Goal: Task Accomplishment & Management: Manage account settings

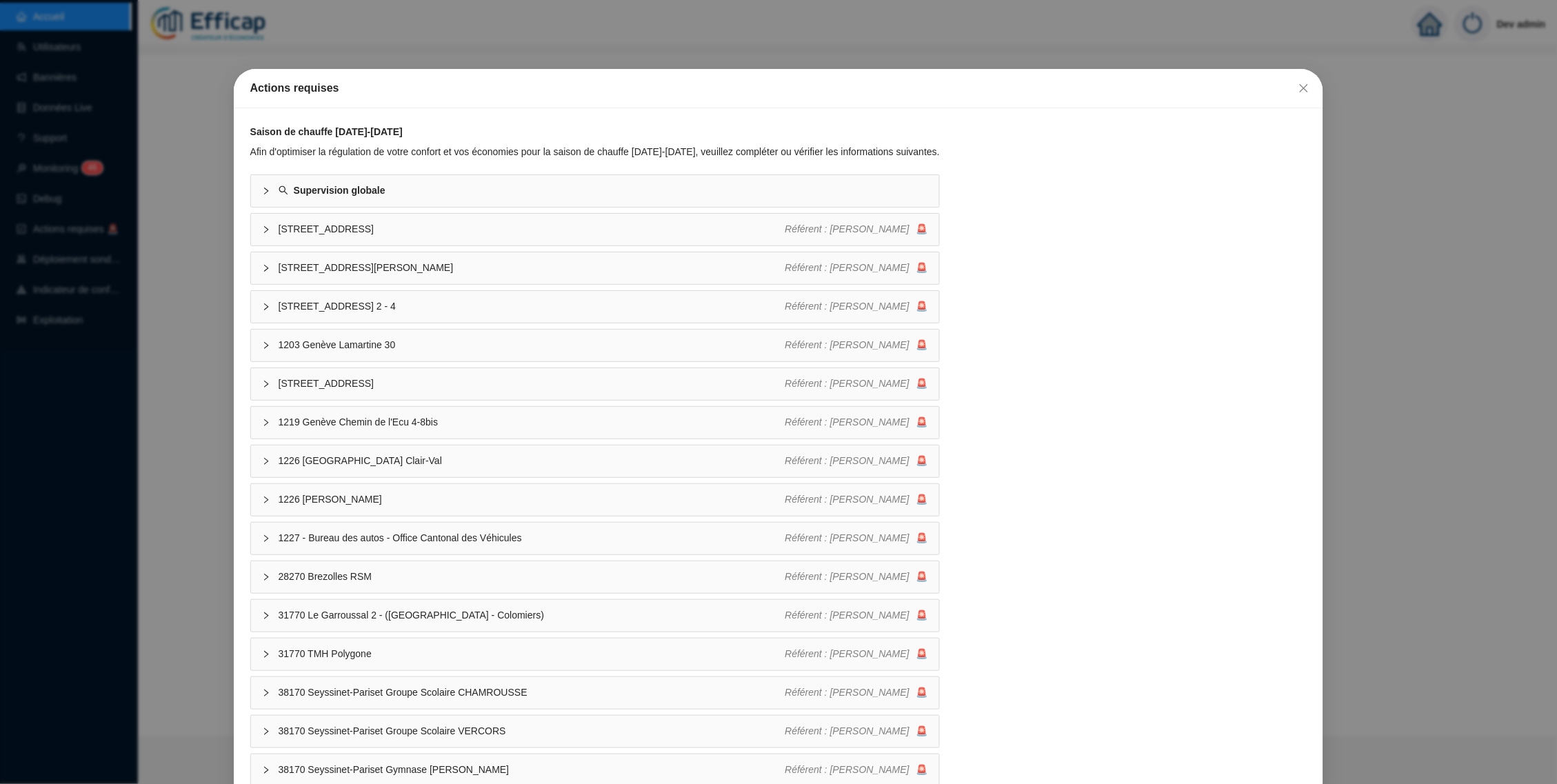
click at [208, 246] on div "Actions requises Saison de chauffe 2025-2026 Afin d'optimiser la régulation de …" at bounding box center [778, 392] width 1557 height 784
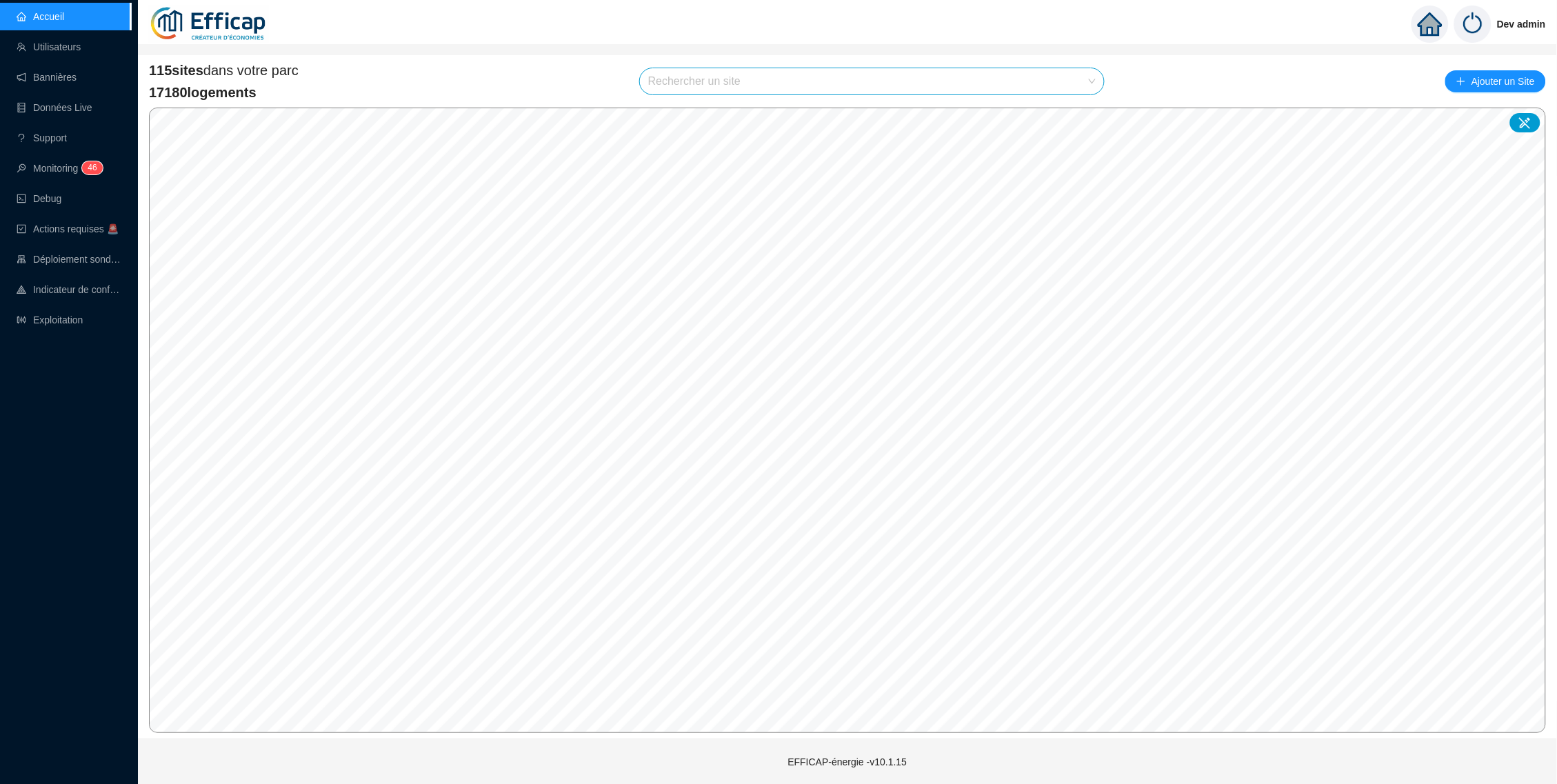
click at [923, 69] on input "search" at bounding box center [866, 81] width 435 height 26
type input "a"
type input "Lorie"
click at [1143, 102] on div "115 sites dans votre parc 17180 logements Rechercher un site Ajouter un Site © …" at bounding box center [847, 397] width 1397 height 672
click at [922, 81] on input "search" at bounding box center [866, 81] width 435 height 26
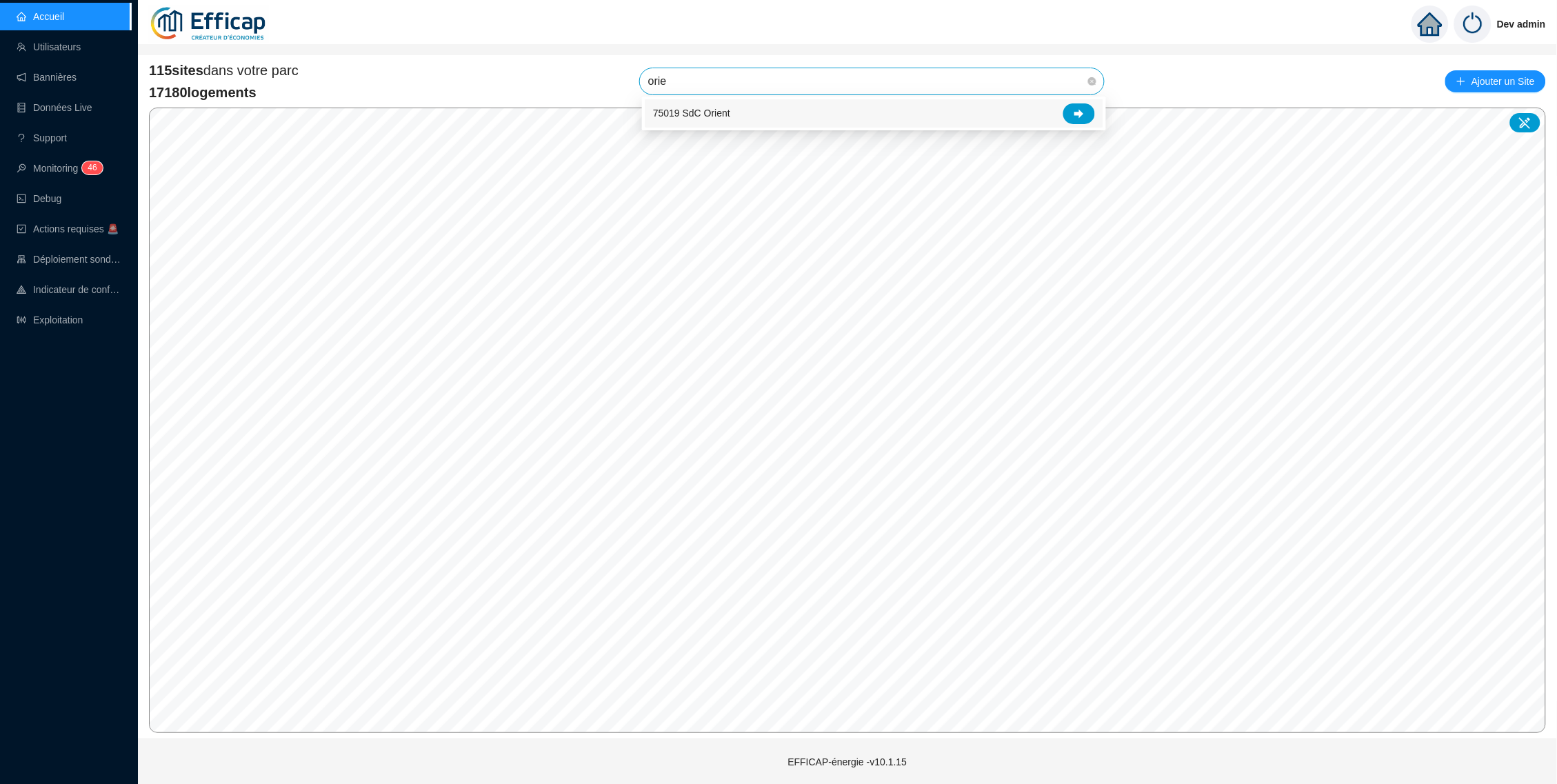
type input "orien"
click at [1087, 121] on div at bounding box center [1080, 114] width 32 height 21
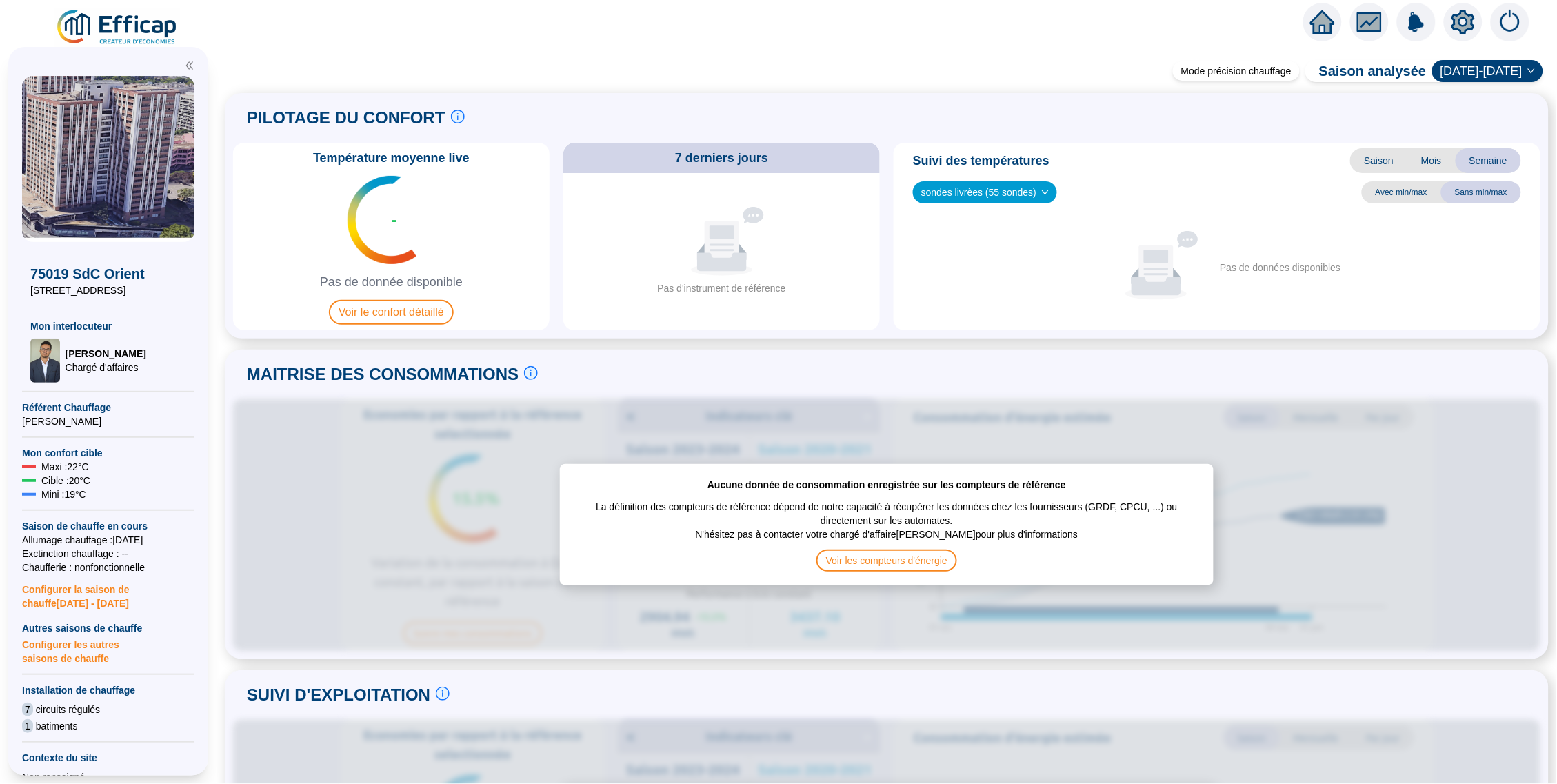
click at [1460, 19] on icon "setting" at bounding box center [1464, 23] width 10 height 10
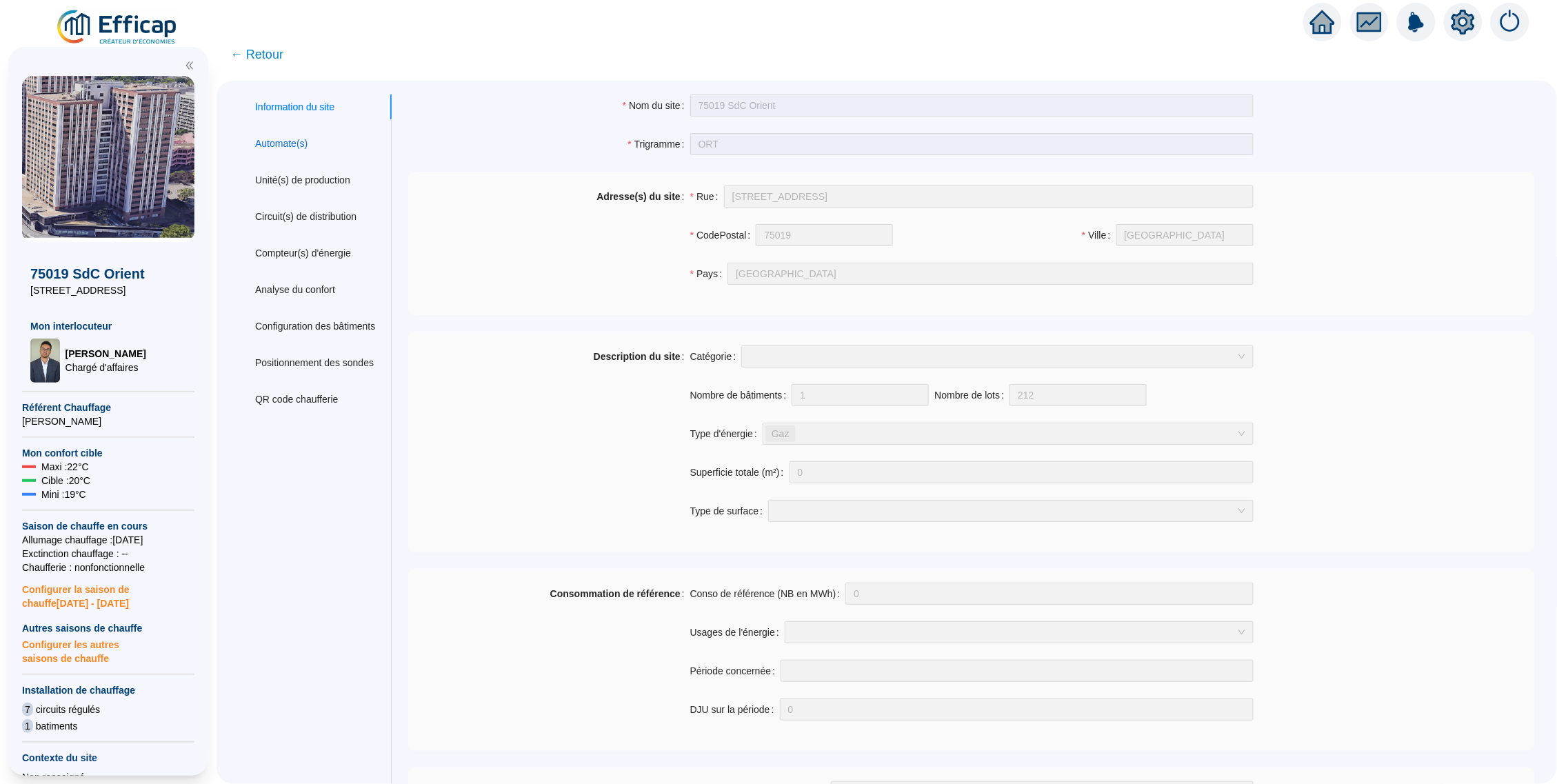
click at [295, 140] on div "Automate(s)" at bounding box center [281, 143] width 53 height 14
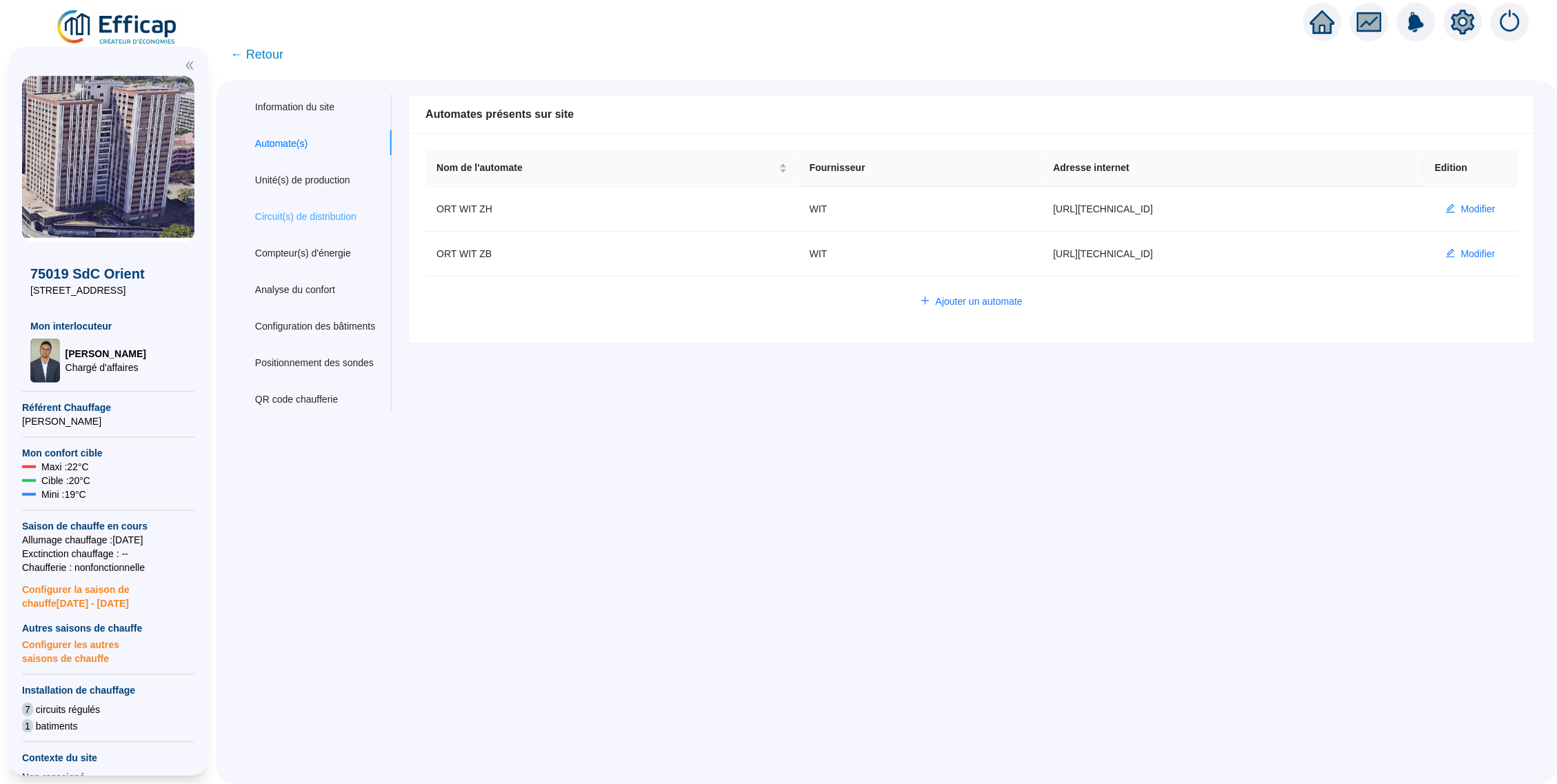
click at [347, 222] on div "Circuit(s) de distribution" at bounding box center [315, 217] width 153 height 25
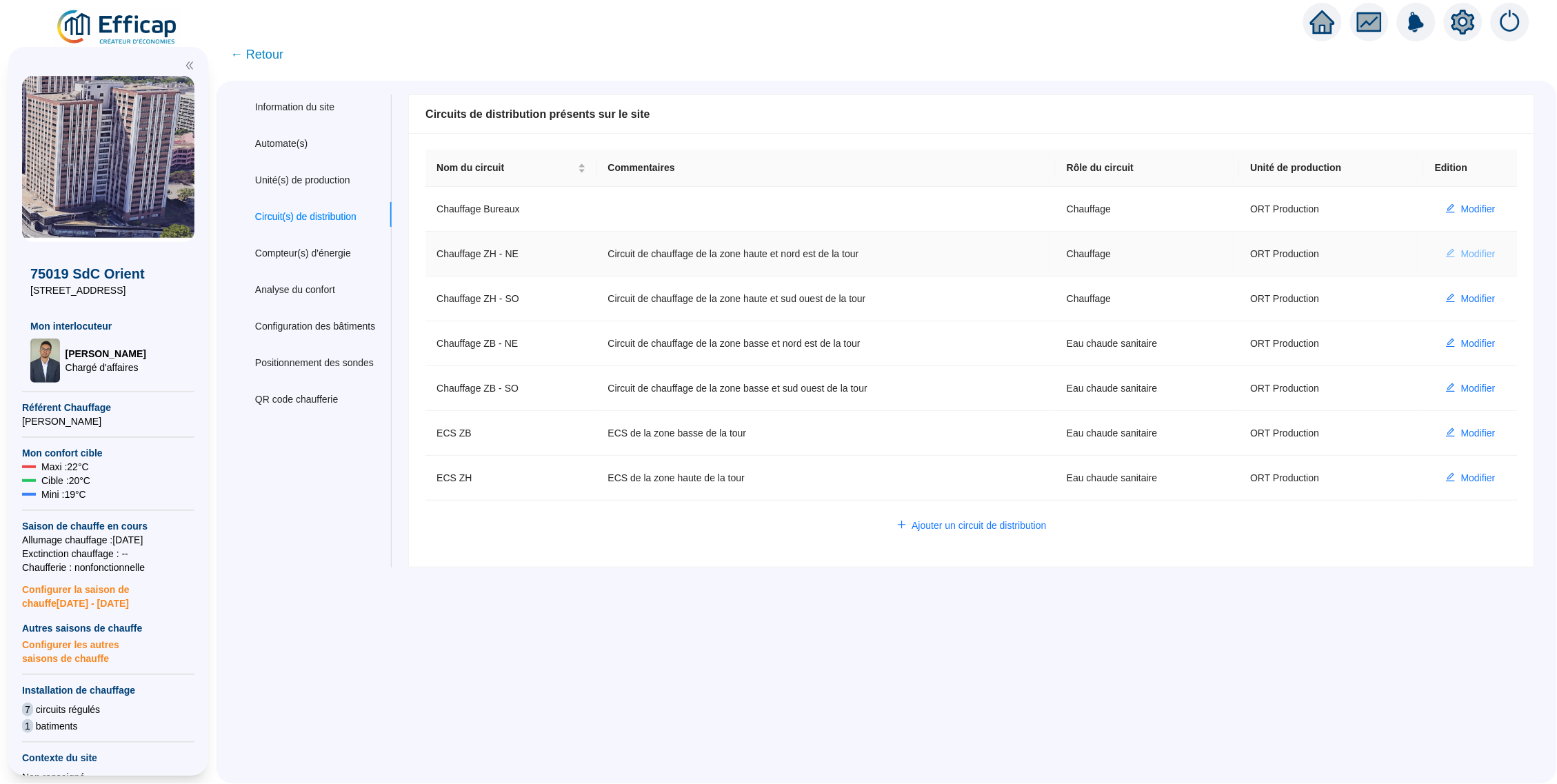
click at [1446, 254] on button "Modifier" at bounding box center [1472, 254] width 72 height 22
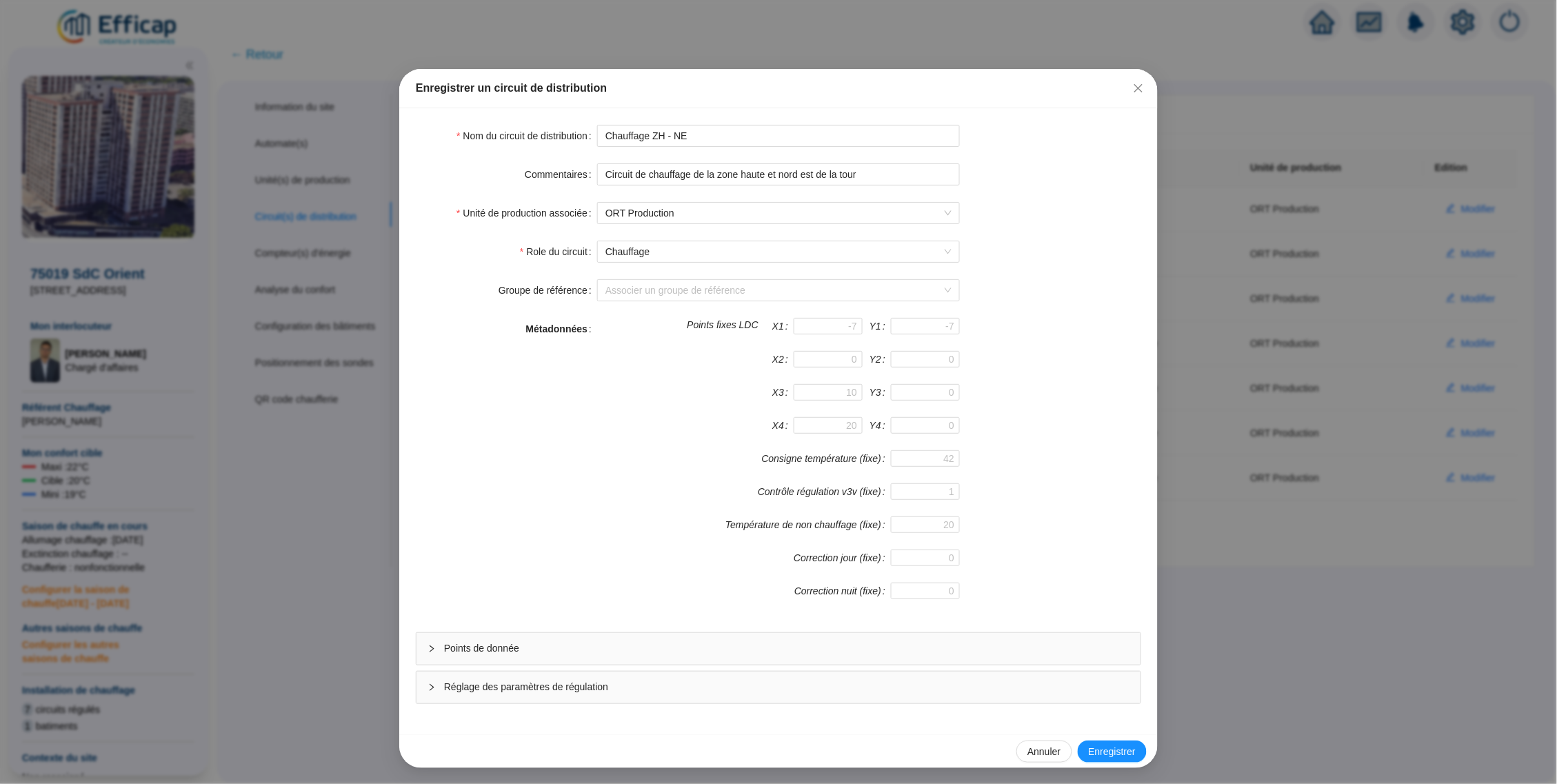
click at [797, 651] on span "Points de donnée" at bounding box center [787, 648] width 686 height 14
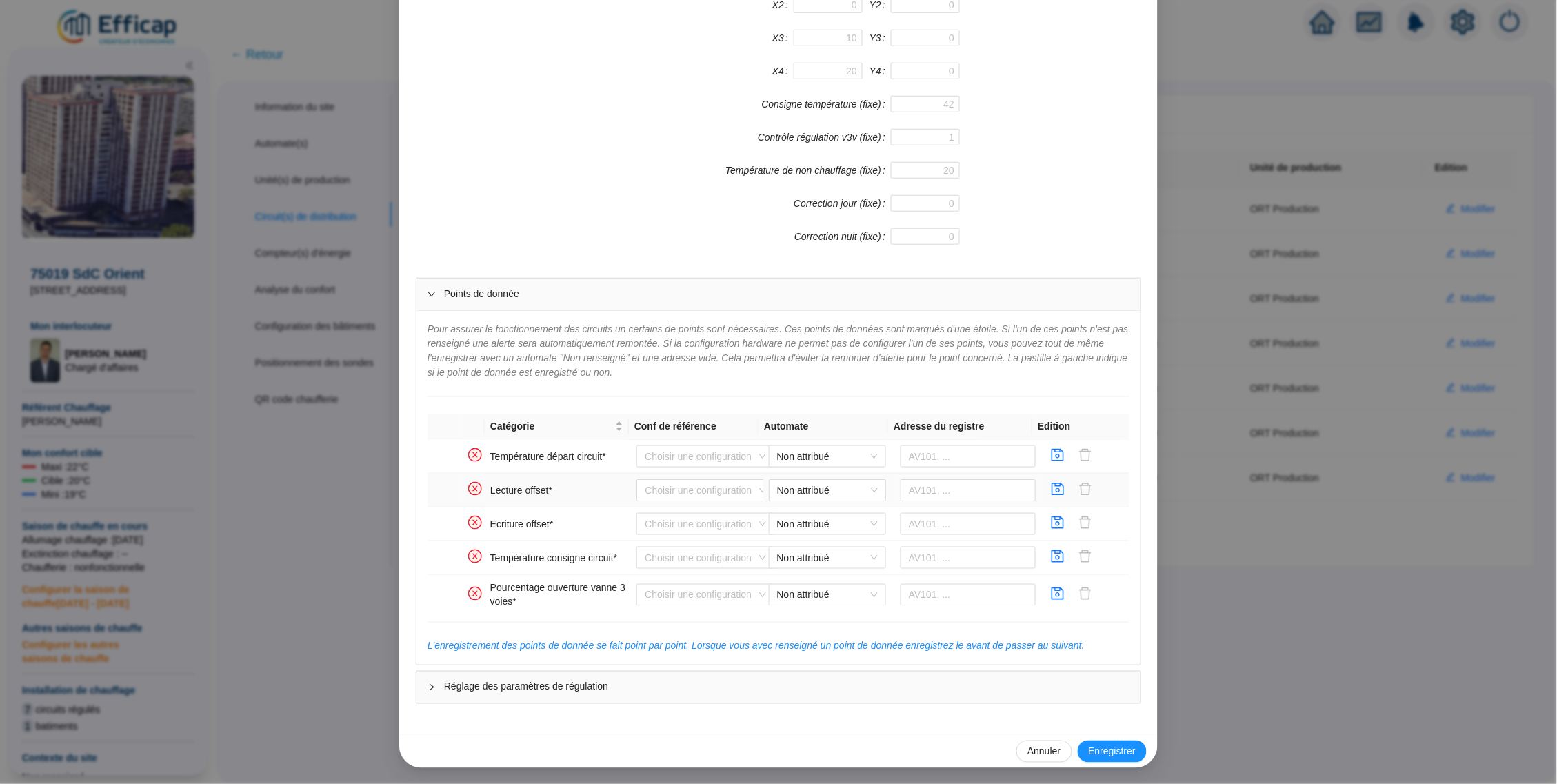
scroll to position [353, 0]
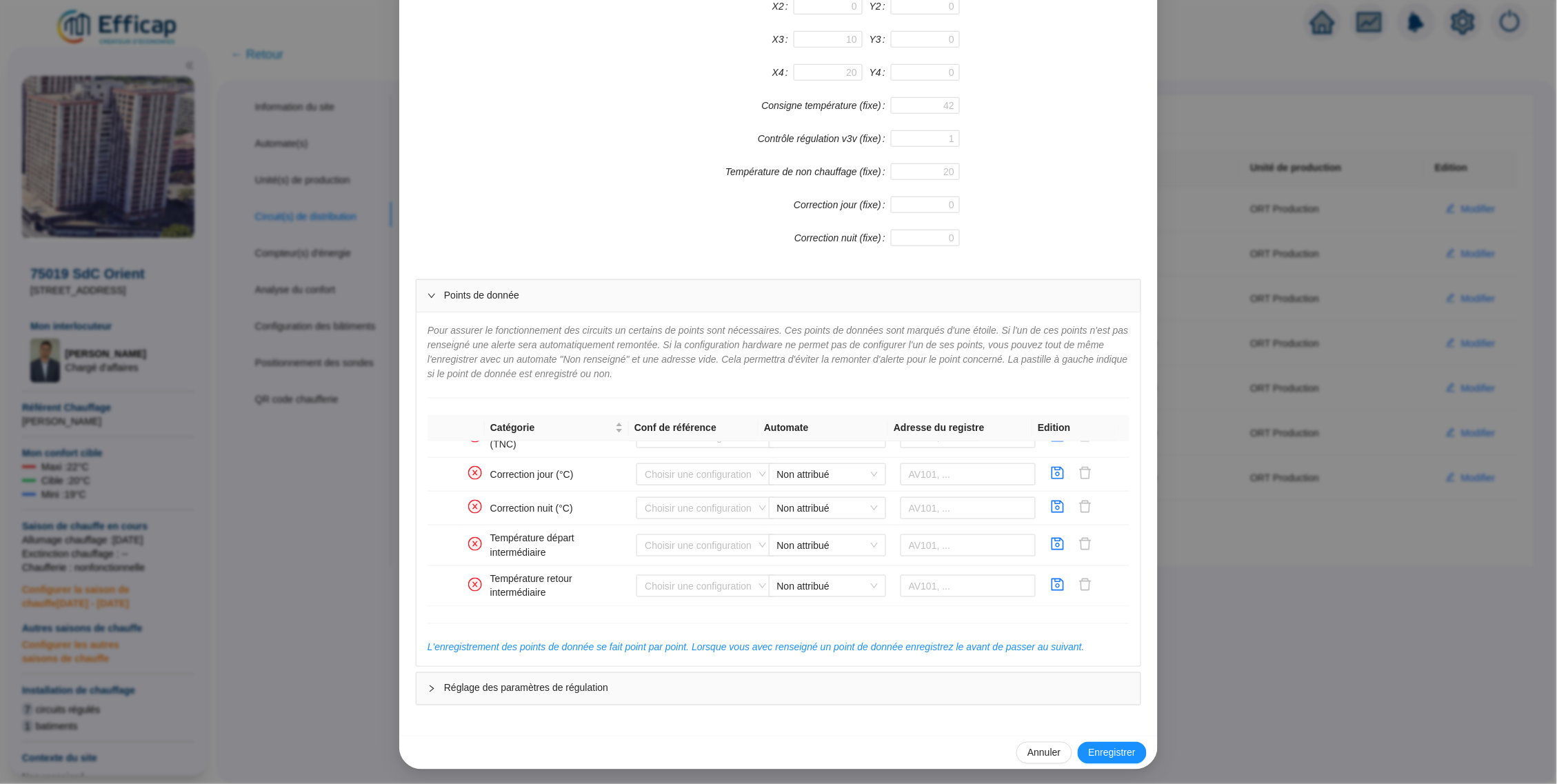
click at [1258, 267] on div "Enregistrer un circuit de distribution Nom du circuit de distribution Chauffage…" at bounding box center [778, 392] width 1557 height 784
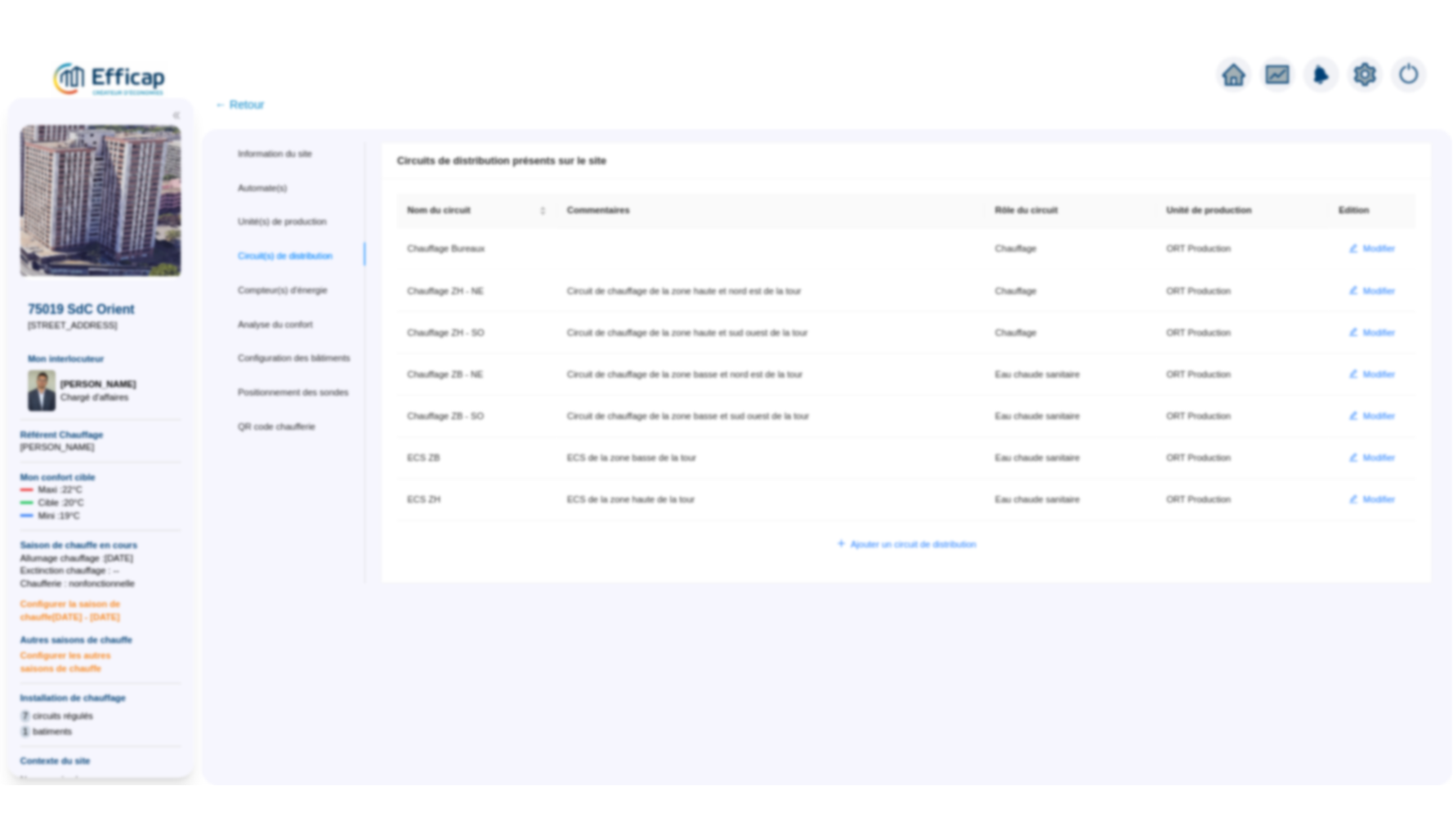
scroll to position [404, 0]
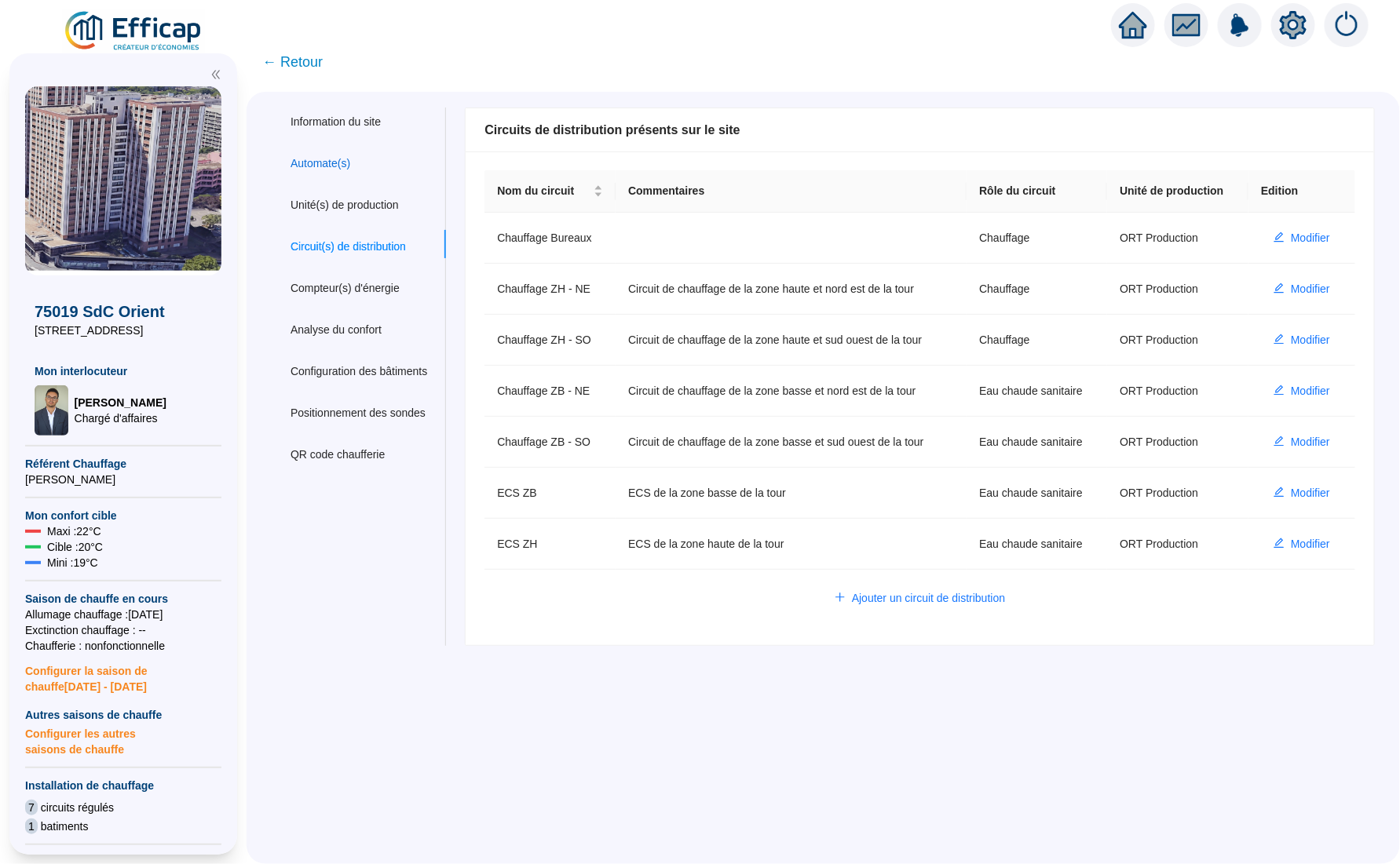
click at [350, 161] on div "Automate(s)" at bounding box center [320, 163] width 60 height 16
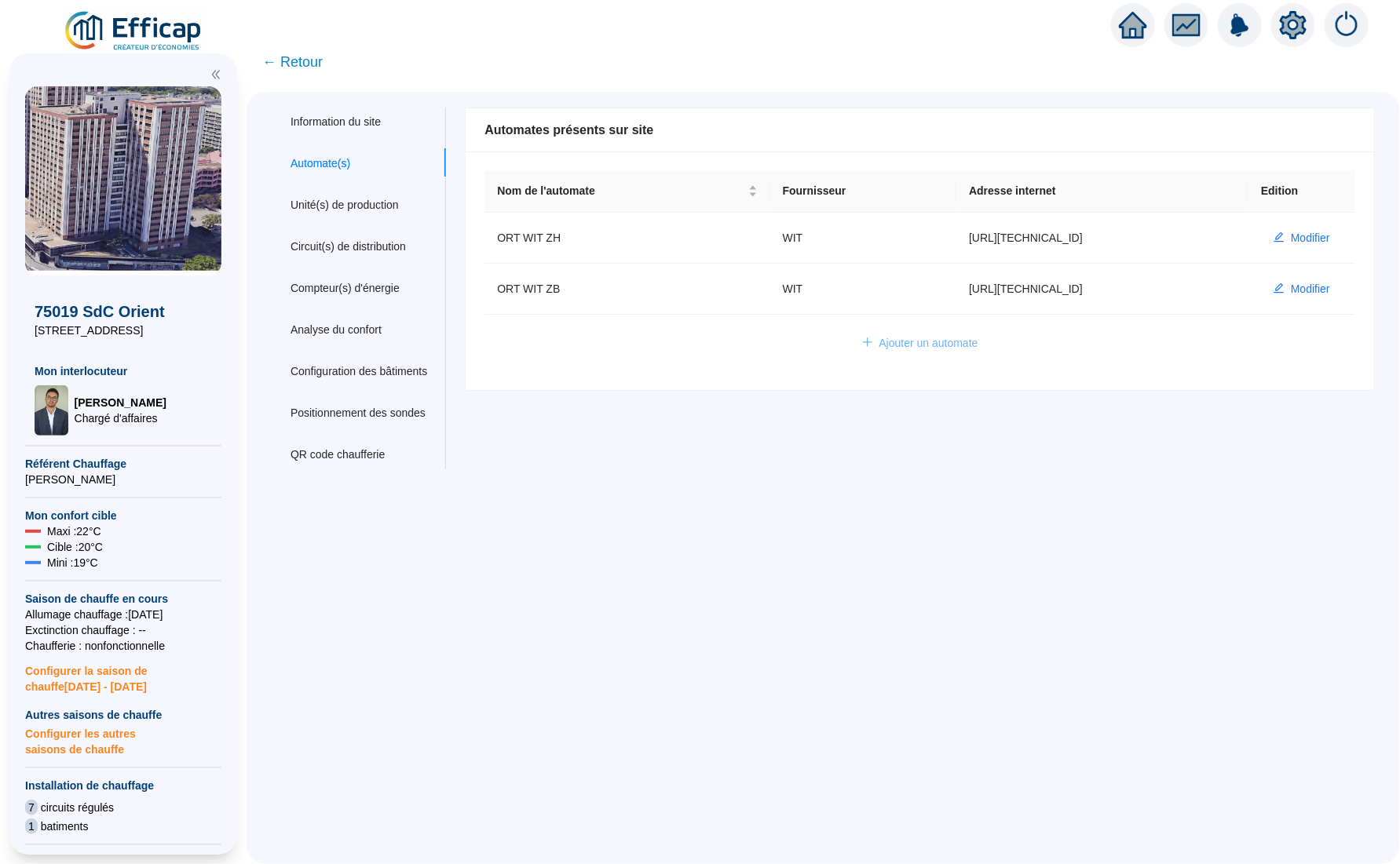
click at [925, 350] on span "Ajouter un automate" at bounding box center [929, 343] width 99 height 16
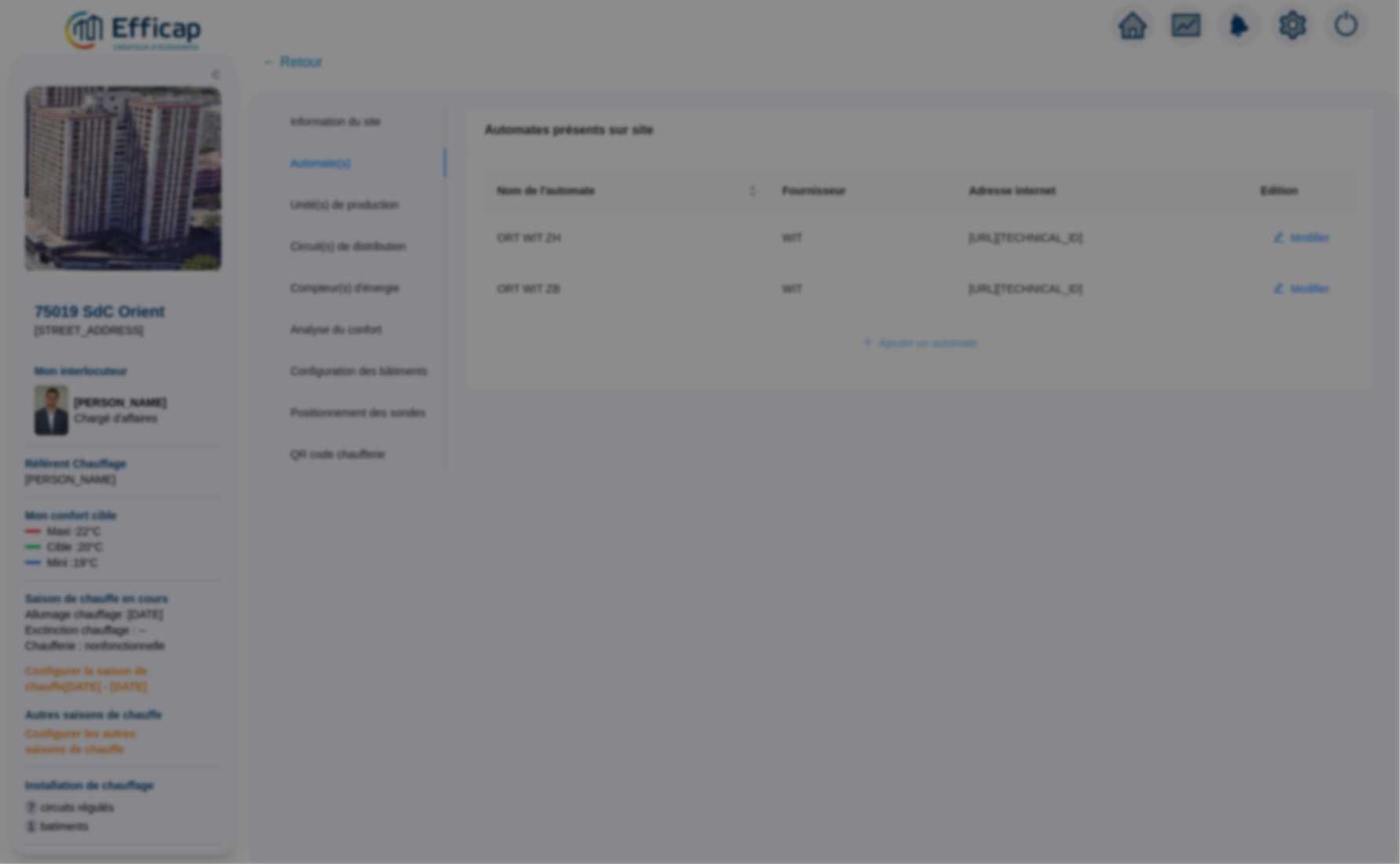
click at [925, 350] on form "Nom de l'automate Fournisseur Choisir une option Adresse Internet Nom d'utilisa…" at bounding box center [700, 350] width 669 height 416
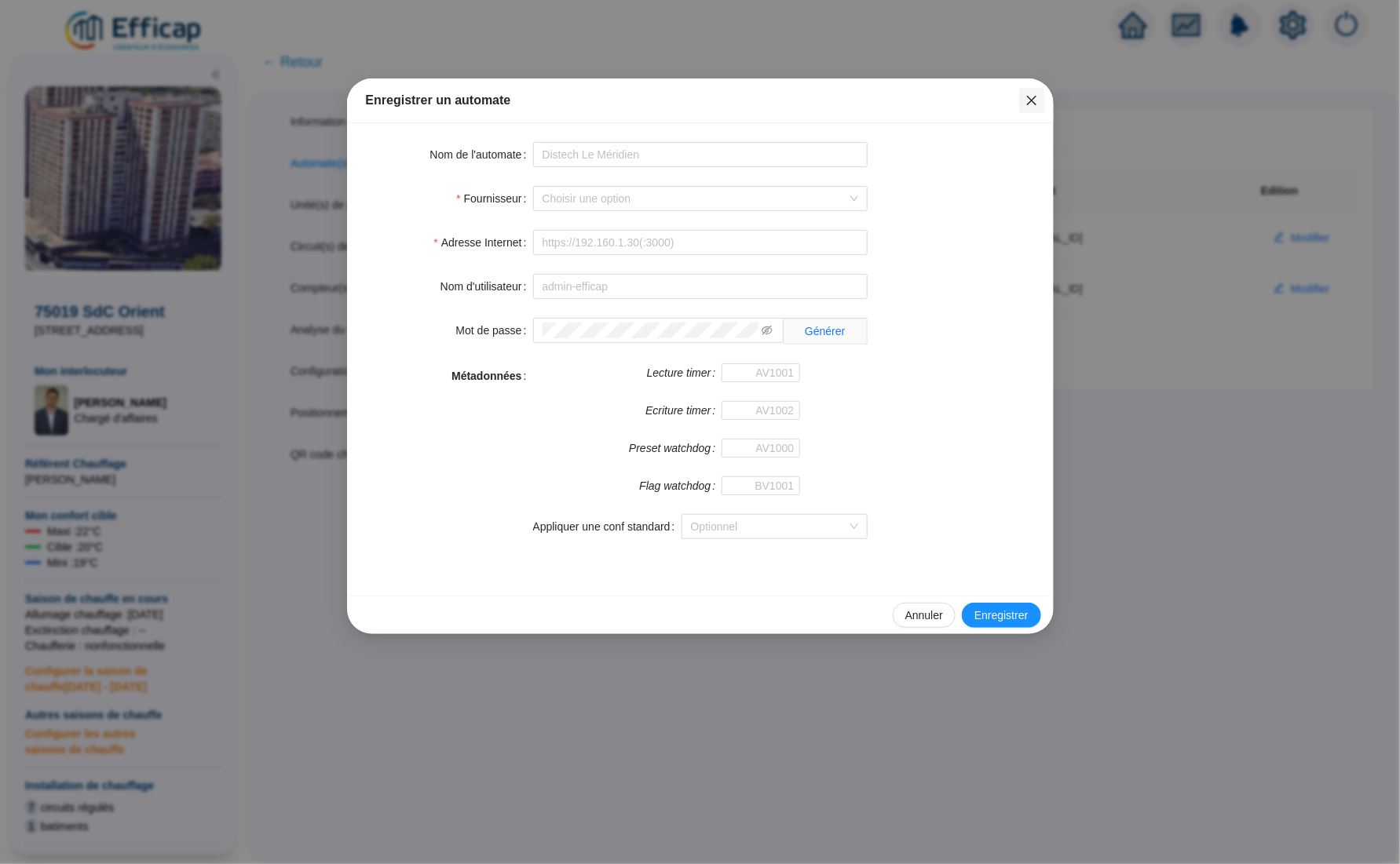
click at [1030, 106] on icon "close" at bounding box center [1031, 100] width 12 height 12
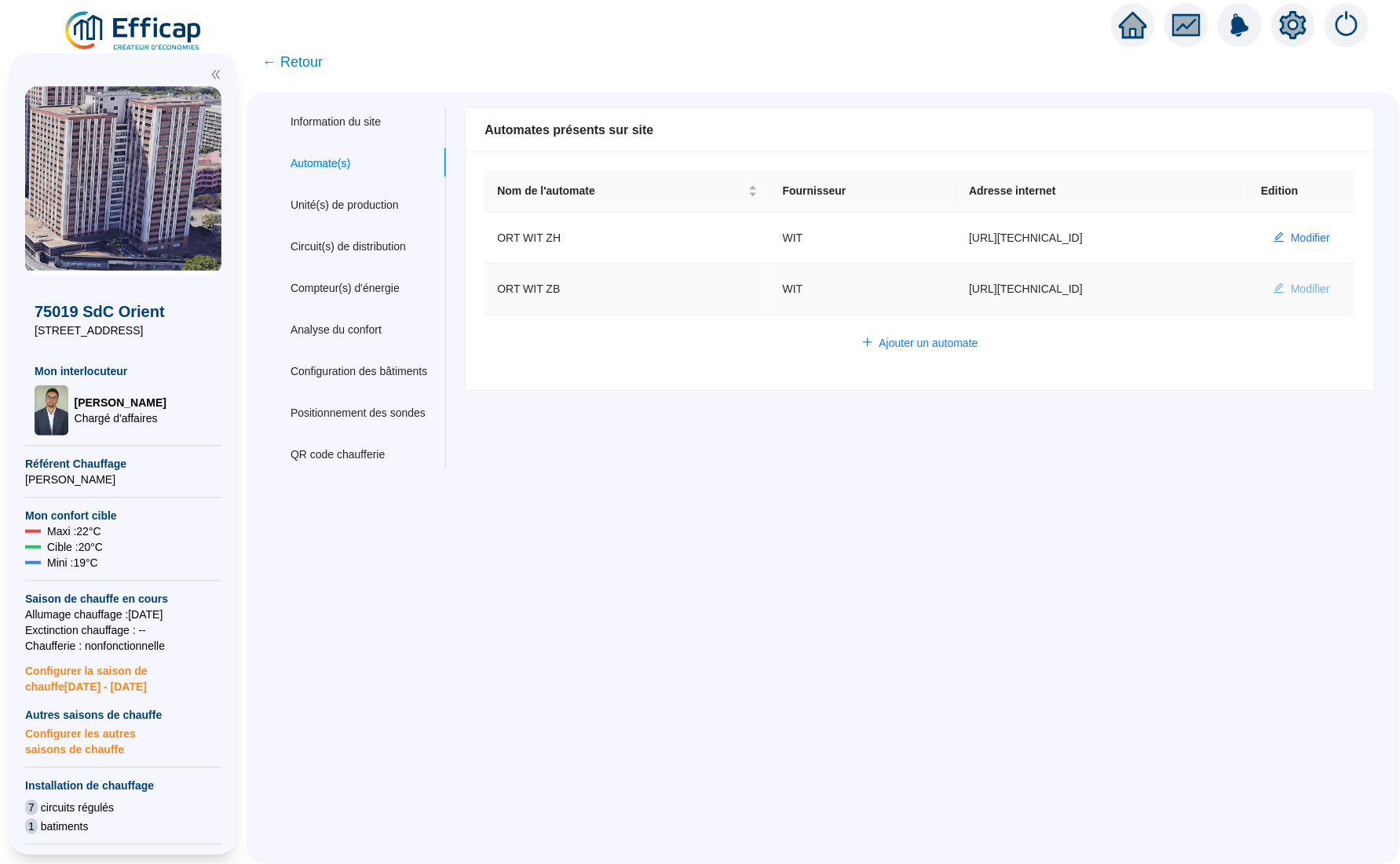
click at [1268, 291] on button "Modifier" at bounding box center [1302, 289] width 82 height 25
type input "ORT WIT ZB"
type input "http://127.0.0.4"
type input "admin-efficap"
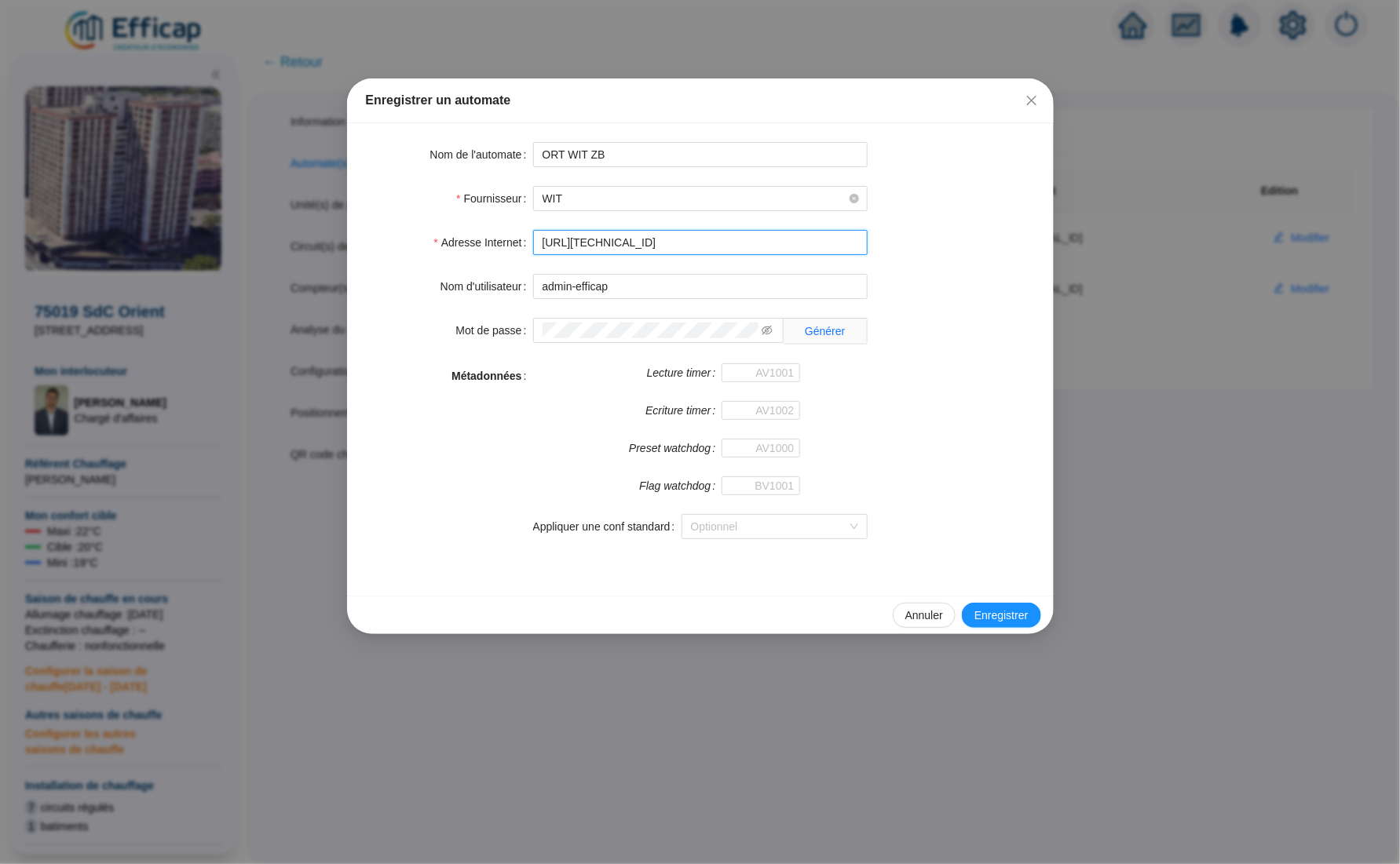
drag, startPoint x: 614, startPoint y: 245, endPoint x: 470, endPoint y: 237, distance: 144.2
click at [474, 237] on div "Adresse Internet http://127.0.0.4" at bounding box center [700, 242] width 669 height 25
type input "http://10.132.0.2:8080/"
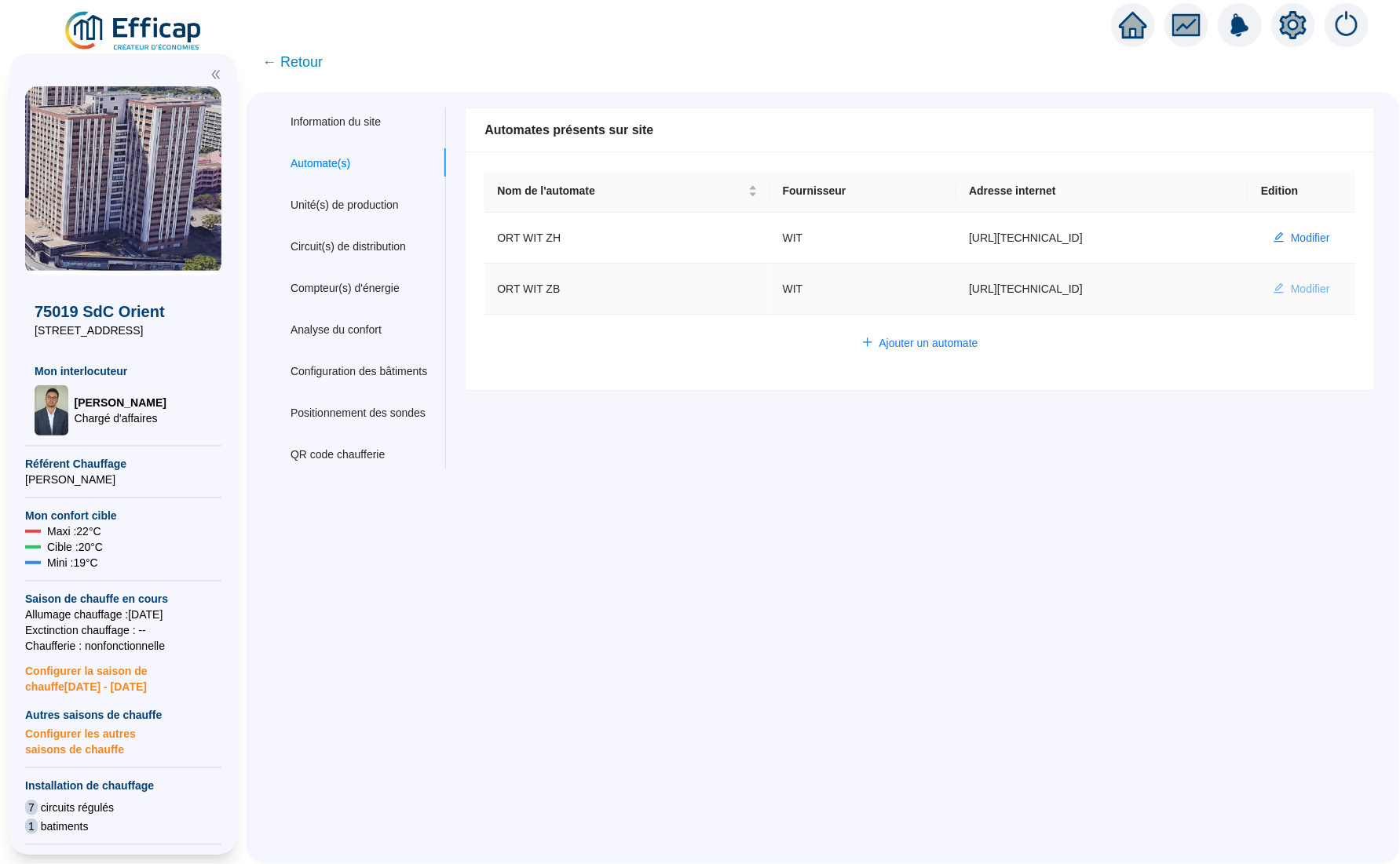
click at [1291, 291] on span "Modifier" at bounding box center [1310, 289] width 39 height 16
type input "ORT WIT ZB"
type input "http://127.0.0.4"
type input "admin-efficap"
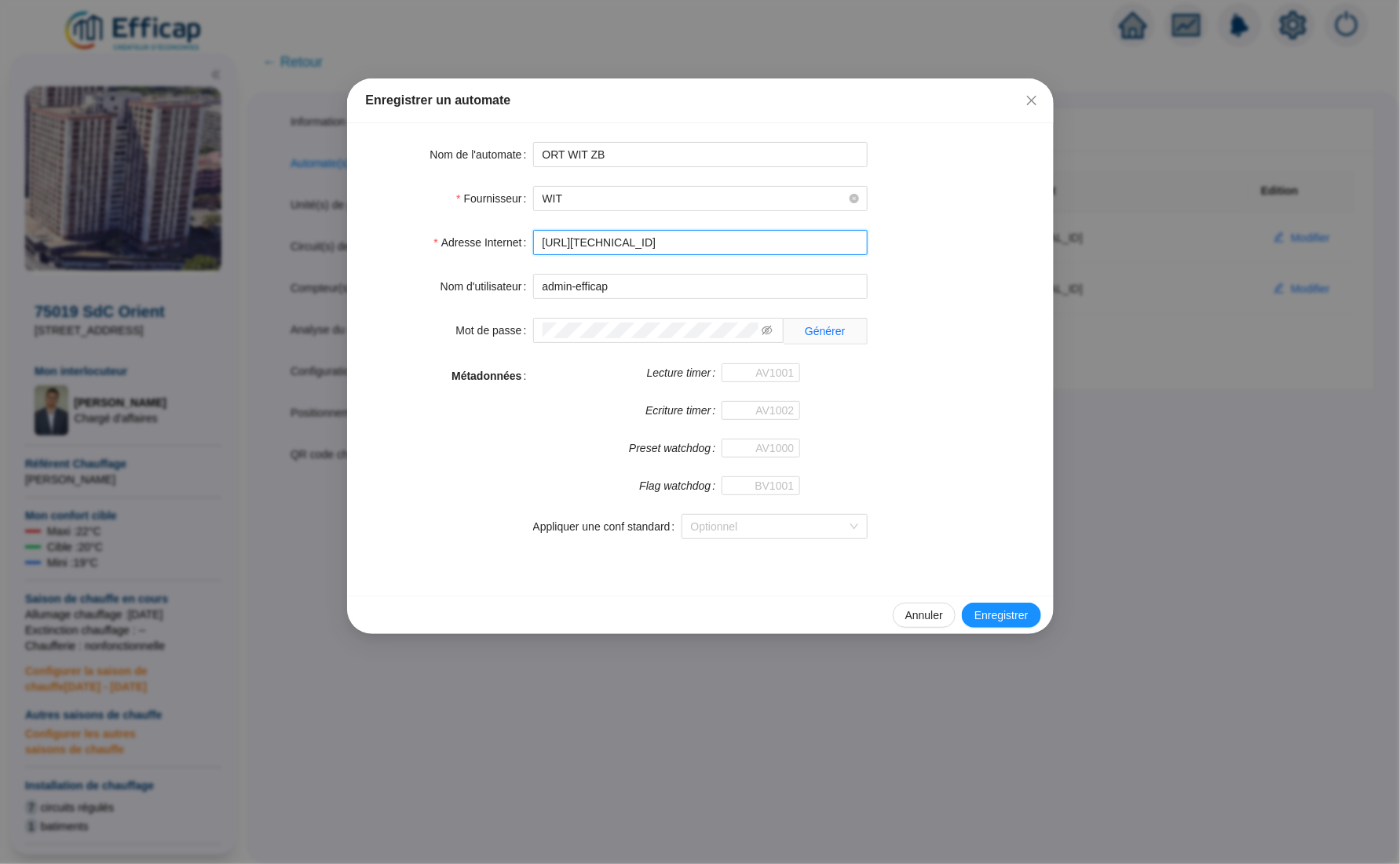
drag, startPoint x: 564, startPoint y: 237, endPoint x: 520, endPoint y: 238, distance: 44.0
paste input "0.132.0.5:8080/"
click at [703, 243] on input "http://10.132.0.5:8080/" at bounding box center [700, 242] width 335 height 25
paste input "aful-sst1-orient-zb"
type input "[URL][TECHNICAL_ID]"
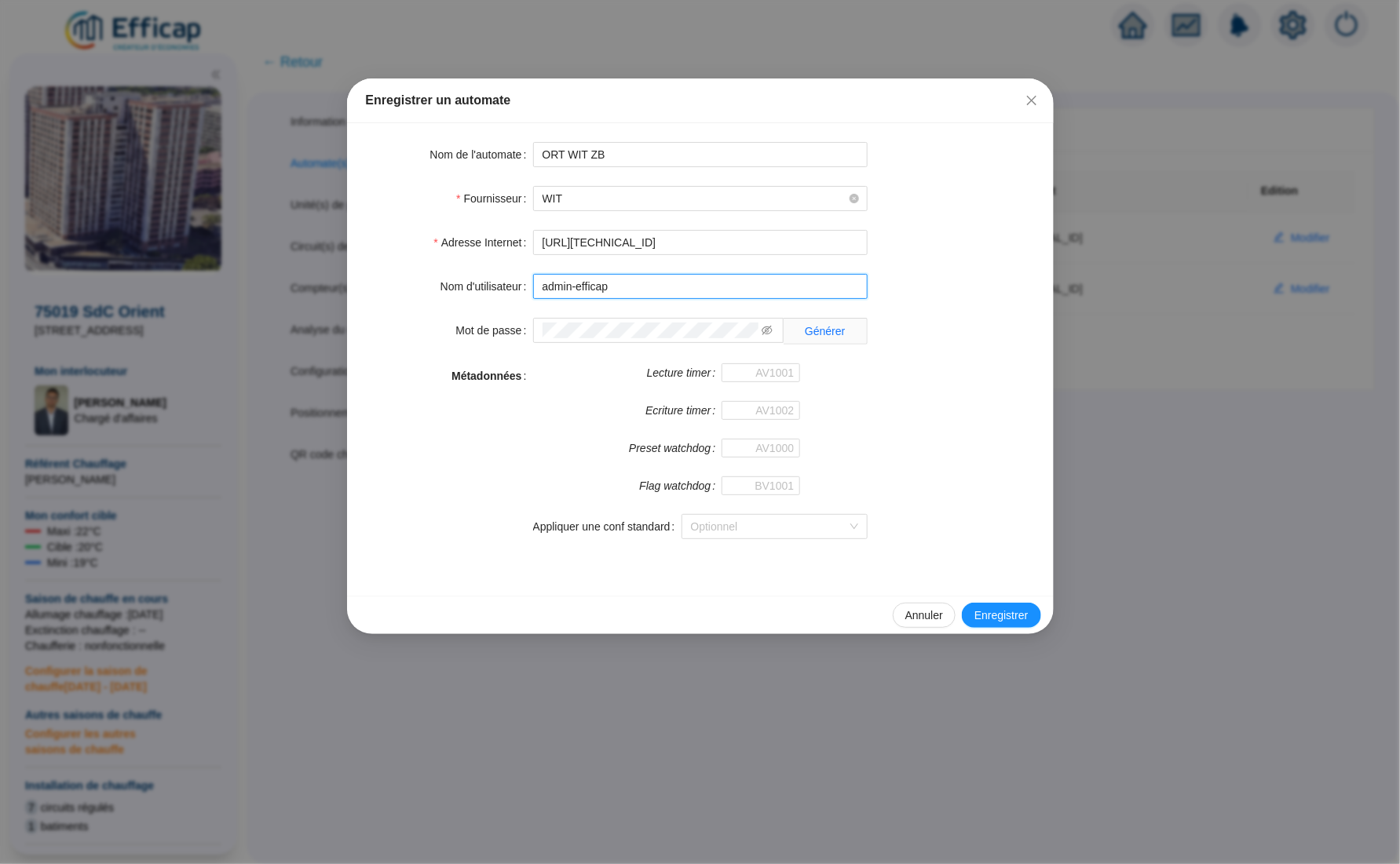
drag, startPoint x: 609, startPoint y: 286, endPoint x: 500, endPoint y: 278, distance: 109.3
paste input "66D322DAF5283979"
type input "66D322DAF5283979"
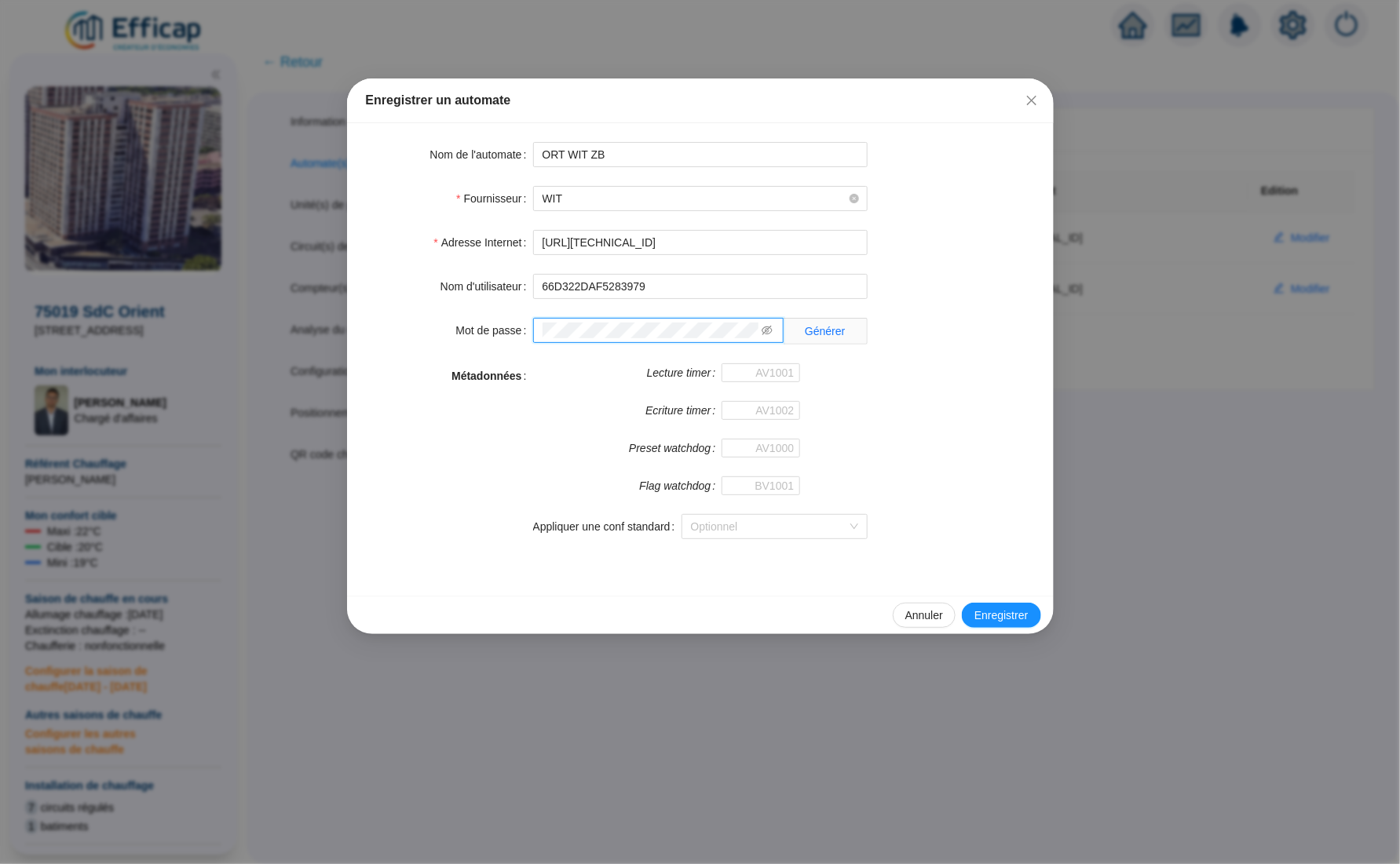
click at [504, 328] on div "Mot de passe Générer" at bounding box center [700, 332] width 669 height 27
click at [978, 611] on span "Enregistrer" at bounding box center [1002, 615] width 53 height 16
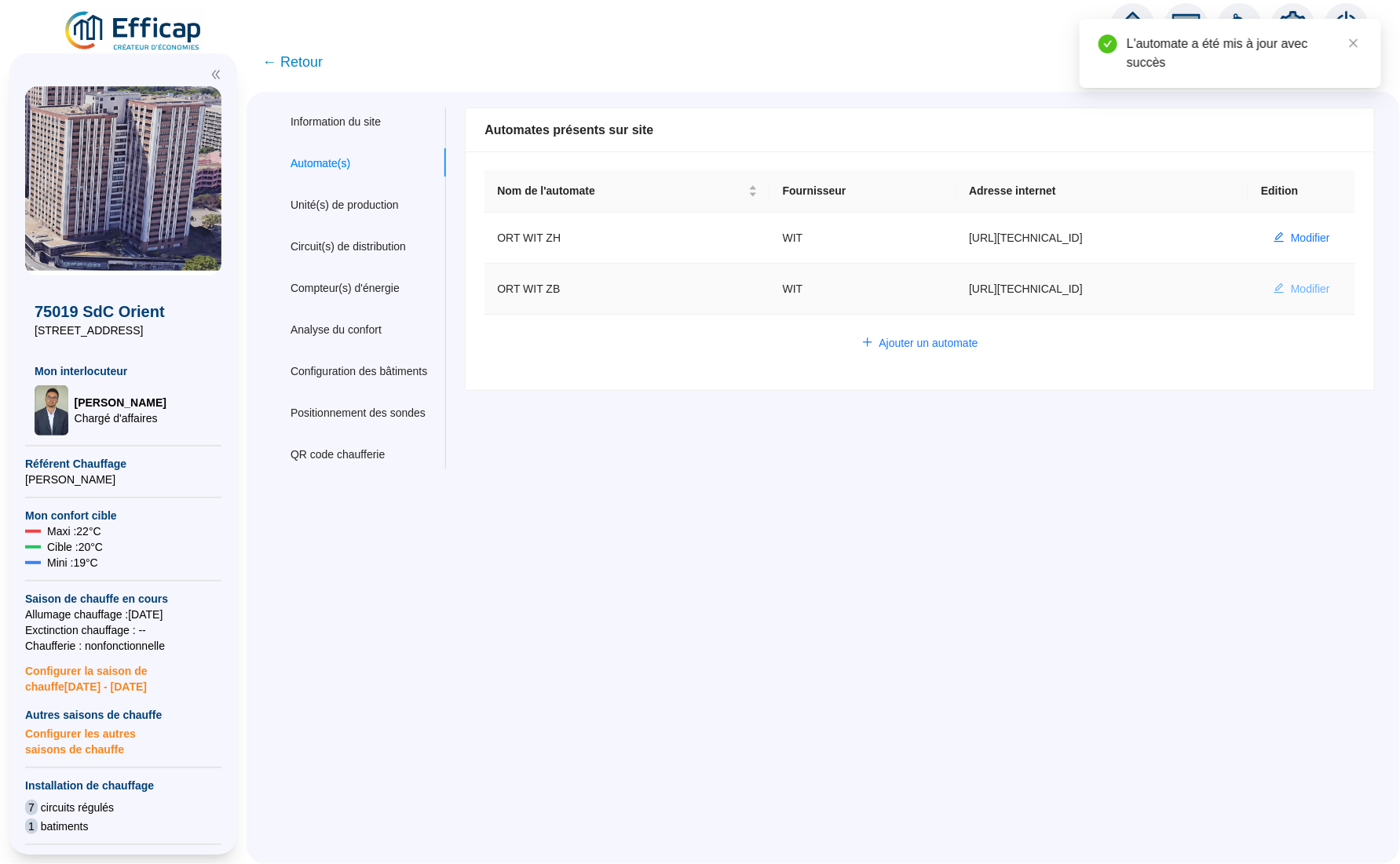
click at [1291, 283] on span "Modifier" at bounding box center [1310, 289] width 39 height 16
type input "ORT WIT ZB"
type input "[URL][TECHNICAL_ID]"
type input "66D322DAF5283979"
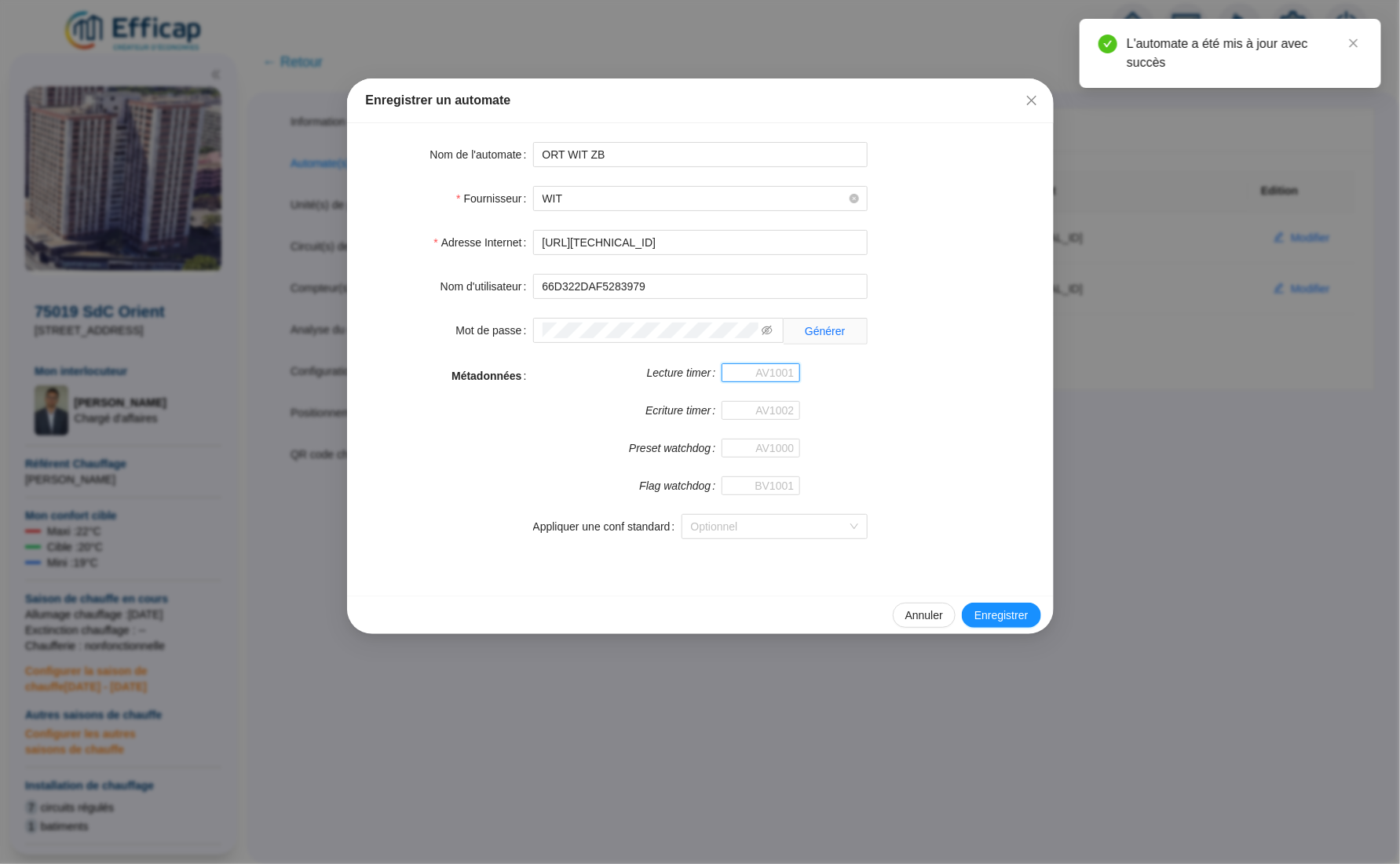
click at [756, 372] on input "Lecture timer" at bounding box center [761, 372] width 78 height 19
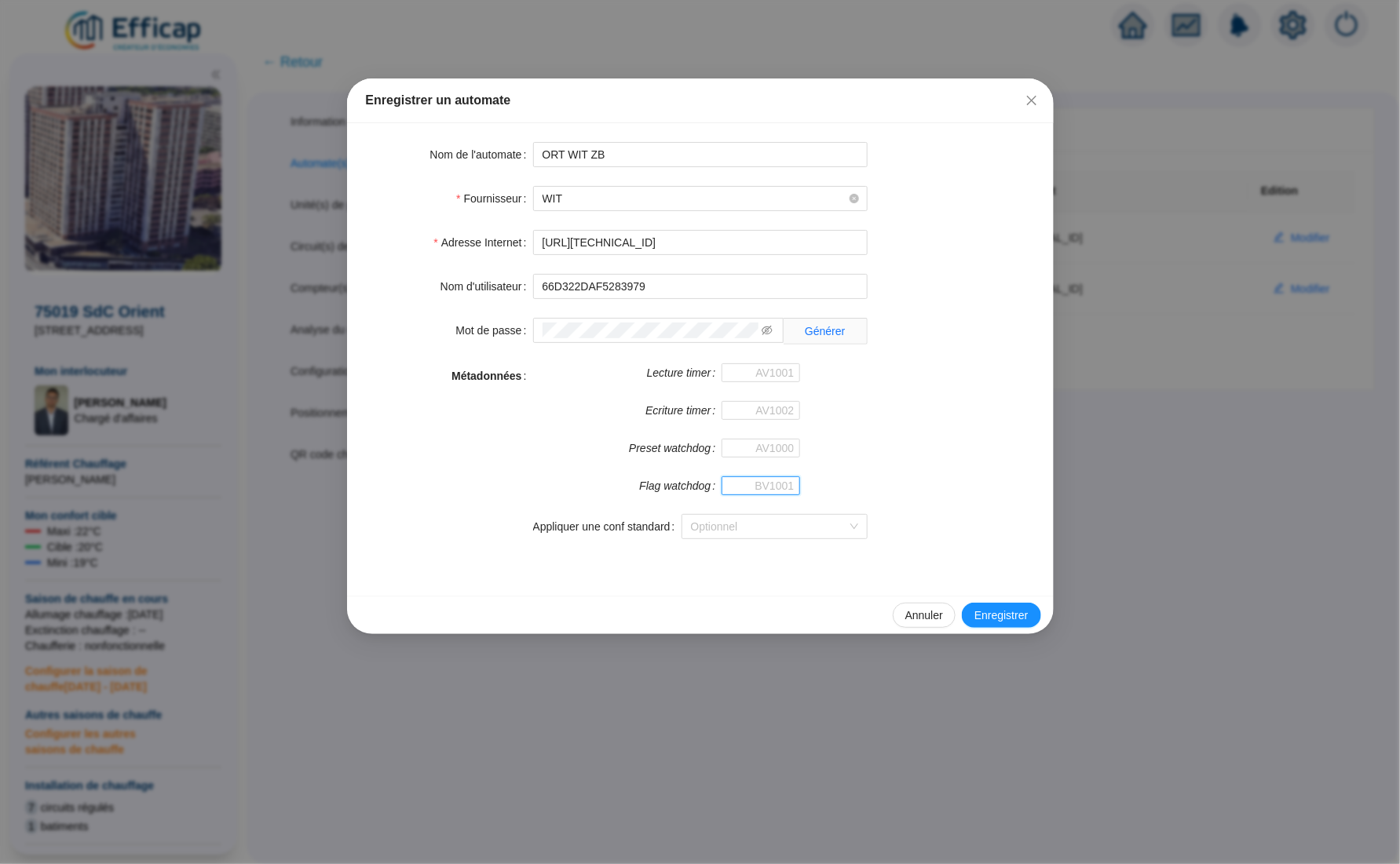
click at [752, 482] on input "Flag watchdog" at bounding box center [761, 486] width 78 height 19
paste input "573448"
type input "573448"
click at [766, 452] on input "Preset watchdog" at bounding box center [761, 449] width 78 height 19
paste input "573391"
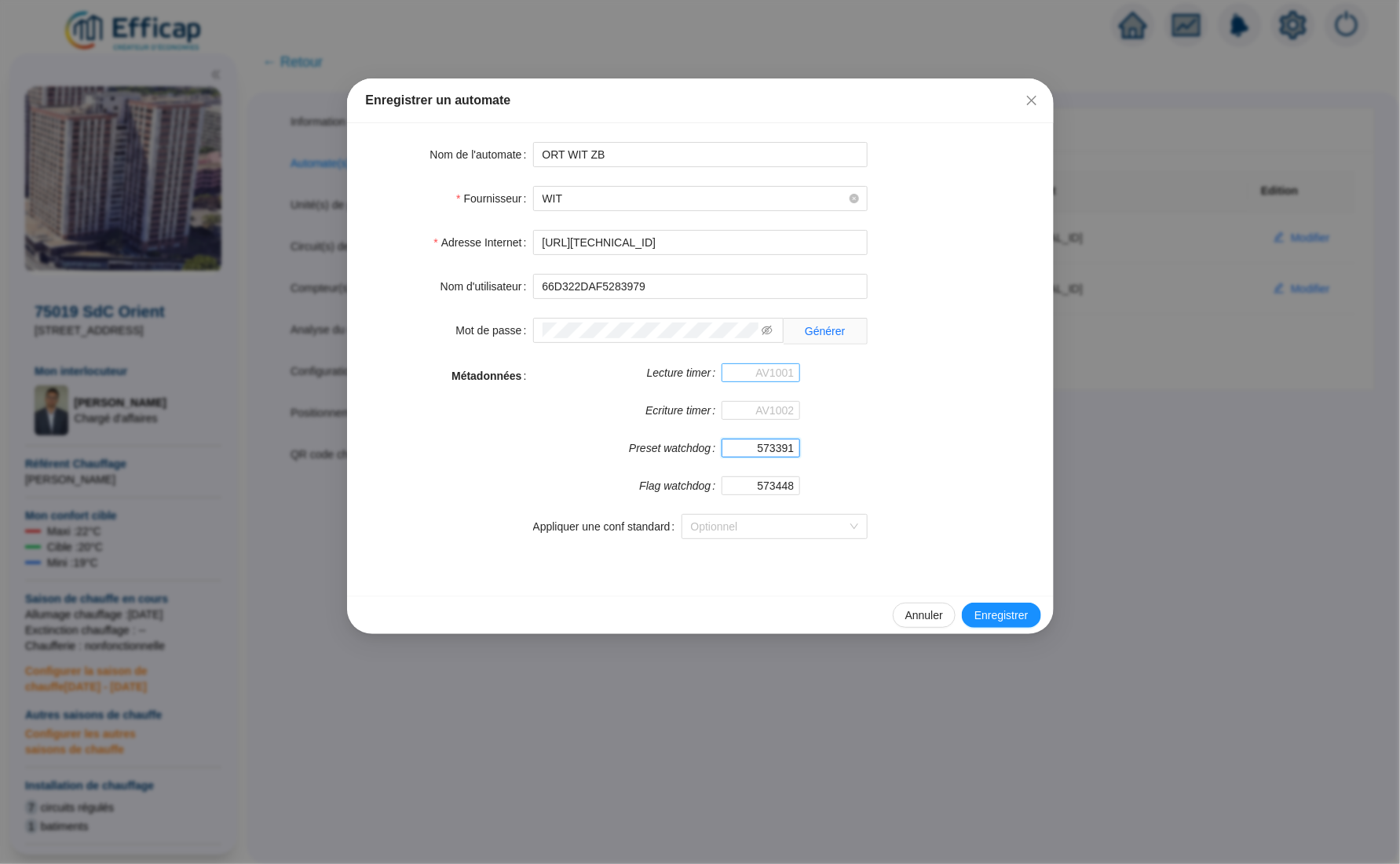
type input "573391"
click at [766, 372] on input "Lecture timer" at bounding box center [761, 372] width 78 height 19
click at [761, 405] on input "Ecriture timer" at bounding box center [761, 411] width 78 height 19
paste input "573334"
type input "573334"
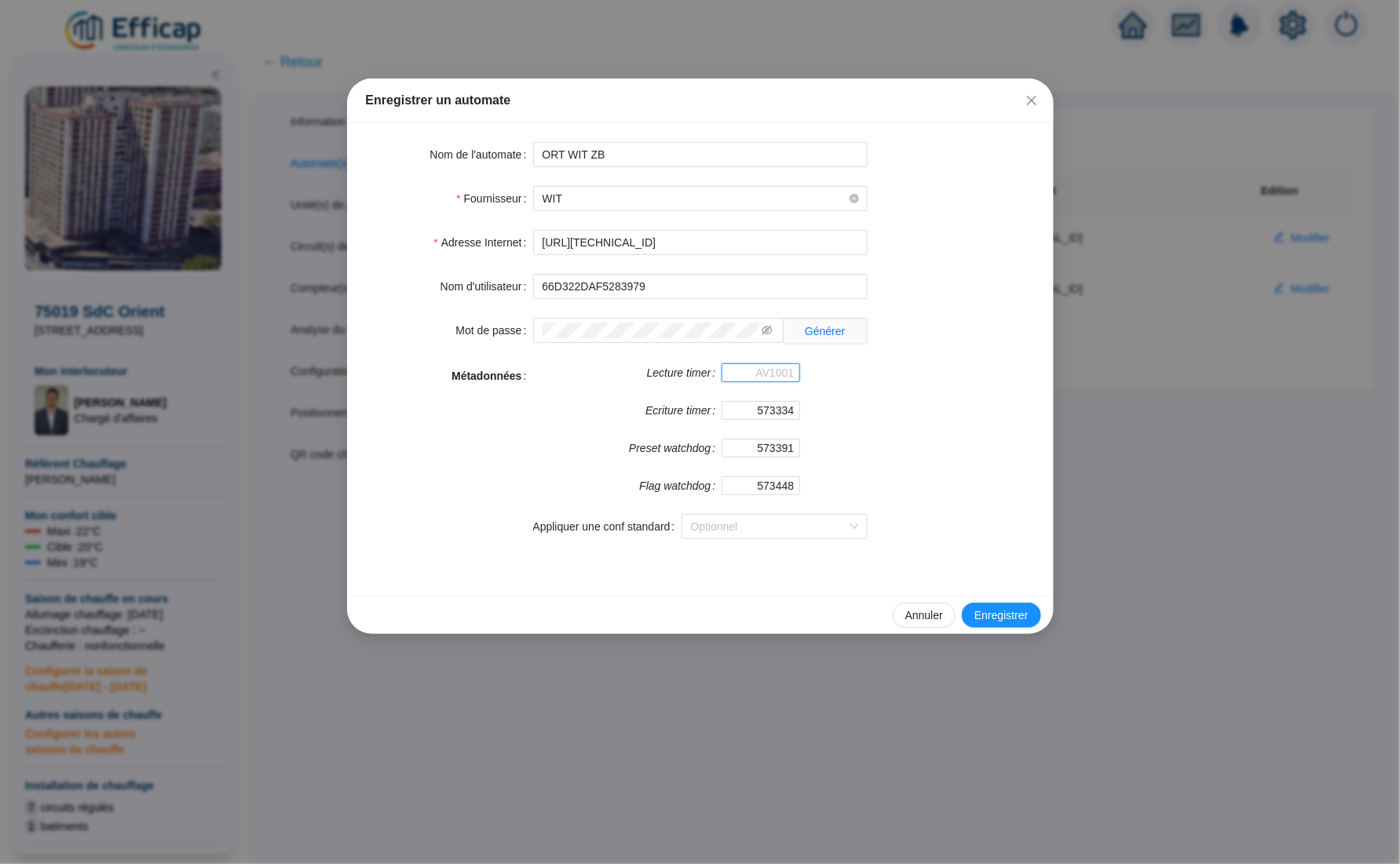
click at [783, 375] on input "Lecture timer" at bounding box center [761, 372] width 78 height 19
paste input "573188"
type input "573188"
click at [1002, 618] on span "Enregistrer" at bounding box center [1002, 615] width 53 height 16
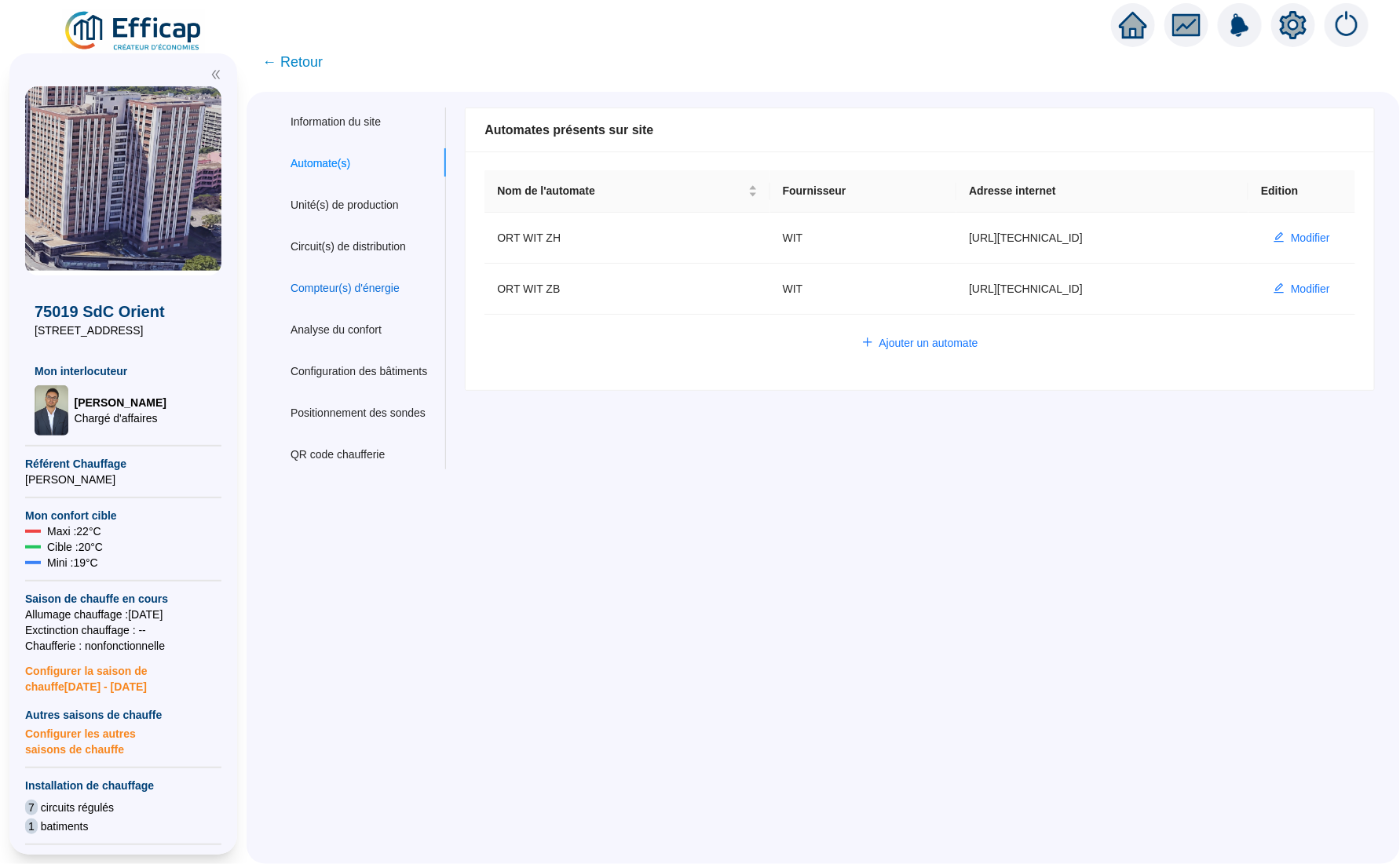
click at [391, 280] on div "Compteur(s) d'énergie" at bounding box center [345, 288] width 110 height 16
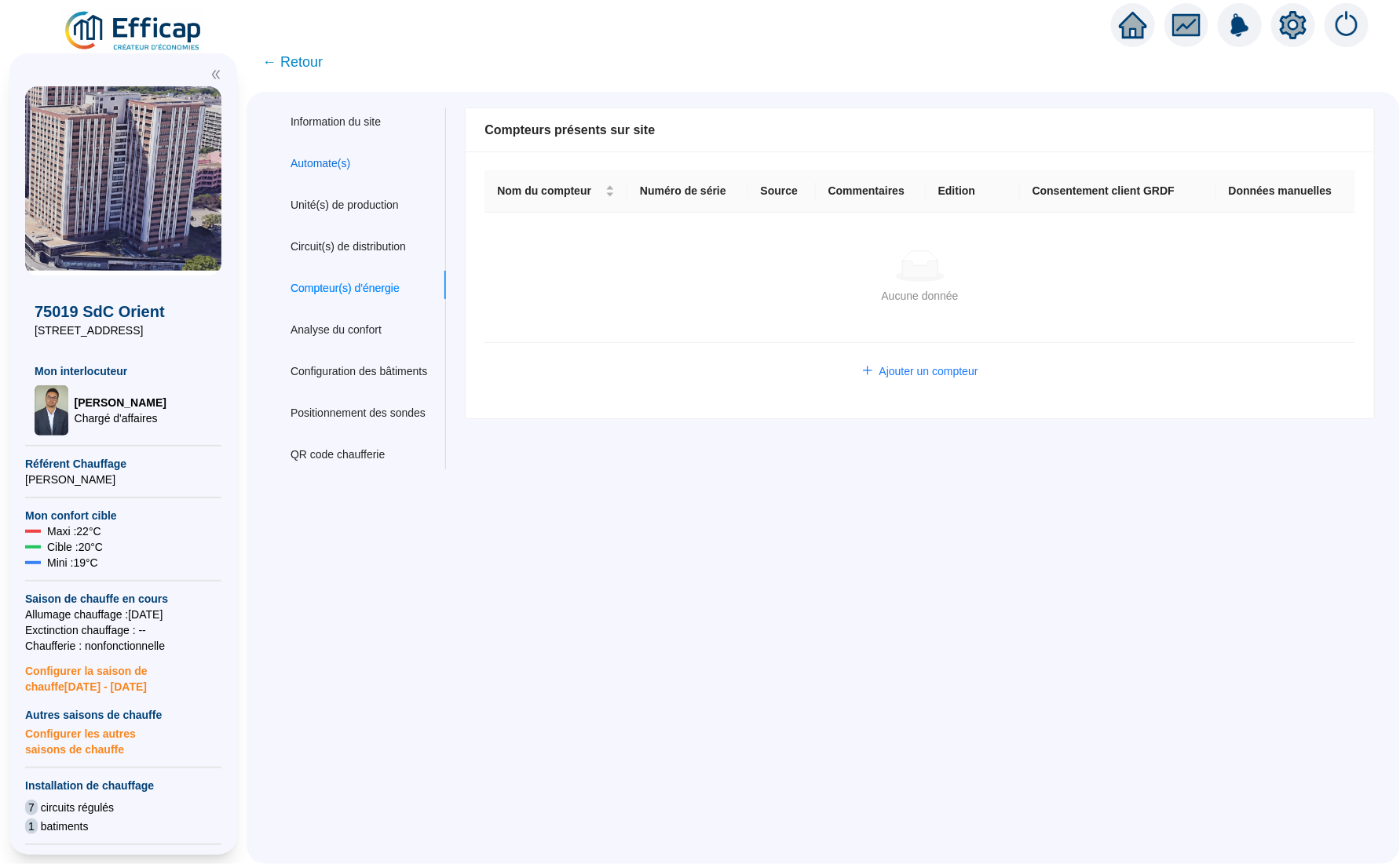
click at [341, 167] on div "Automate(s)" at bounding box center [320, 163] width 60 height 16
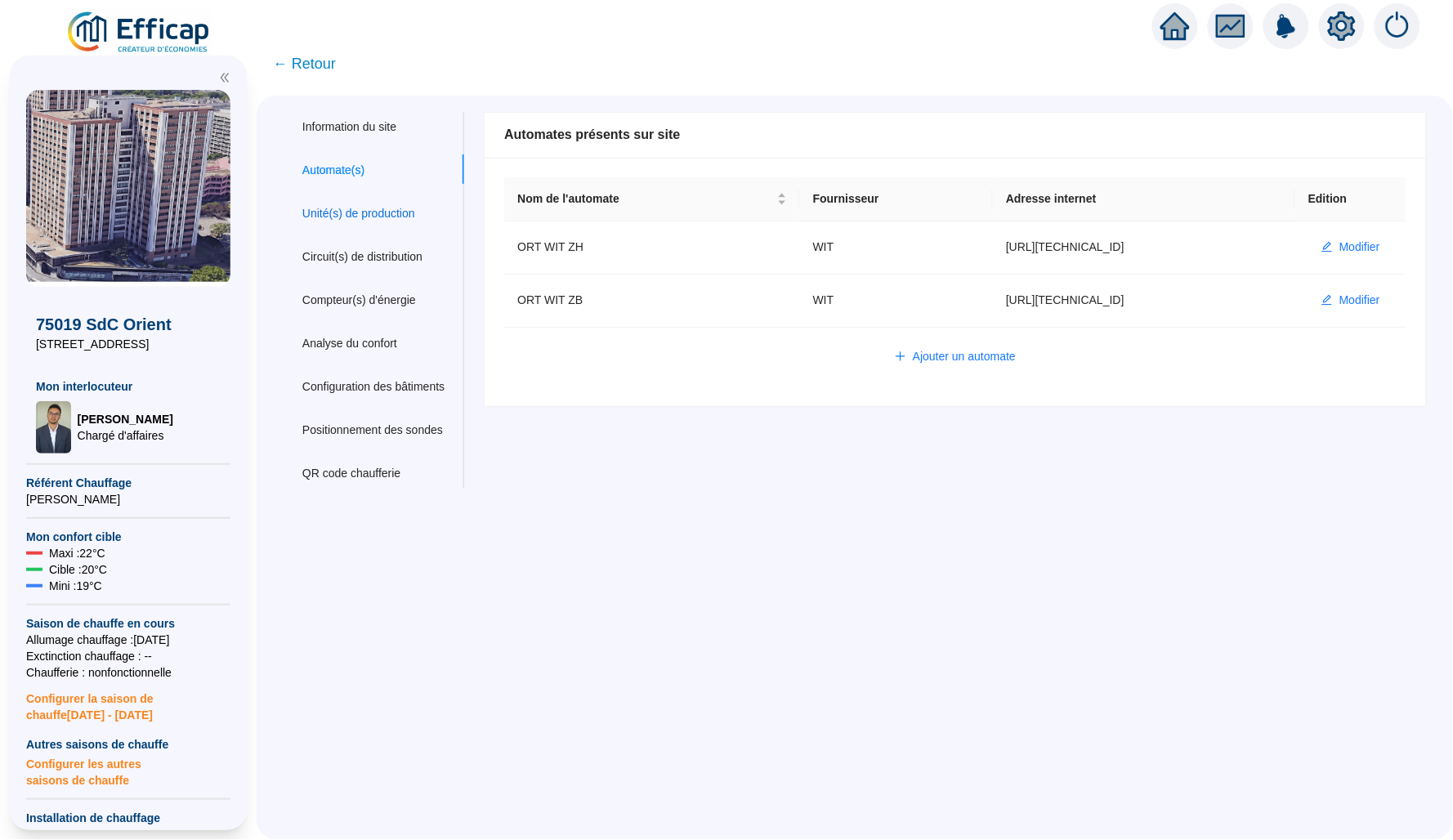
click at [333, 211] on div "Unité(s) de production" at bounding box center [359, 213] width 113 height 17
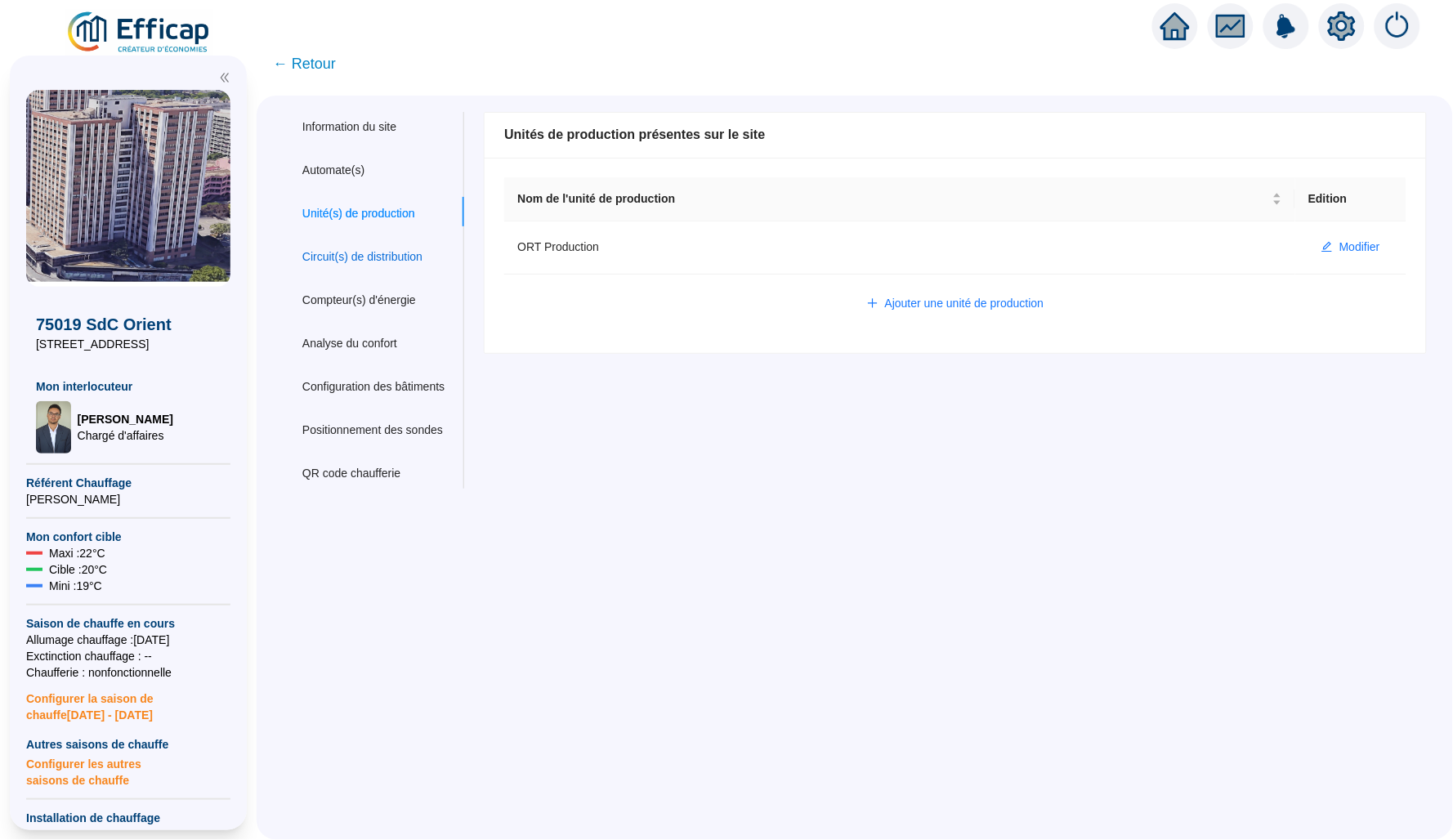
click at [407, 254] on div "Circuit(s) de distribution" at bounding box center [362, 256] width 120 height 17
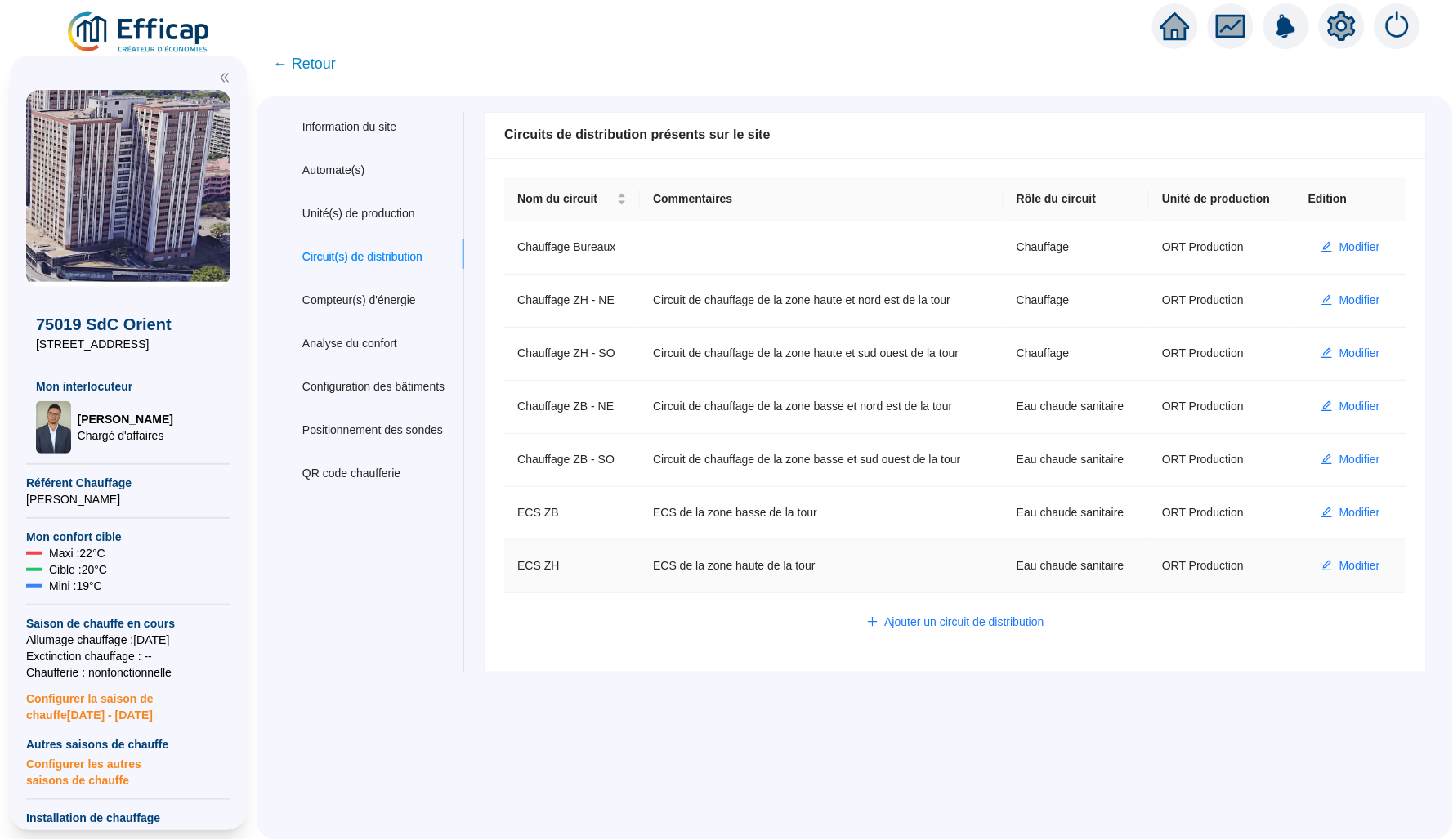
scroll to position [0, 0]
click at [1339, 522] on span "Modifier" at bounding box center [1359, 512] width 41 height 17
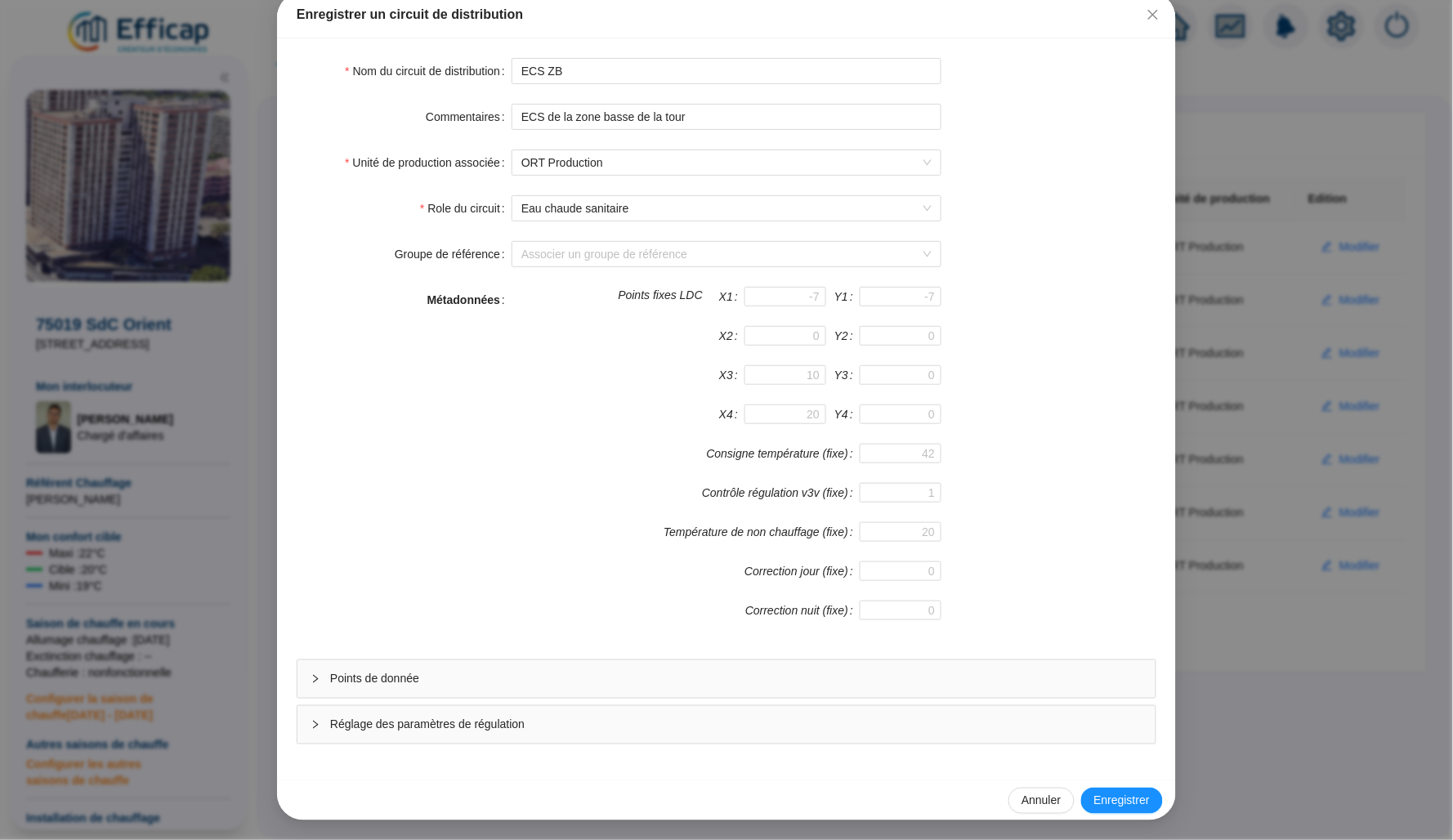
scroll to position [91, 0]
click at [459, 679] on span "Points de donnée" at bounding box center [736, 678] width 812 height 17
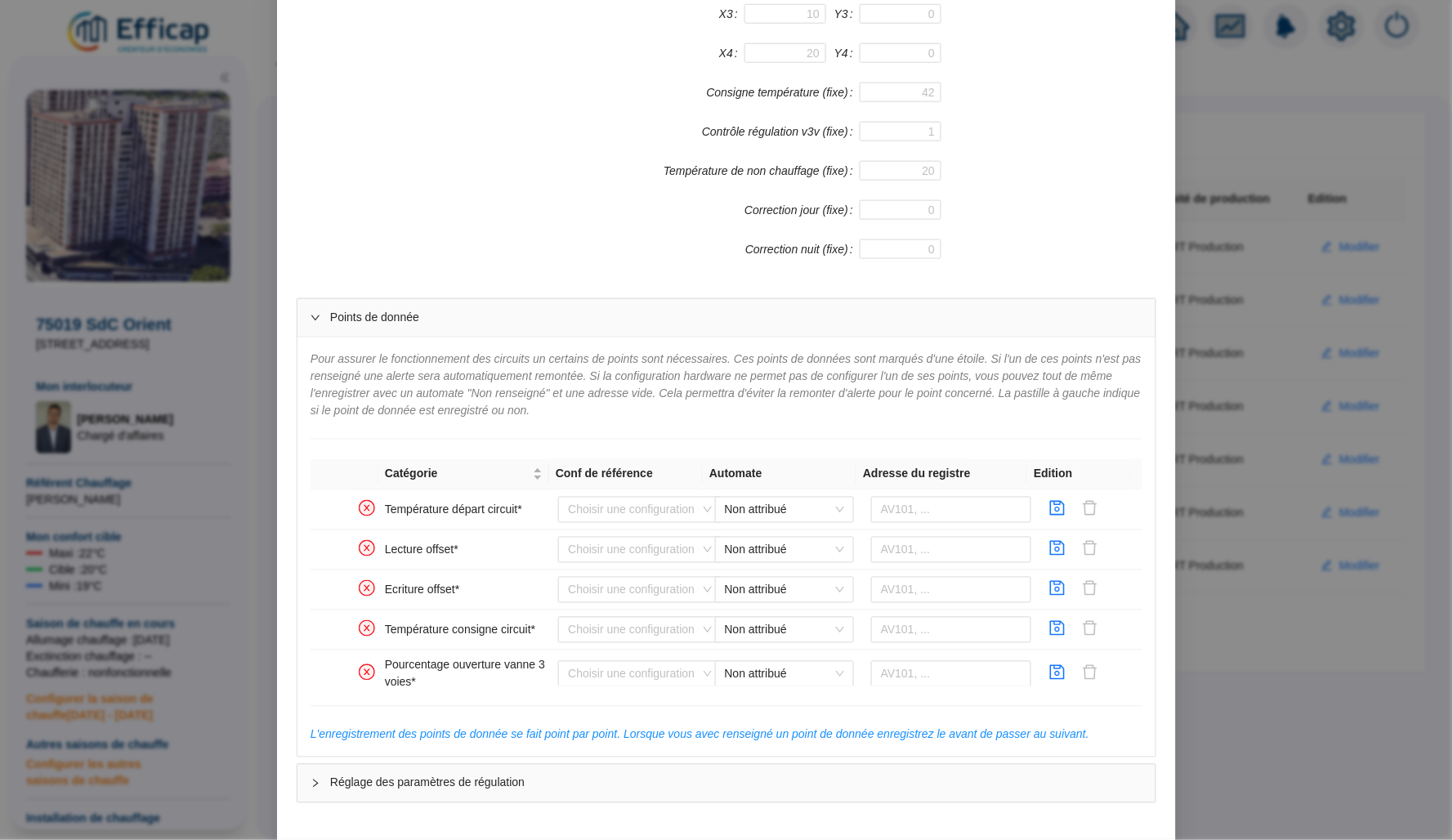
scroll to position [484, 0]
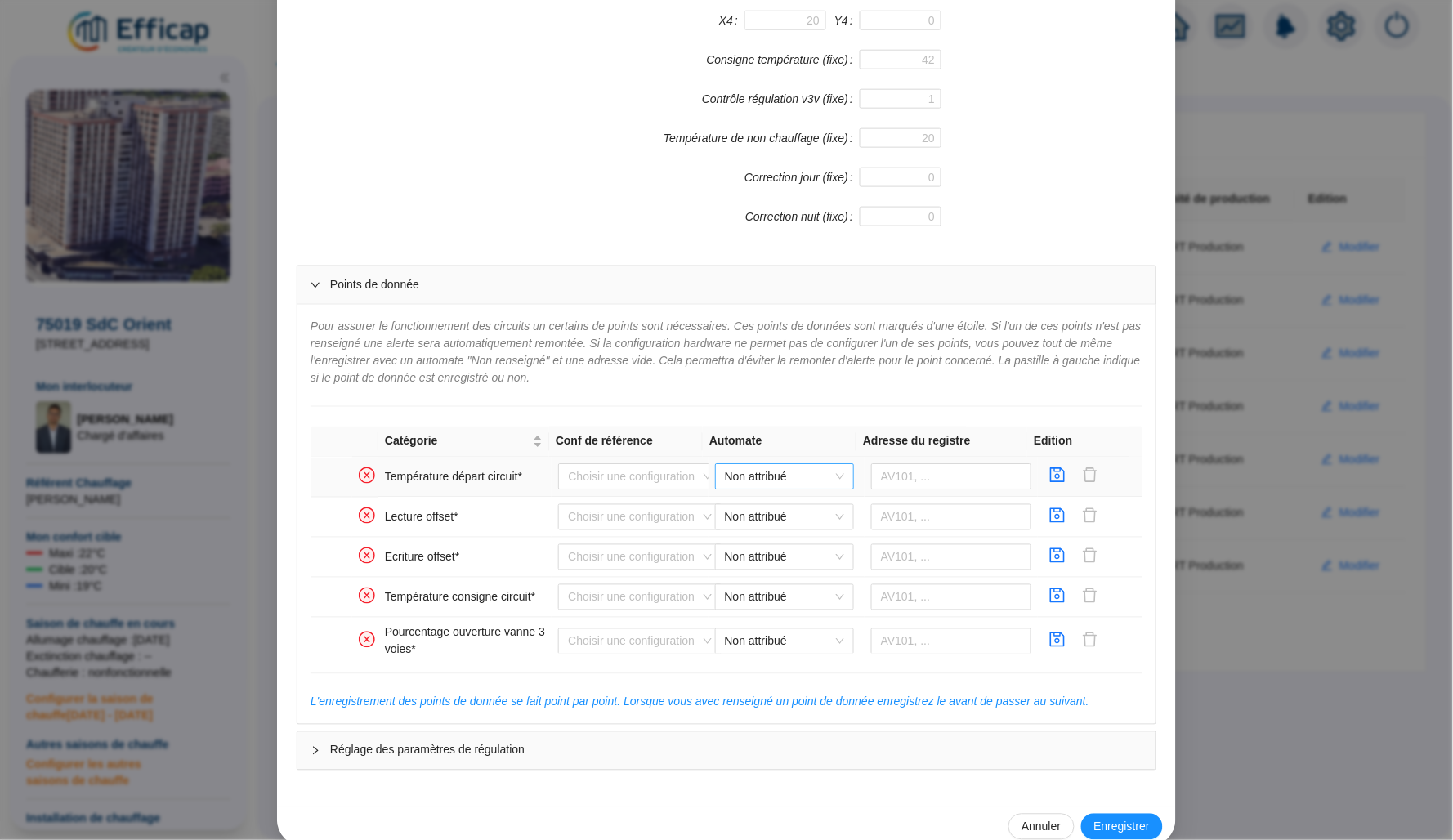
click at [764, 471] on span "Non attribué" at bounding box center [785, 477] width 119 height 25
click at [787, 532] on div "ORT WIT ZB" at bounding box center [772, 535] width 113 height 17
click at [886, 476] on input "text" at bounding box center [951, 477] width 161 height 26
paste input "567943"
type input "567943"
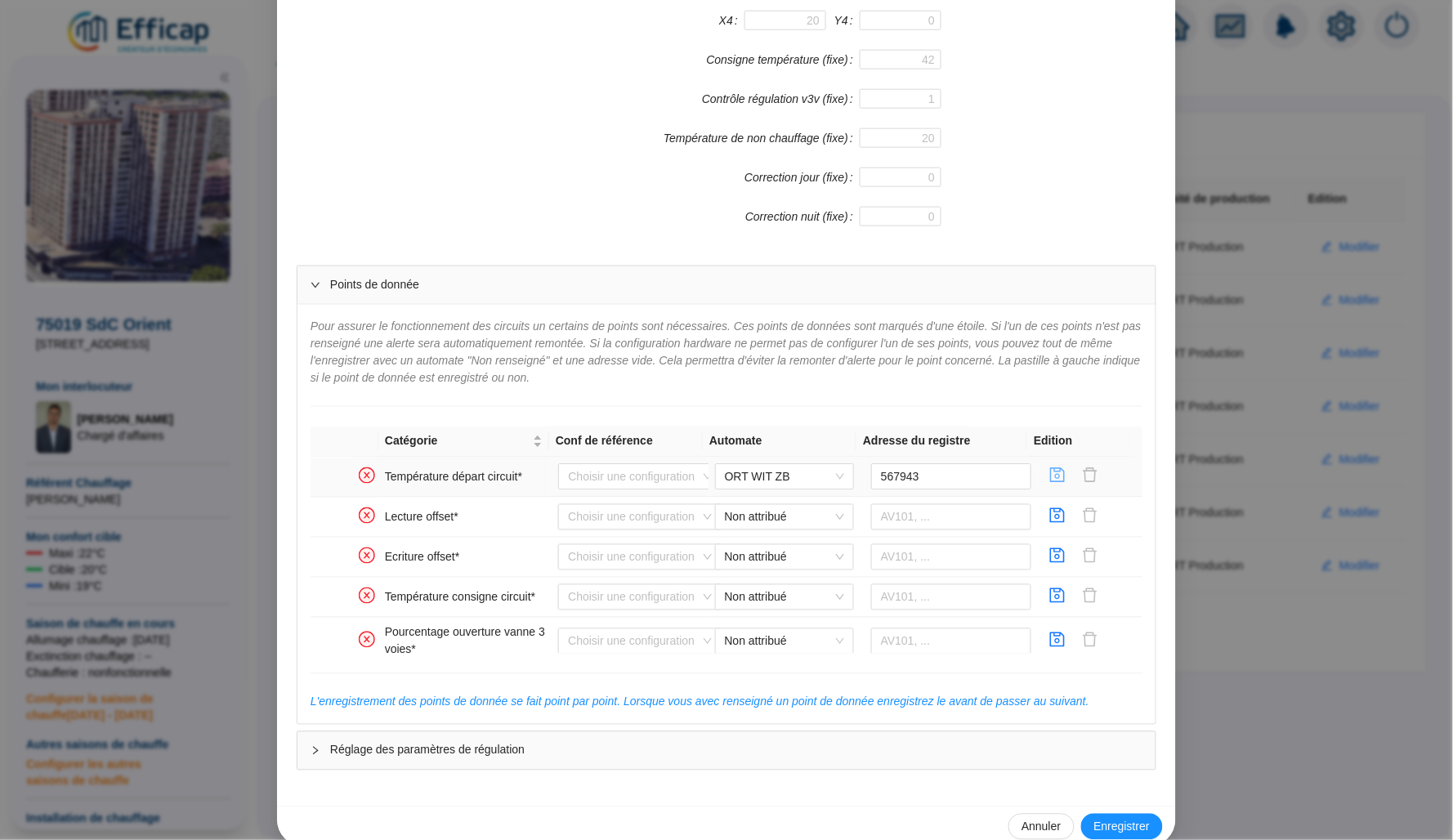
click at [1049, 472] on icon "save" at bounding box center [1057, 475] width 16 height 16
click at [1049, 480] on icon "save" at bounding box center [1057, 475] width 16 height 16
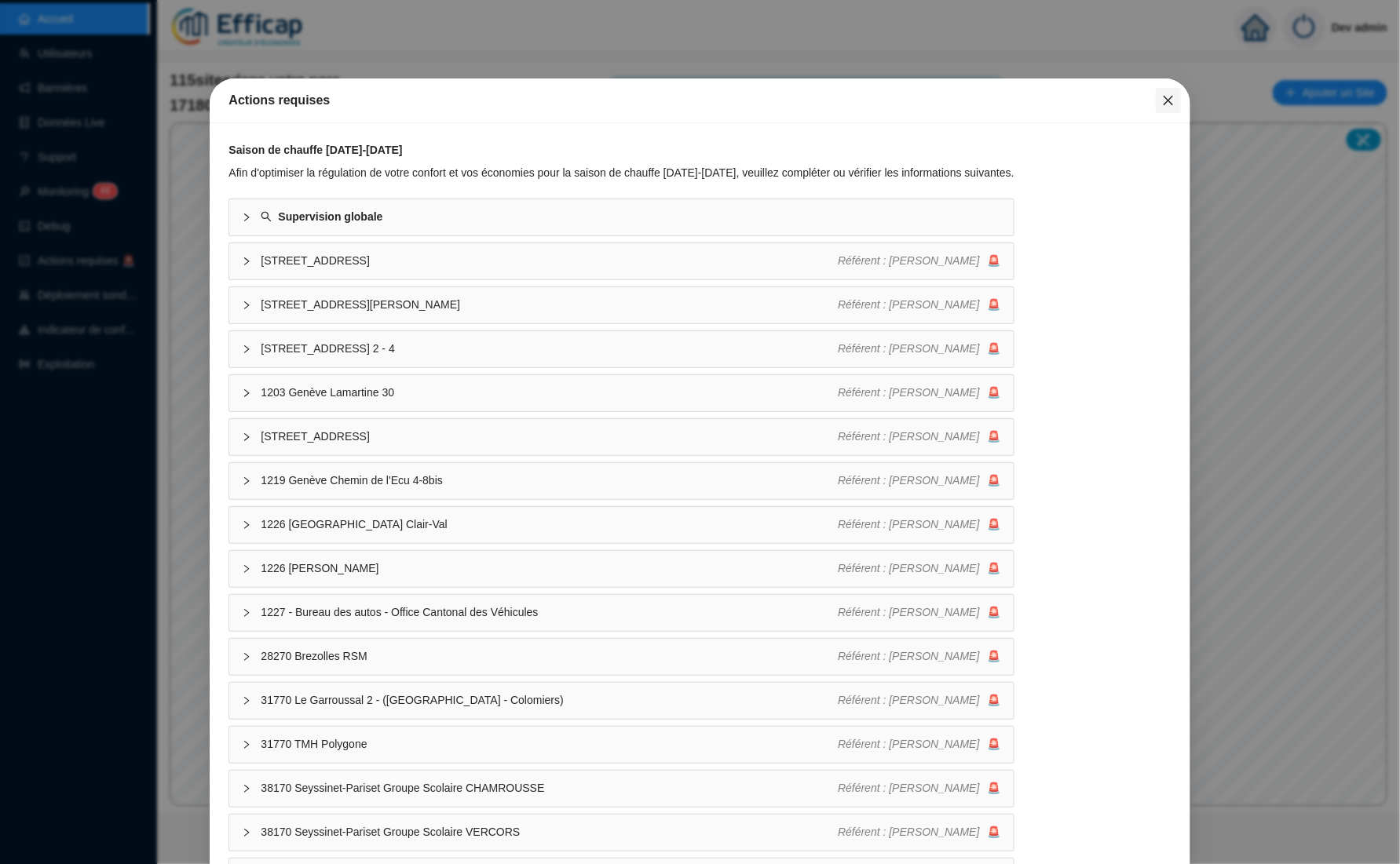
click at [1156, 91] on button "Close" at bounding box center [1168, 100] width 25 height 25
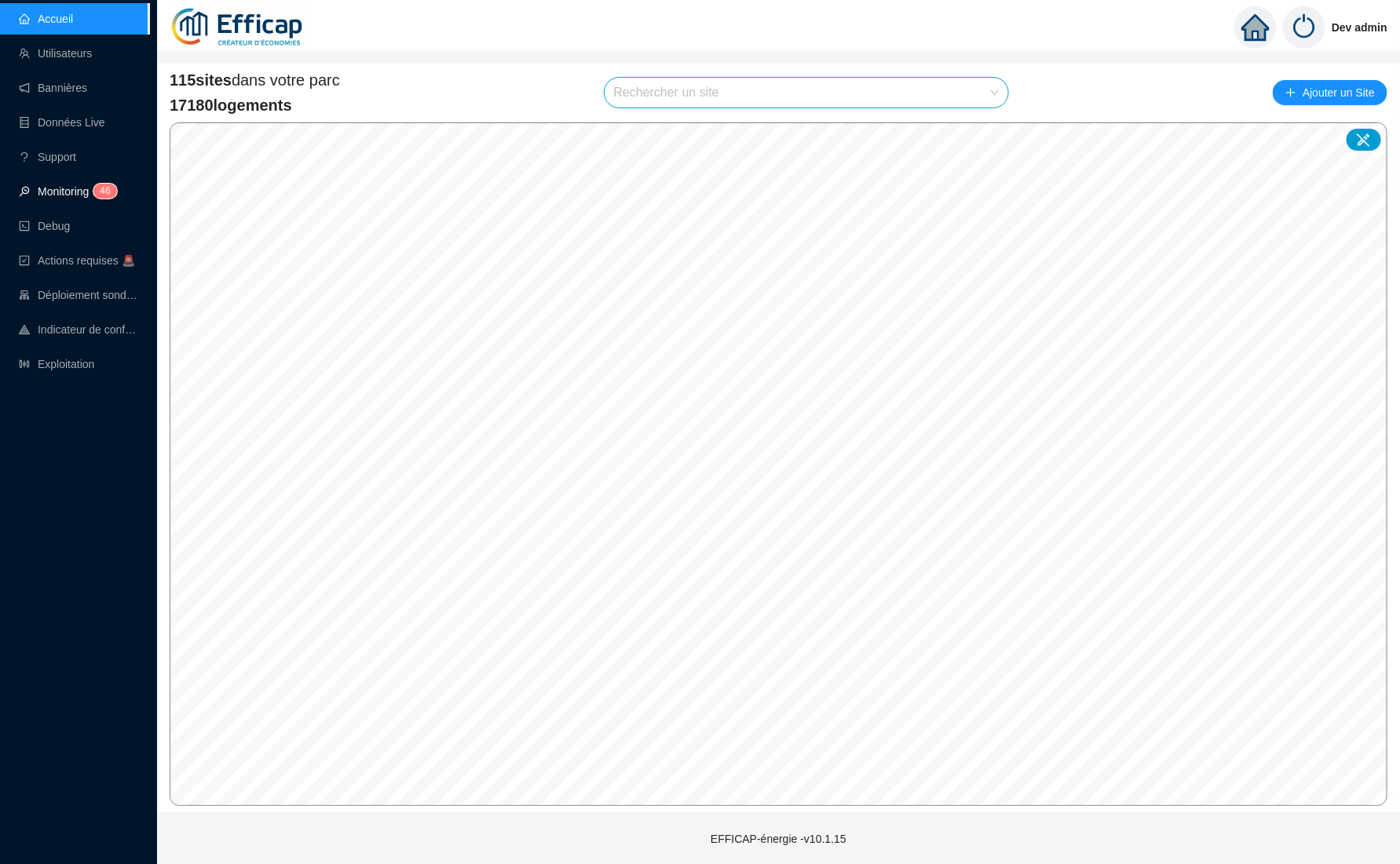
click at [98, 185] on link "Monitoring 4 6" at bounding box center [66, 191] width 93 height 12
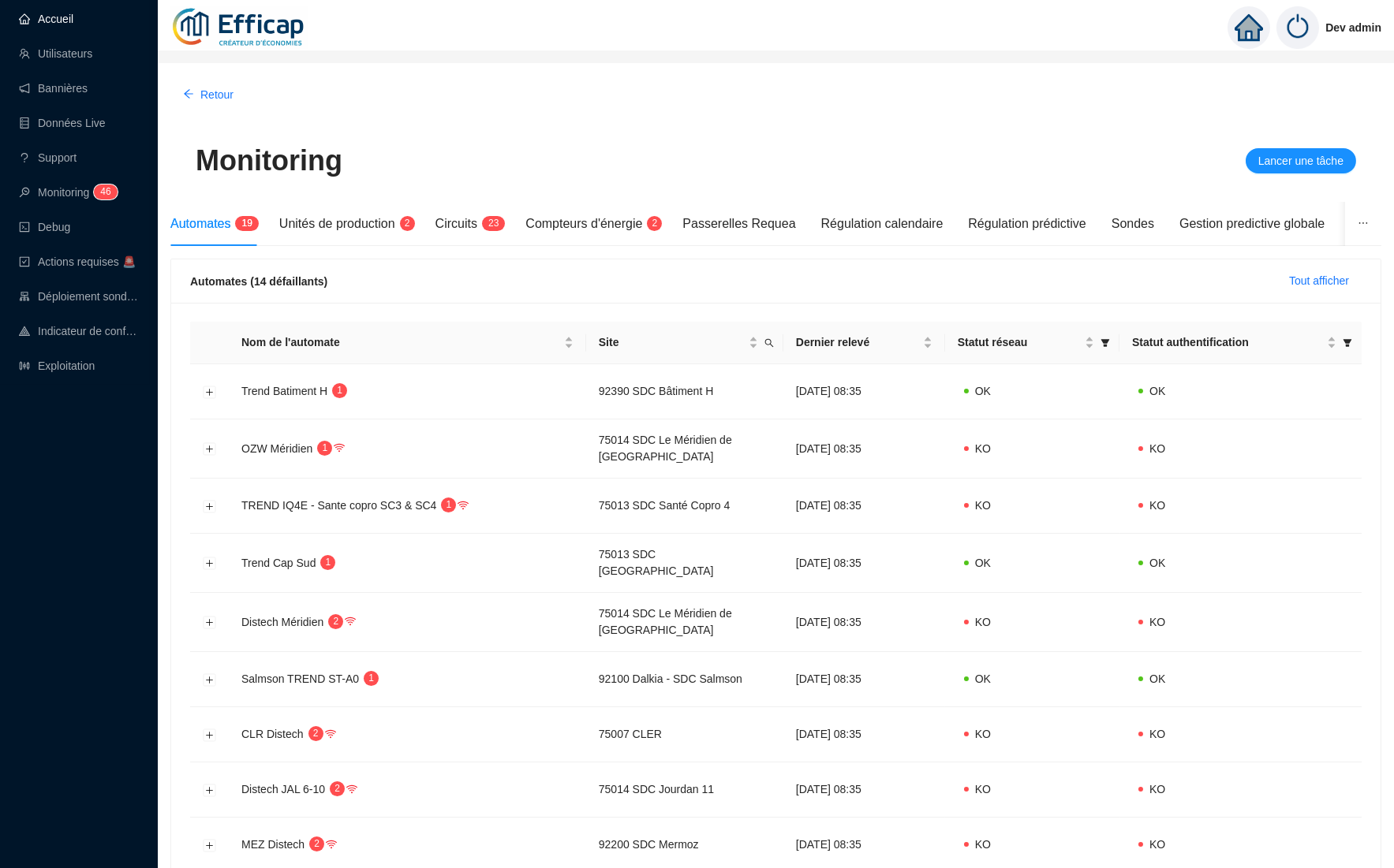
click at [64, 19] on link "Accueil" at bounding box center [46, 18] width 55 height 12
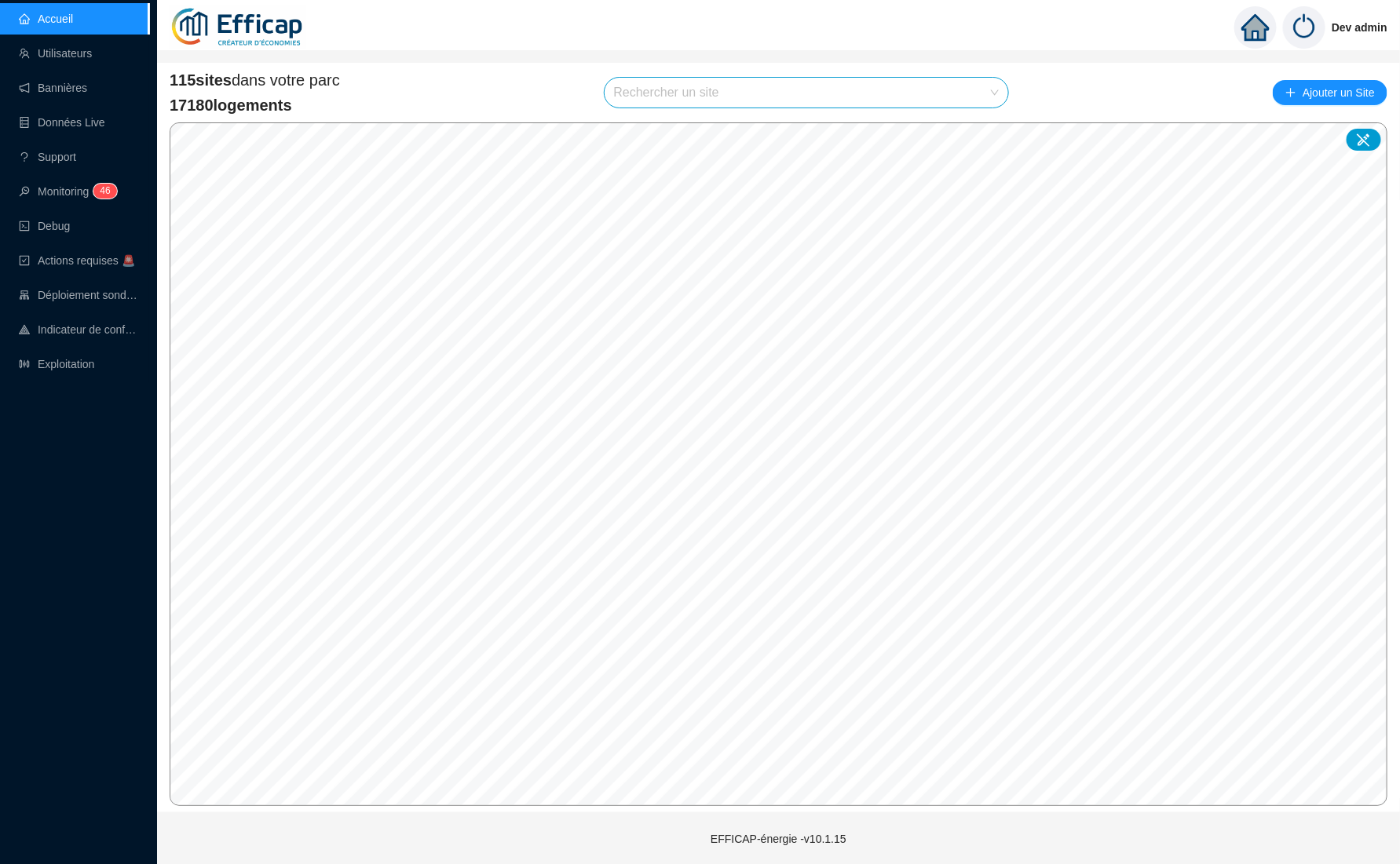
click at [772, 88] on input "search" at bounding box center [800, 92] width 372 height 30
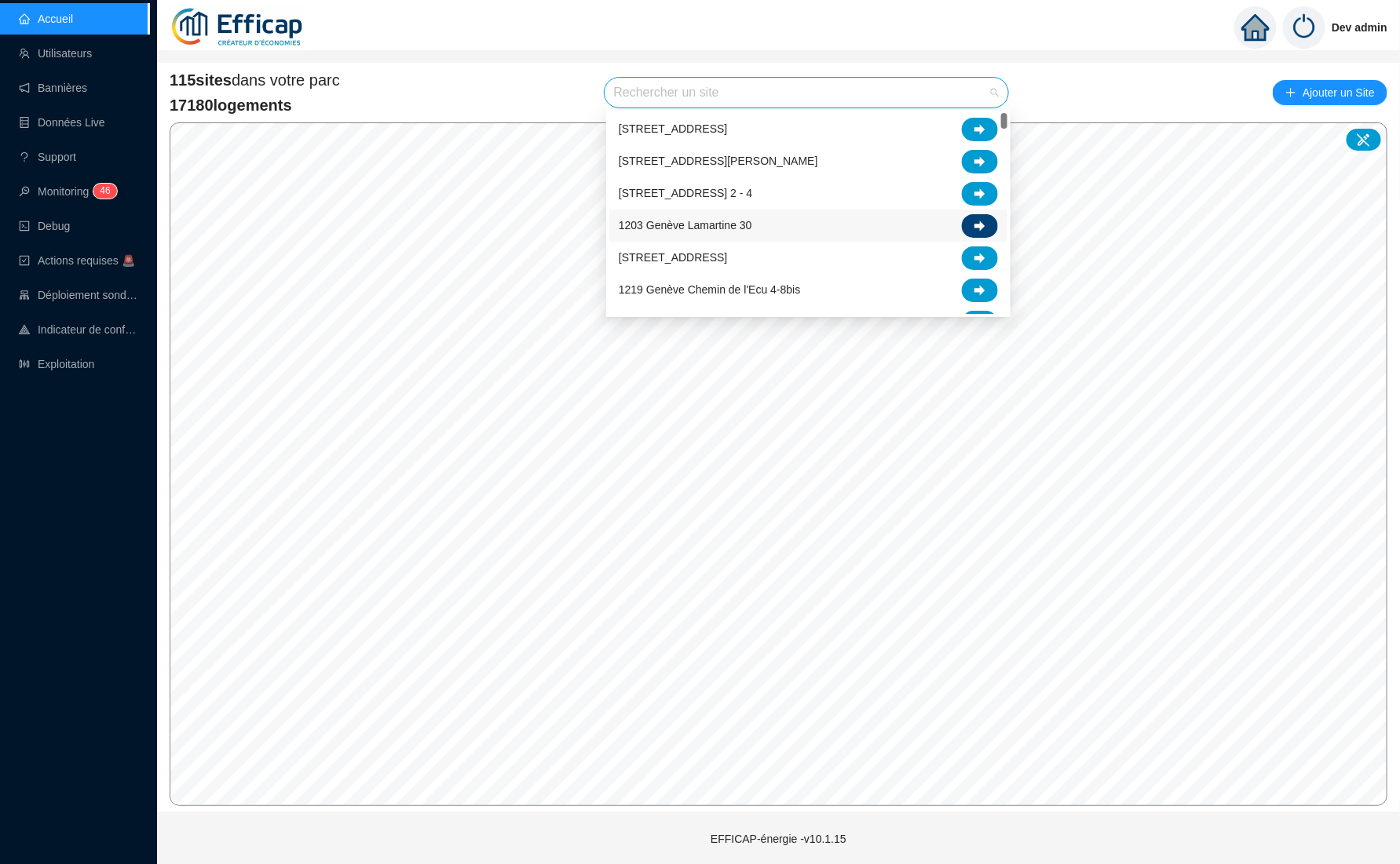
click at [983, 228] on icon at bounding box center [981, 226] width 11 height 10
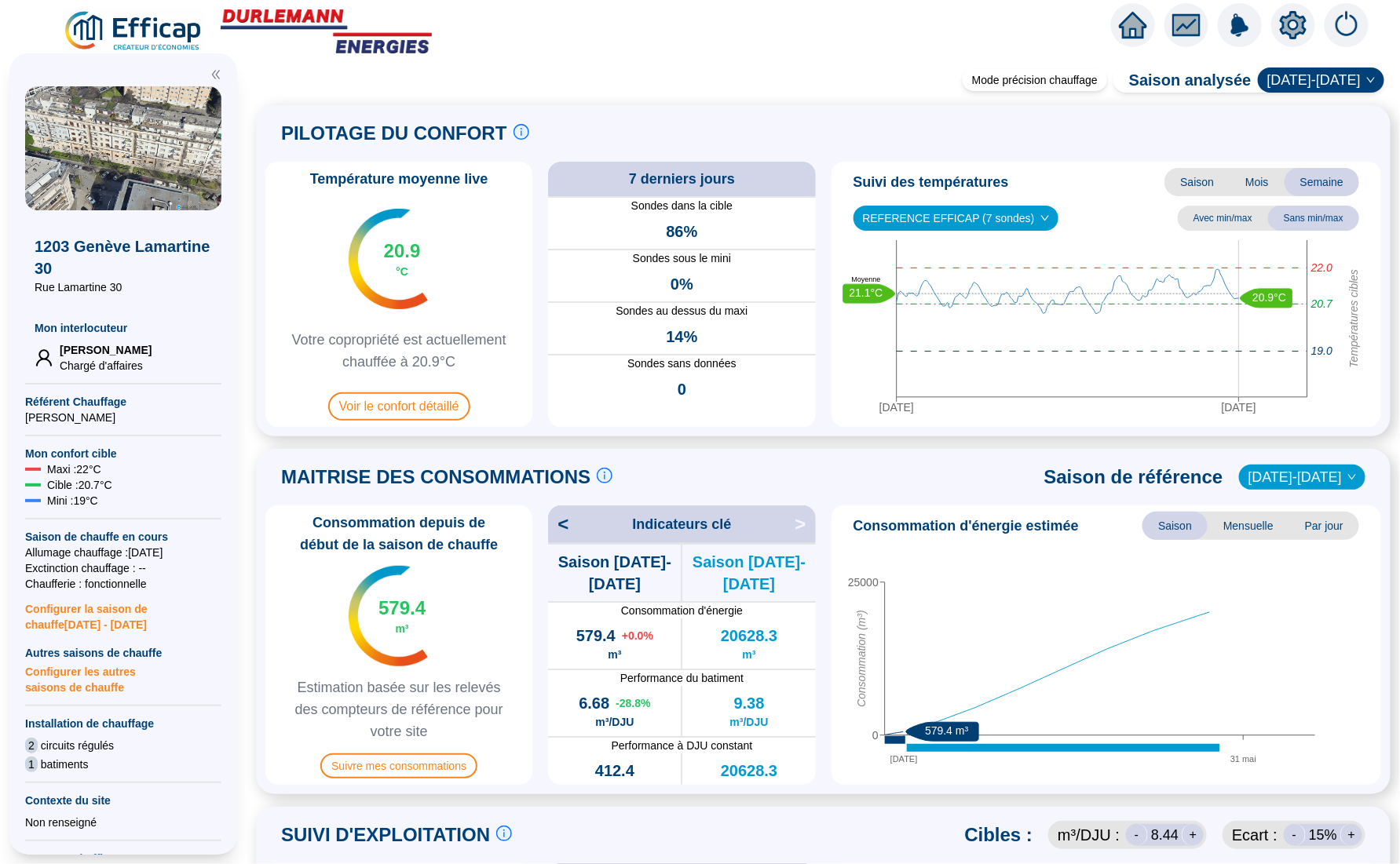
click at [1302, 18] on icon "setting" at bounding box center [1293, 24] width 27 height 25
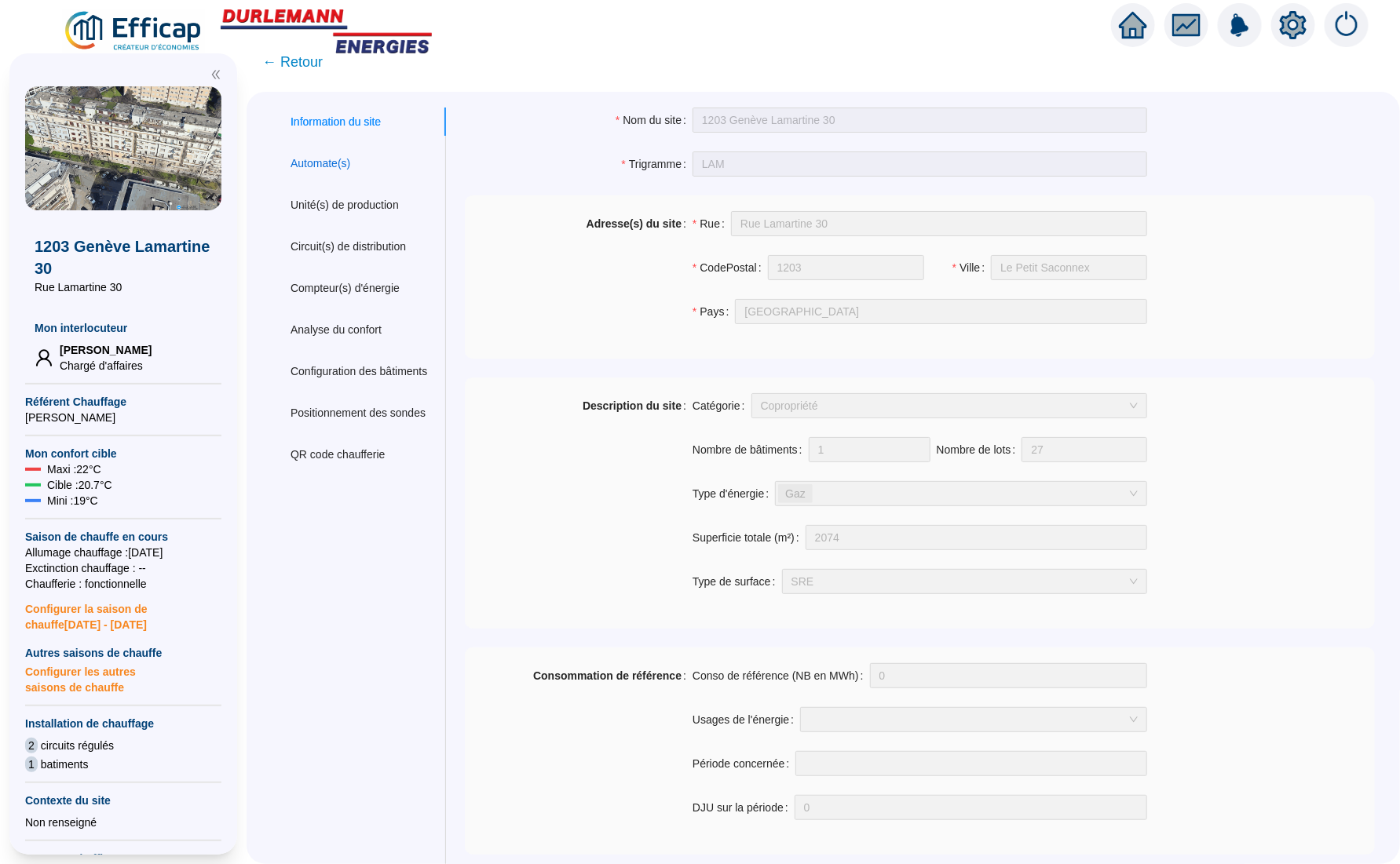
click at [334, 155] on div "Automate(s)" at bounding box center [320, 163] width 60 height 16
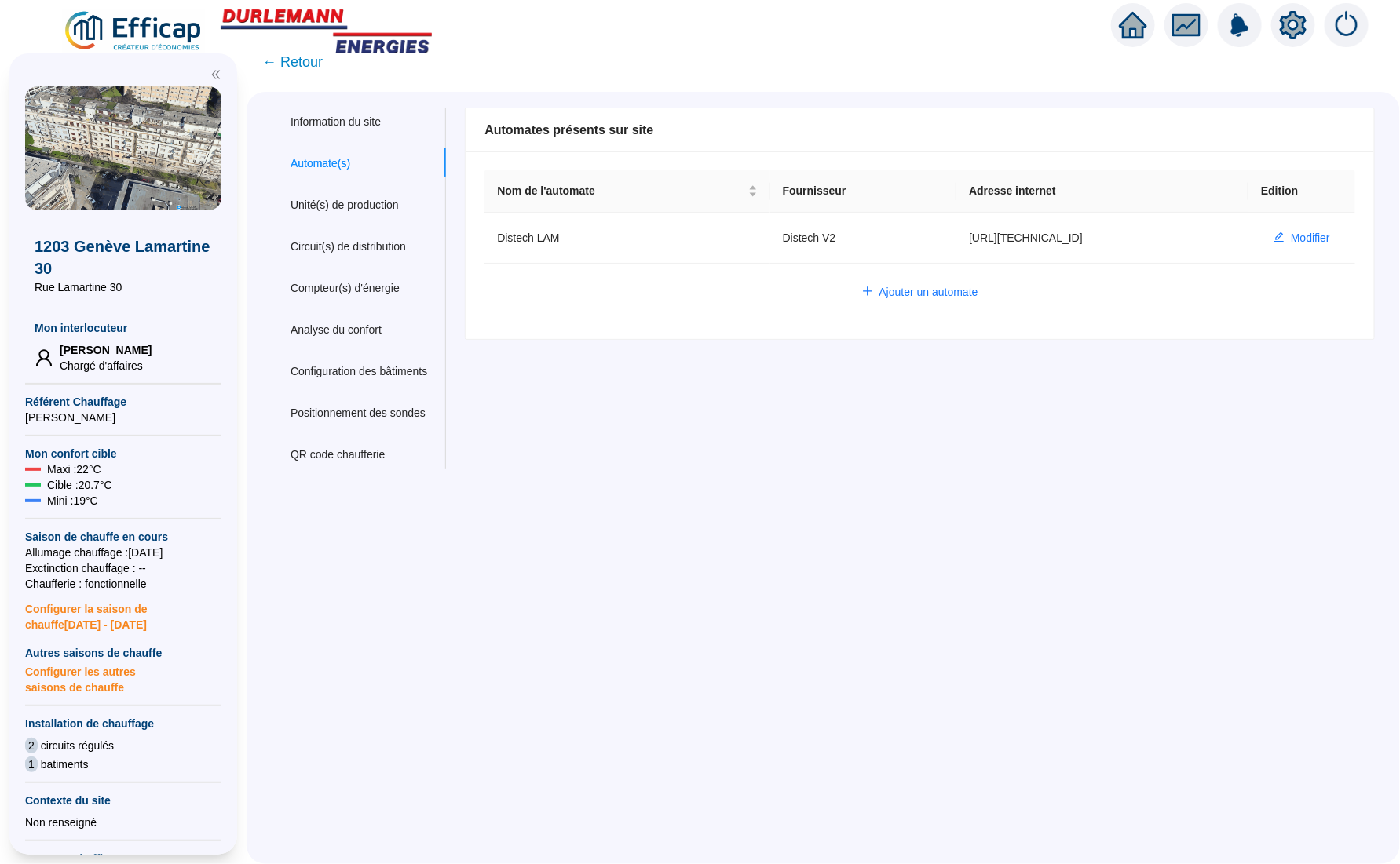
drag, startPoint x: 933, startPoint y: 500, endPoint x: 930, endPoint y: 510, distance: 10.4
click at [930, 510] on div "Information du site Automate(s) Unité(s) de production Circuit(s) de distributi…" at bounding box center [823, 477] width 1153 height 773
drag, startPoint x: 943, startPoint y: 237, endPoint x: 1075, endPoint y: 208, distance: 135.1
click at [1064, 231] on td "http://10.132.0.5:8080/lam" at bounding box center [1103, 238] width 293 height 51
copy td "http://10.132.0.5:8080/"
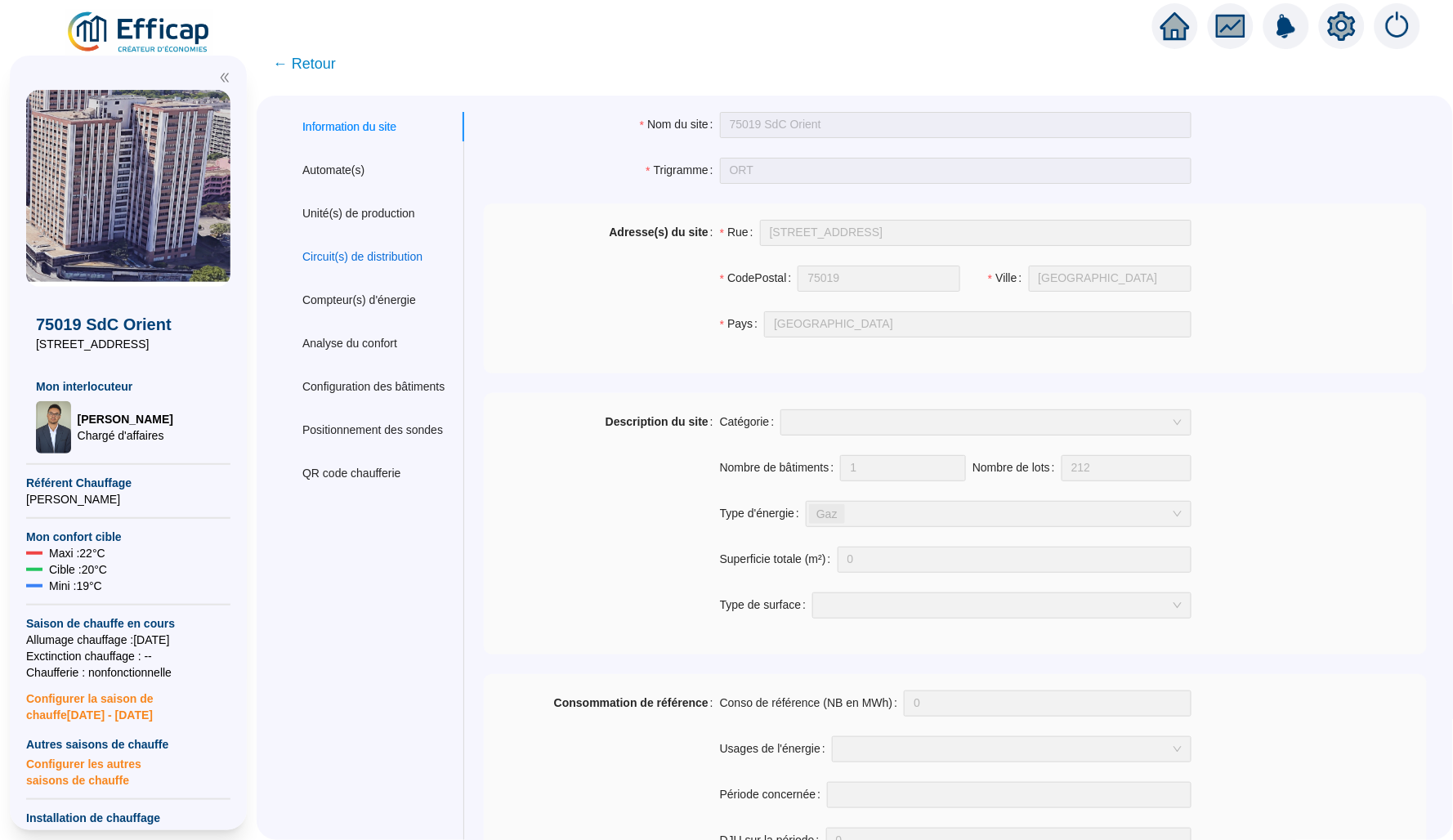
click at [423, 248] on div "Circuit(s) de distribution" at bounding box center [362, 256] width 120 height 17
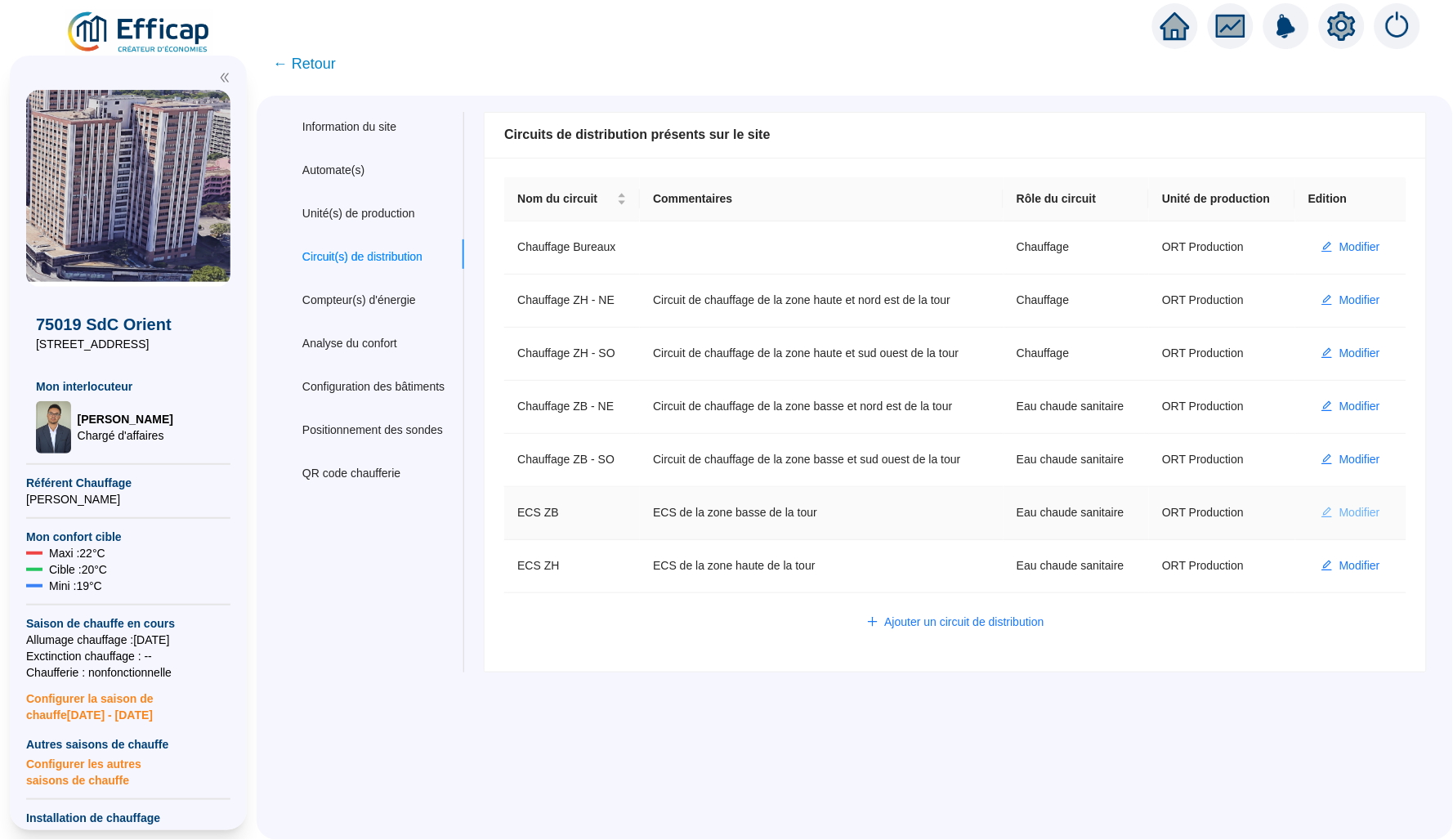
click at [1316, 527] on button "Modifier" at bounding box center [1351, 513] width 85 height 26
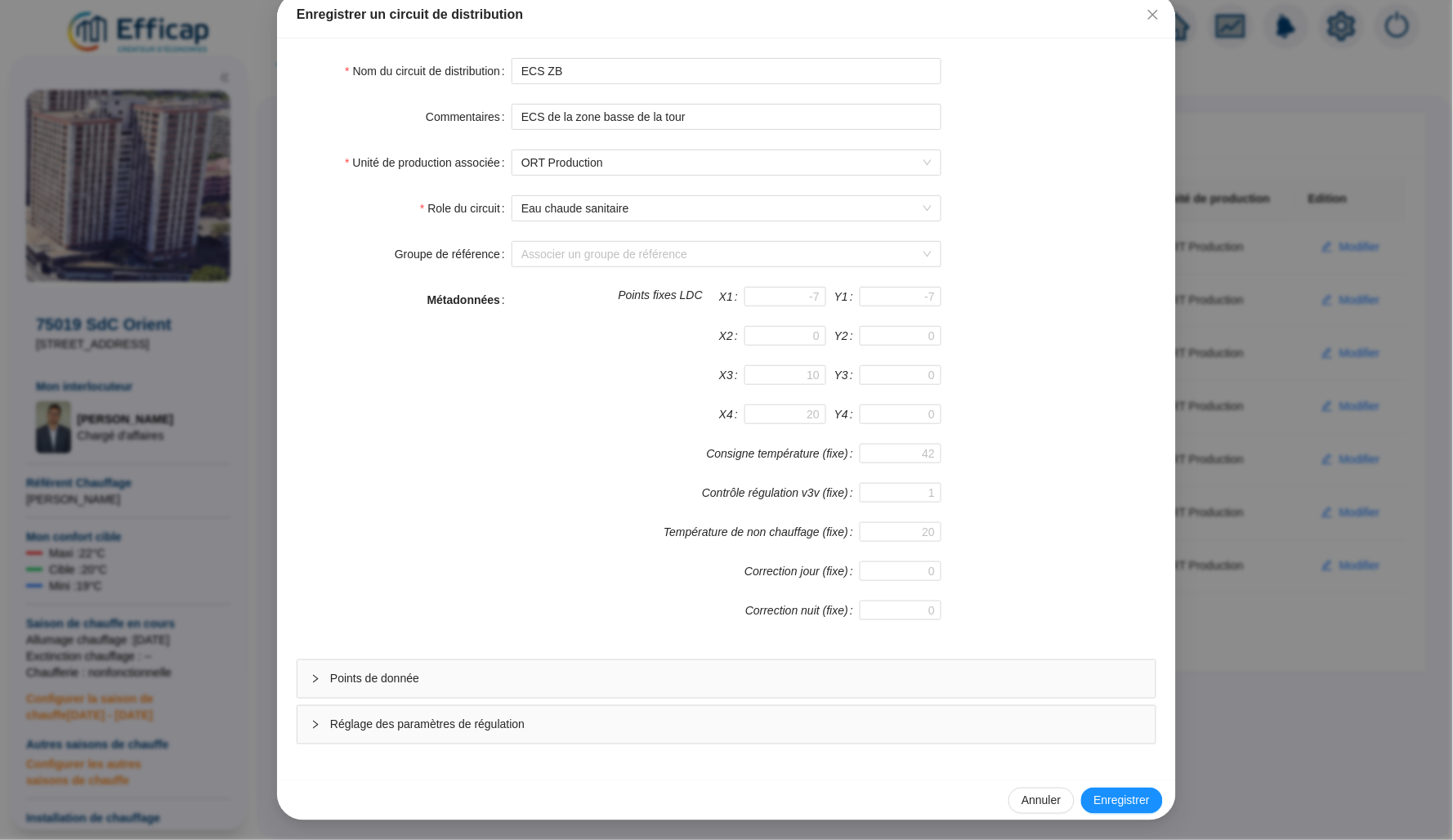
click at [645, 690] on div "Points de donnée" at bounding box center [726, 679] width 858 height 38
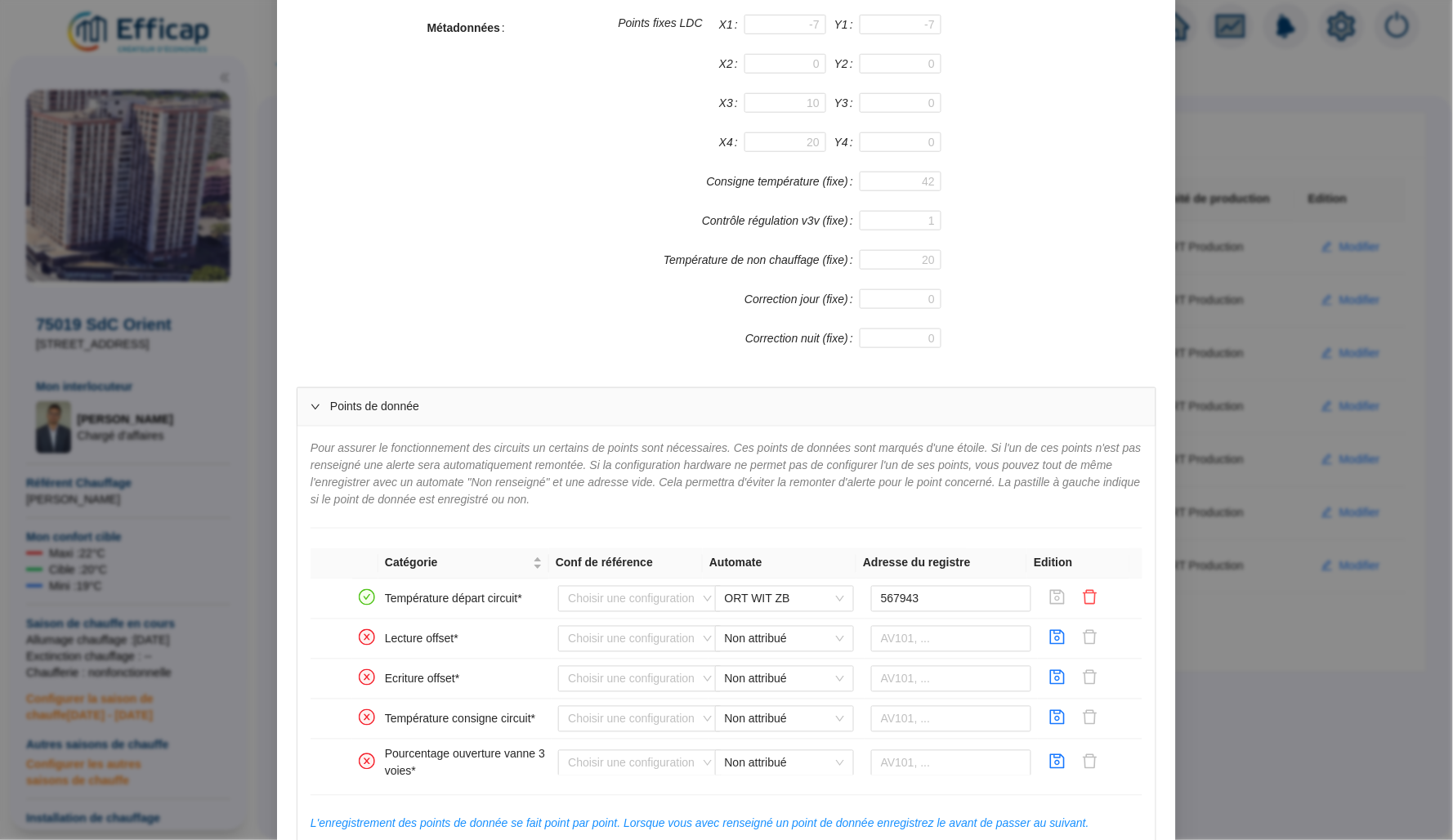
scroll to position [411, 0]
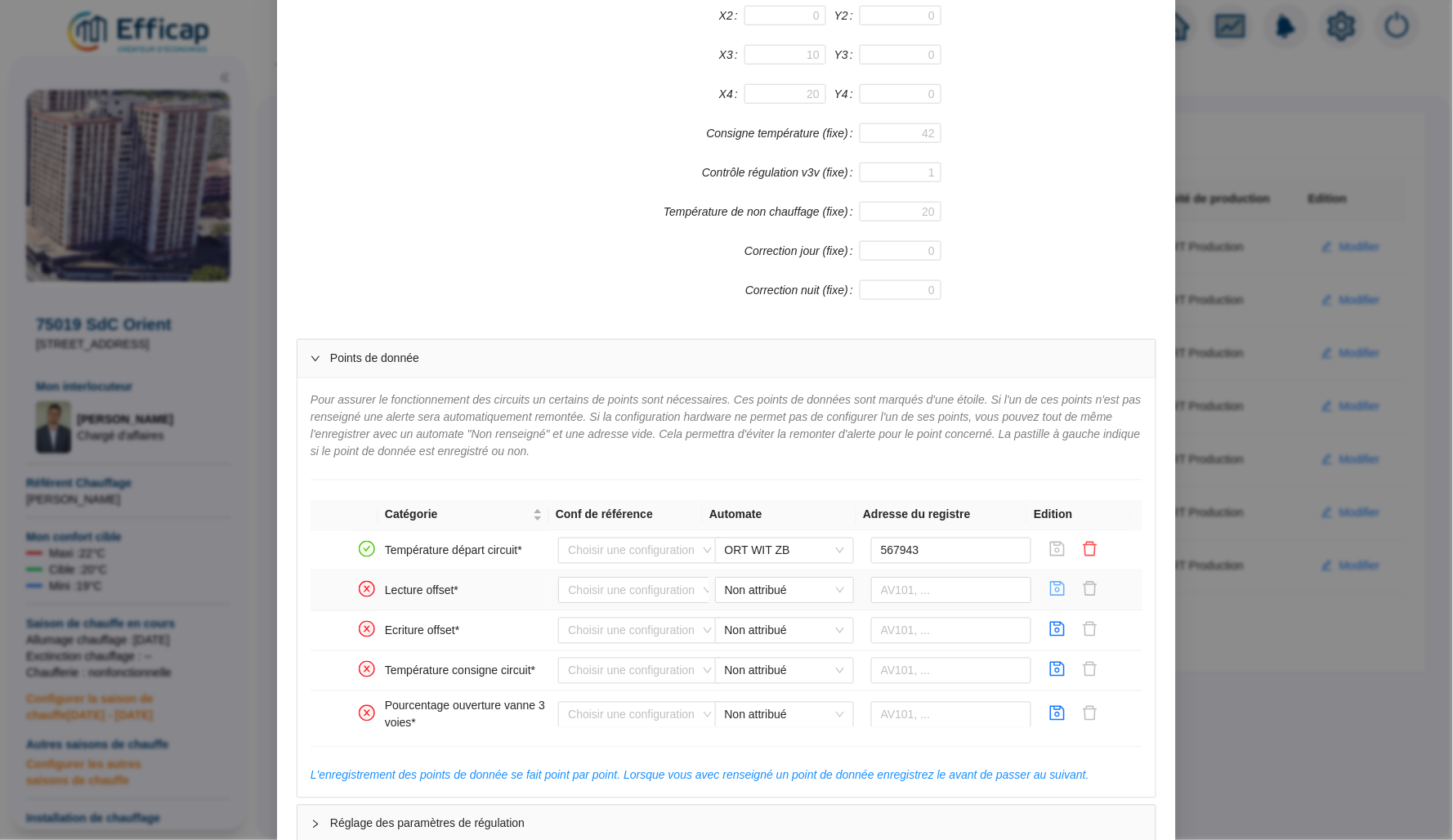
click at [1051, 592] on icon "save" at bounding box center [1058, 589] width 15 height 15
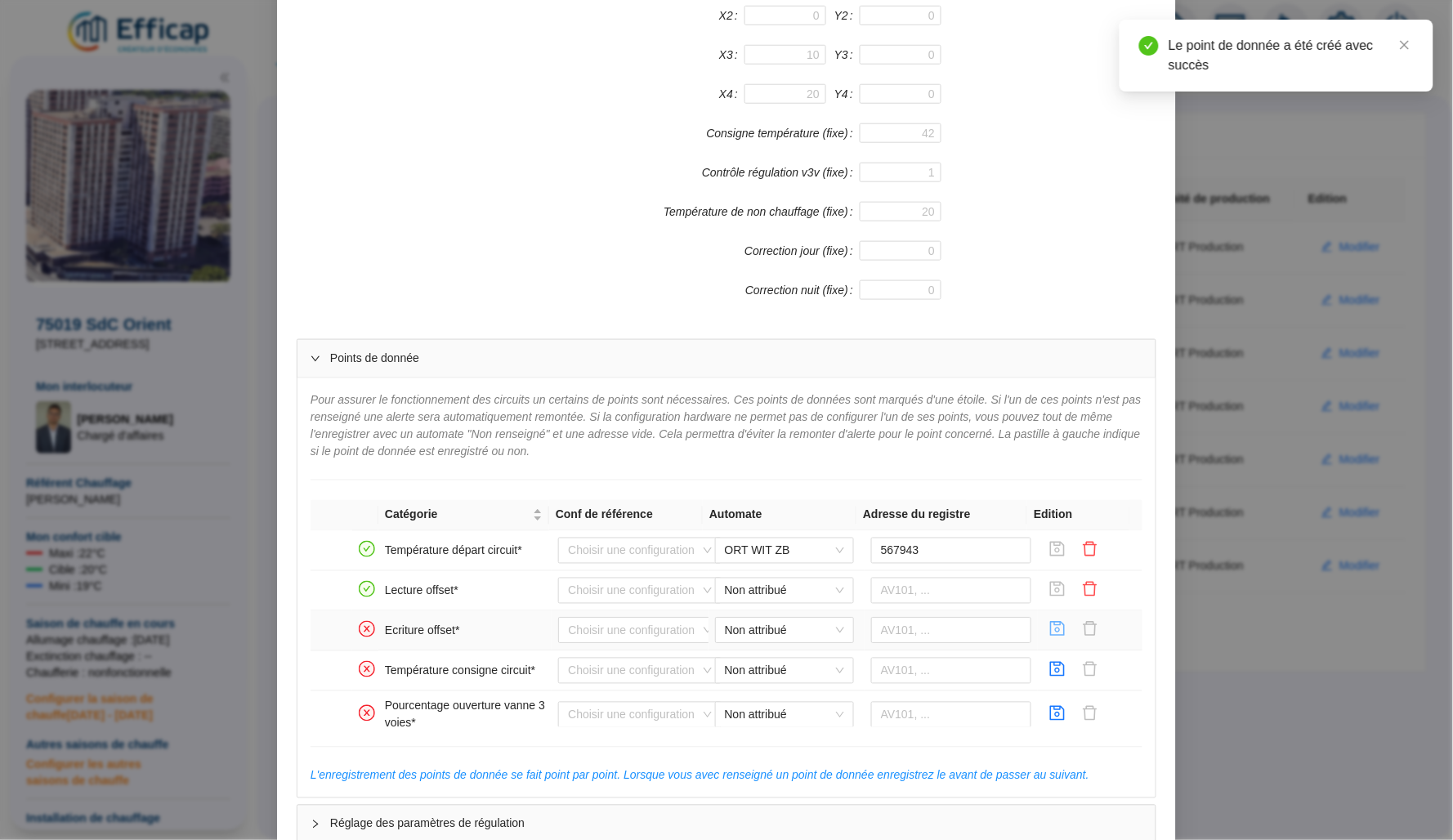
click at [1049, 625] on icon "save" at bounding box center [1057, 629] width 16 height 16
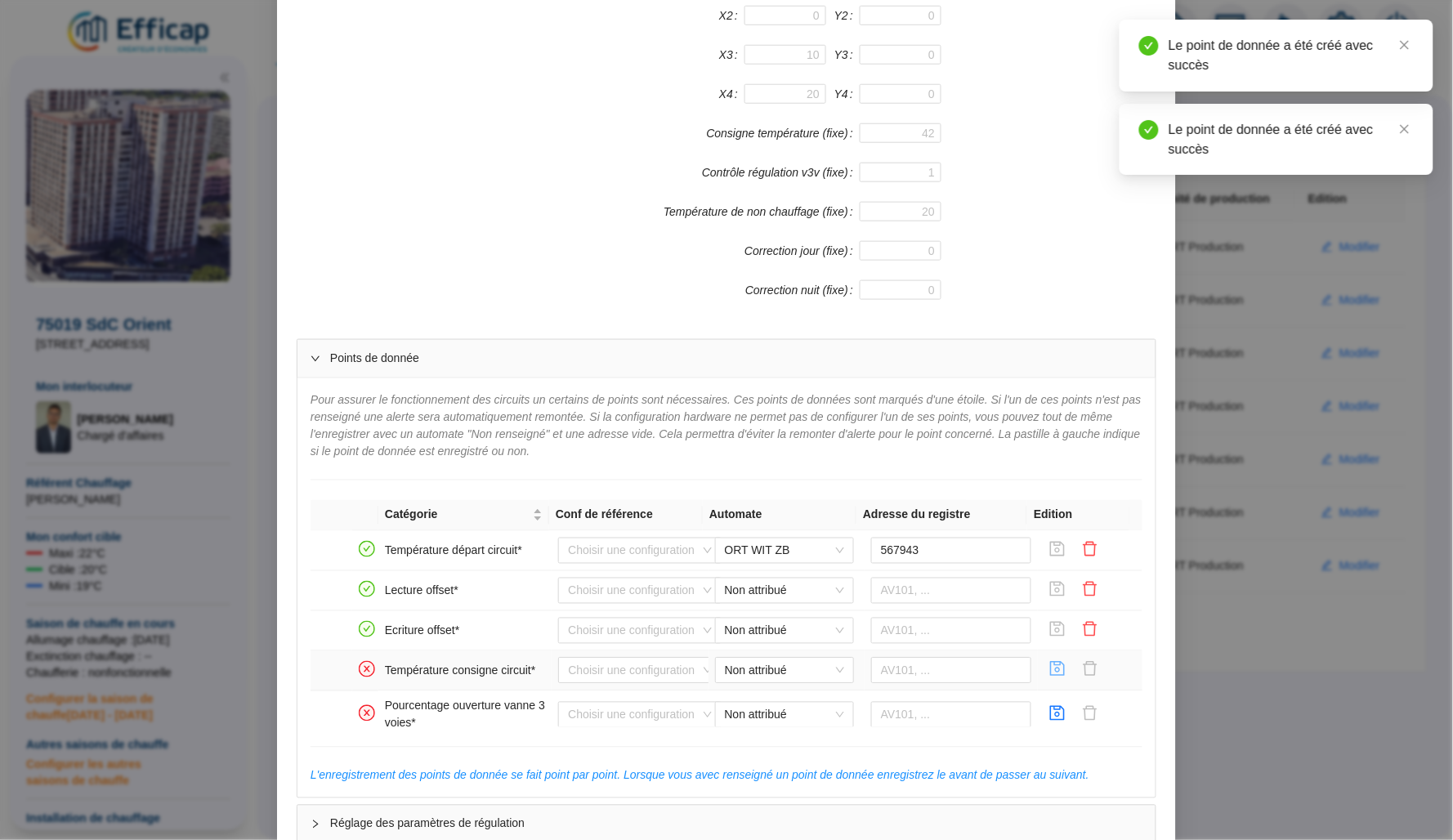
click at [1049, 667] on icon "save" at bounding box center [1057, 669] width 16 height 16
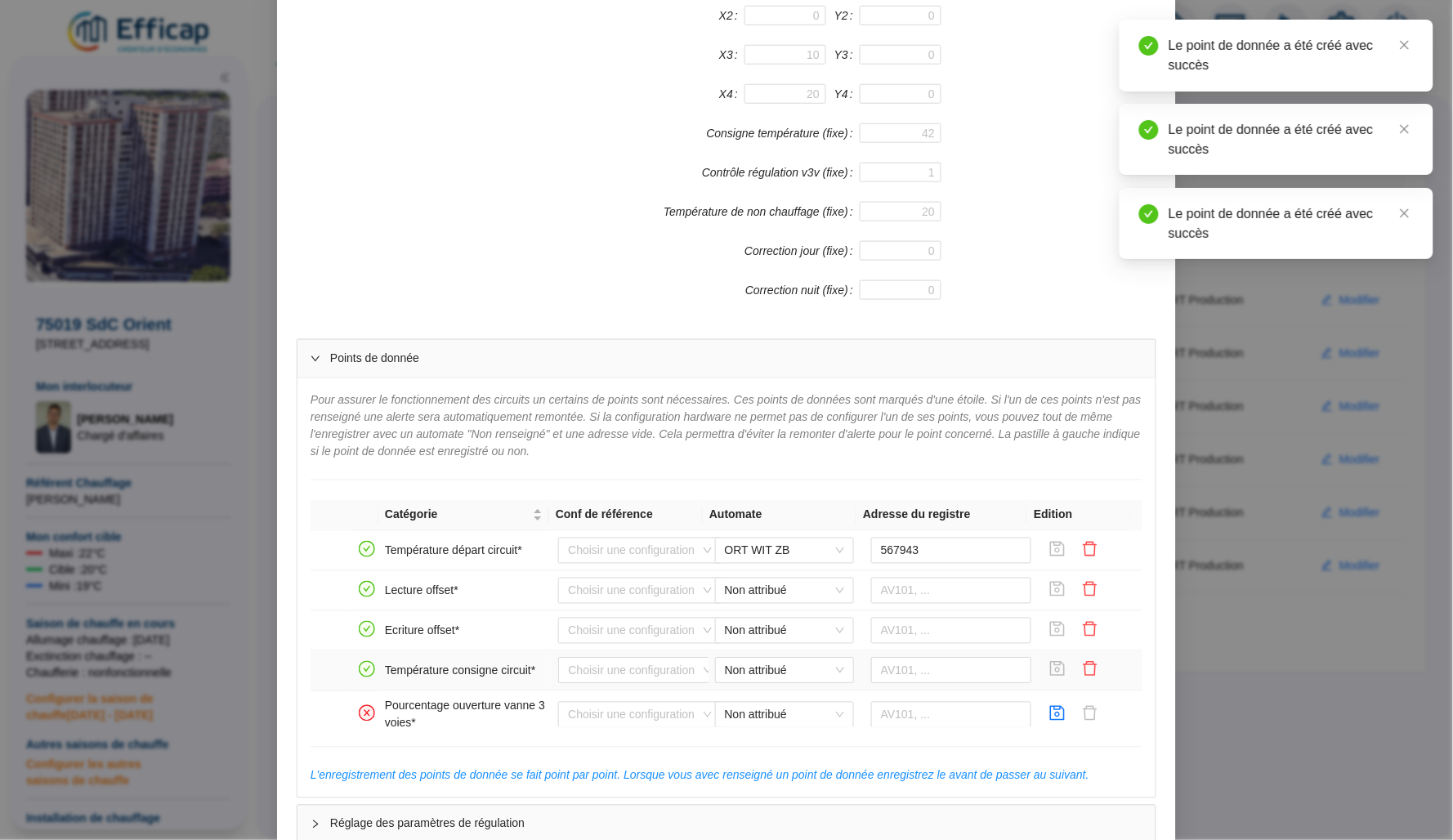
scroll to position [56, 0]
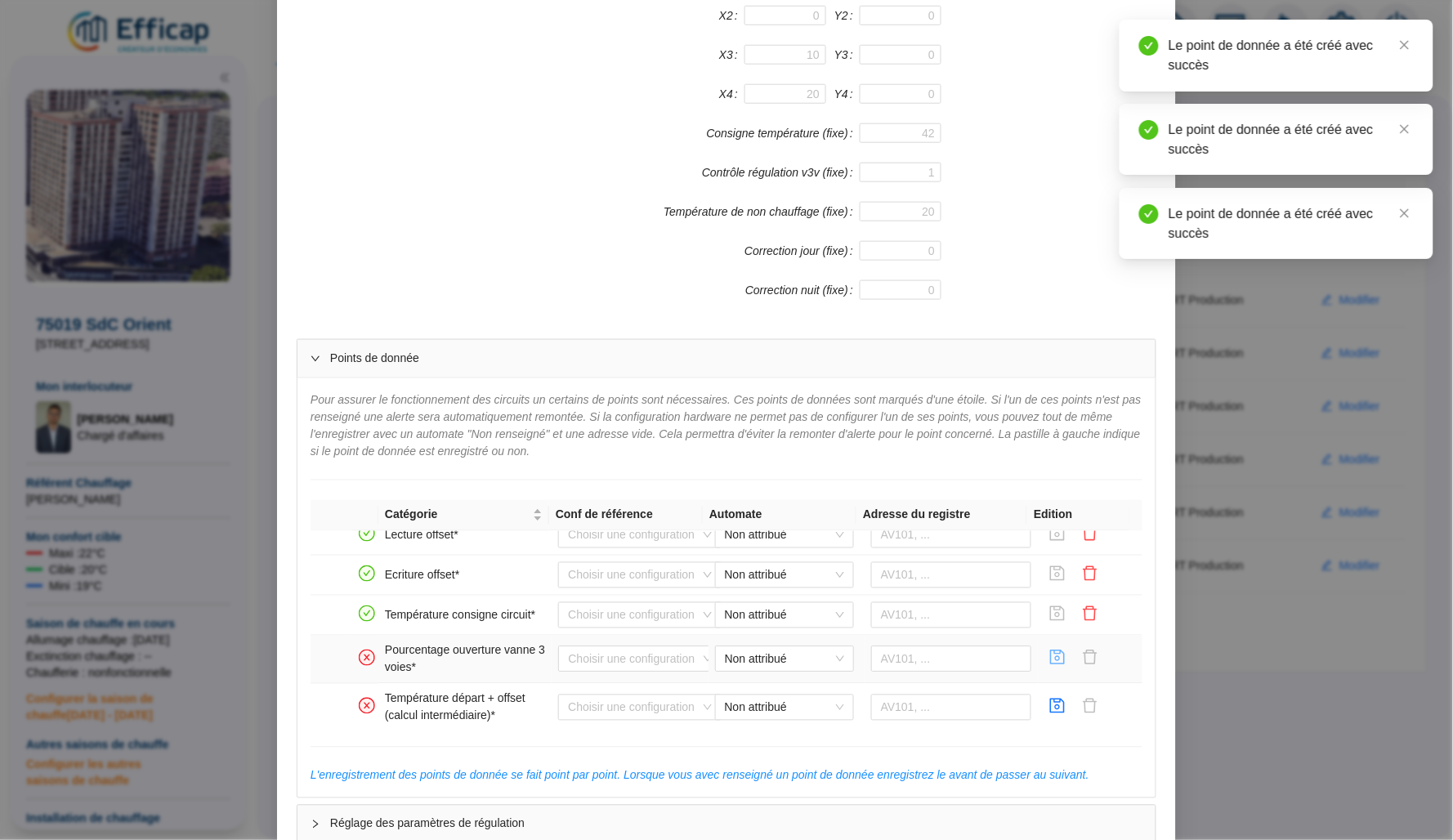
click at [1049, 656] on icon "save" at bounding box center [1057, 658] width 16 height 16
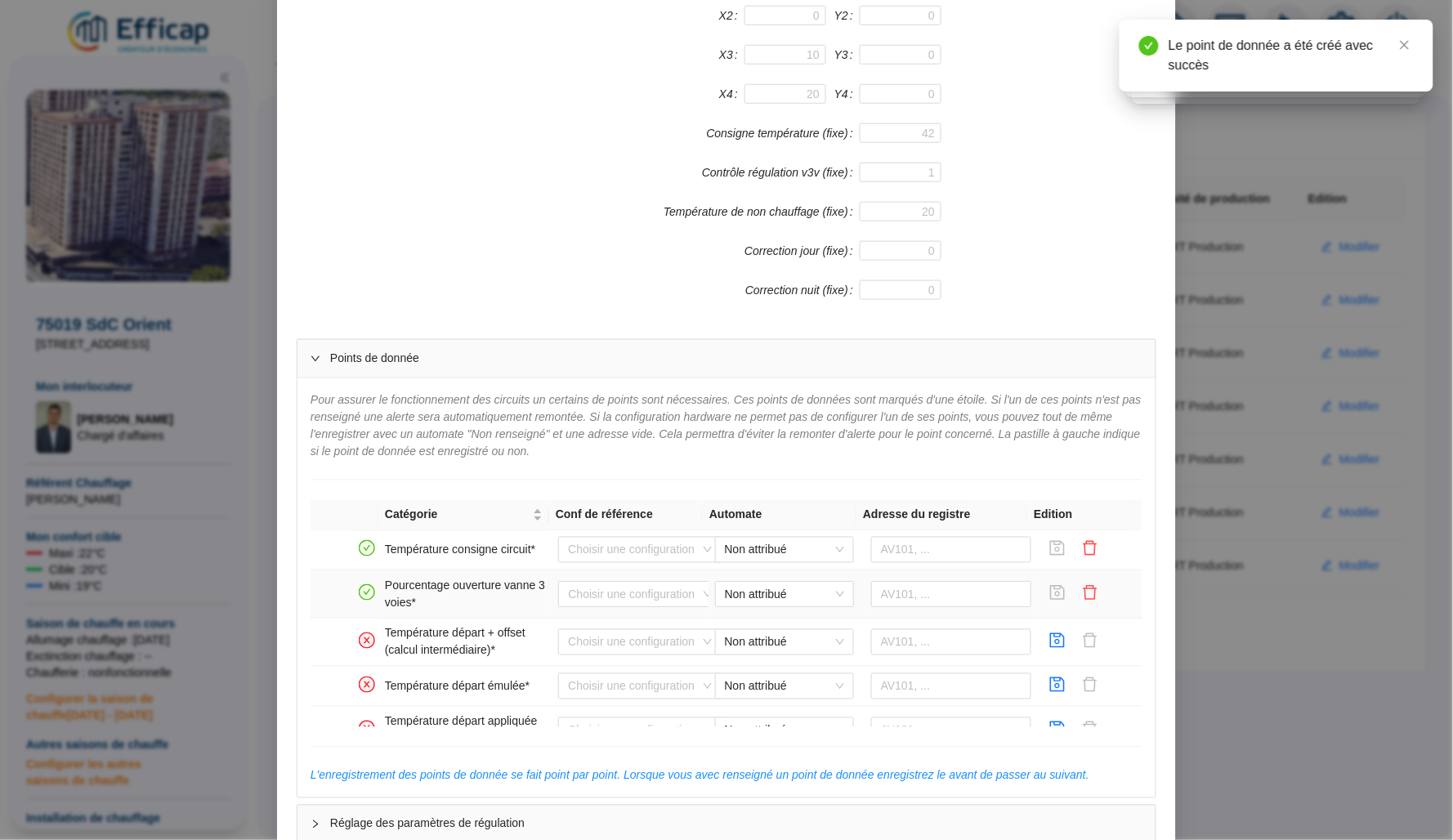
scroll to position [123, 0]
click at [1051, 640] on icon "save" at bounding box center [1058, 639] width 15 height 15
click at [1049, 689] on icon "save" at bounding box center [1057, 683] width 16 height 16
click at [778, 687] on span "Non attribué" at bounding box center [785, 684] width 119 height 25
click at [790, 742] on div "ORT WIT ZB" at bounding box center [772, 747] width 113 height 17
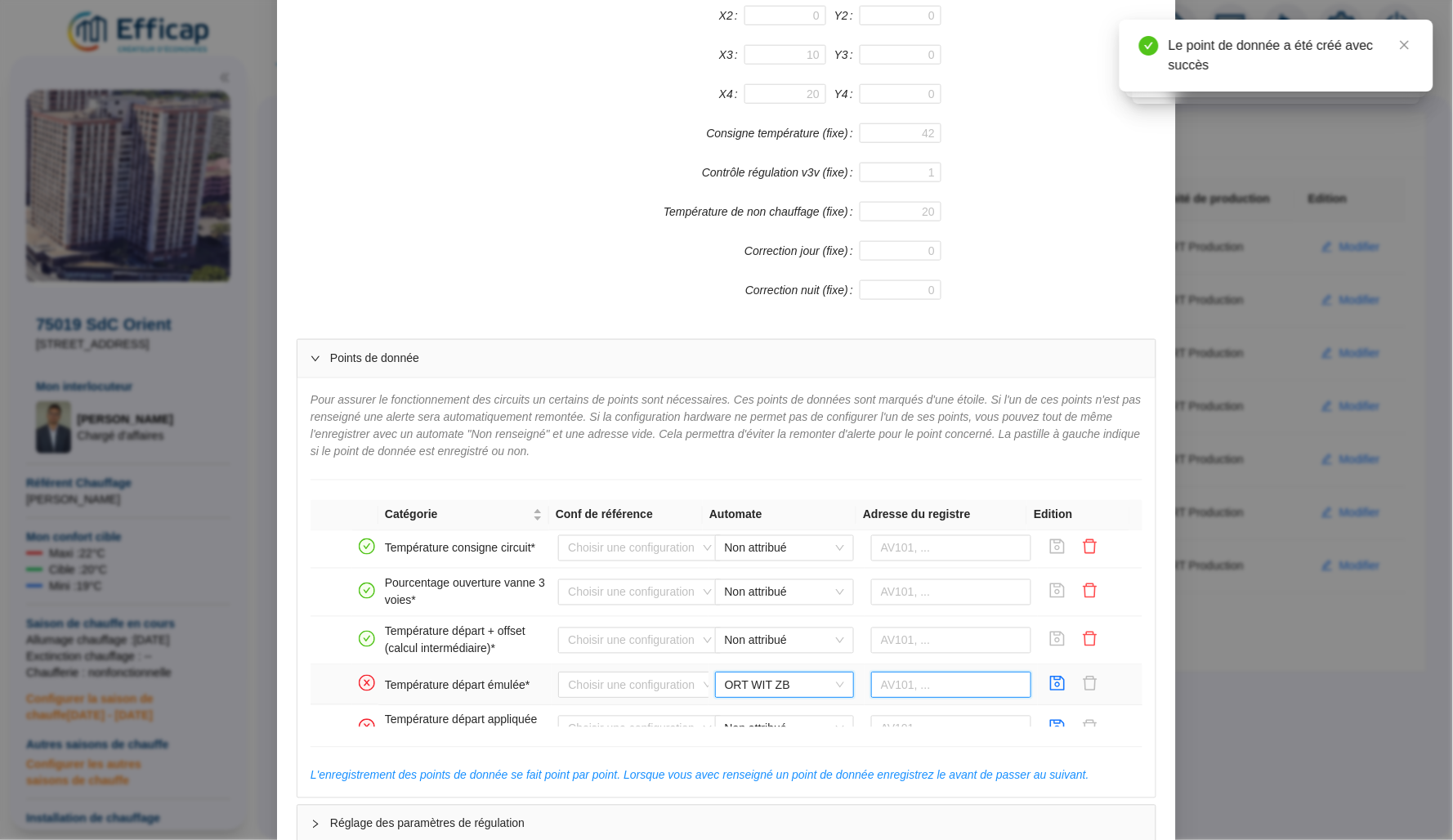
click at [884, 693] on input "text" at bounding box center [951, 684] width 161 height 26
paste input "567943"
type input "567943"
click at [1049, 684] on icon "save" at bounding box center [1057, 683] width 16 height 16
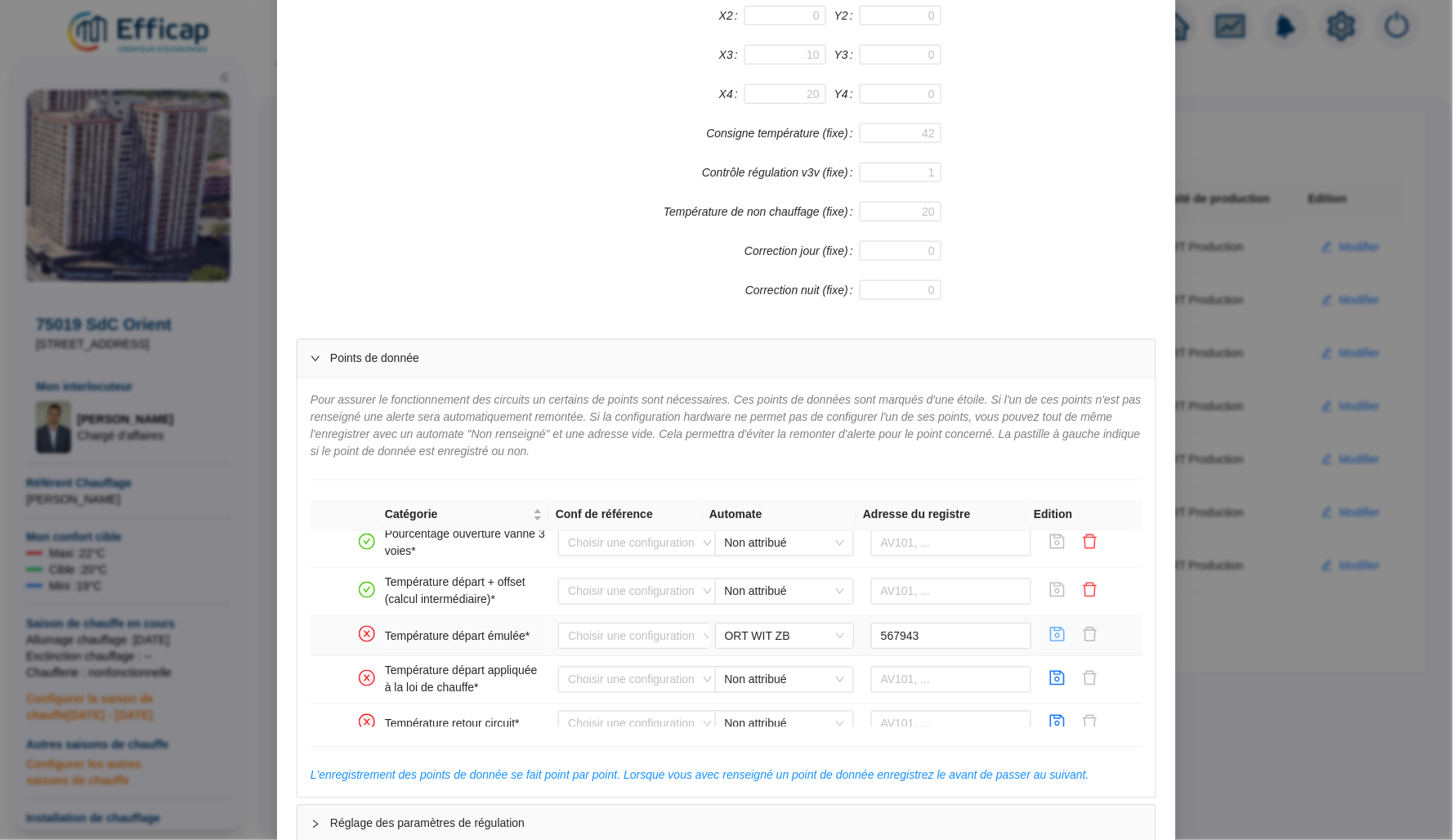
scroll to position [192, 0]
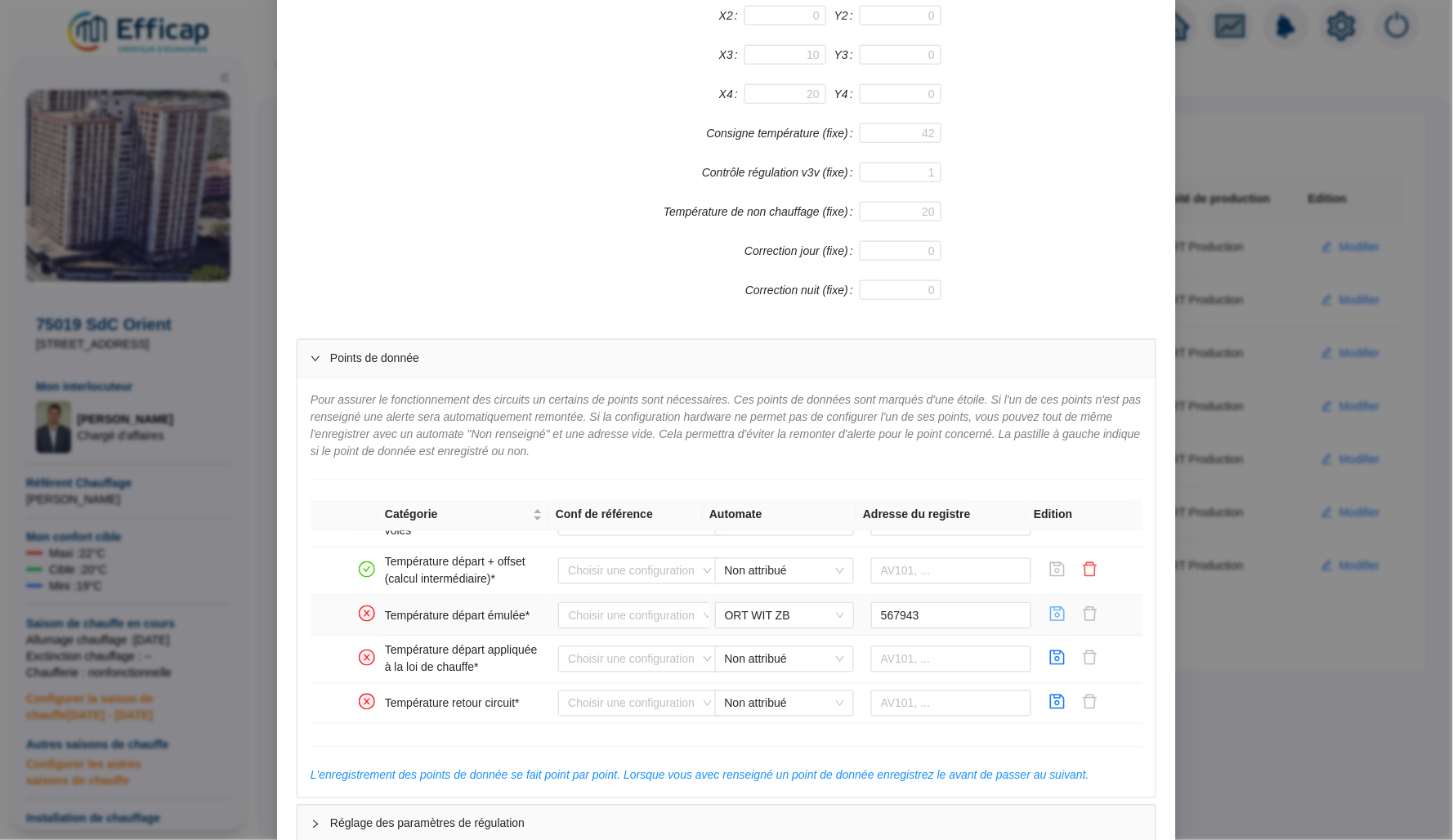
click at [1049, 616] on icon "save" at bounding box center [1057, 614] width 16 height 16
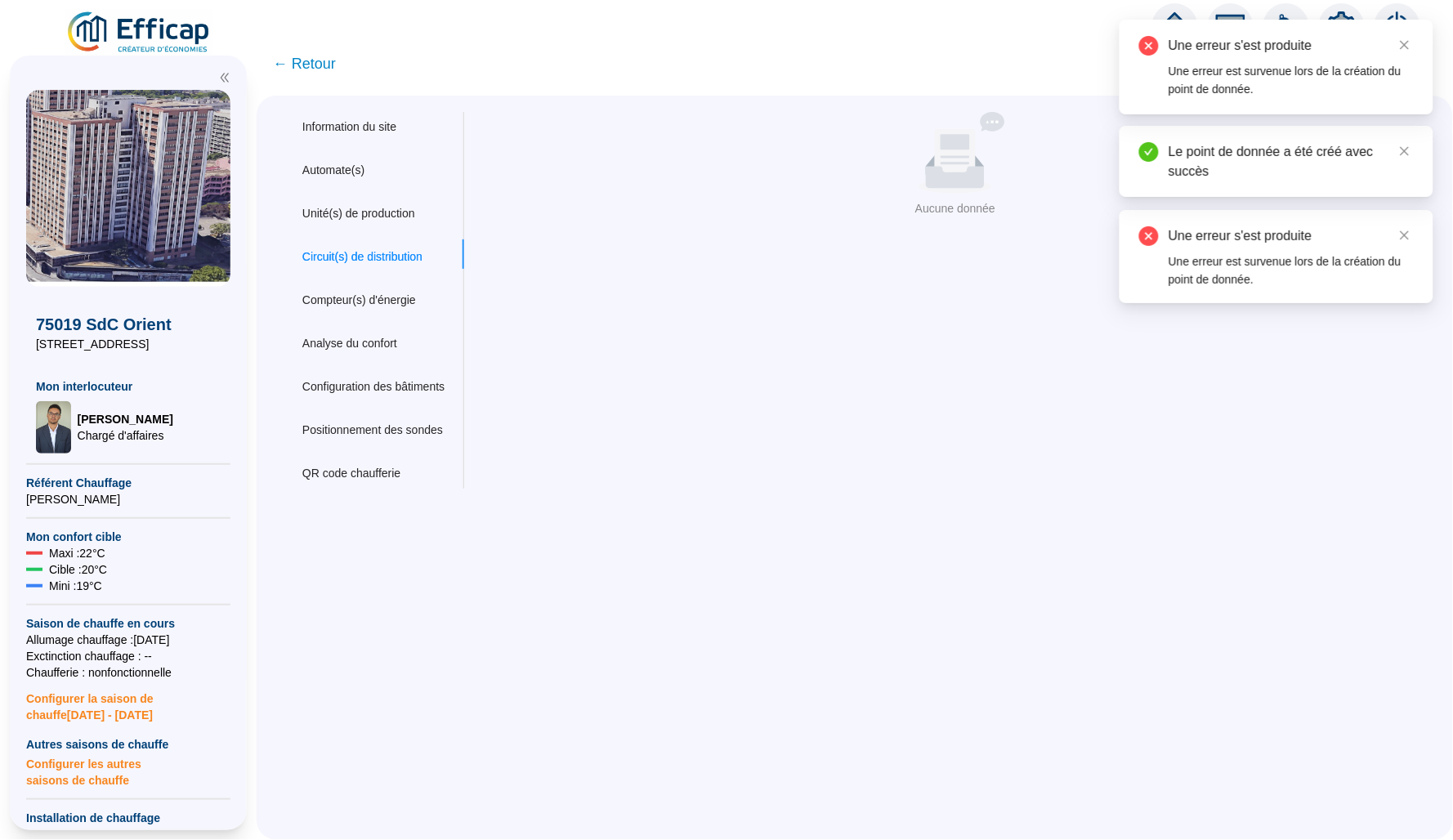
click at [410, 248] on div "Circuit(s) de distribution" at bounding box center [362, 256] width 120 height 17
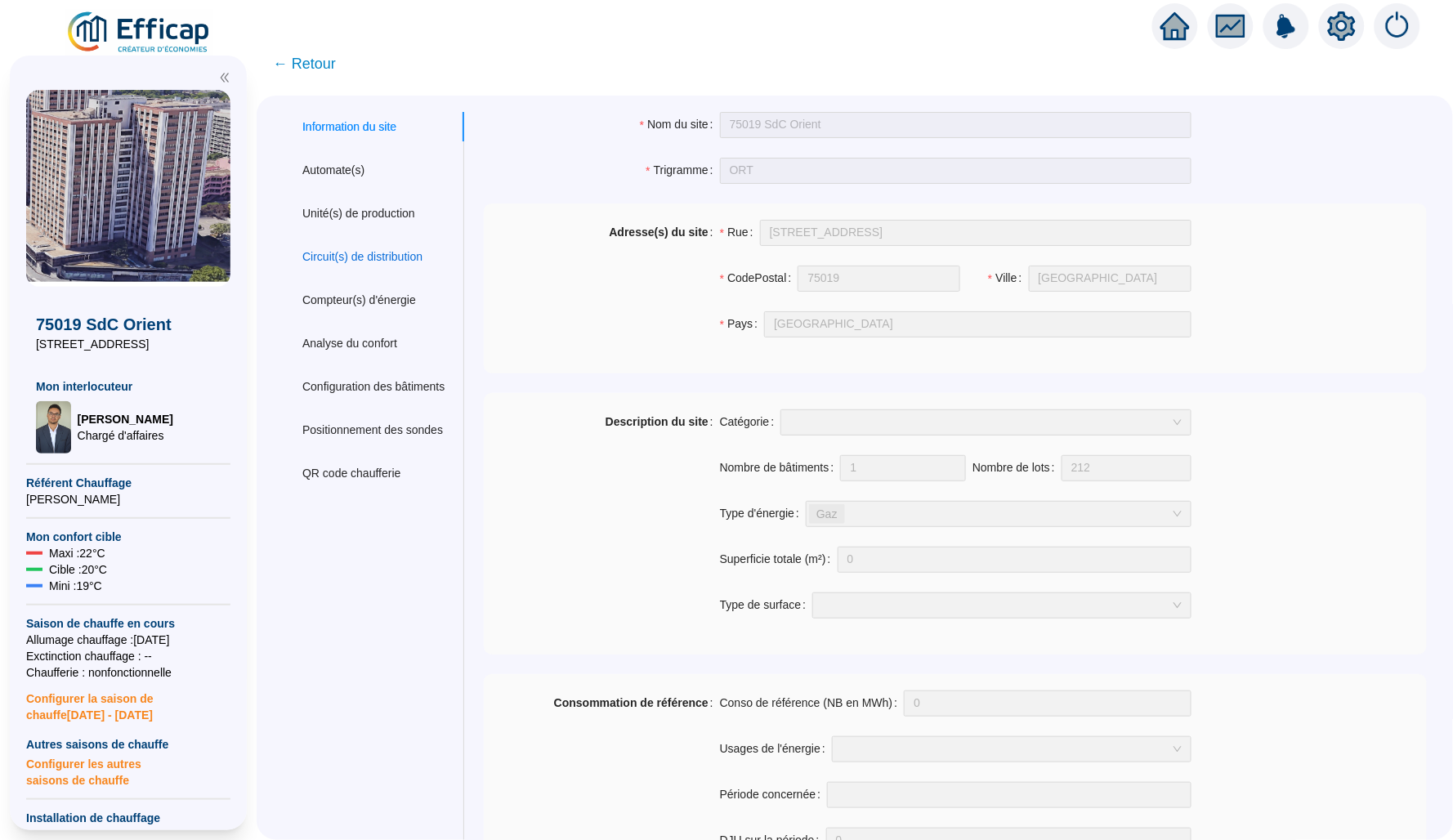
click at [416, 259] on div "Circuit(s) de distribution" at bounding box center [362, 256] width 120 height 17
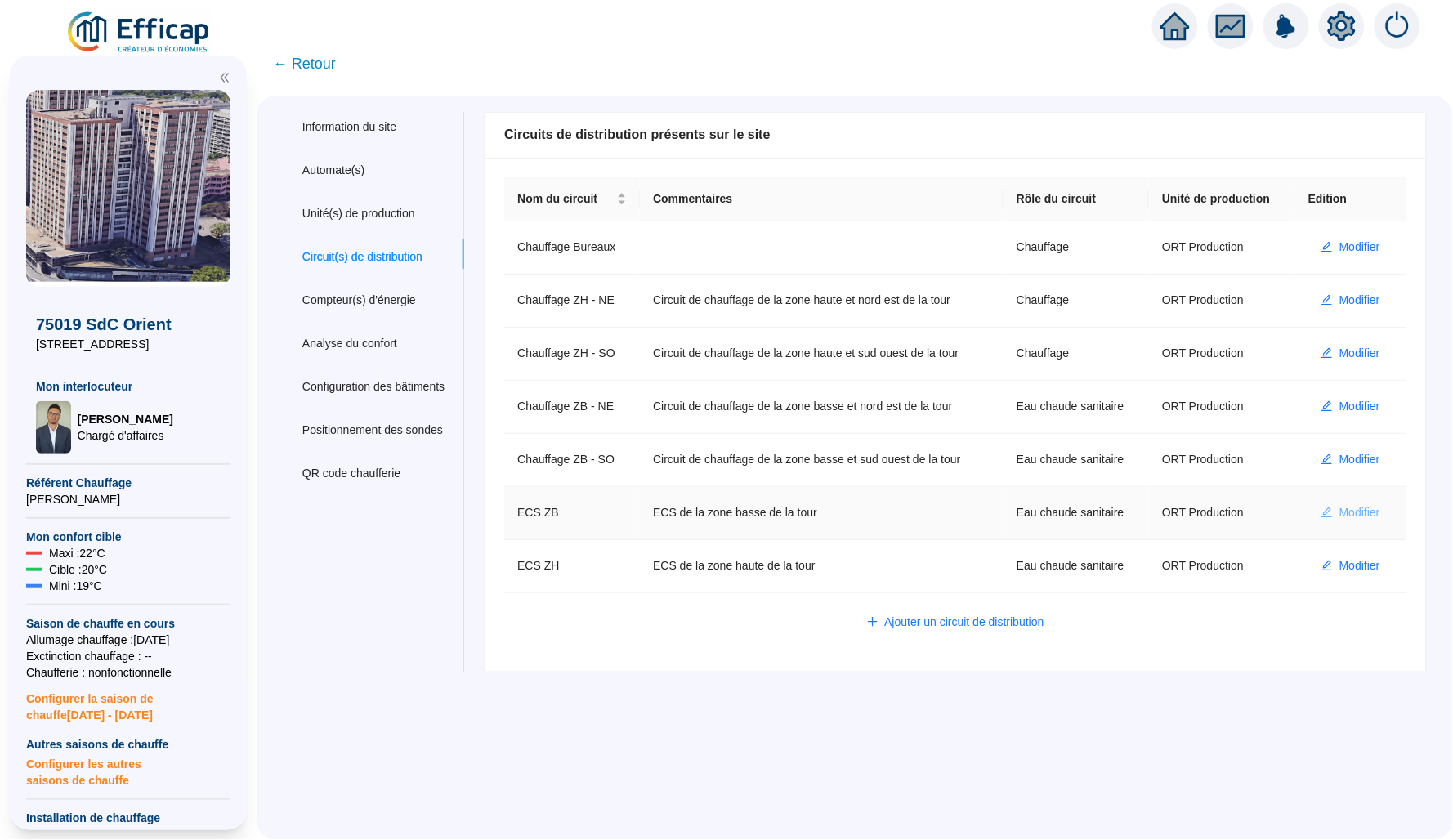
click at [1339, 522] on span "Modifier" at bounding box center [1359, 512] width 41 height 17
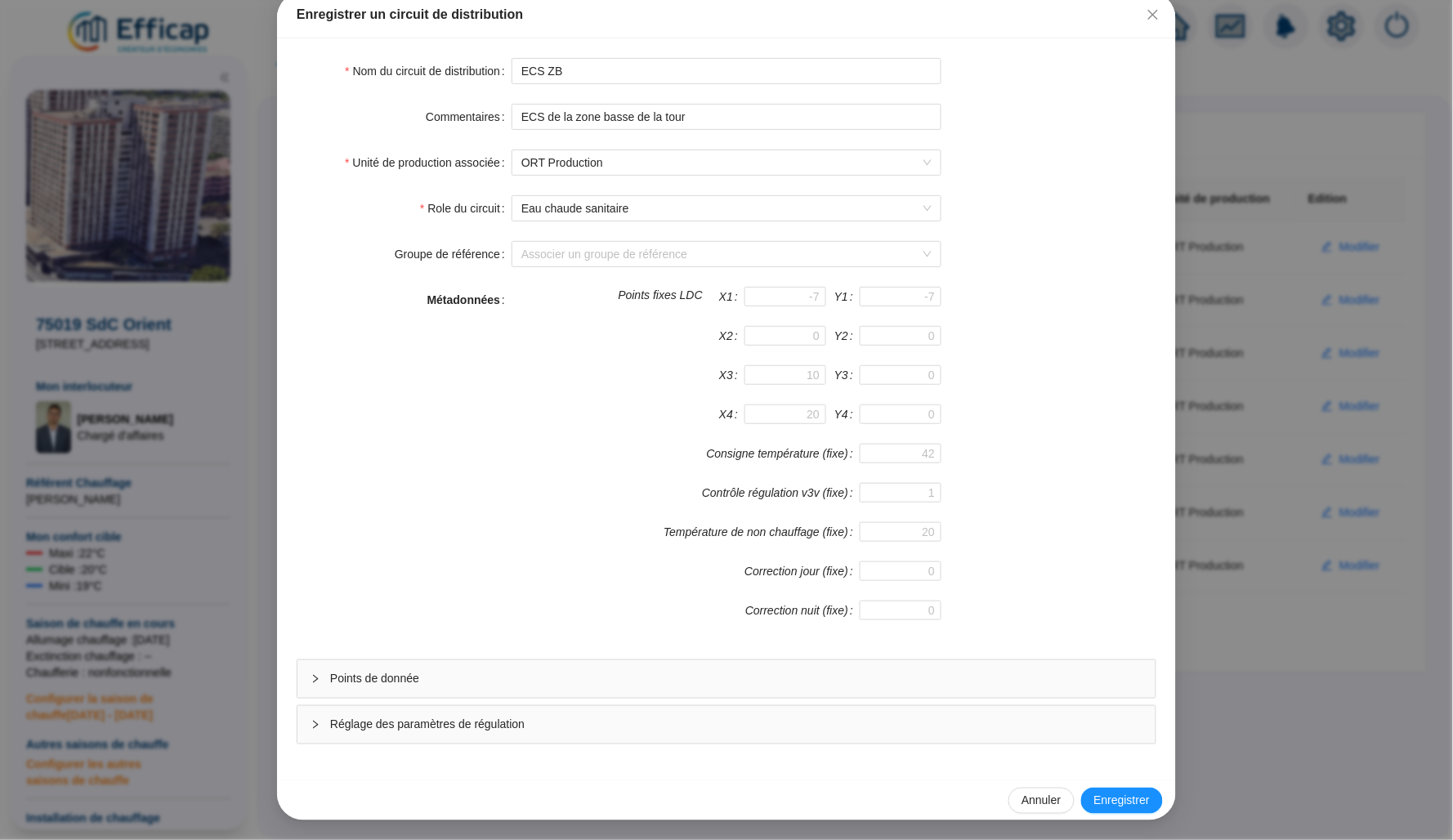
click at [833, 694] on div "Points de donnée" at bounding box center [726, 679] width 858 height 38
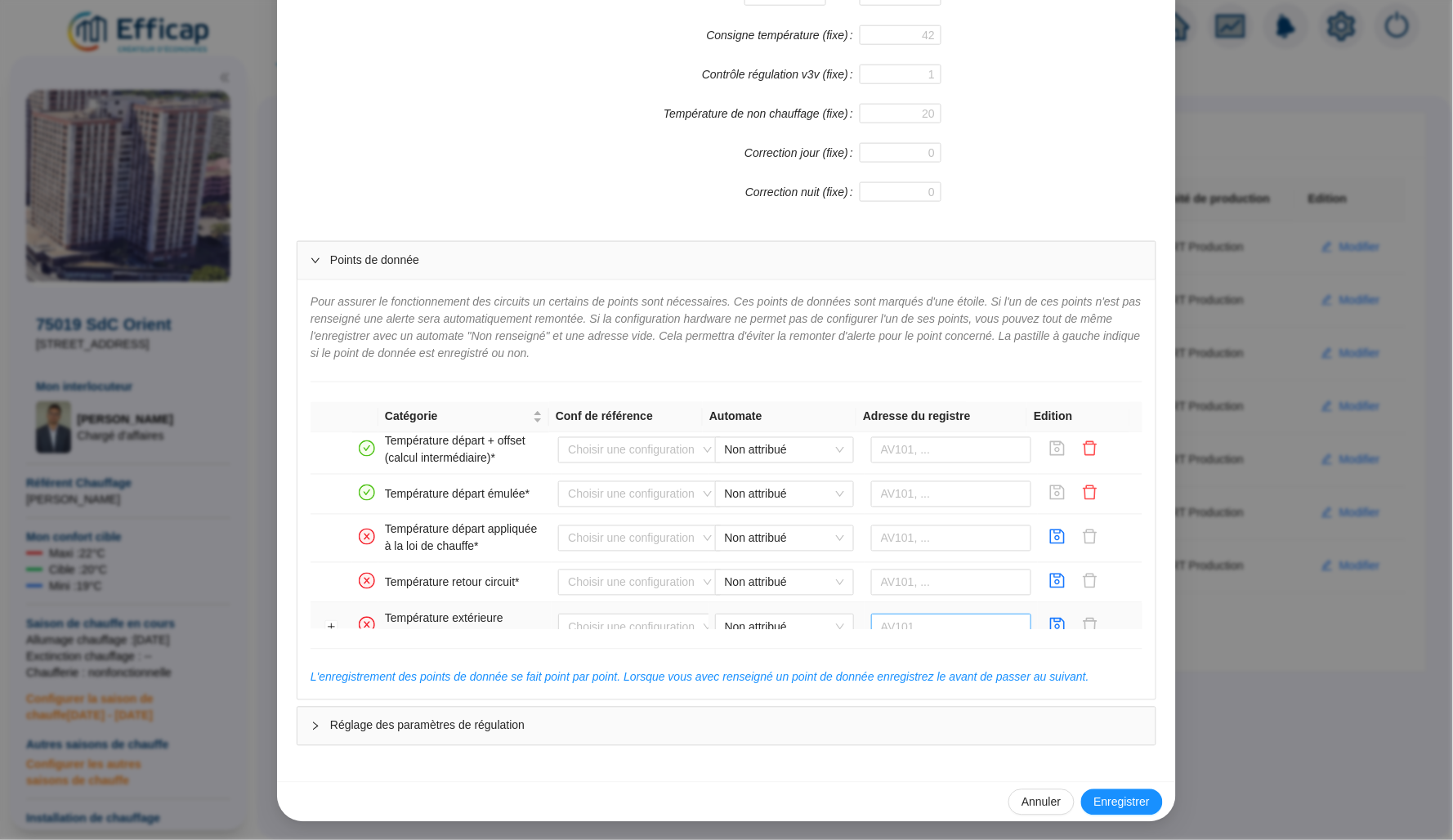
scroll to position [219, 0]
click at [803, 541] on span "Non attribué" at bounding box center [785, 535] width 119 height 25
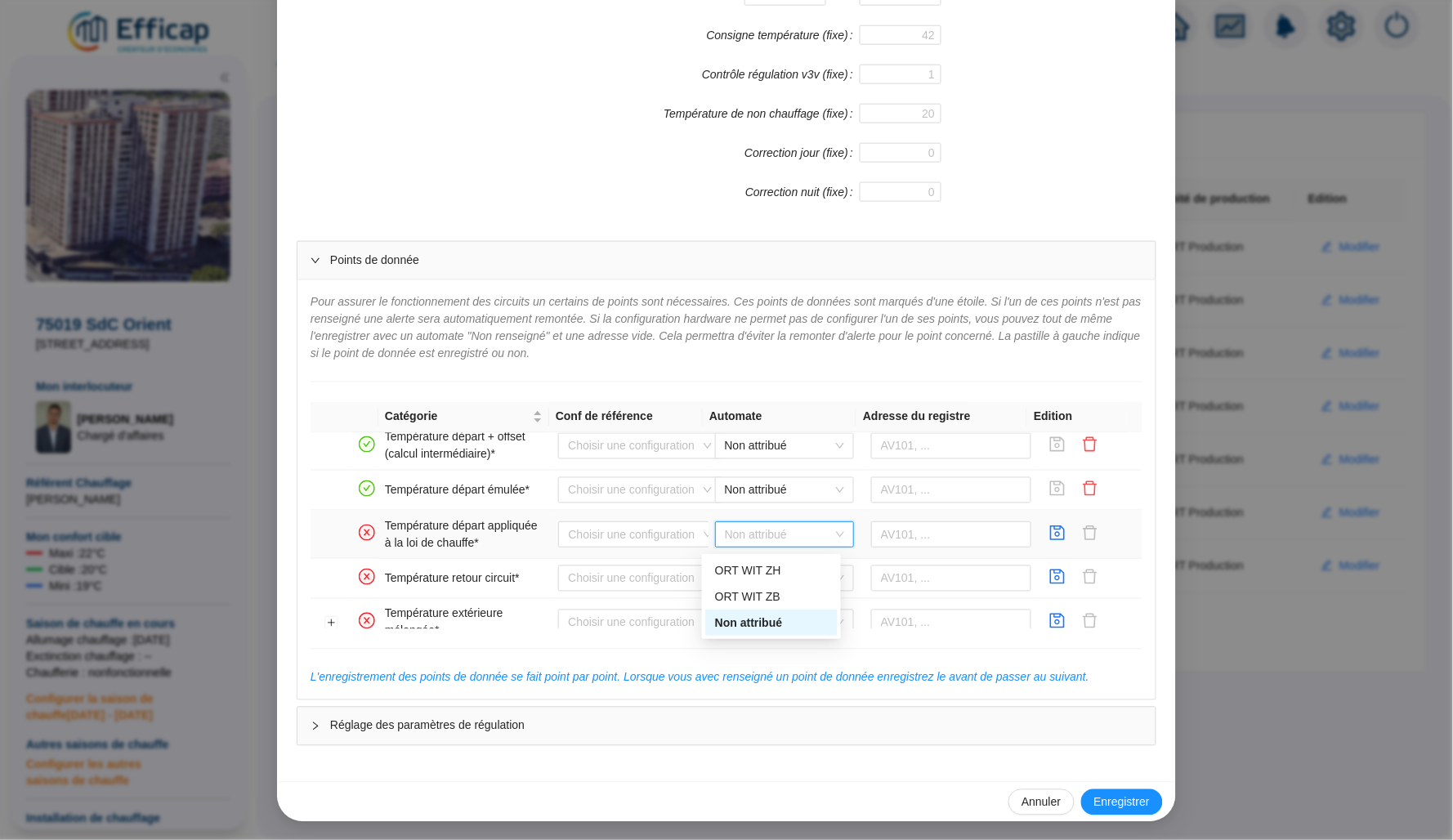
click at [798, 543] on span "Non attribué" at bounding box center [785, 535] width 119 height 25
click at [1049, 536] on icon "save" at bounding box center [1057, 533] width 16 height 16
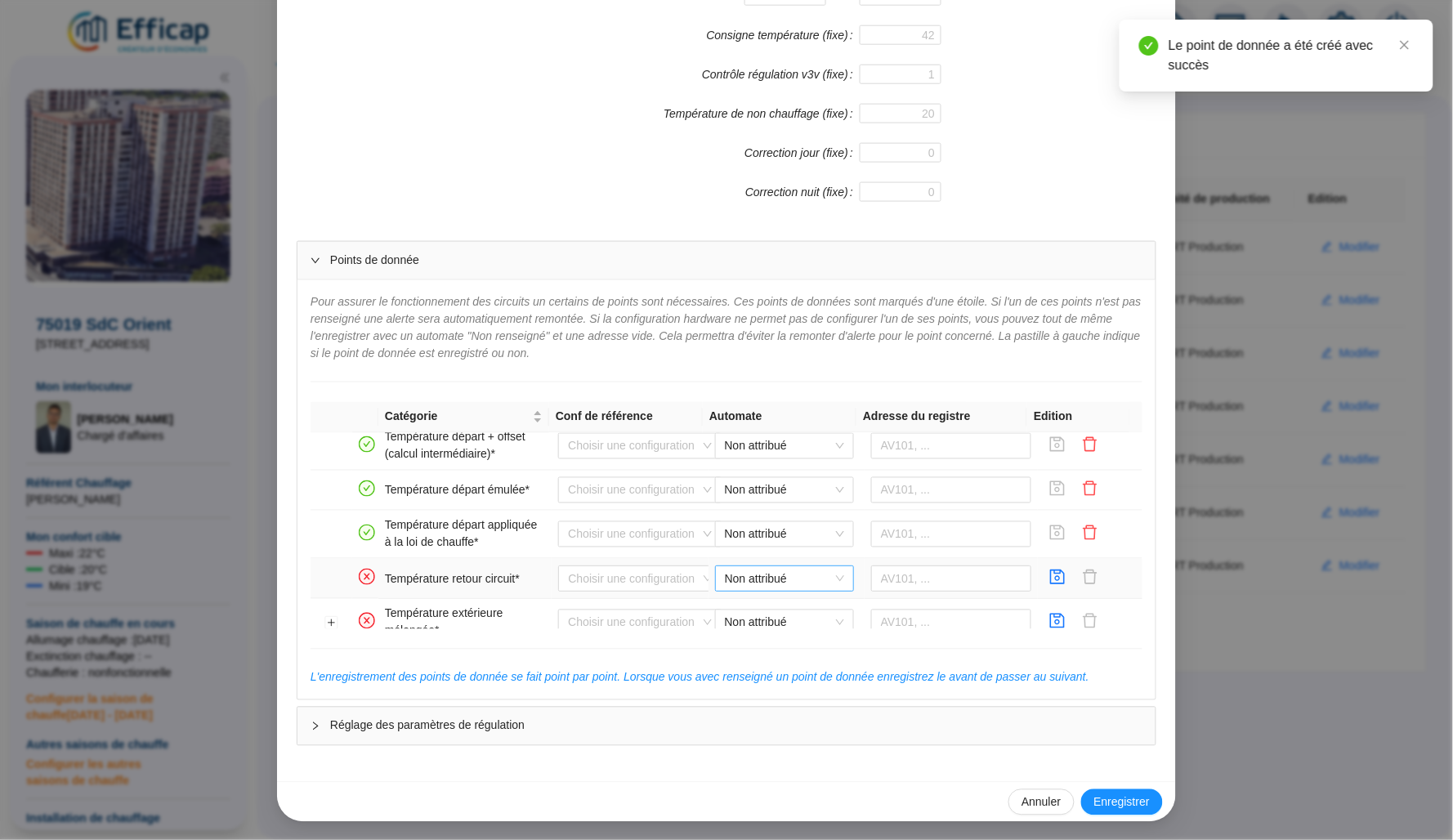
click at [835, 587] on div "Non attribué" at bounding box center [785, 578] width 139 height 26
click at [803, 634] on div "ORT WIT ZB" at bounding box center [772, 640] width 113 height 17
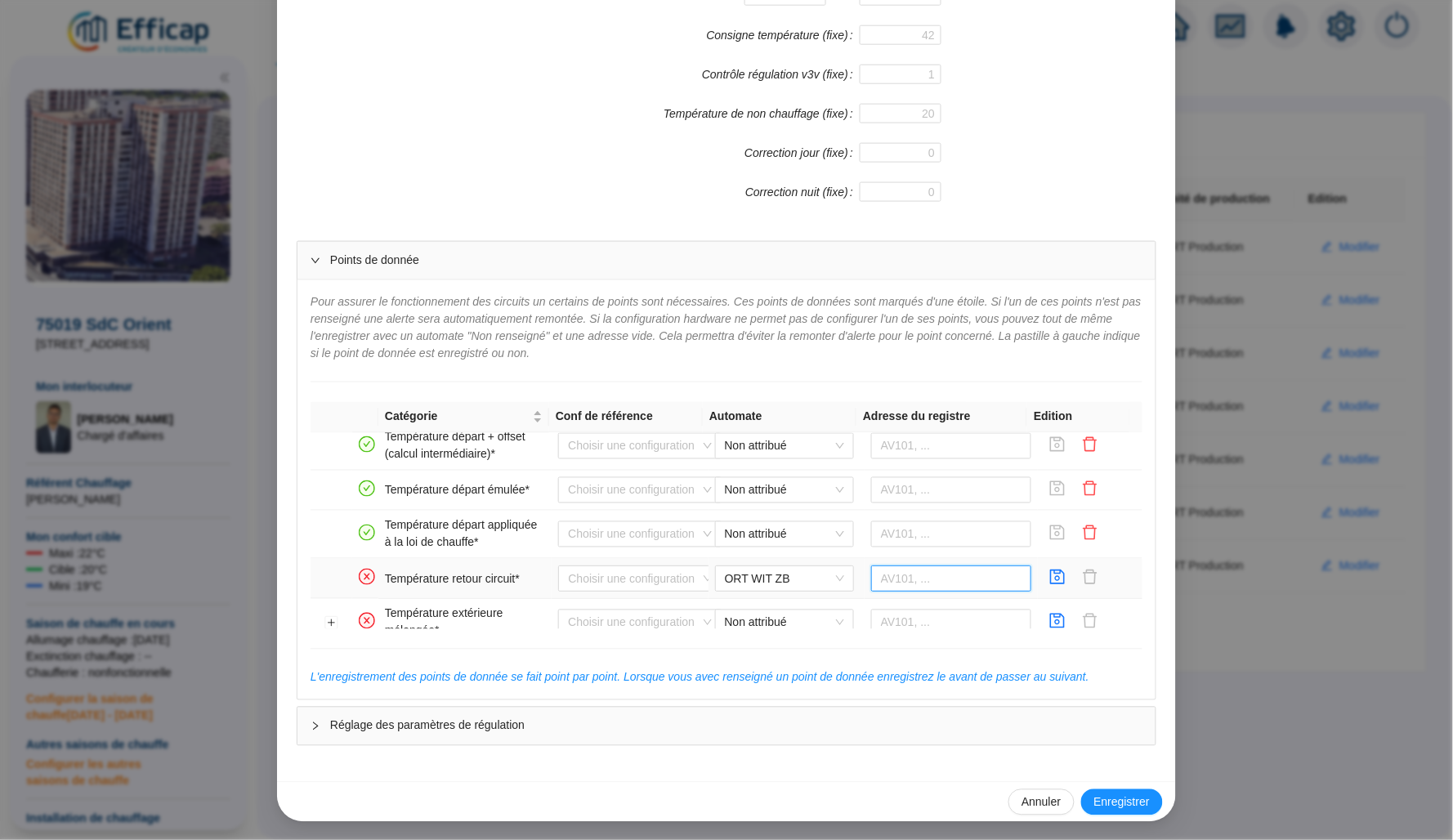
click at [908, 579] on input "text" at bounding box center [951, 578] width 161 height 26
paste input "568001"
type input "568001"
click at [1049, 578] on icon "save" at bounding box center [1057, 576] width 16 height 16
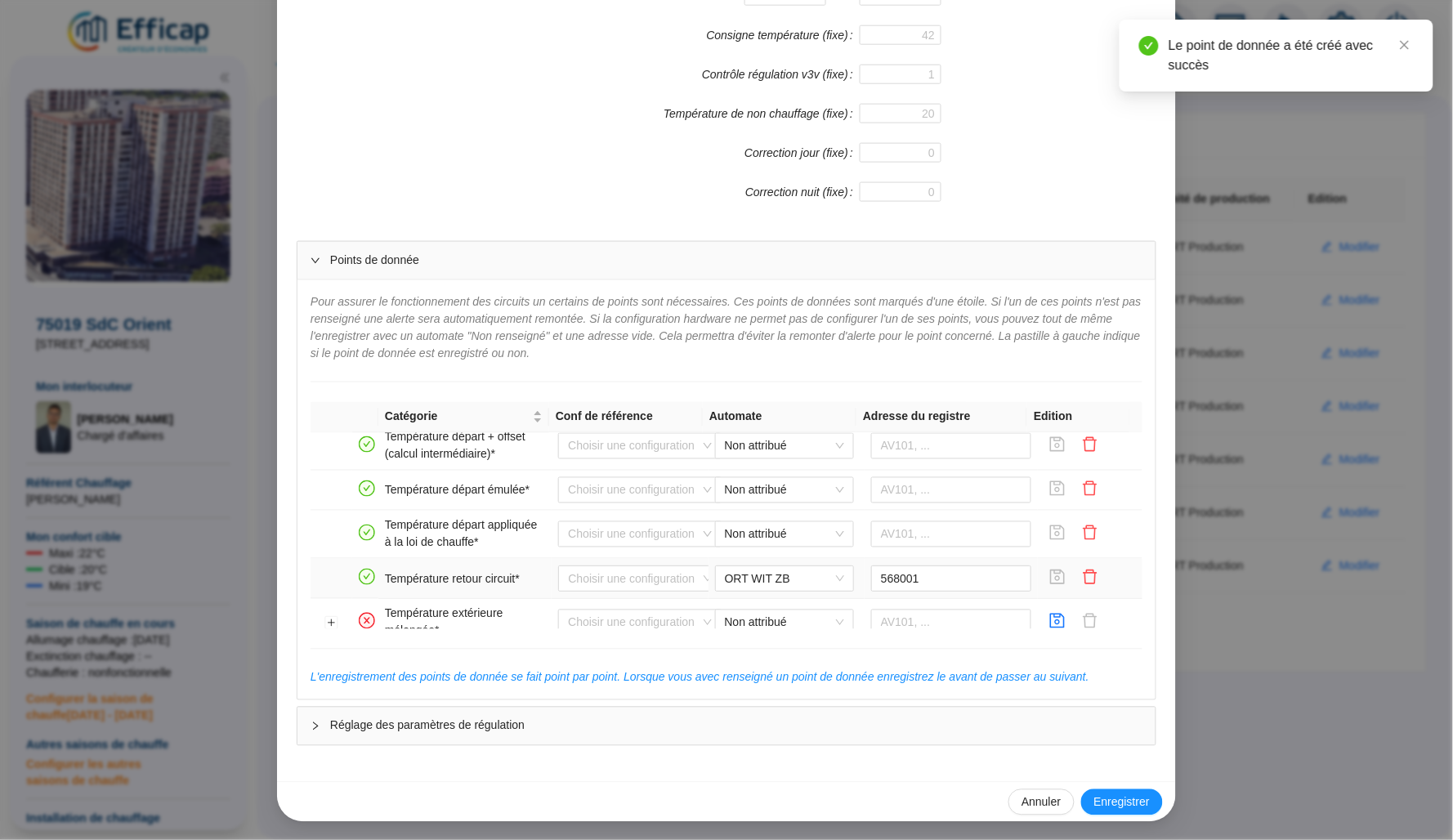
scroll to position [328, 0]
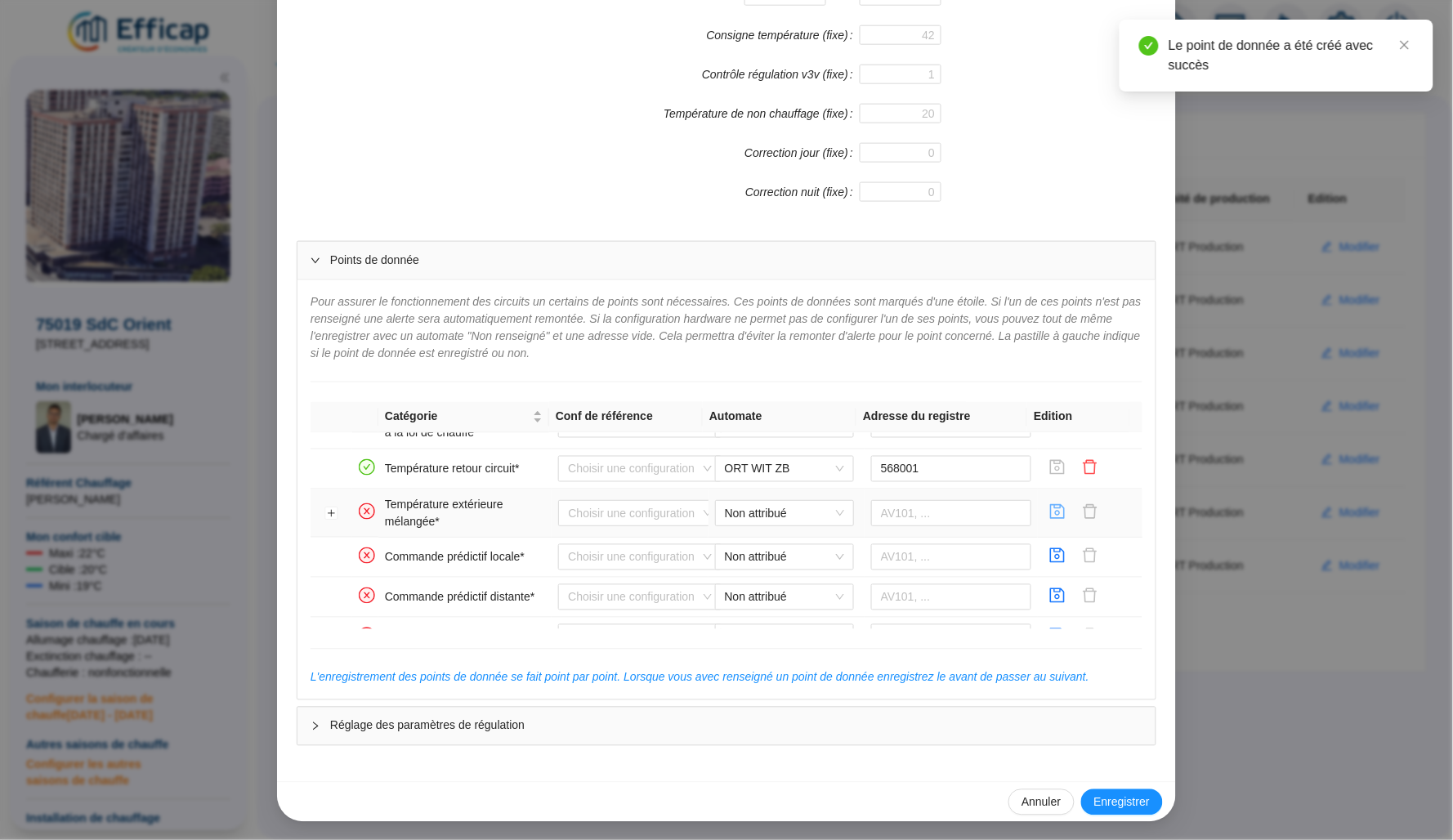
click at [1051, 514] on icon "save" at bounding box center [1058, 511] width 15 height 15
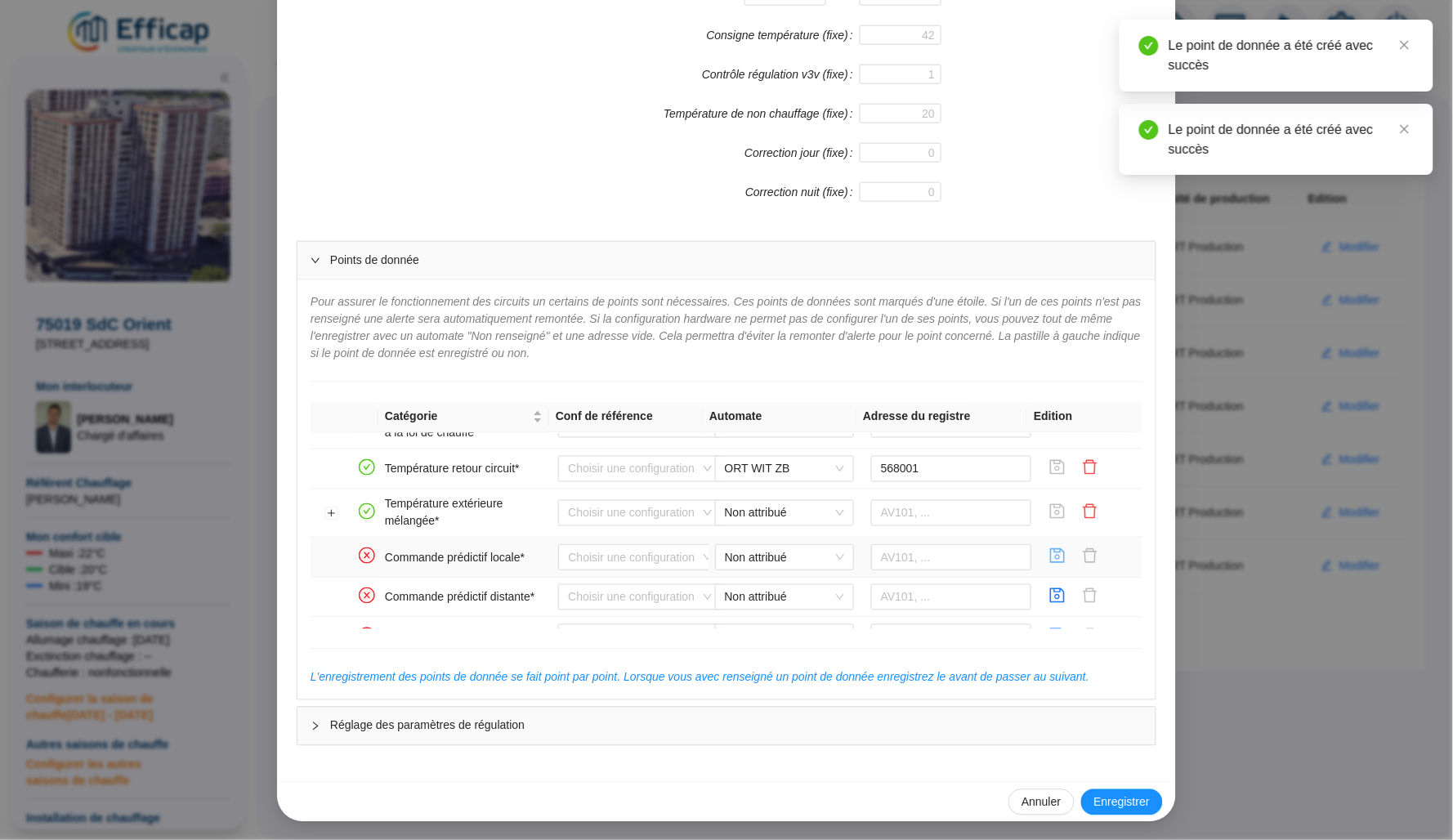
click at [1049, 554] on icon "save" at bounding box center [1057, 555] width 16 height 16
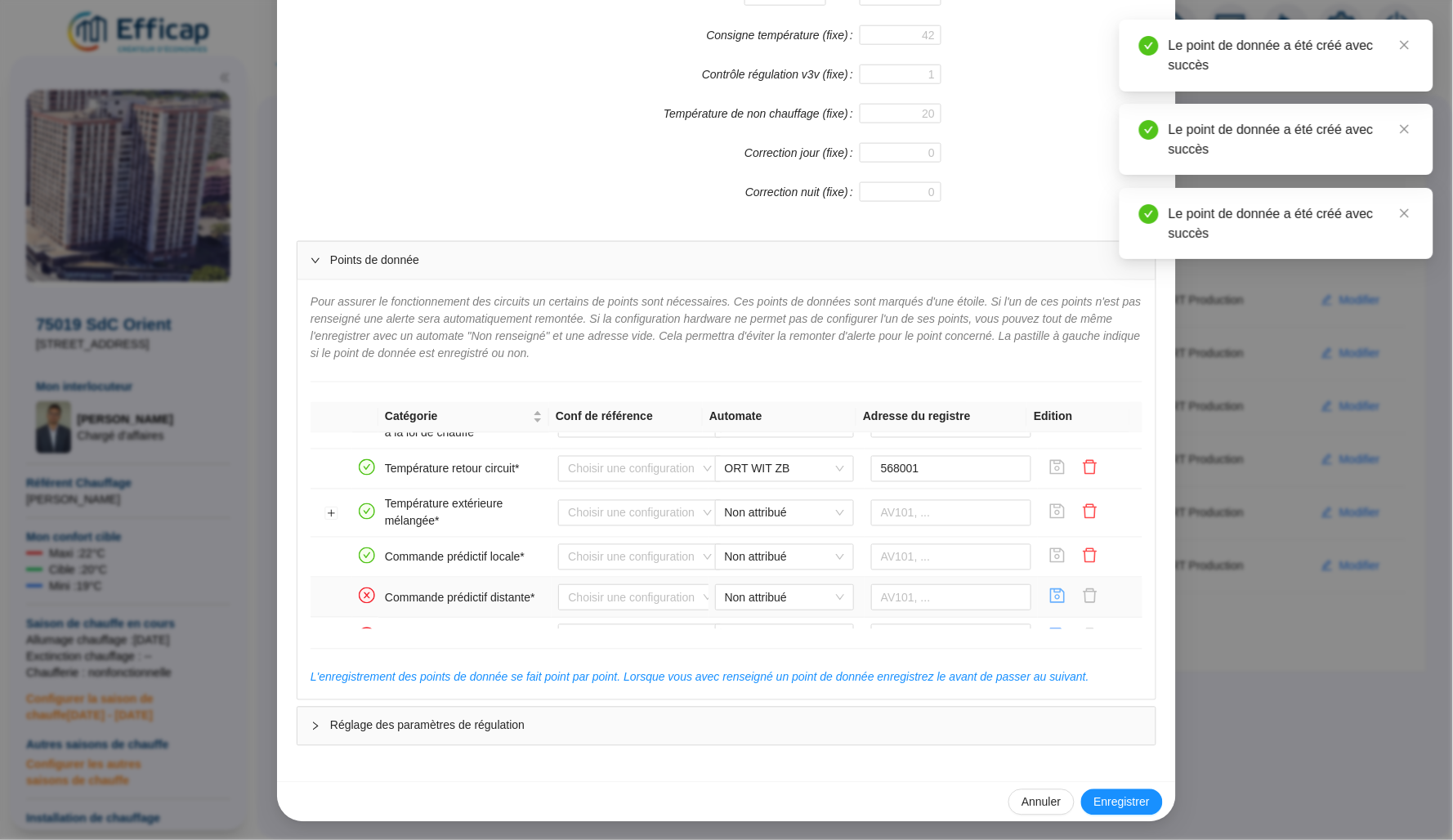
click at [1049, 596] on icon "save" at bounding box center [1057, 595] width 16 height 16
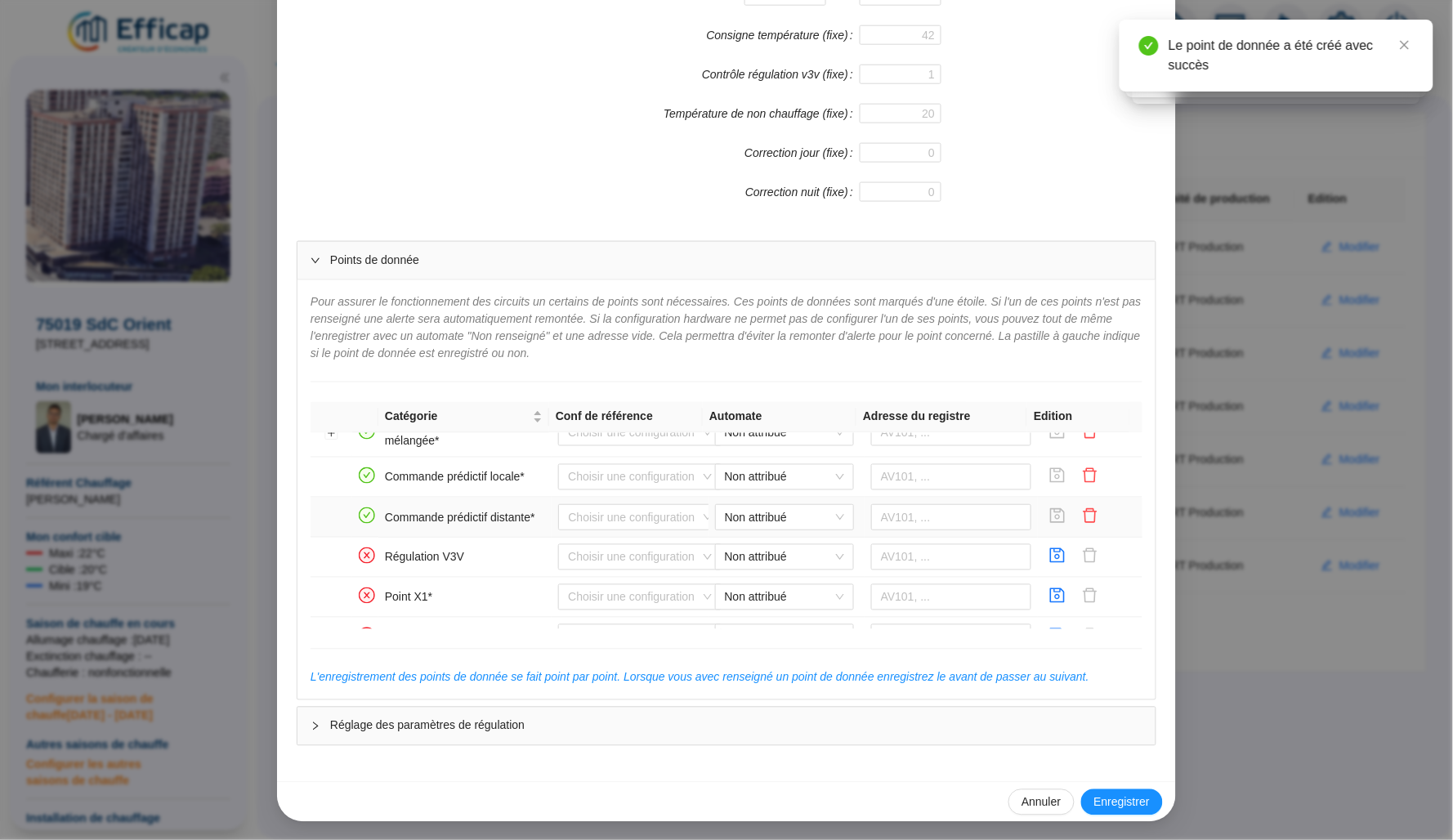
scroll to position [411, 0]
click at [1049, 557] on icon "save" at bounding box center [1057, 553] width 16 height 16
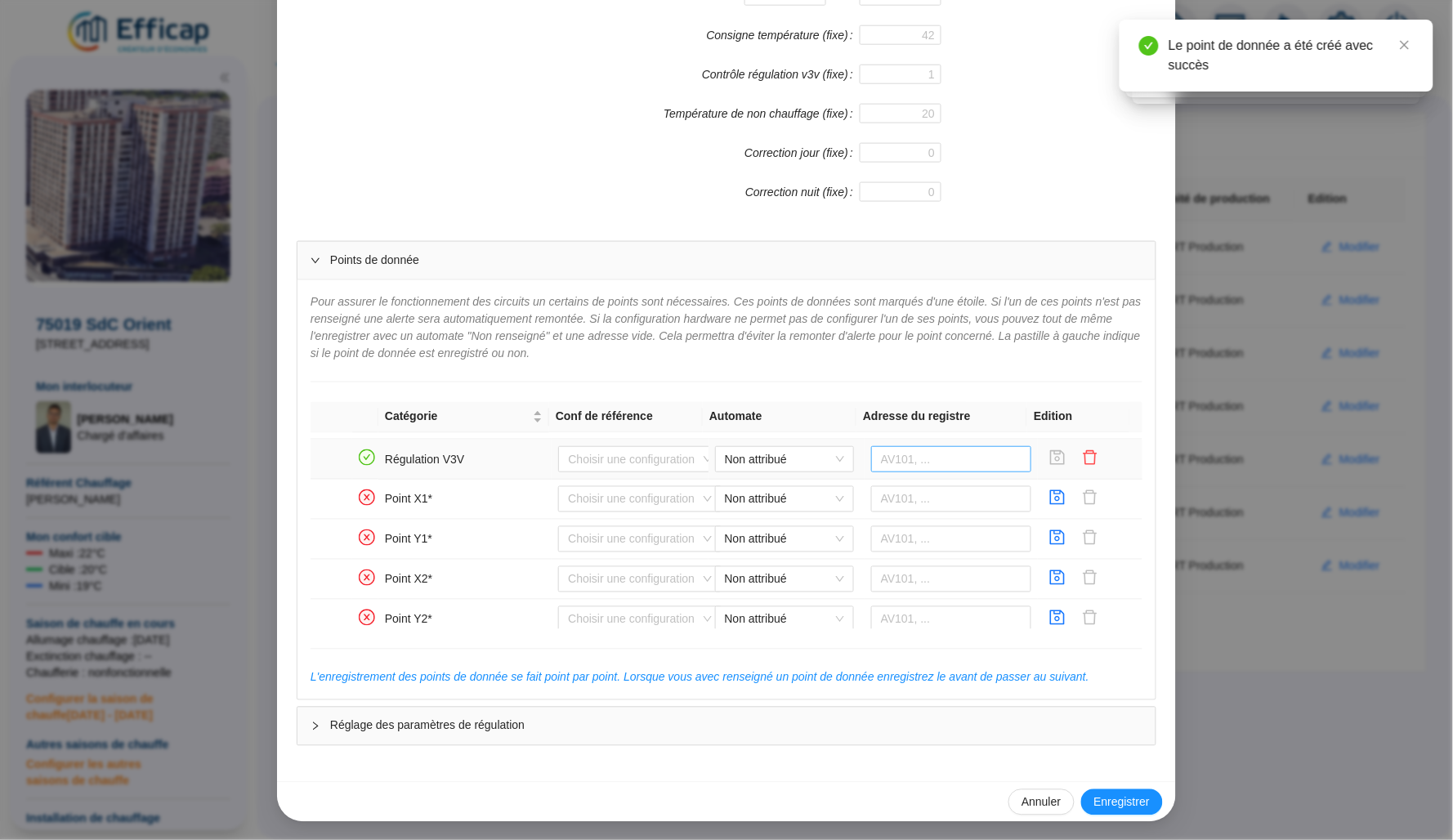
scroll to position [510, 0]
click at [1051, 502] on icon "save" at bounding box center [1058, 494] width 15 height 15
click at [1049, 539] on icon "save" at bounding box center [1057, 535] width 16 height 16
click at [1051, 582] on icon "save" at bounding box center [1058, 574] width 15 height 15
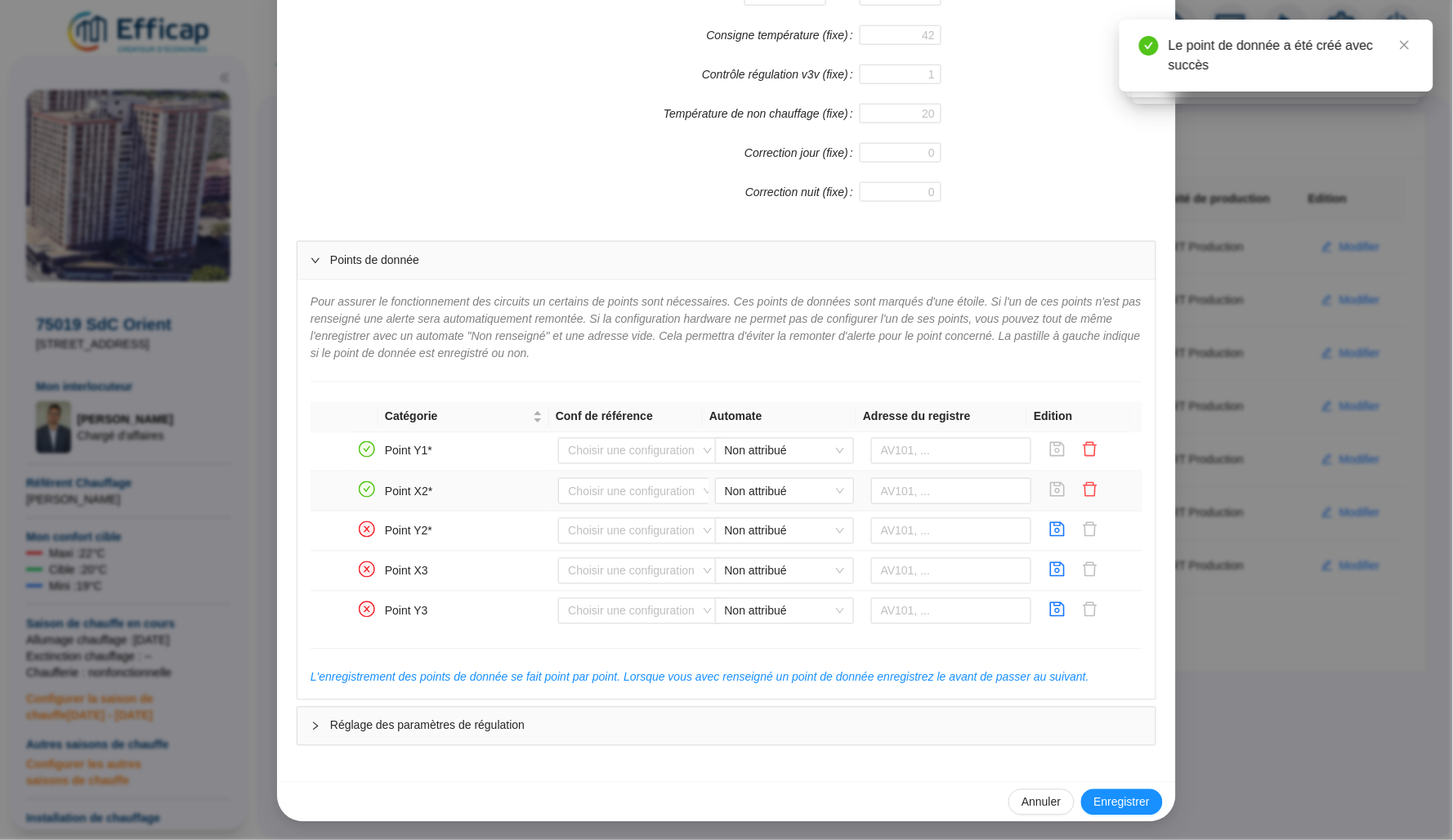
scroll to position [598, 0]
click at [1049, 535] on icon "save" at bounding box center [1057, 526] width 16 height 16
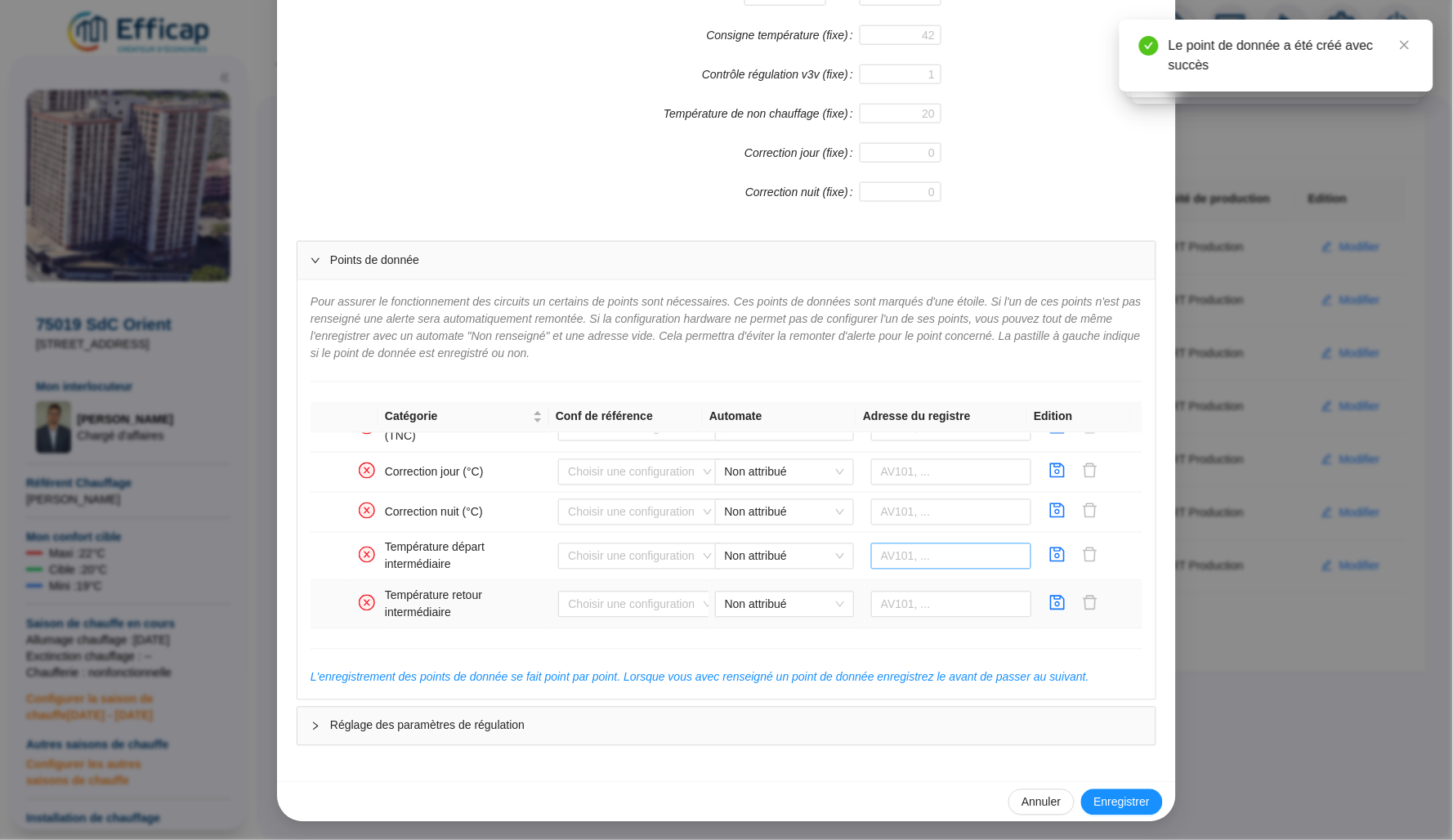
scroll to position [1098, 0]
click at [1051, 551] on icon "save" at bounding box center [1058, 554] width 15 height 15
click at [1051, 596] on icon "save" at bounding box center [1058, 603] width 15 height 15
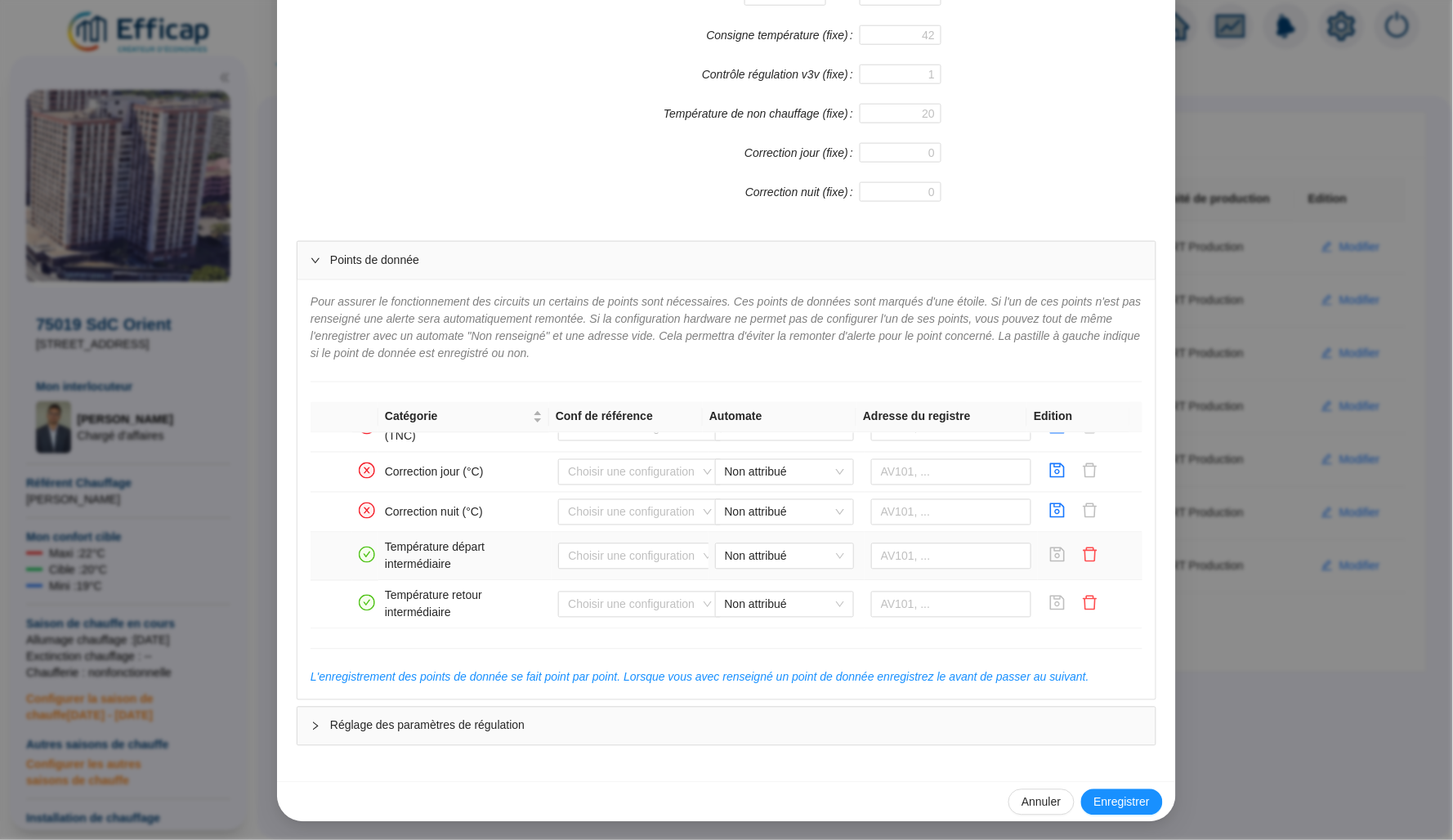
click at [836, 571] on td "Non attribué" at bounding box center [786, 556] width 156 height 49
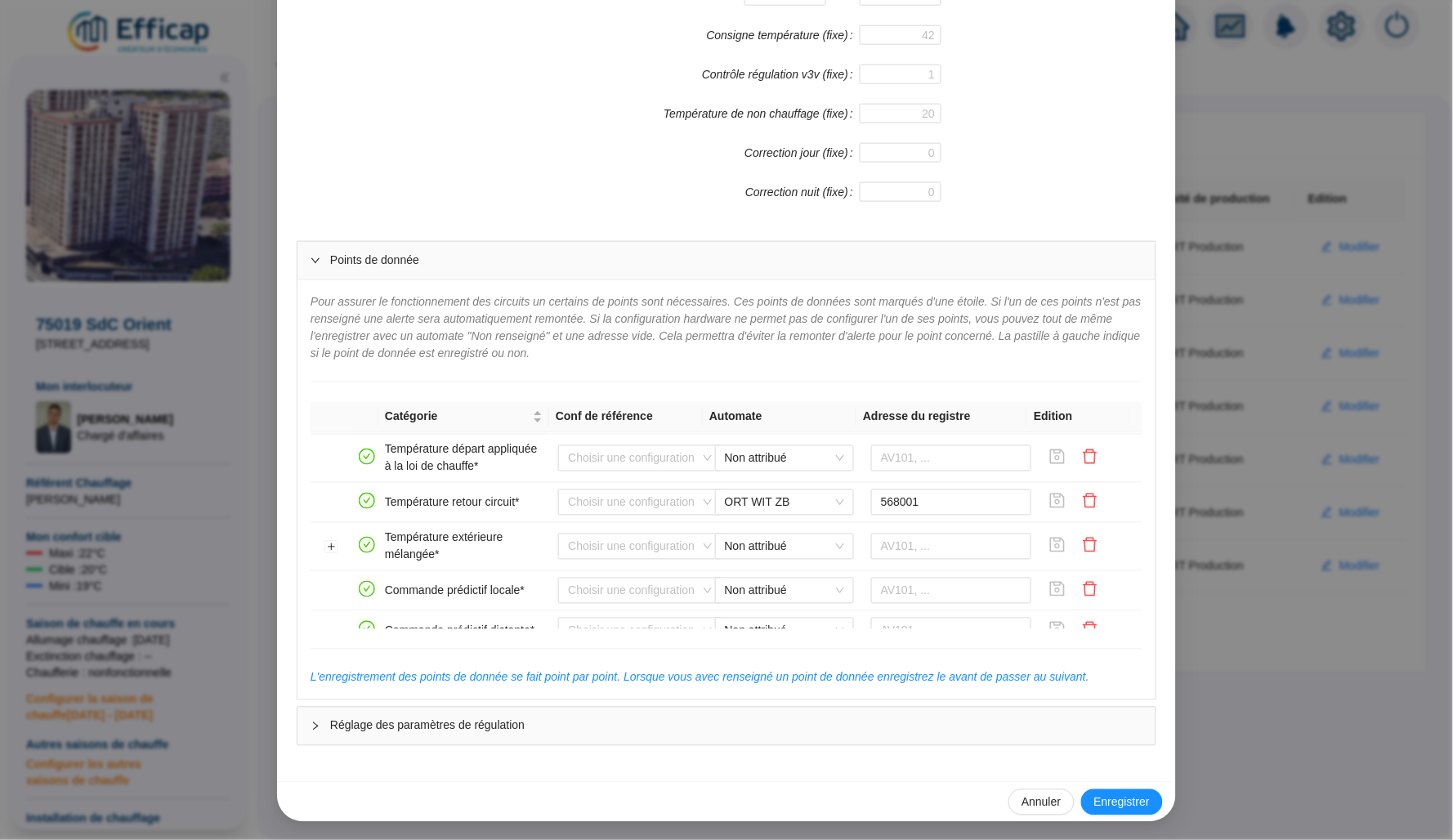
scroll to position [295, 0]
click at [1233, 393] on div "Enregistrer un circuit de distribution Nom du circuit de distribution ECS ZB Co…" at bounding box center [726, 420] width 1453 height 840
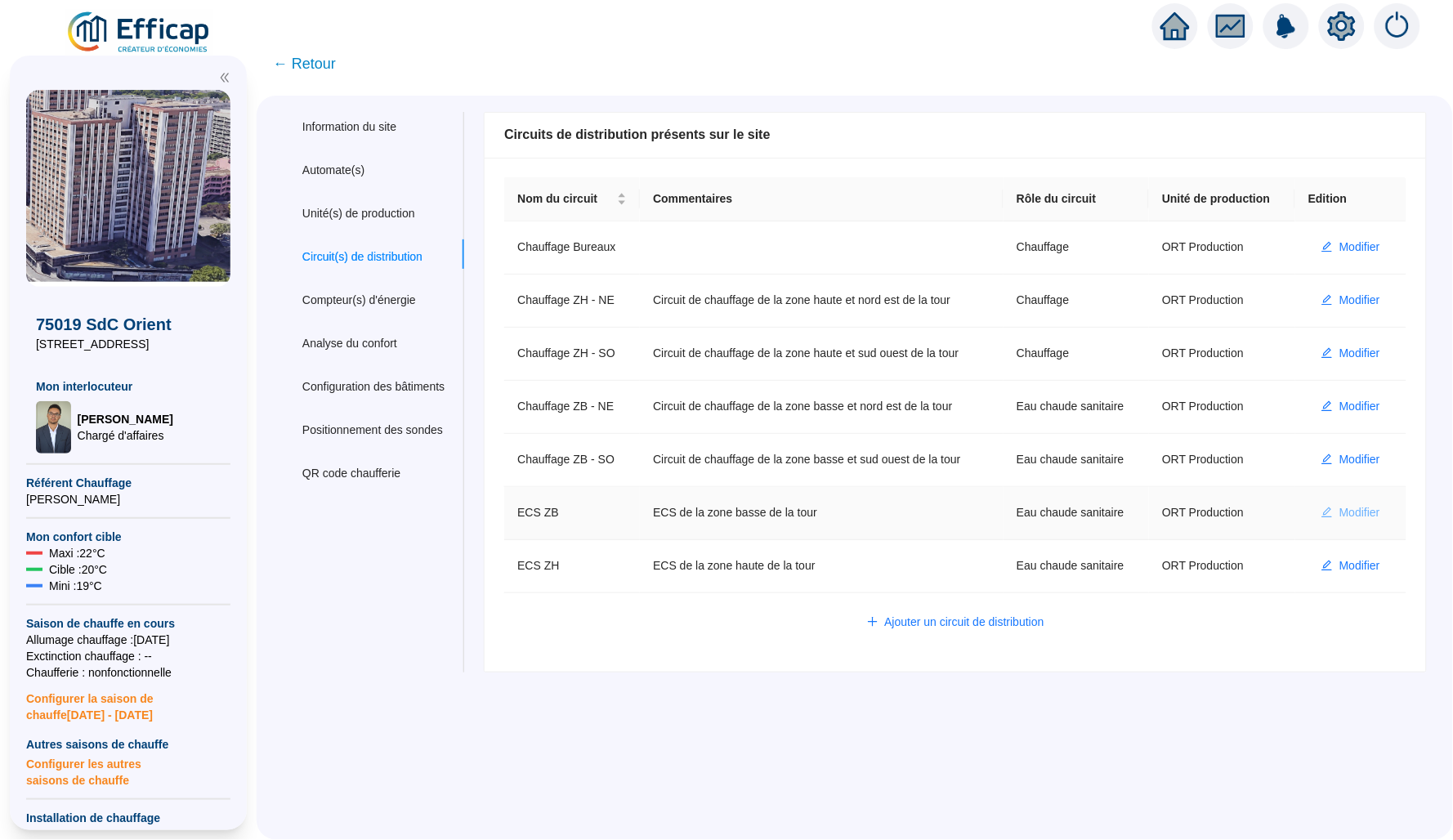
click at [1339, 522] on span "Modifier" at bounding box center [1359, 512] width 41 height 17
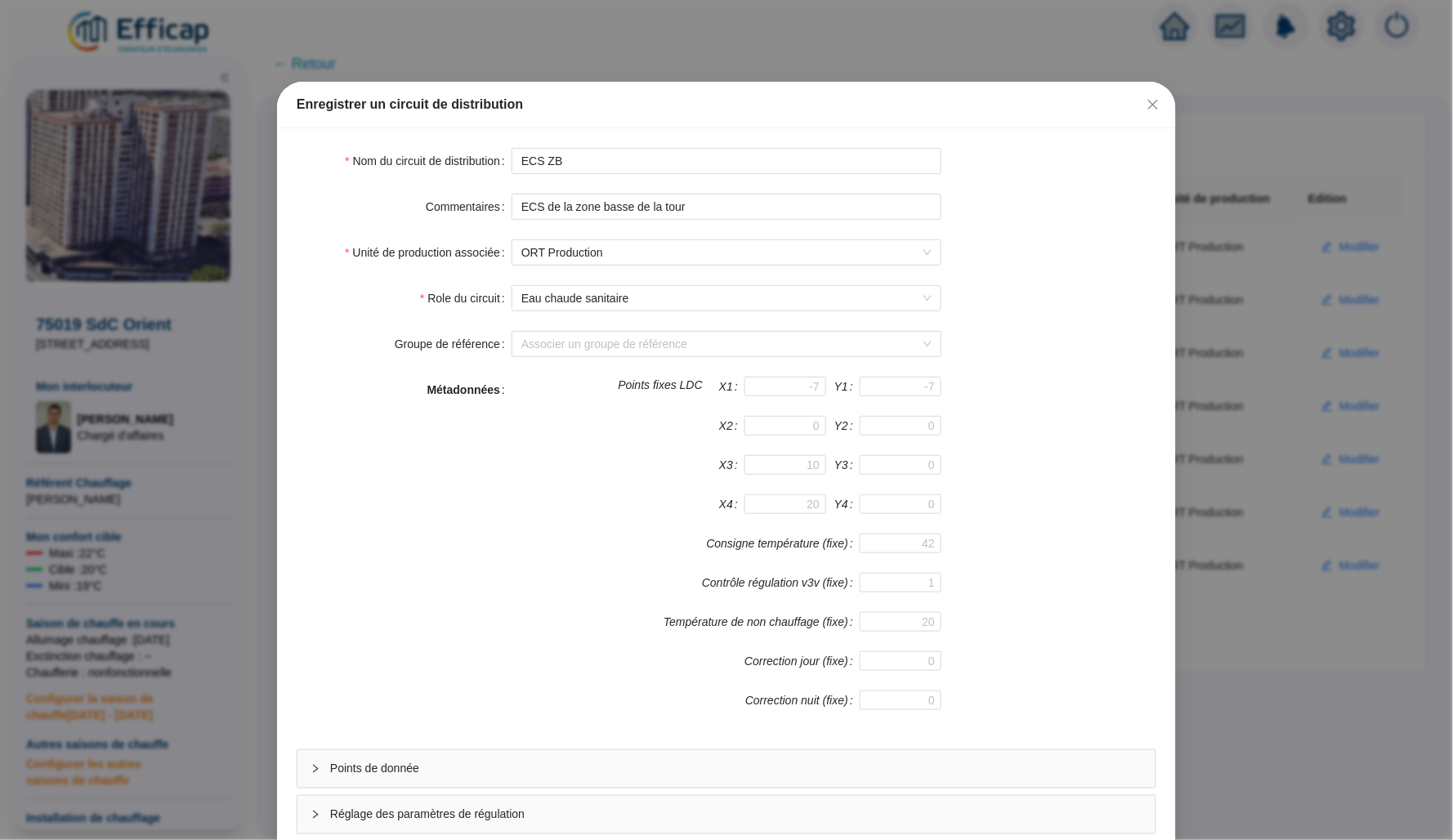
scroll to position [91, 0]
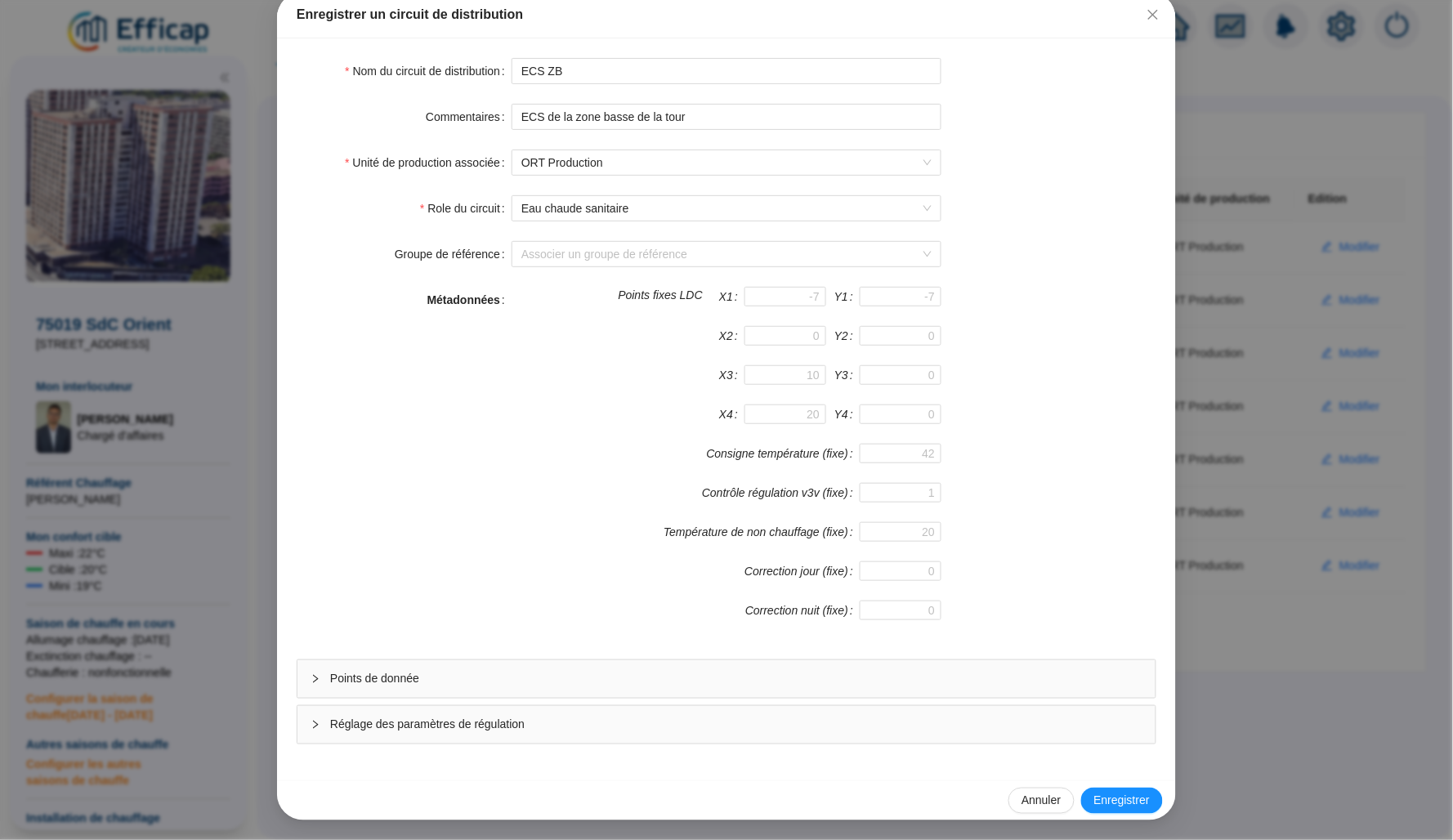
click at [535, 661] on div "Points de donnée" at bounding box center [726, 679] width 858 height 38
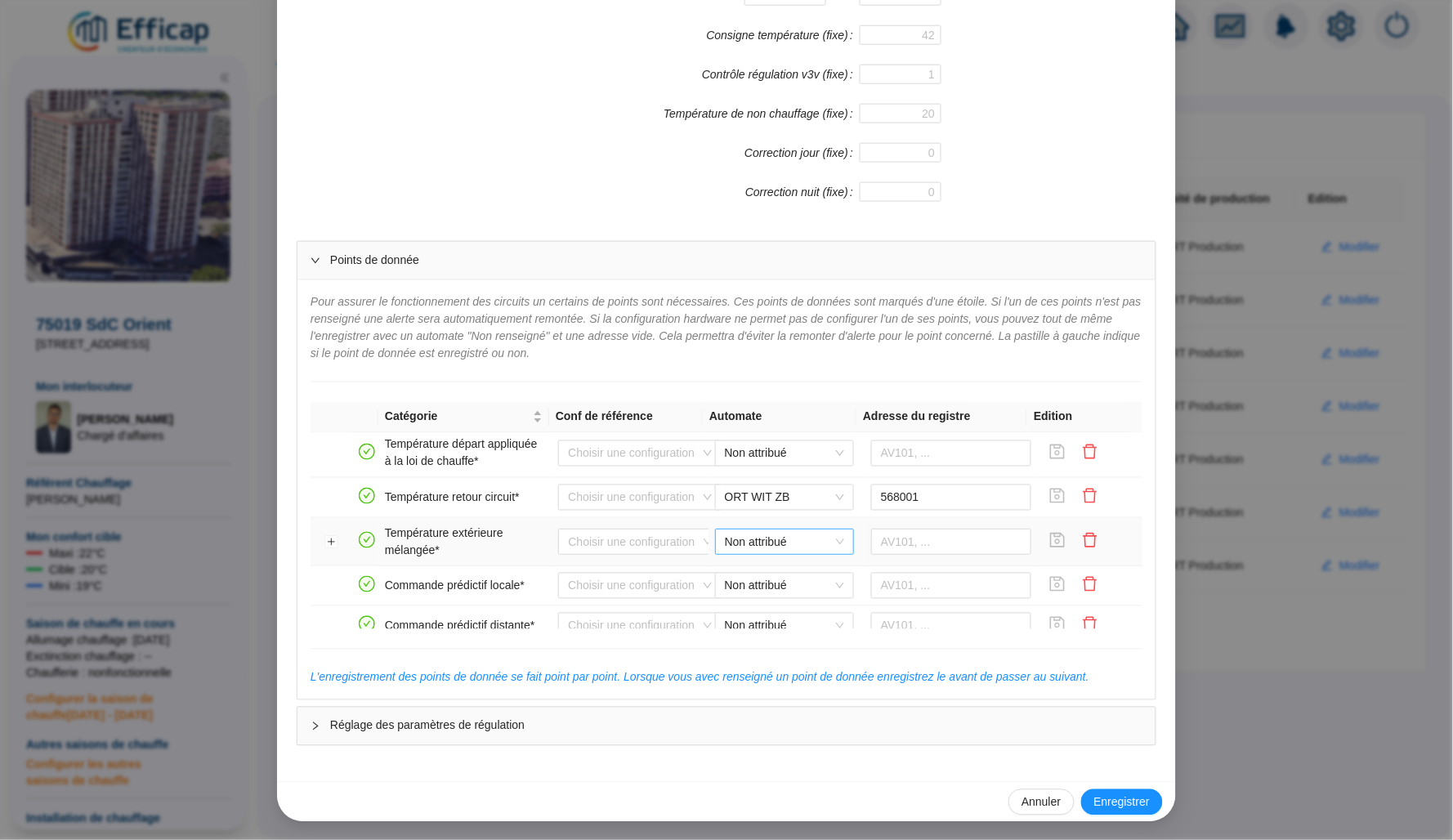
scroll to position [352, 0]
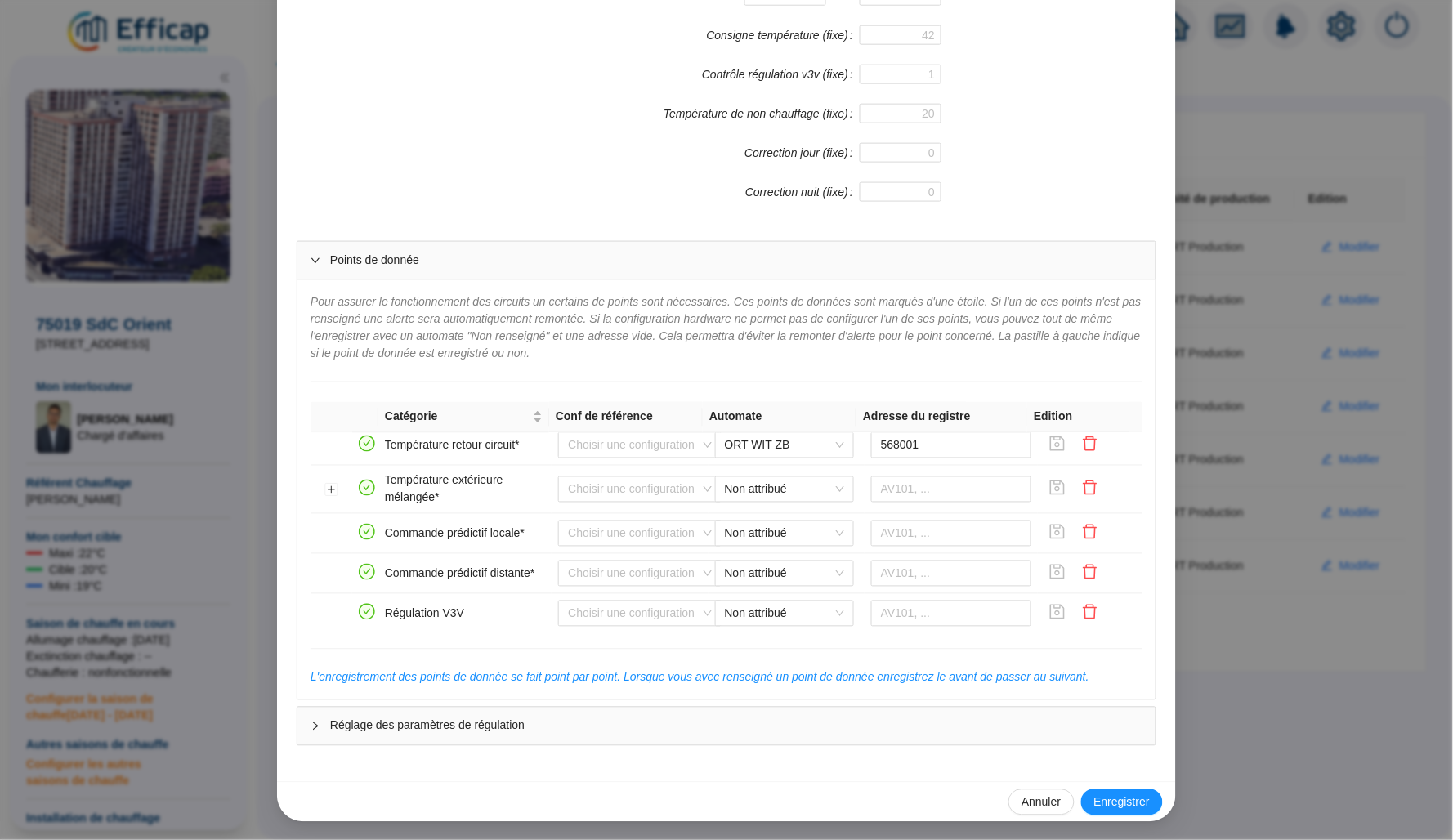
click at [1256, 258] on div "Enregistrer un circuit de distribution Nom du circuit de distribution ECS ZB Co…" at bounding box center [726, 420] width 1453 height 840
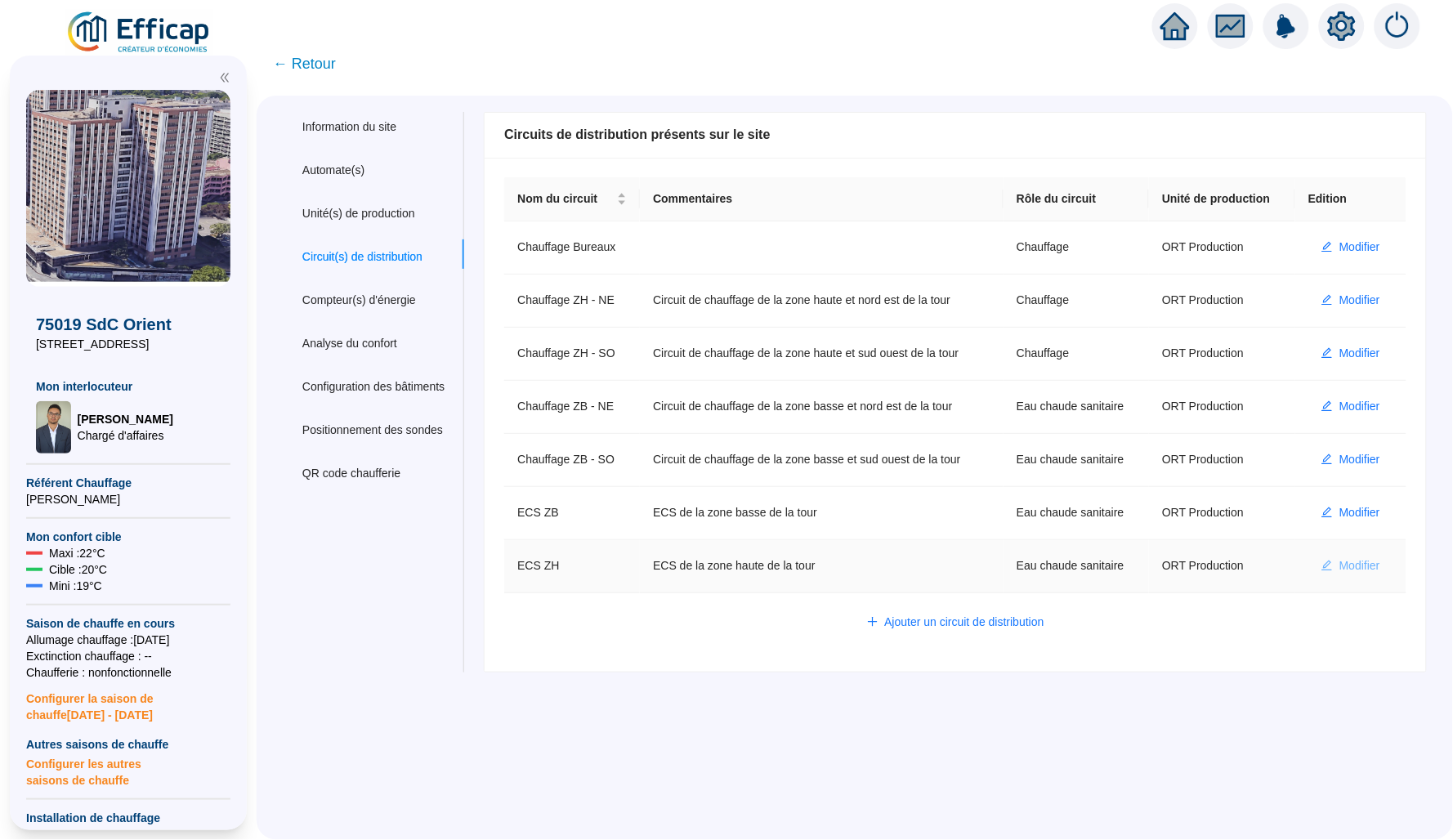
click at [1321, 579] on button "Modifier" at bounding box center [1351, 566] width 85 height 26
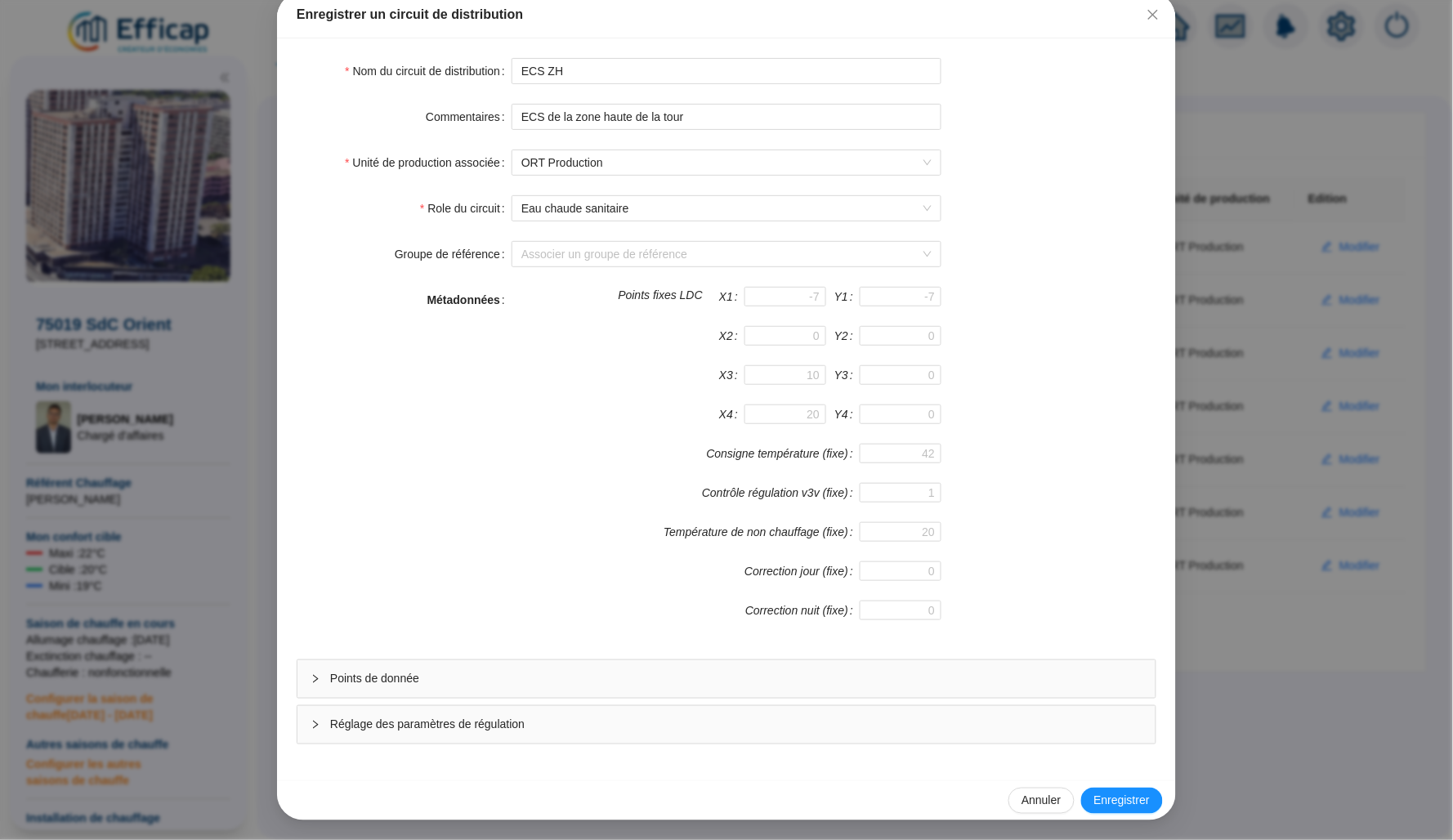
click at [485, 673] on span "Points de donnée" at bounding box center [736, 678] width 812 height 17
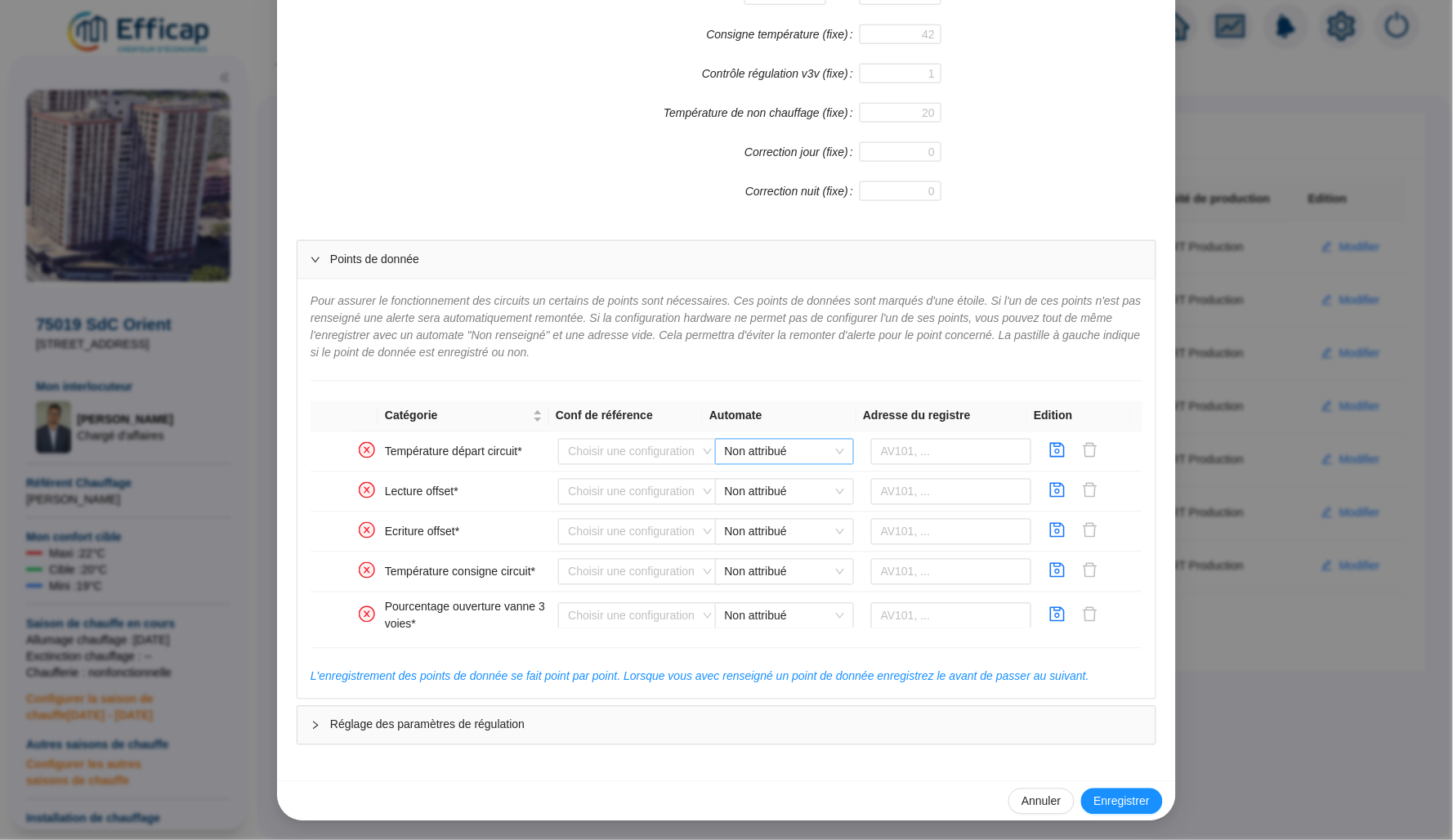
scroll to position [508, 0]
click at [778, 458] on span "Non attribué" at bounding box center [785, 452] width 119 height 25
click at [783, 489] on div "ORT WIT ZH" at bounding box center [772, 484] width 113 height 17
click at [771, 454] on span "ORT WIT ZH" at bounding box center [785, 452] width 119 height 25
click at [778, 510] on div "ORT WIT ZB" at bounding box center [772, 511] width 113 height 17
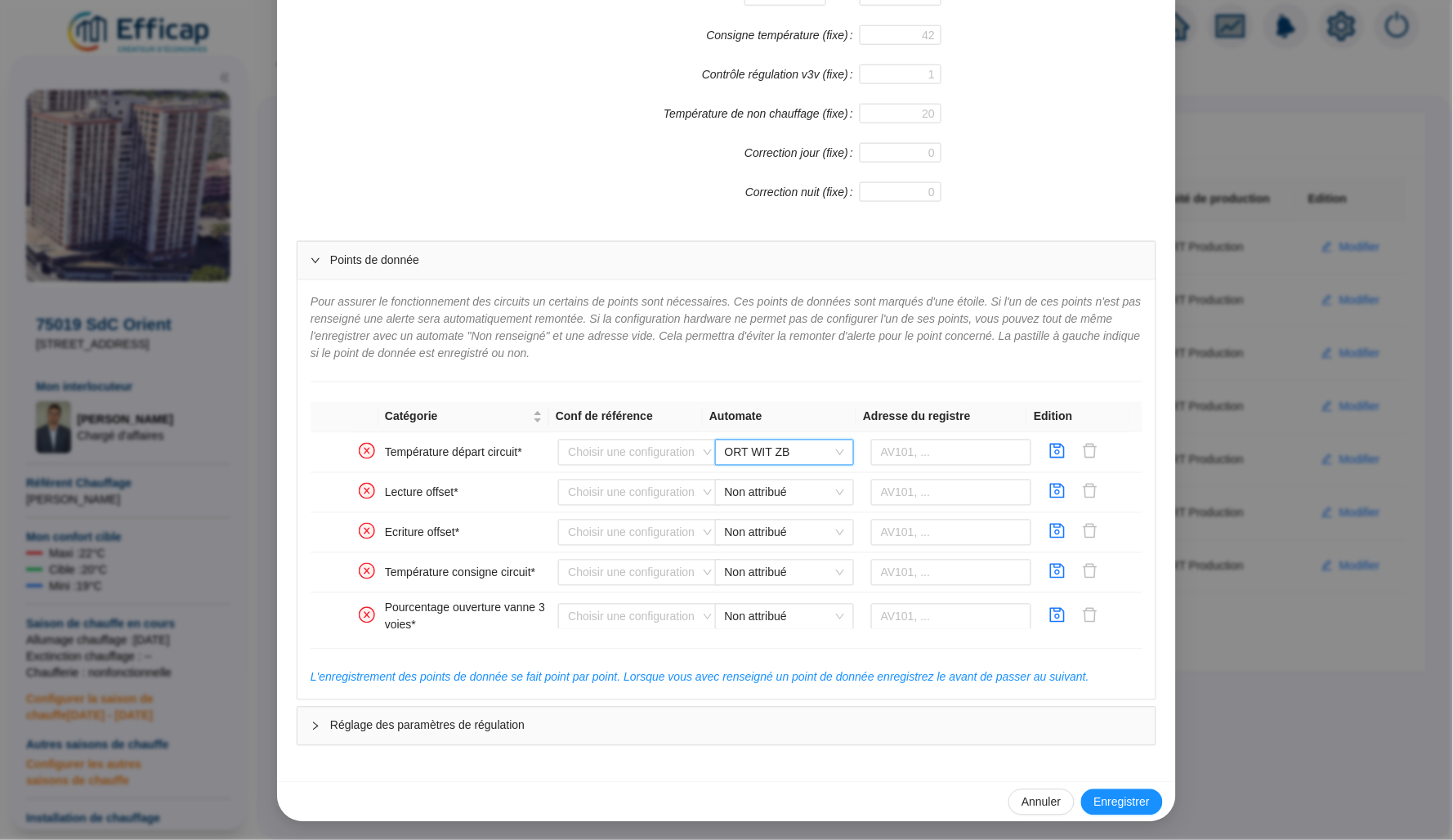
click at [1222, 341] on div "Enregistrer un circuit de distribution Nom du circuit de distribution ECS ZH Co…" at bounding box center [726, 420] width 1453 height 840
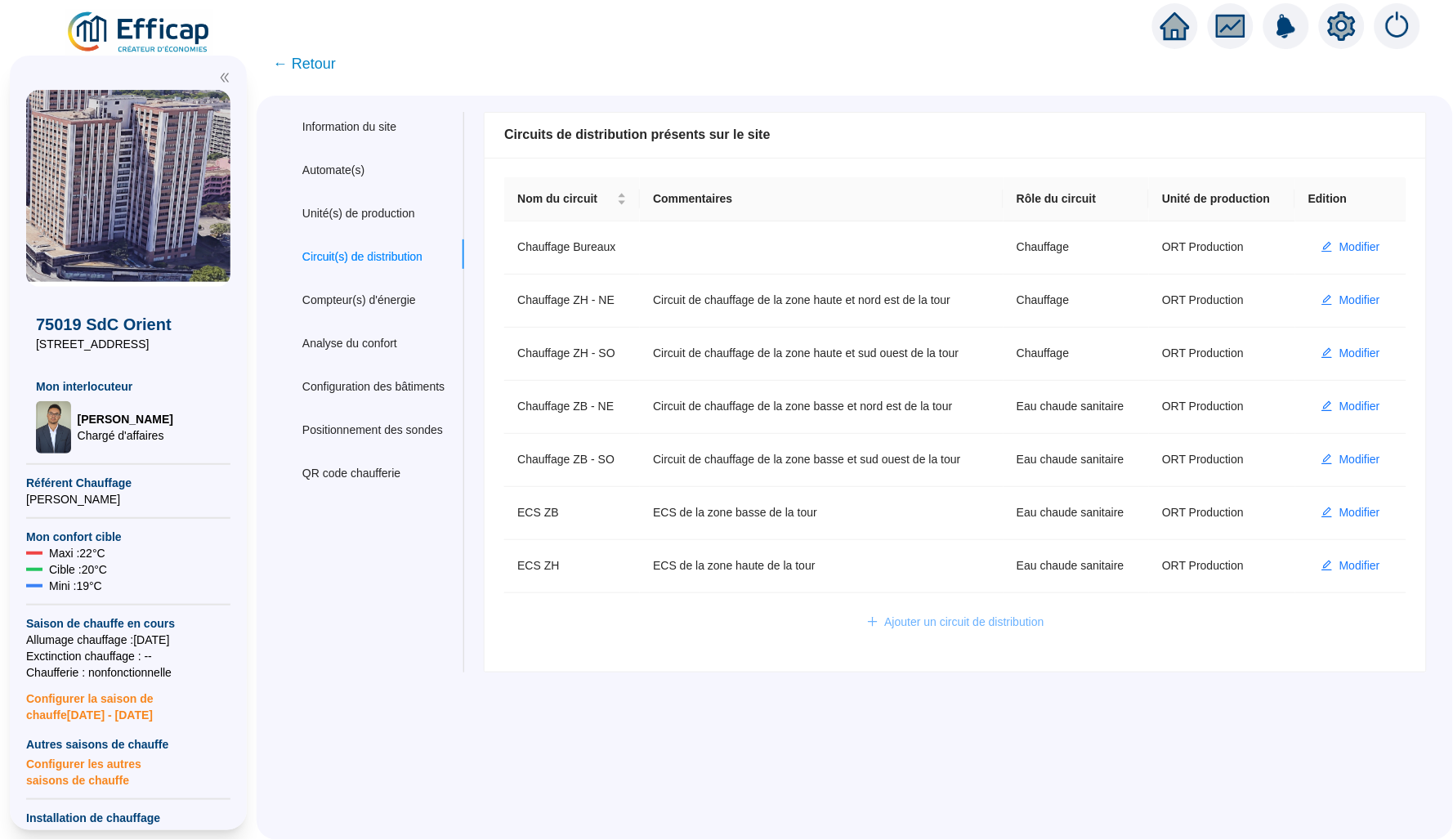
click at [950, 631] on span "Ajouter un circuit de distribution" at bounding box center [964, 622] width 160 height 17
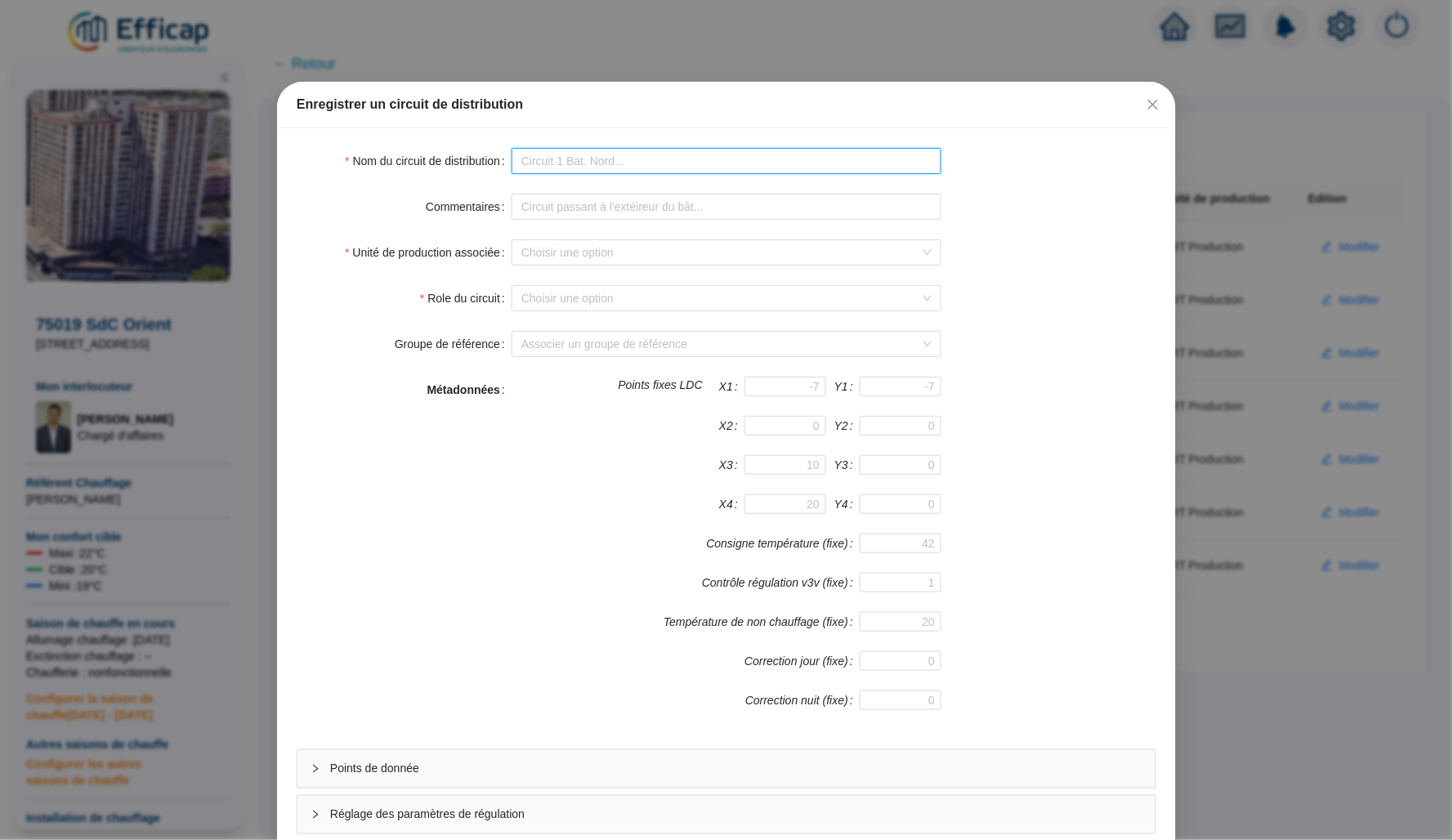
click at [554, 160] on input "Nom du circuit de distribution" at bounding box center [726, 161] width 429 height 26
type input "ECS Zone Moyenne"
click at [377, 227] on form "Nom du circuit de distribution ECS Zone Moyenne Commentaires Unité de productio…" at bounding box center [726, 491] width 860 height 686
click at [584, 242] on input "Unité de production associée" at bounding box center [719, 252] width 396 height 25
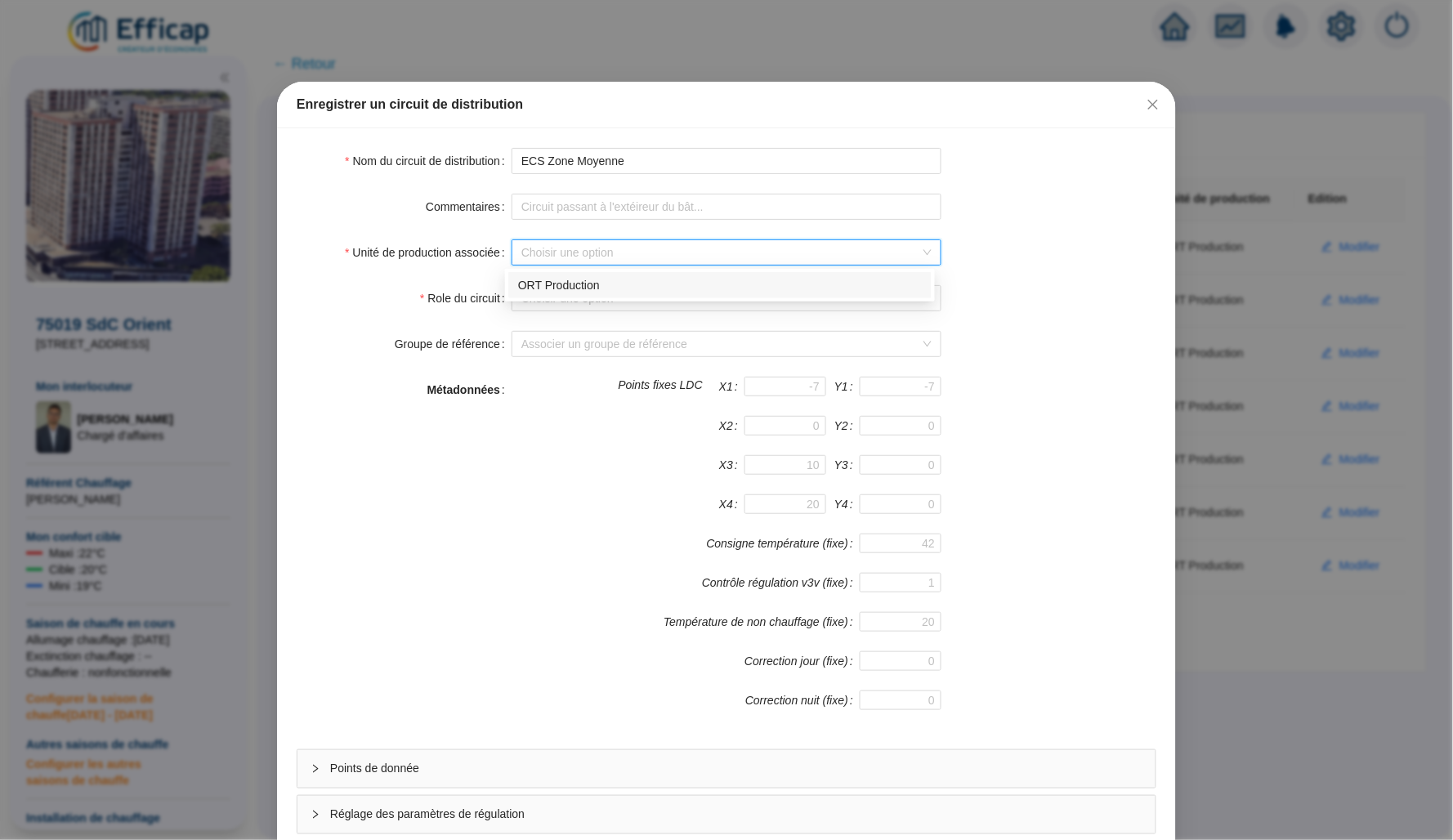
click at [604, 279] on div "ORT Production" at bounding box center [719, 285] width 404 height 17
click at [604, 291] on input "Role du circuit" at bounding box center [719, 298] width 396 height 25
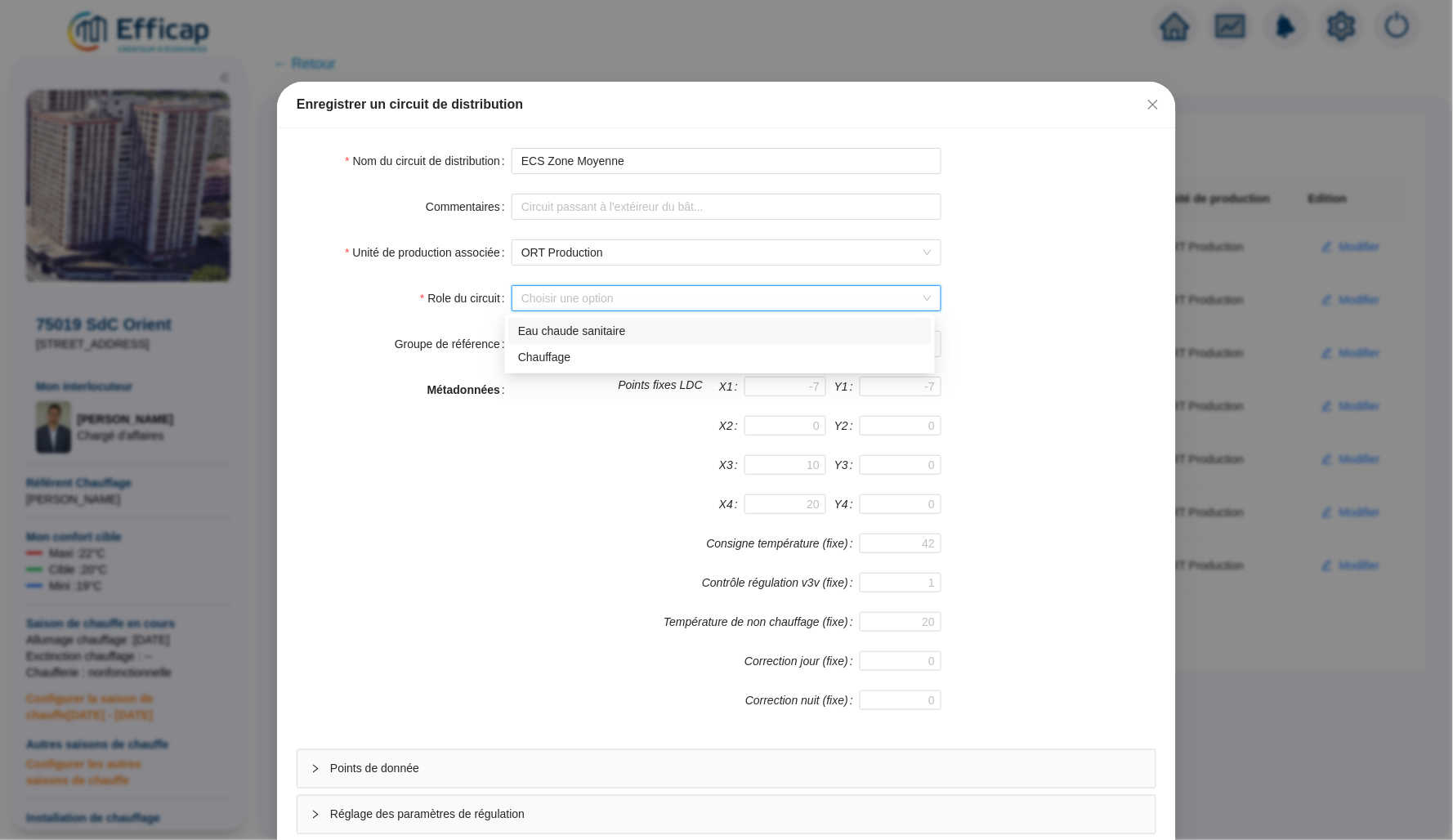
click at [625, 340] on div "Eau chaude sanitaire" at bounding box center [719, 331] width 424 height 26
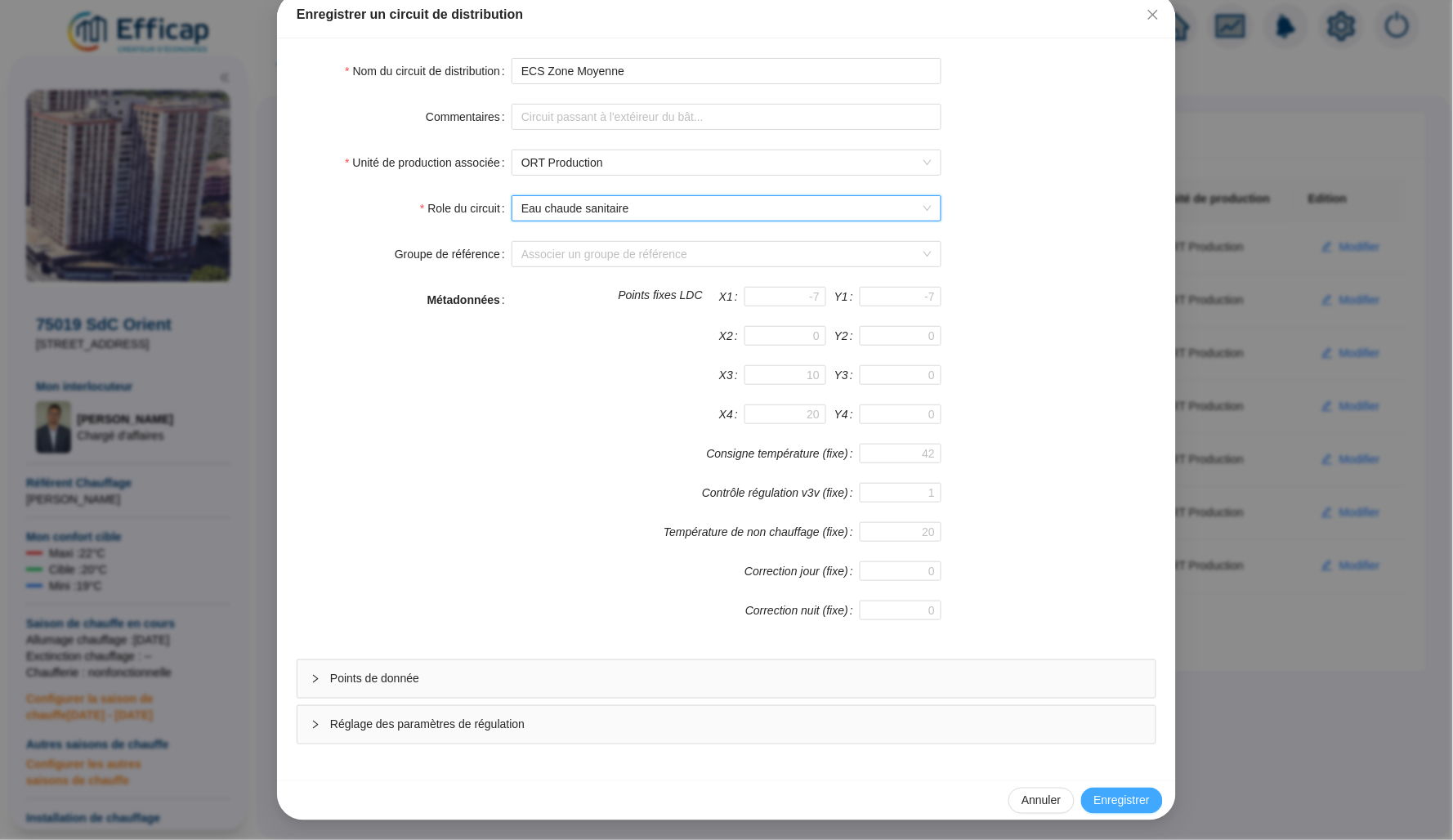
scroll to position [91, 0]
click at [1121, 799] on span "Enregistrer" at bounding box center [1122, 800] width 56 height 17
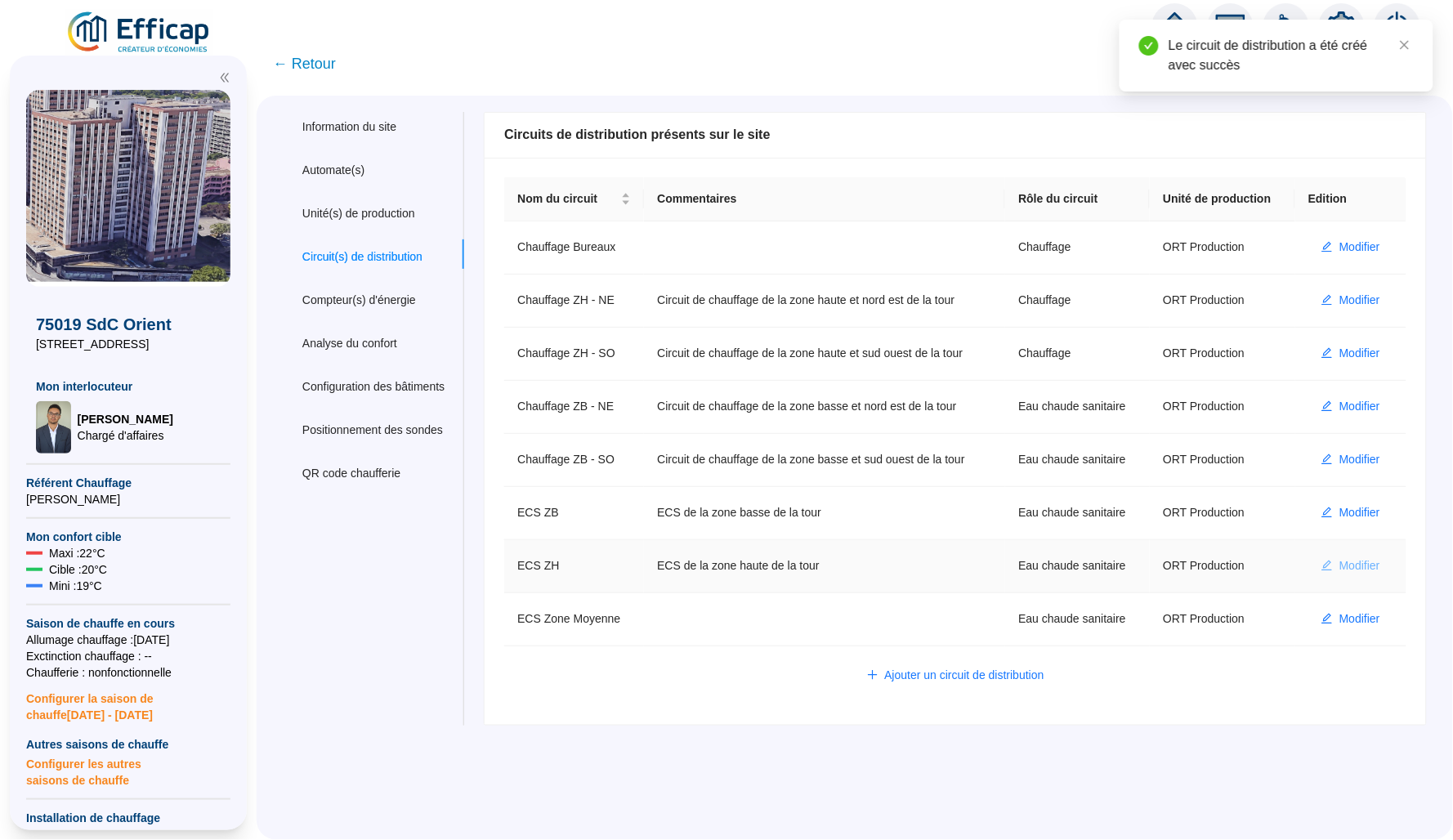
click at [1339, 574] on span "Modifier" at bounding box center [1359, 565] width 41 height 17
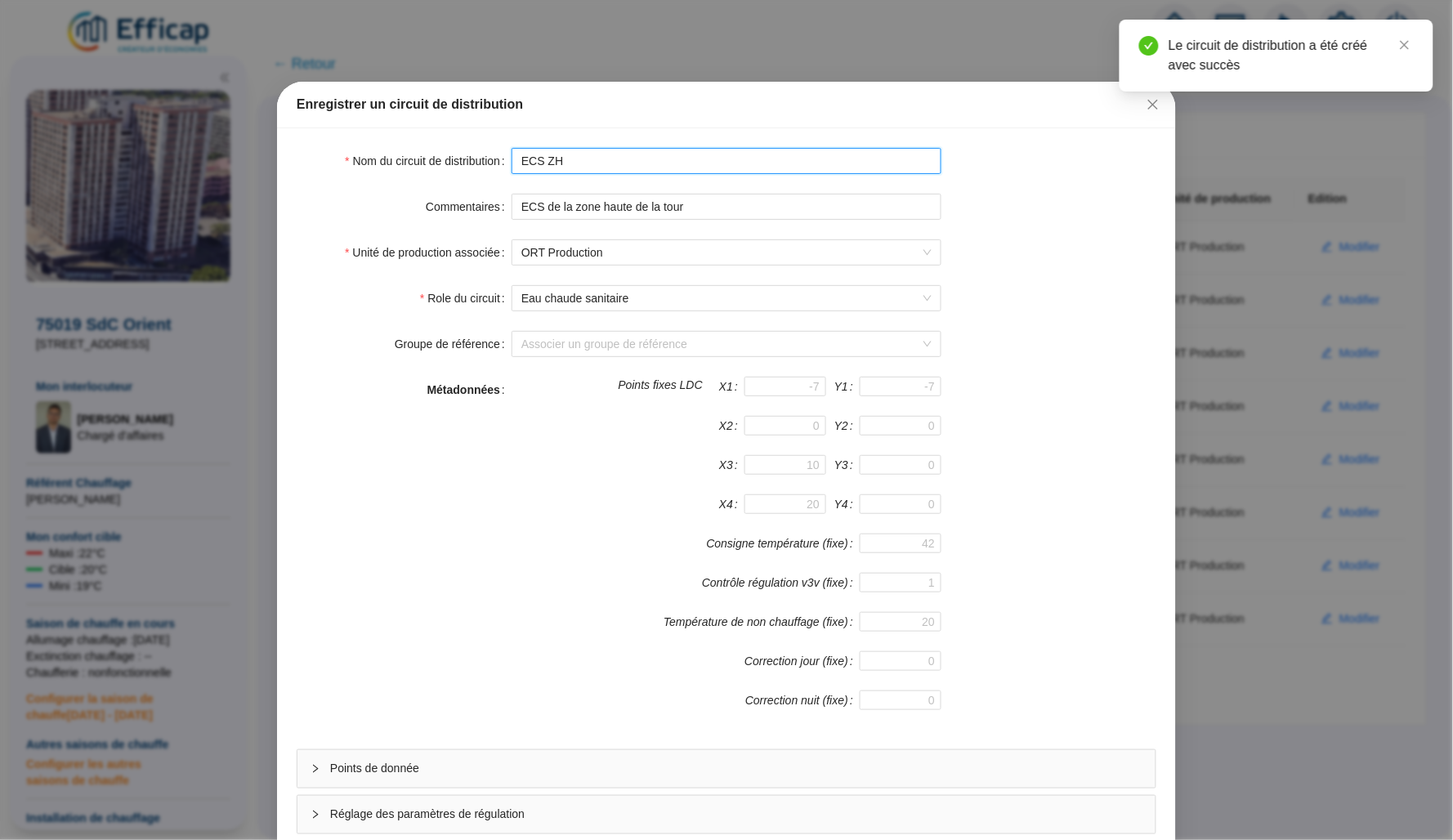
click at [546, 159] on input "ECS ZH" at bounding box center [726, 161] width 429 height 26
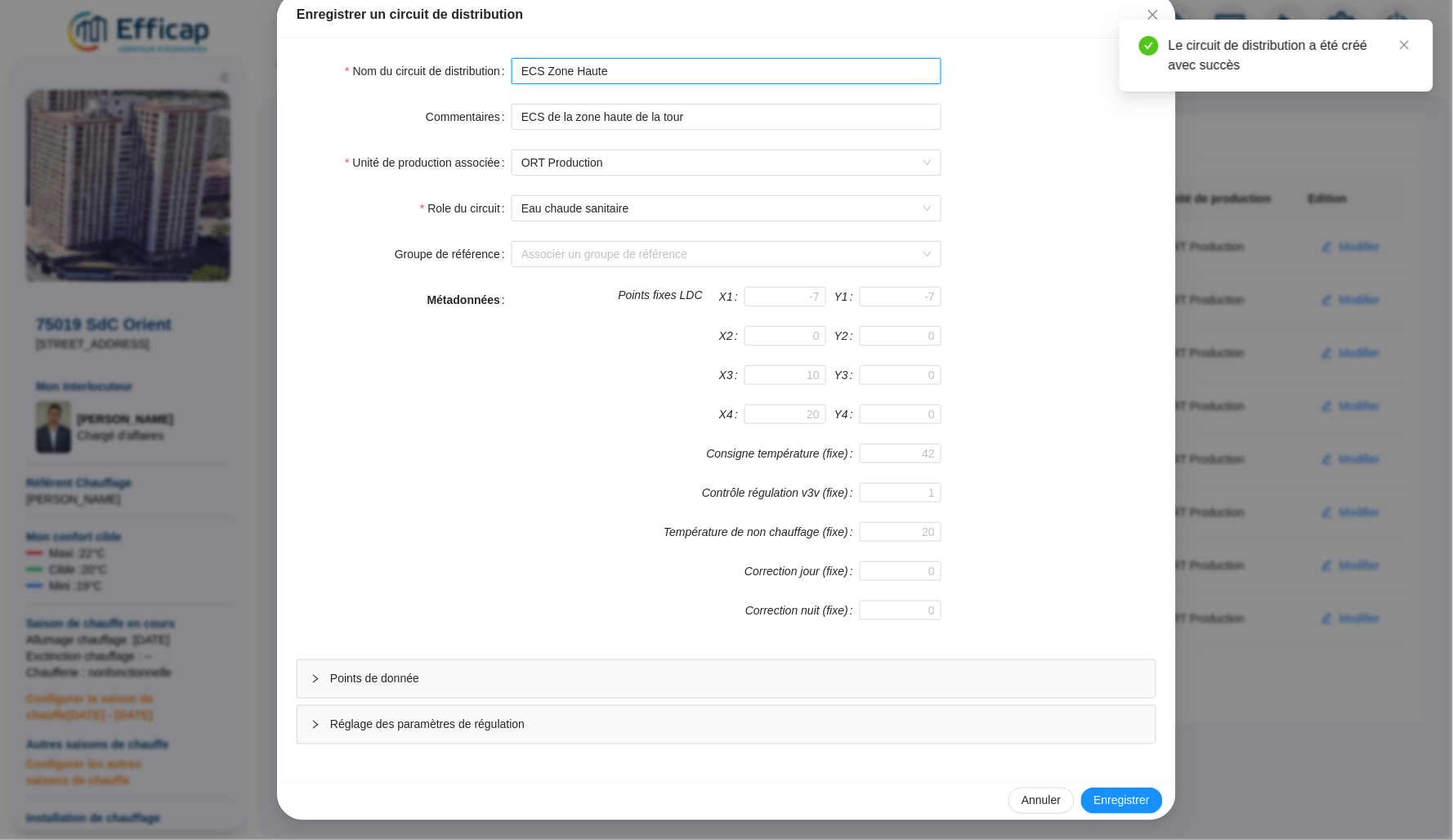
type input "ECS Zone Haute"
click at [1093, 816] on div "Annuler Enregistrer" at bounding box center [726, 800] width 899 height 40
click at [1104, 802] on span "Enregistrer" at bounding box center [1122, 800] width 56 height 17
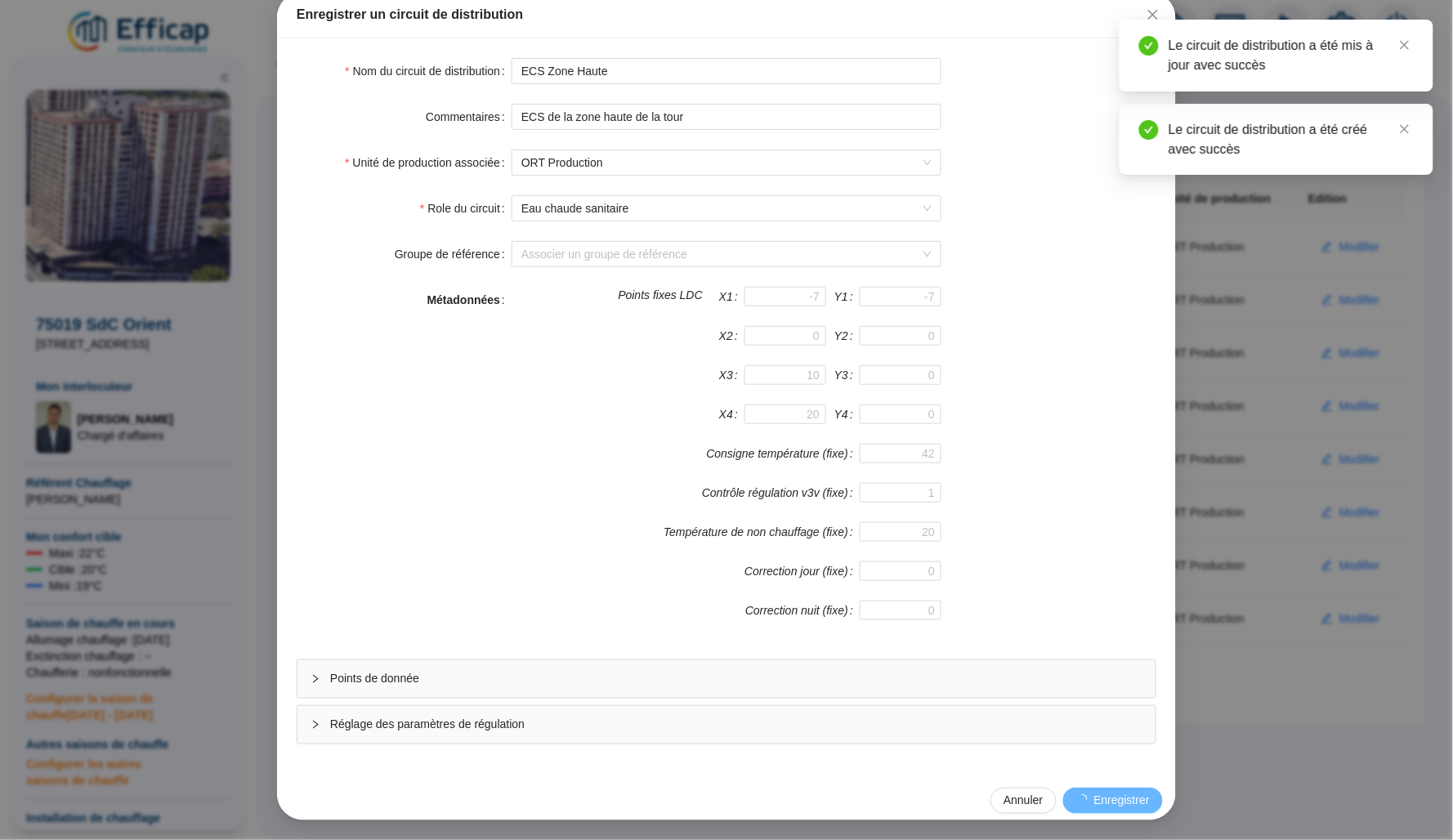
scroll to position [87, 0]
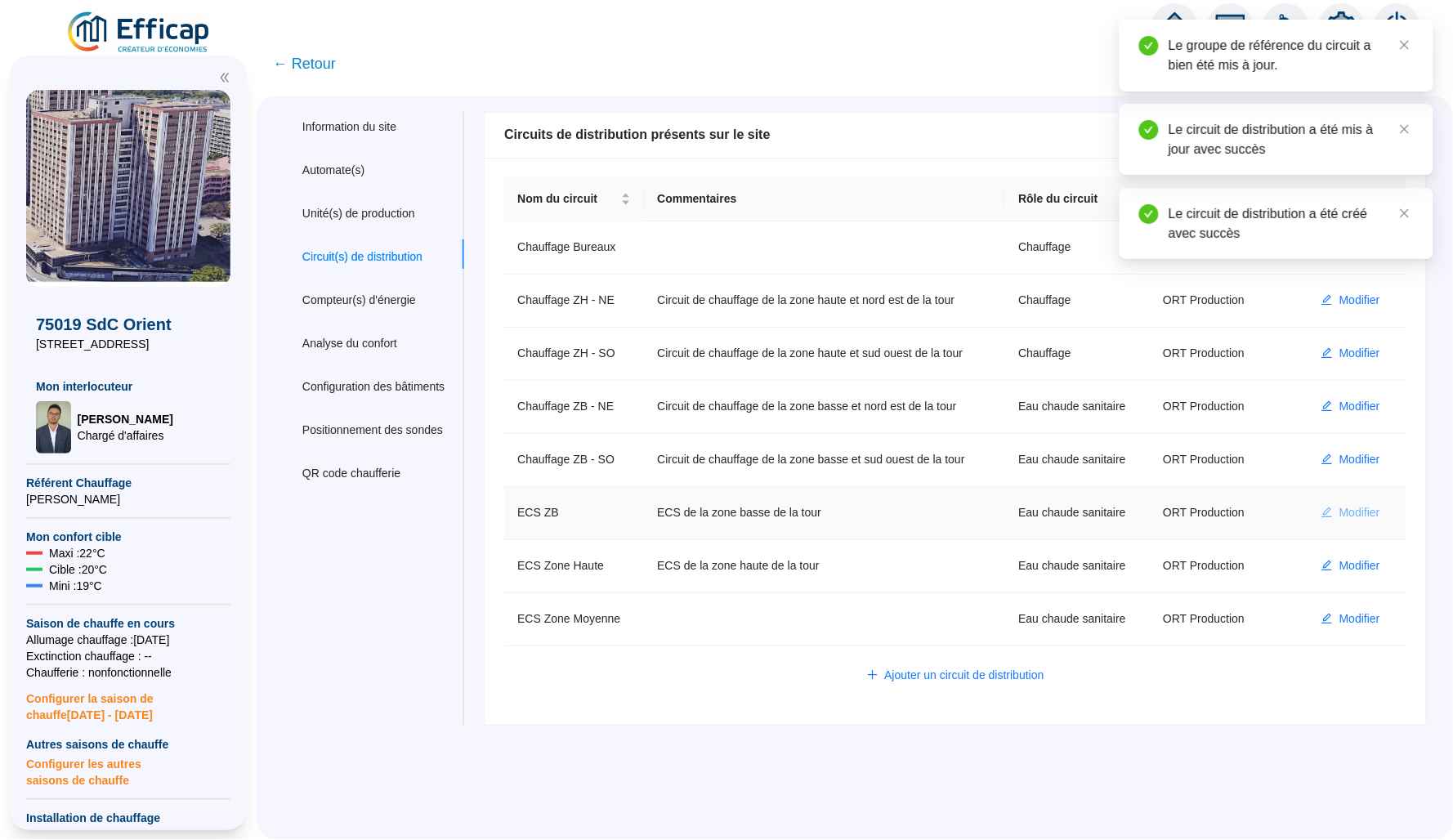
click at [1316, 527] on button "Modifier" at bounding box center [1351, 513] width 85 height 26
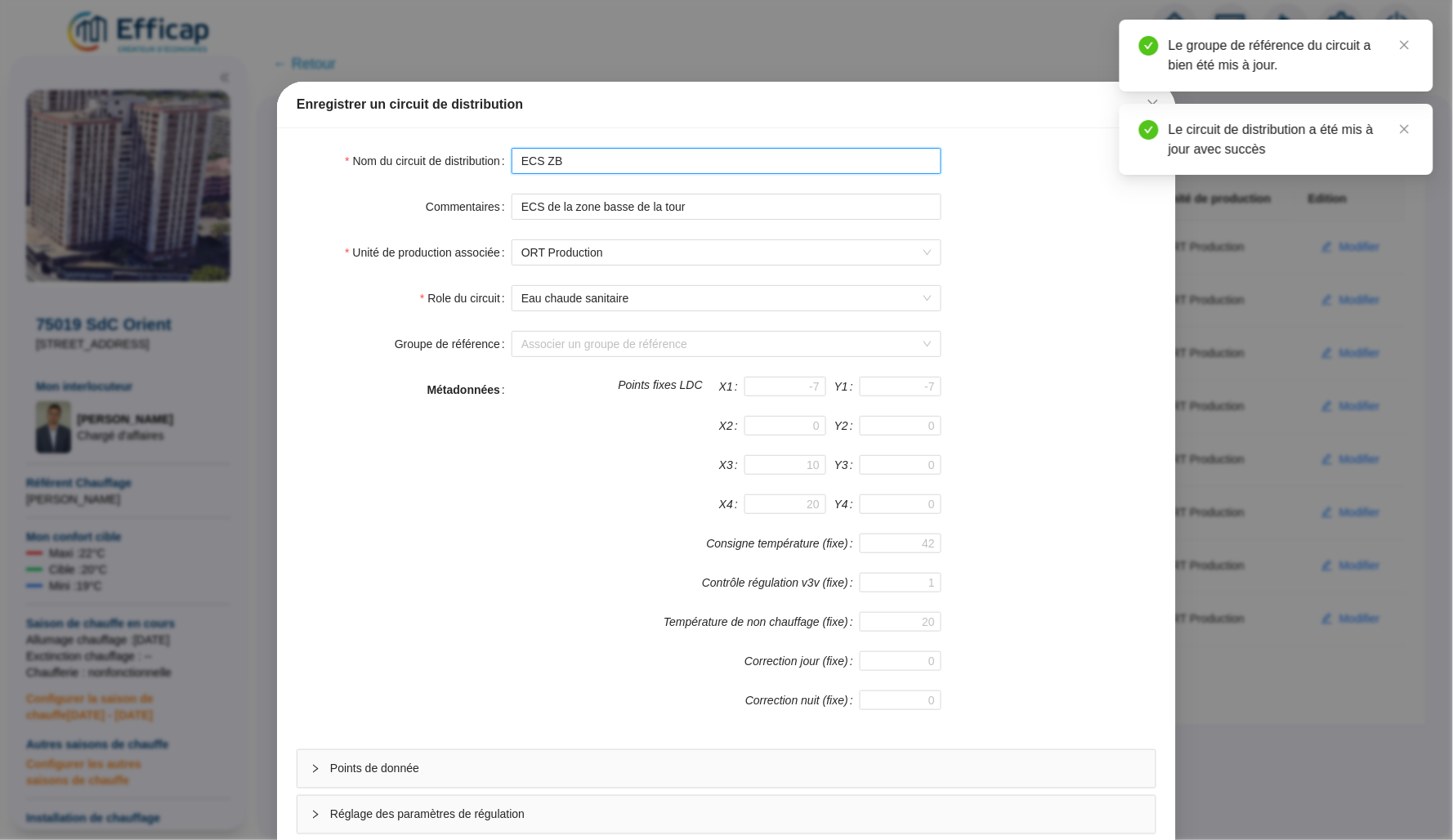
click at [549, 166] on input "ECS ZB" at bounding box center [726, 161] width 429 height 26
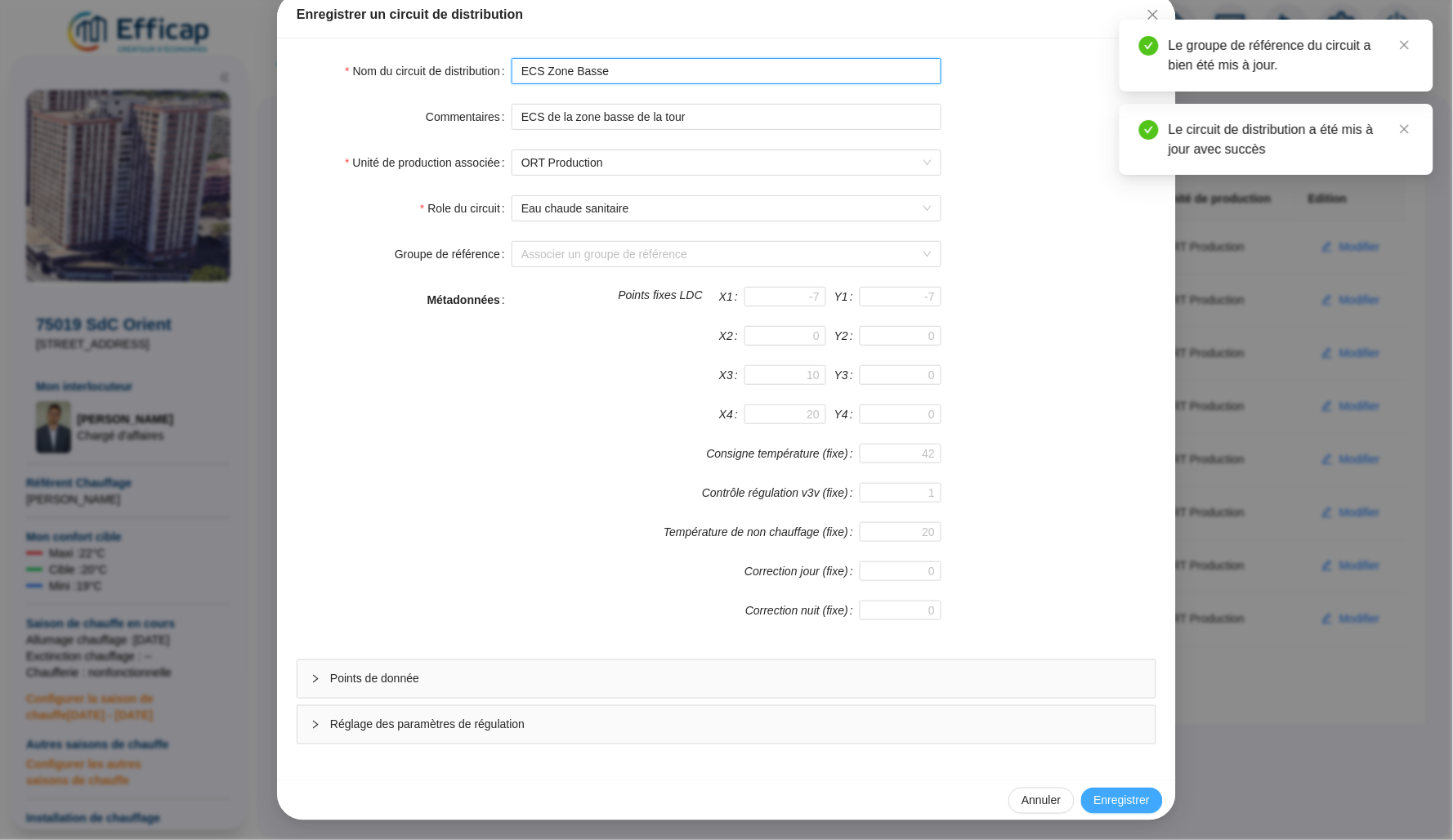
type input "ECS Zone Basse"
click at [1113, 796] on span "Enregistrer" at bounding box center [1122, 800] width 56 height 17
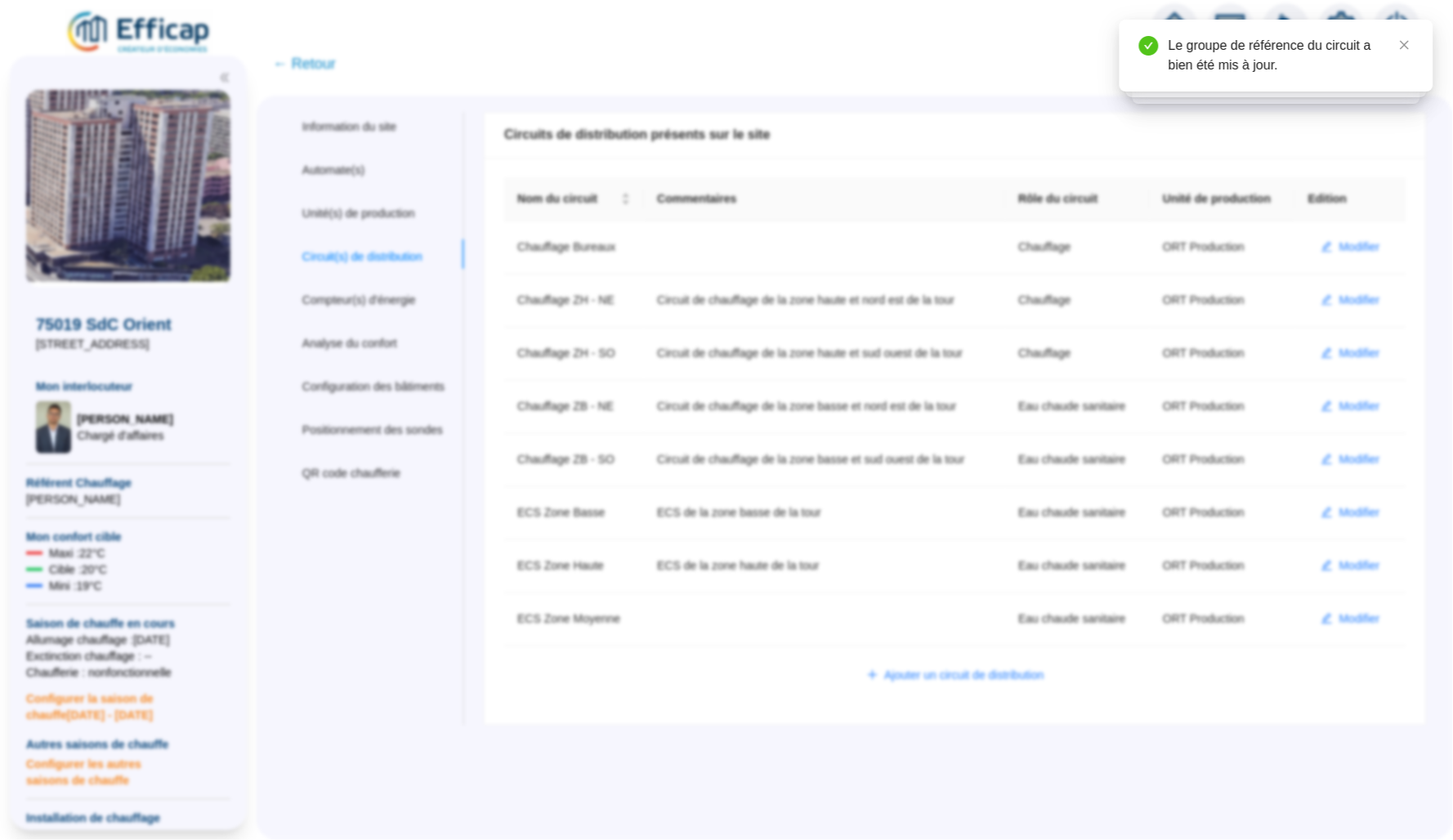
scroll to position [44, 0]
click at [1339, 628] on span "Modifier" at bounding box center [1359, 618] width 41 height 17
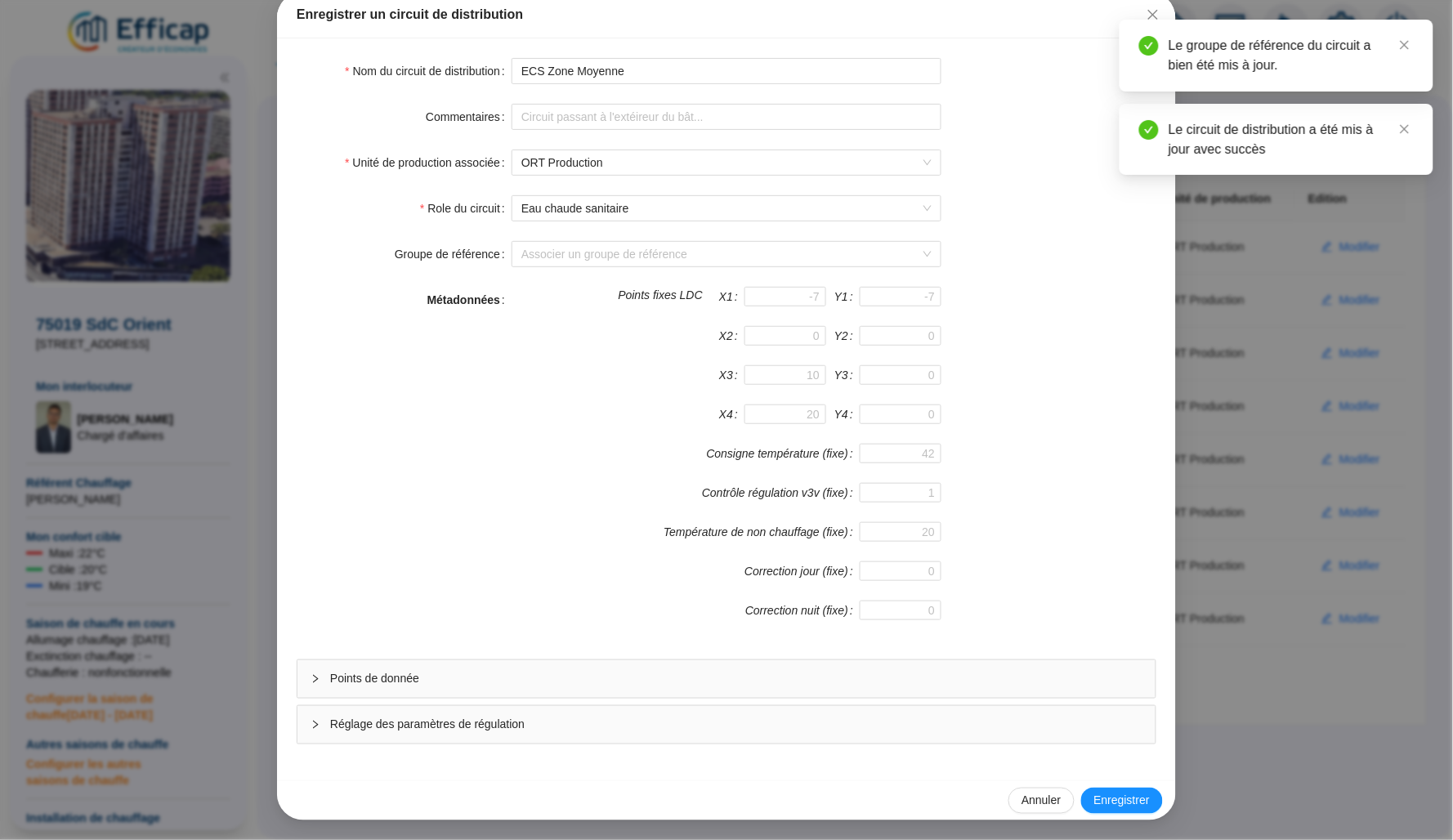
click at [1238, 499] on div "Enregistrer un circuit de distribution Nom du circuit de distribution ECS Zone …" at bounding box center [726, 420] width 1453 height 840
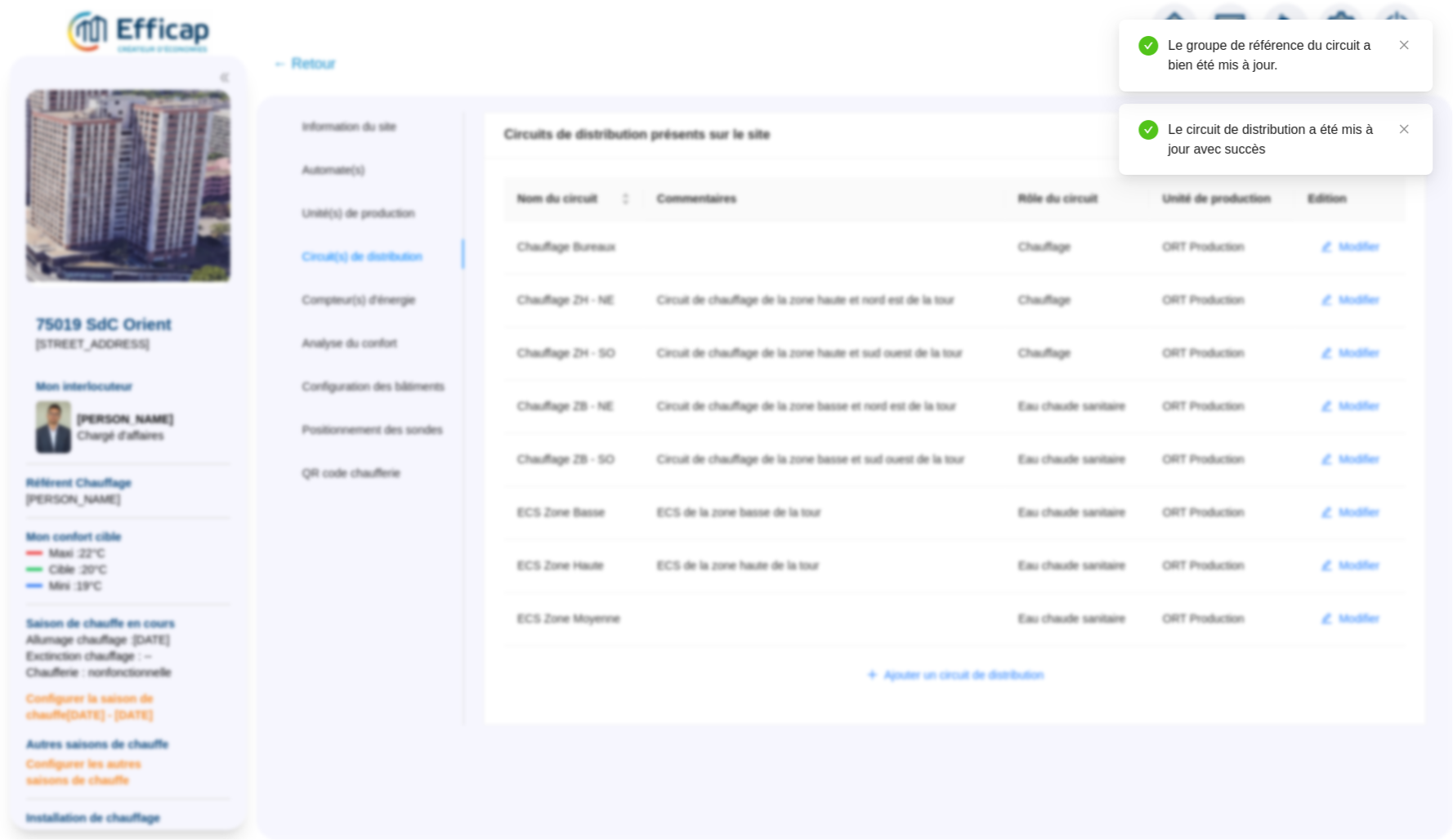
scroll to position [88, 0]
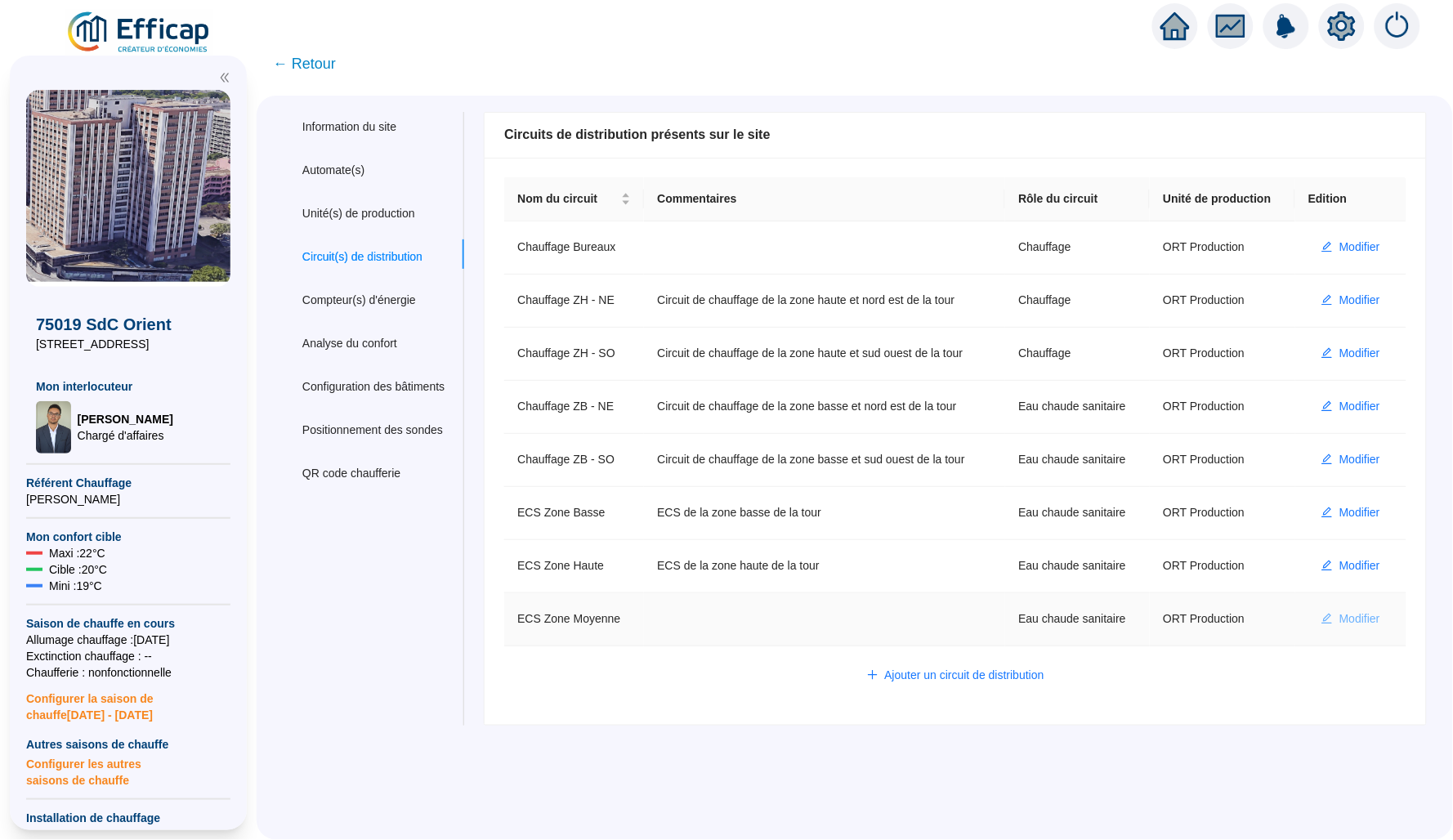
click at [1339, 628] on span "Modifier" at bounding box center [1359, 618] width 41 height 17
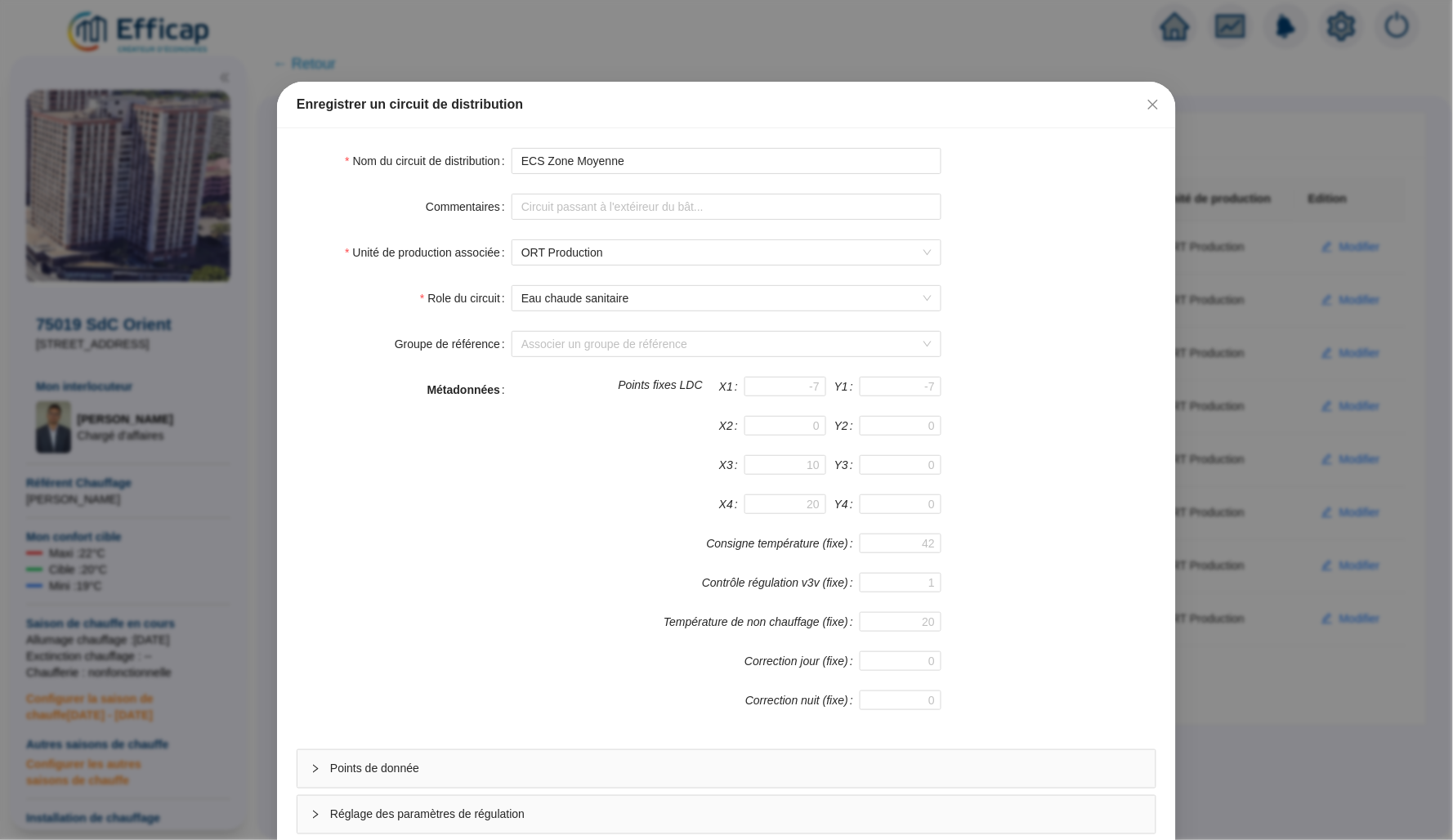
click at [436, 759] on div "Points de donnée" at bounding box center [726, 769] width 858 height 38
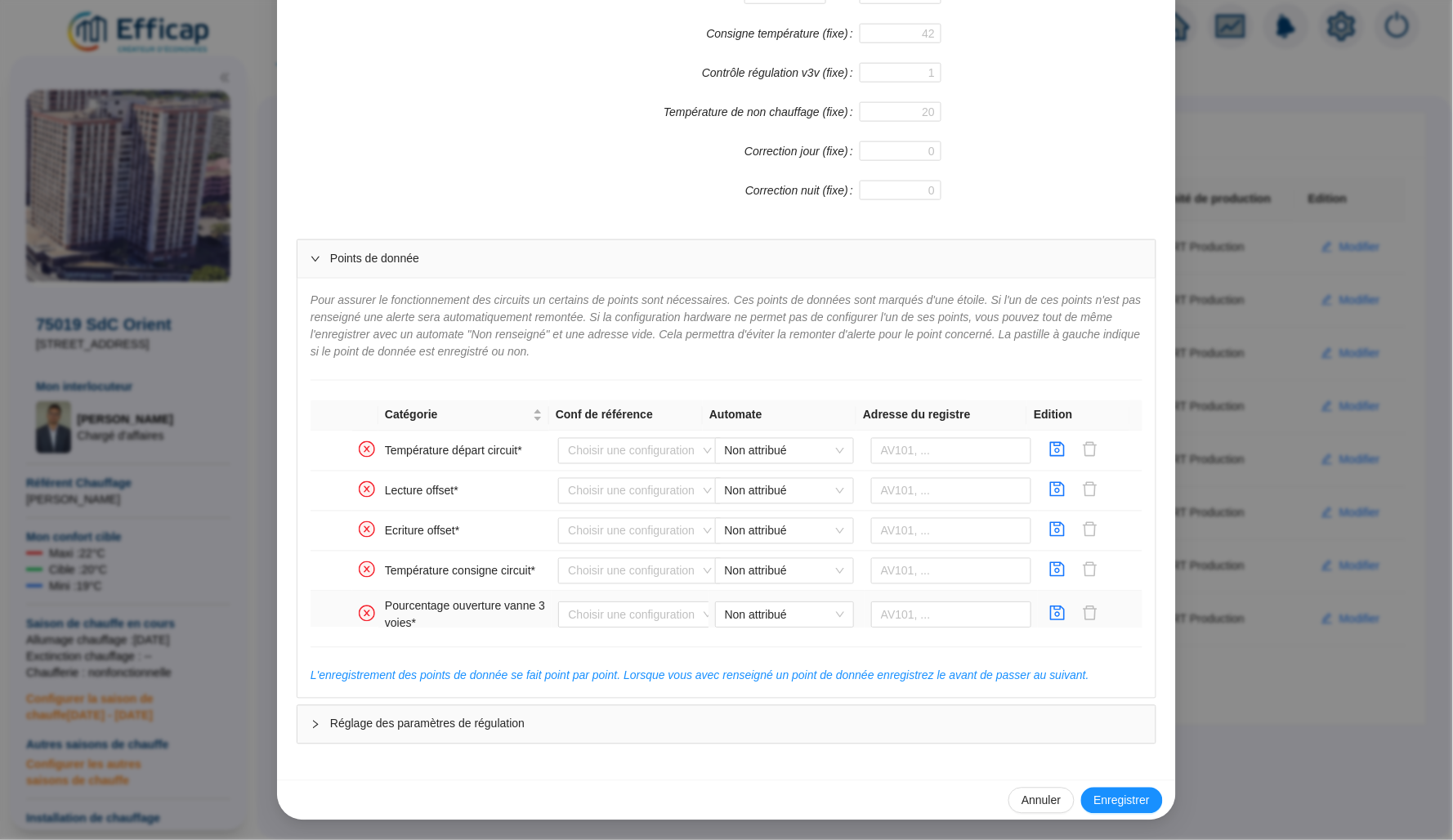
scroll to position [508, 0]
click at [776, 460] on span "Non attribué" at bounding box center [785, 452] width 119 height 25
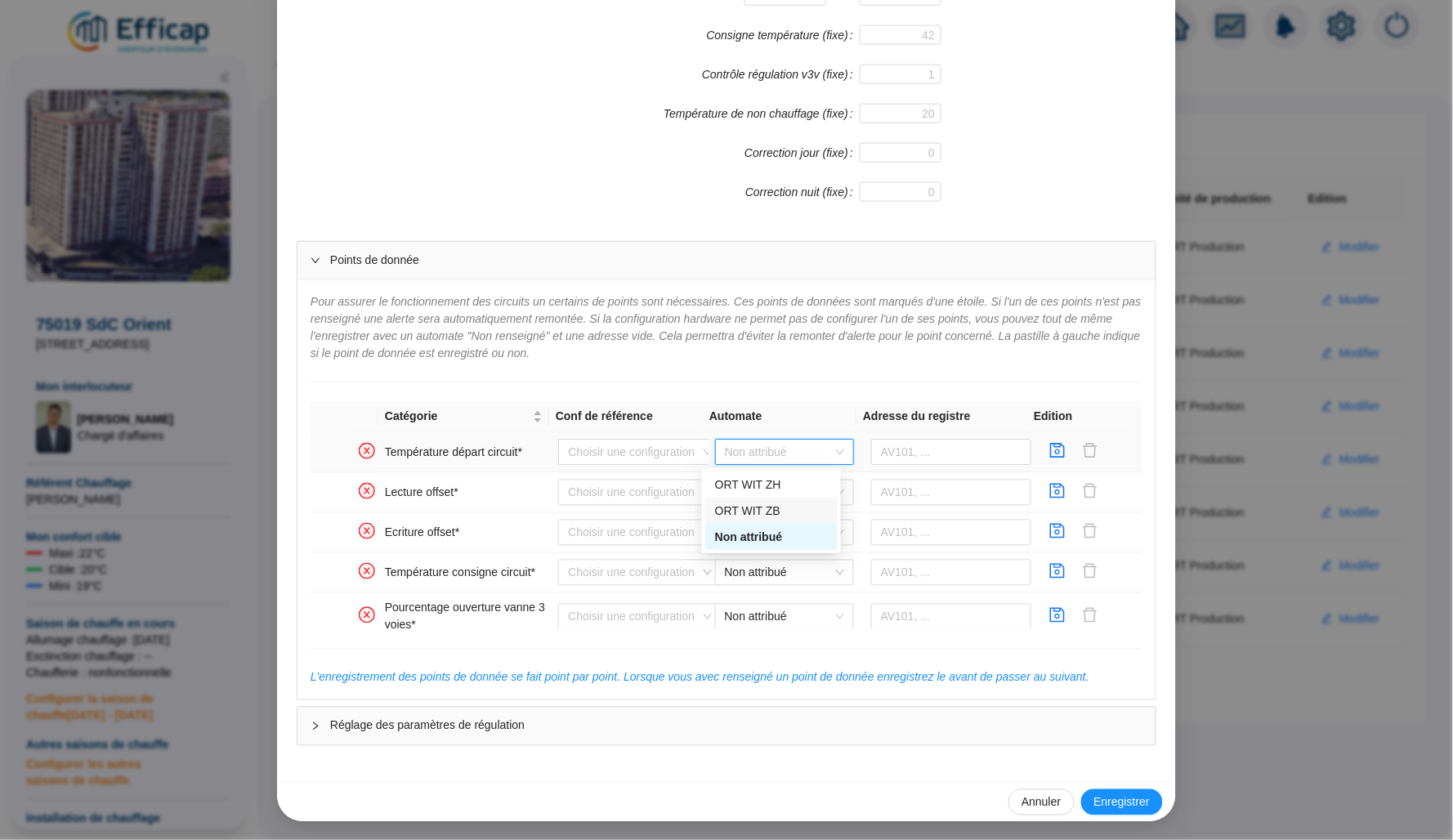
click at [792, 514] on div "ORT WIT ZB" at bounding box center [772, 511] width 113 height 17
click at [910, 453] on input "text" at bounding box center [951, 452] width 161 height 26
paste input "567827"
type input "567827"
click at [1049, 443] on icon "save" at bounding box center [1057, 451] width 16 height 16
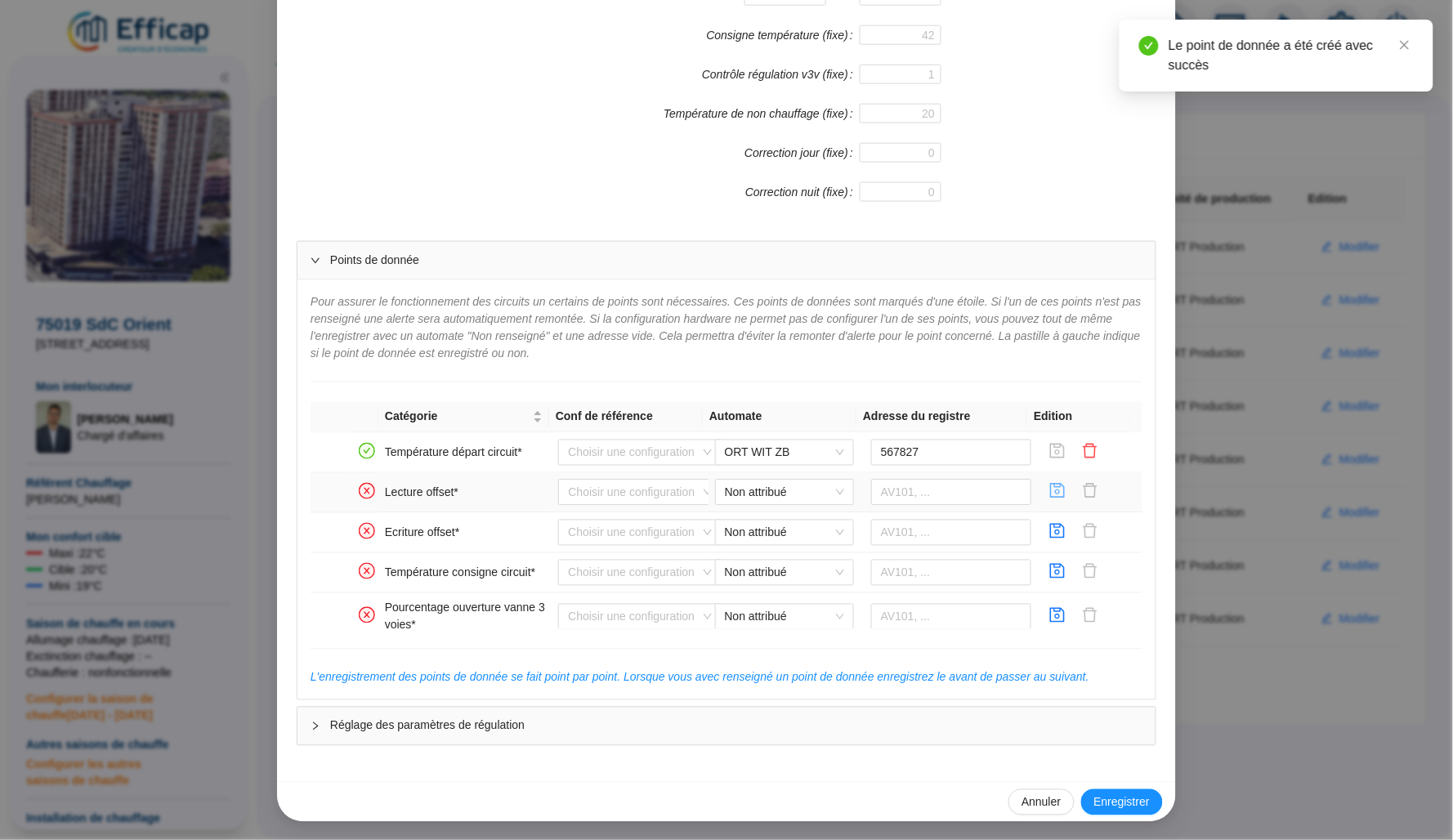
click at [1049, 488] on icon "save" at bounding box center [1057, 491] width 16 height 16
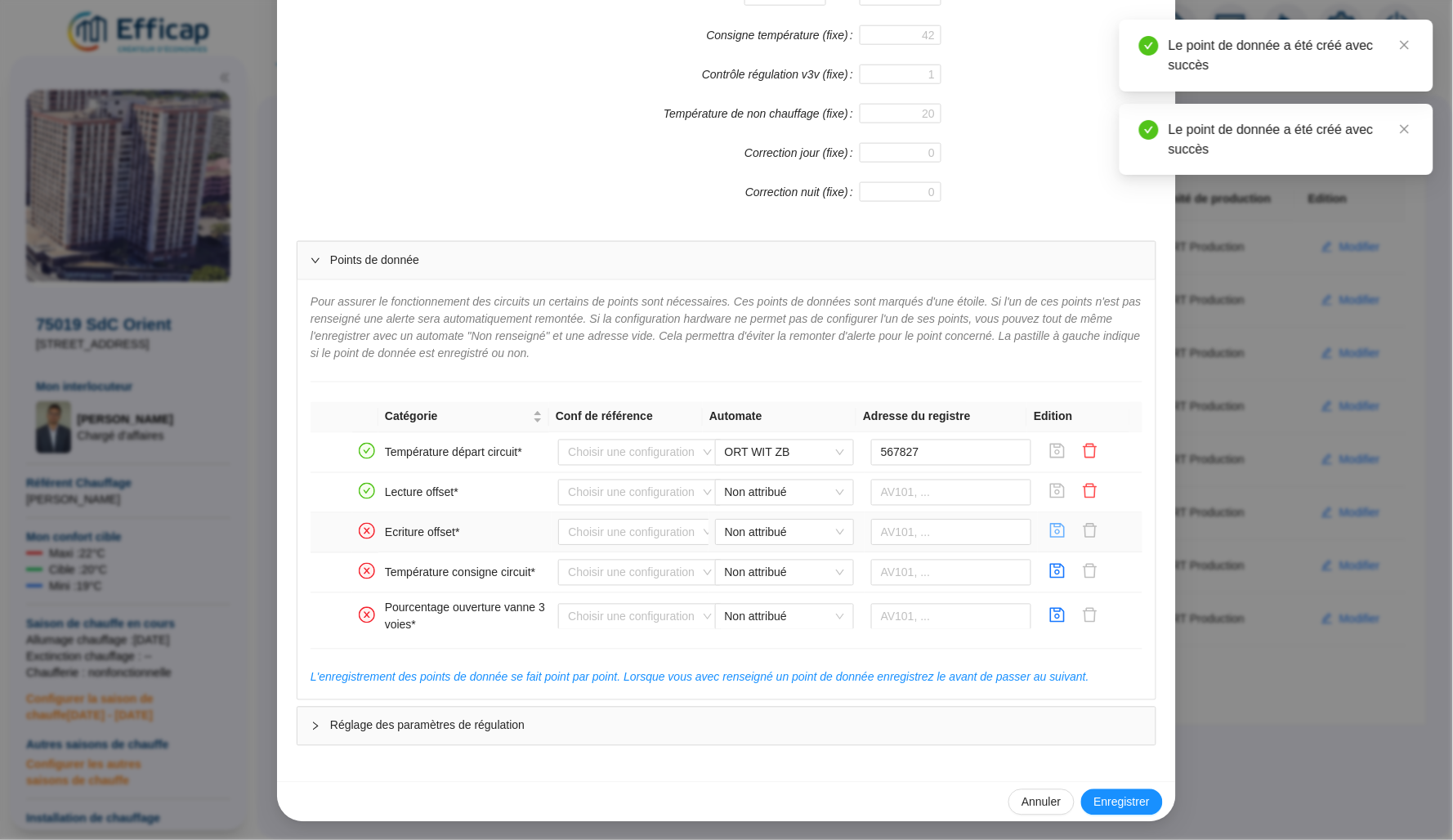
click at [1049, 530] on icon "save" at bounding box center [1057, 531] width 16 height 16
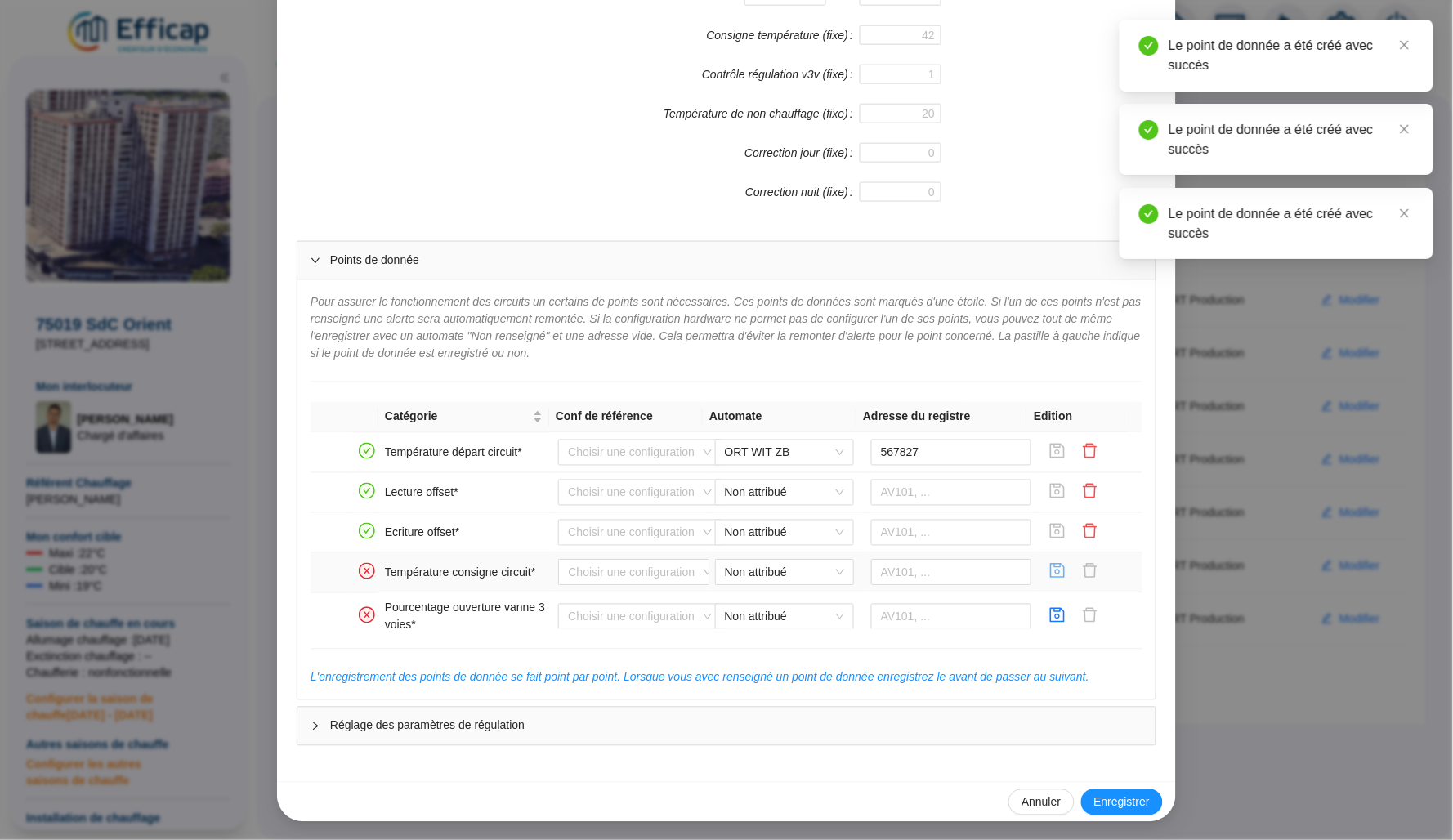
click at [1051, 578] on icon "save" at bounding box center [1058, 571] width 15 height 15
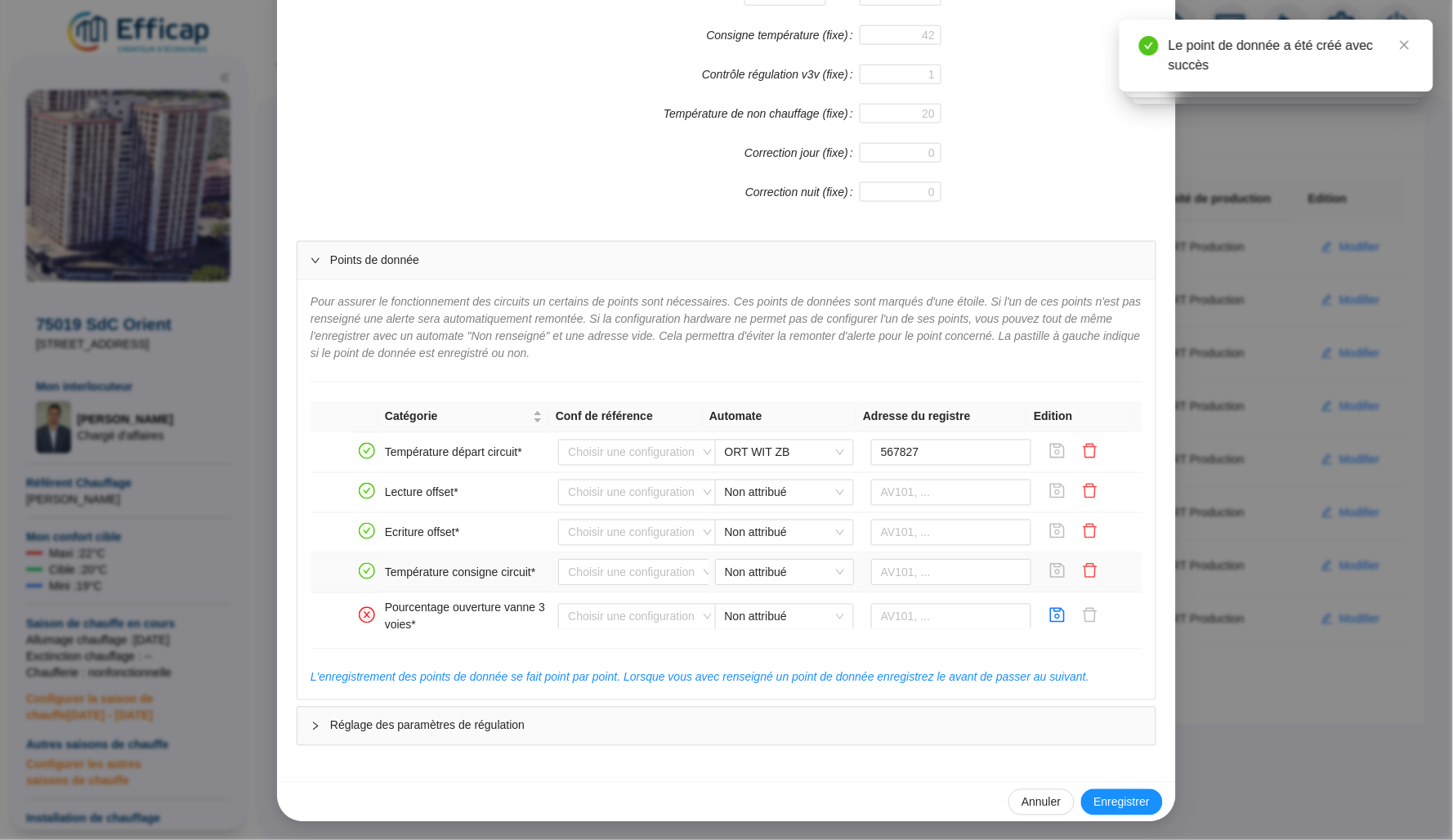
scroll to position [59, 0]
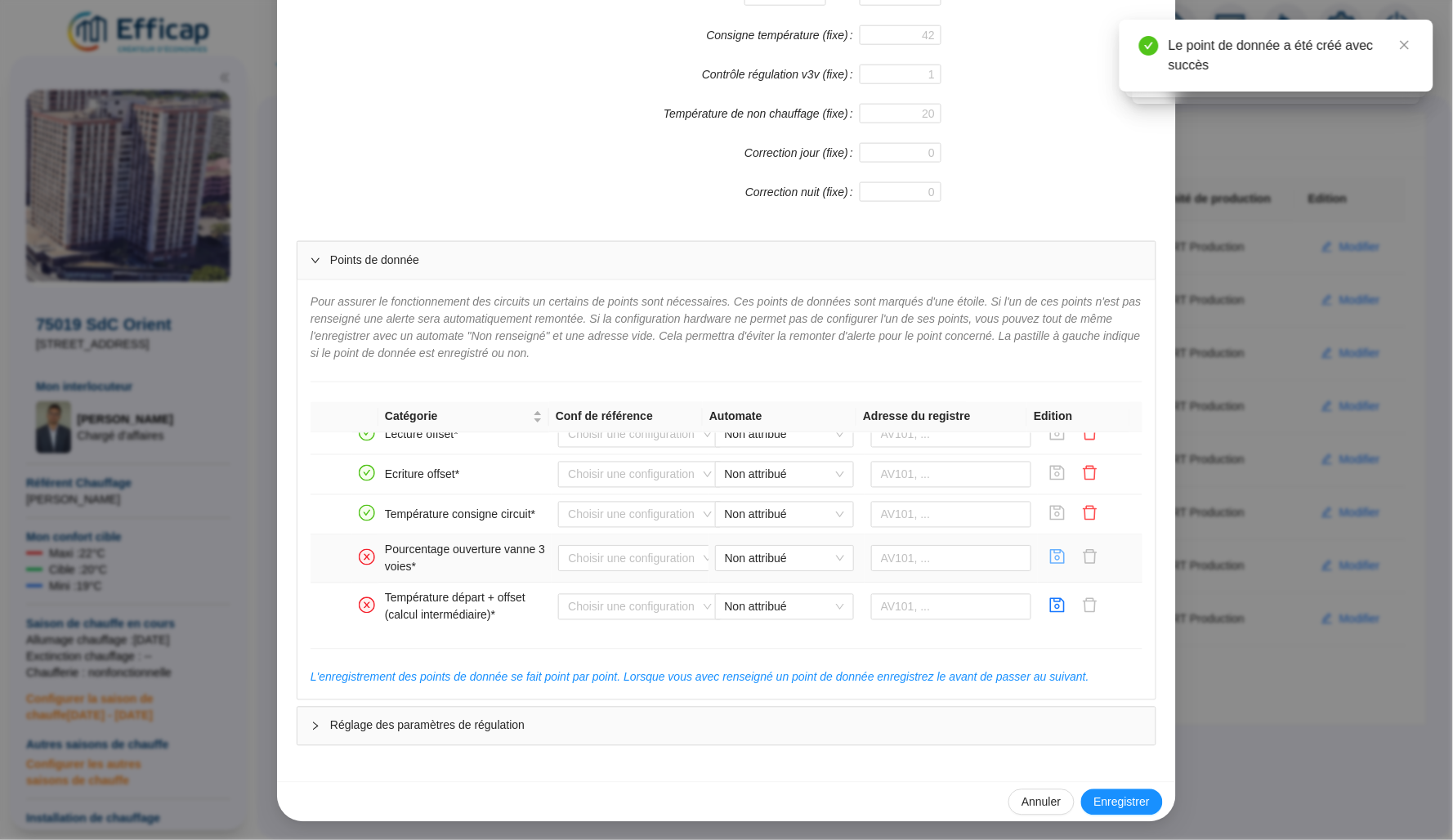
click at [1044, 552] on button "button" at bounding box center [1057, 558] width 26 height 26
click at [1044, 620] on button "button" at bounding box center [1057, 607] width 26 height 26
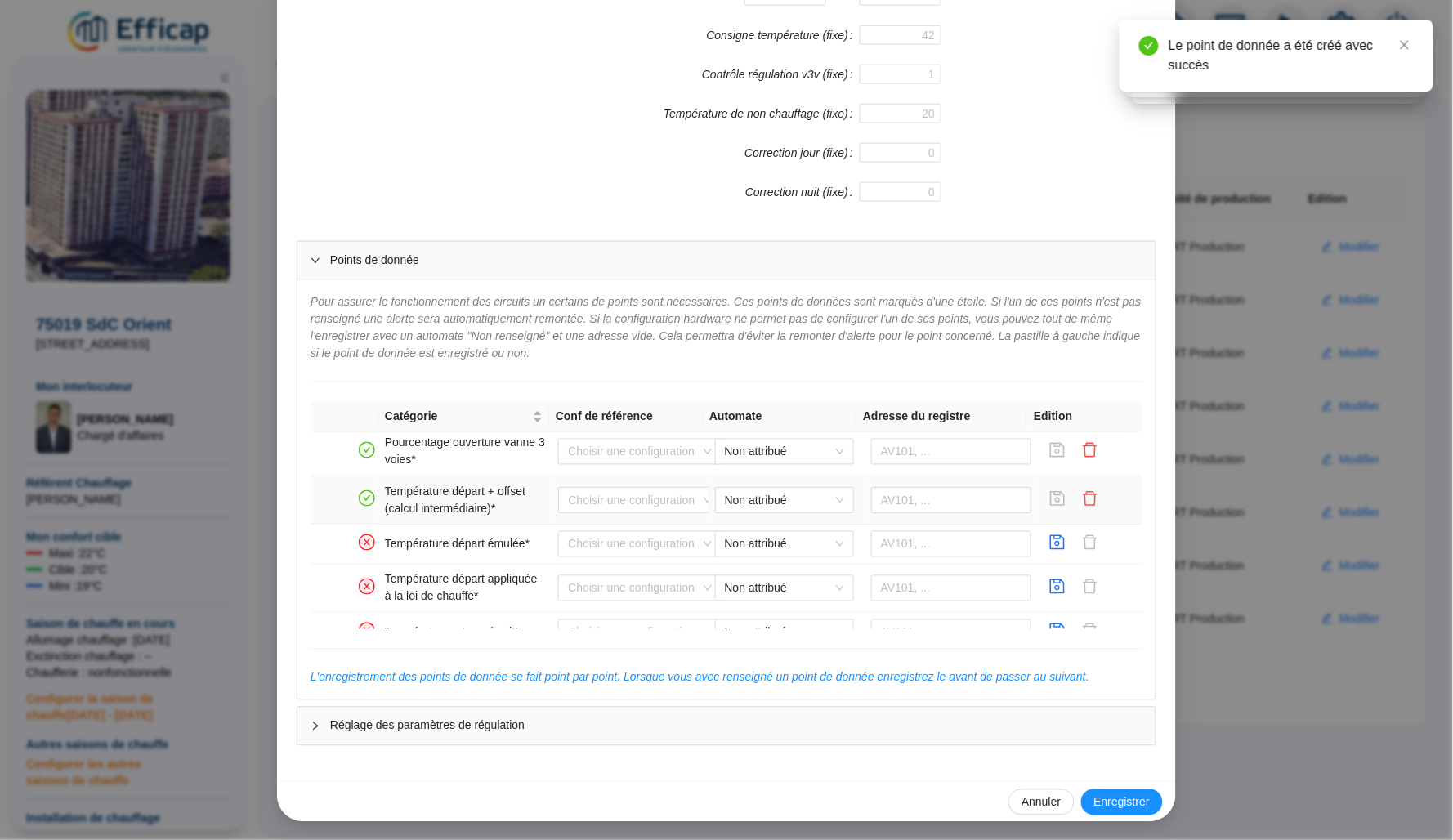
scroll to position [173, 0]
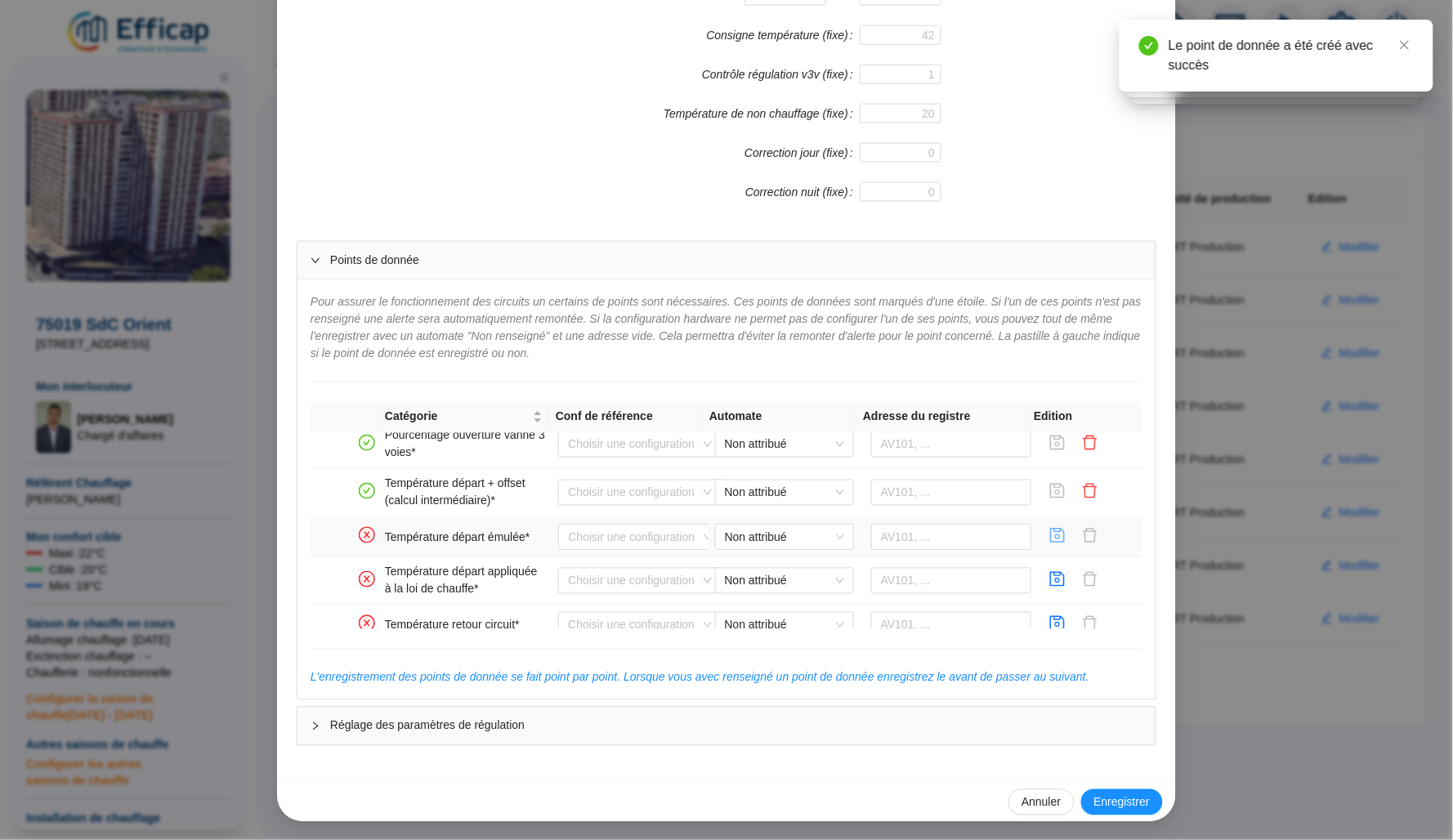
click at [1049, 542] on icon "save" at bounding box center [1057, 535] width 16 height 16
click at [1051, 575] on icon "save" at bounding box center [1058, 579] width 15 height 15
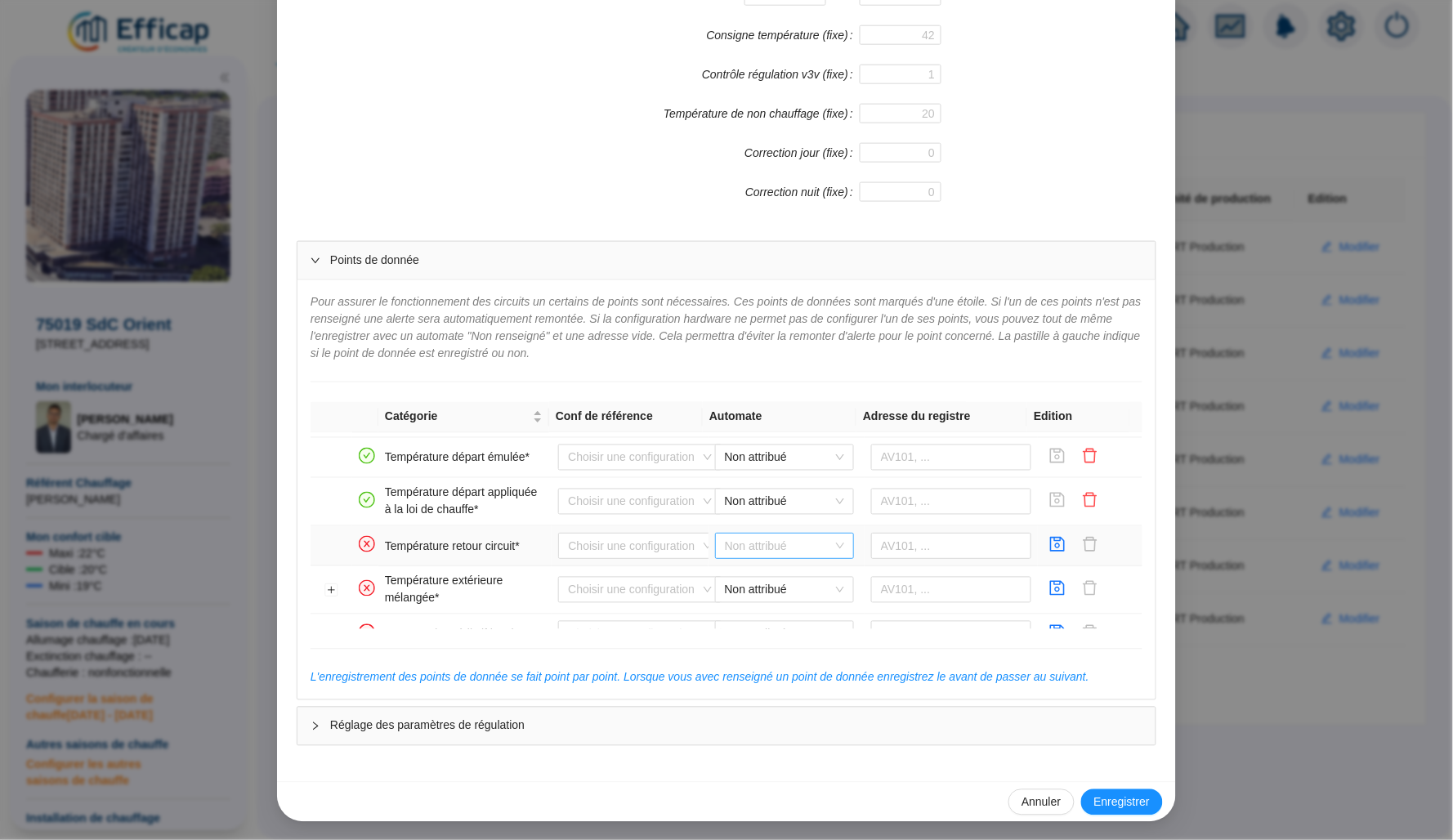
click at [775, 543] on span "Non attribué" at bounding box center [785, 545] width 119 height 25
click at [783, 599] on div "ORT WIT ZB" at bounding box center [772, 607] width 113 height 17
click at [910, 559] on input "text" at bounding box center [951, 545] width 161 height 26
paste input "567885"
type input "567885"
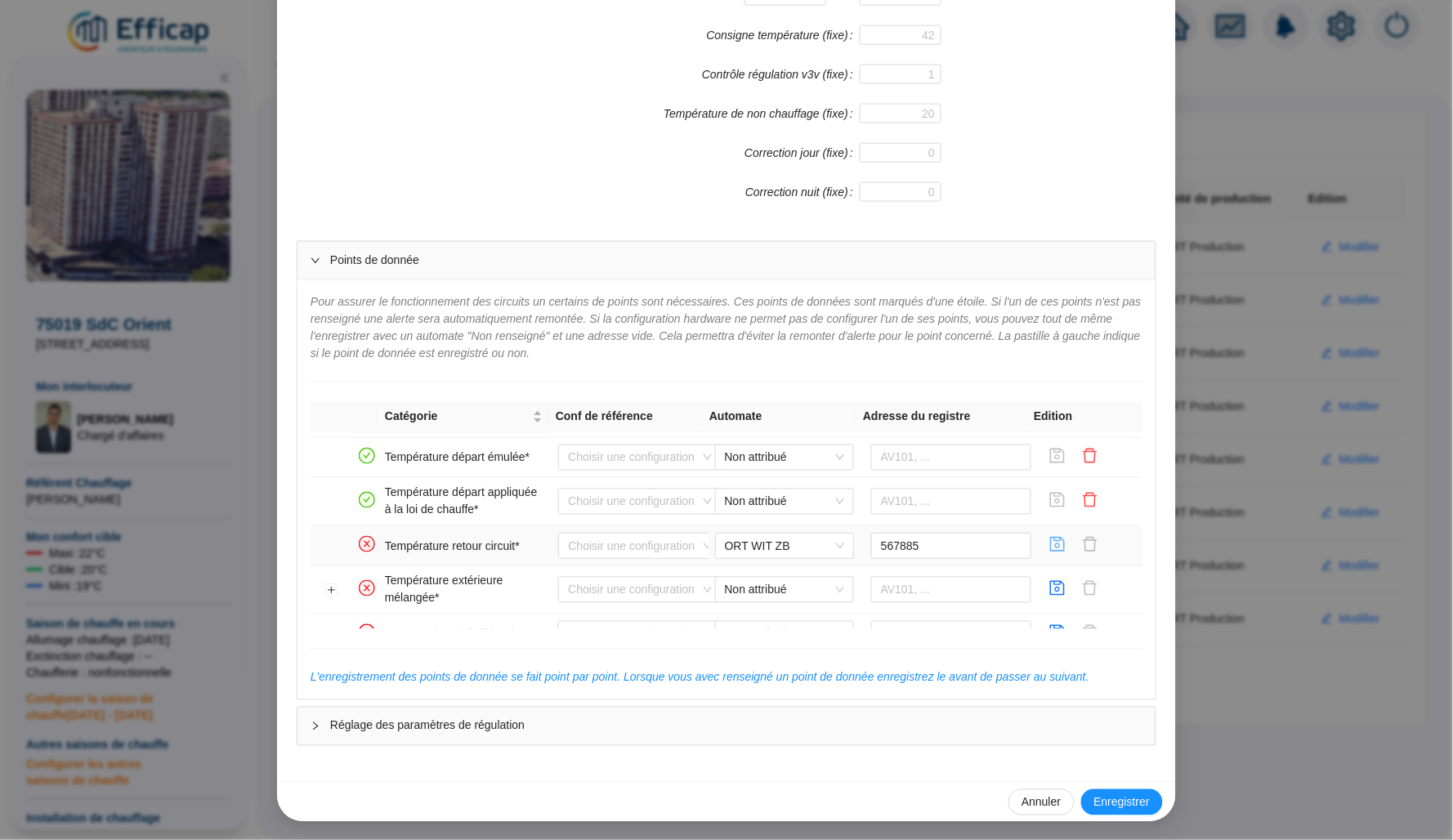
click at [1051, 540] on icon "save" at bounding box center [1058, 543] width 15 height 15
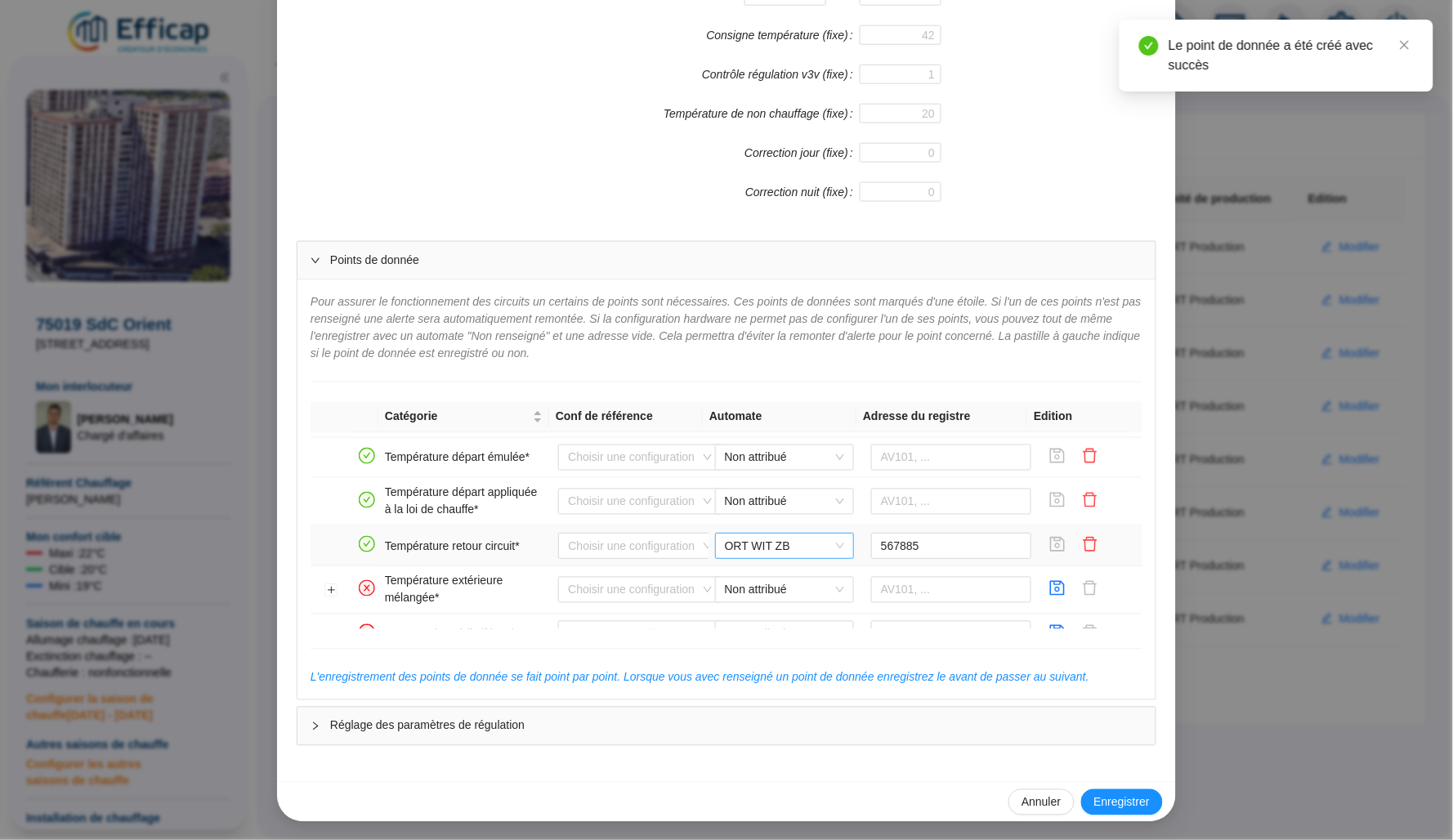
scroll to position [360, 0]
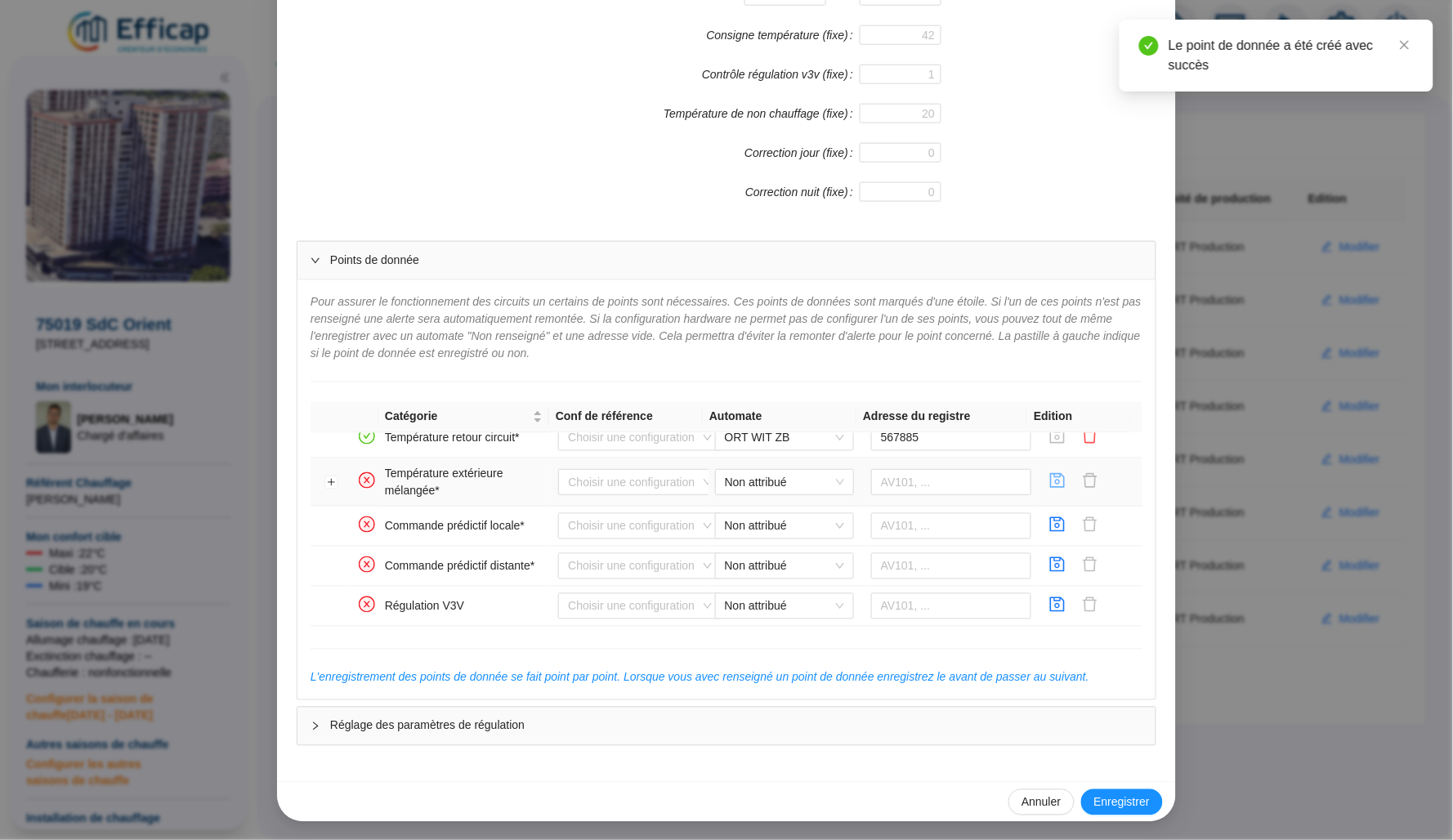
click at [1049, 484] on icon "save" at bounding box center [1057, 480] width 16 height 16
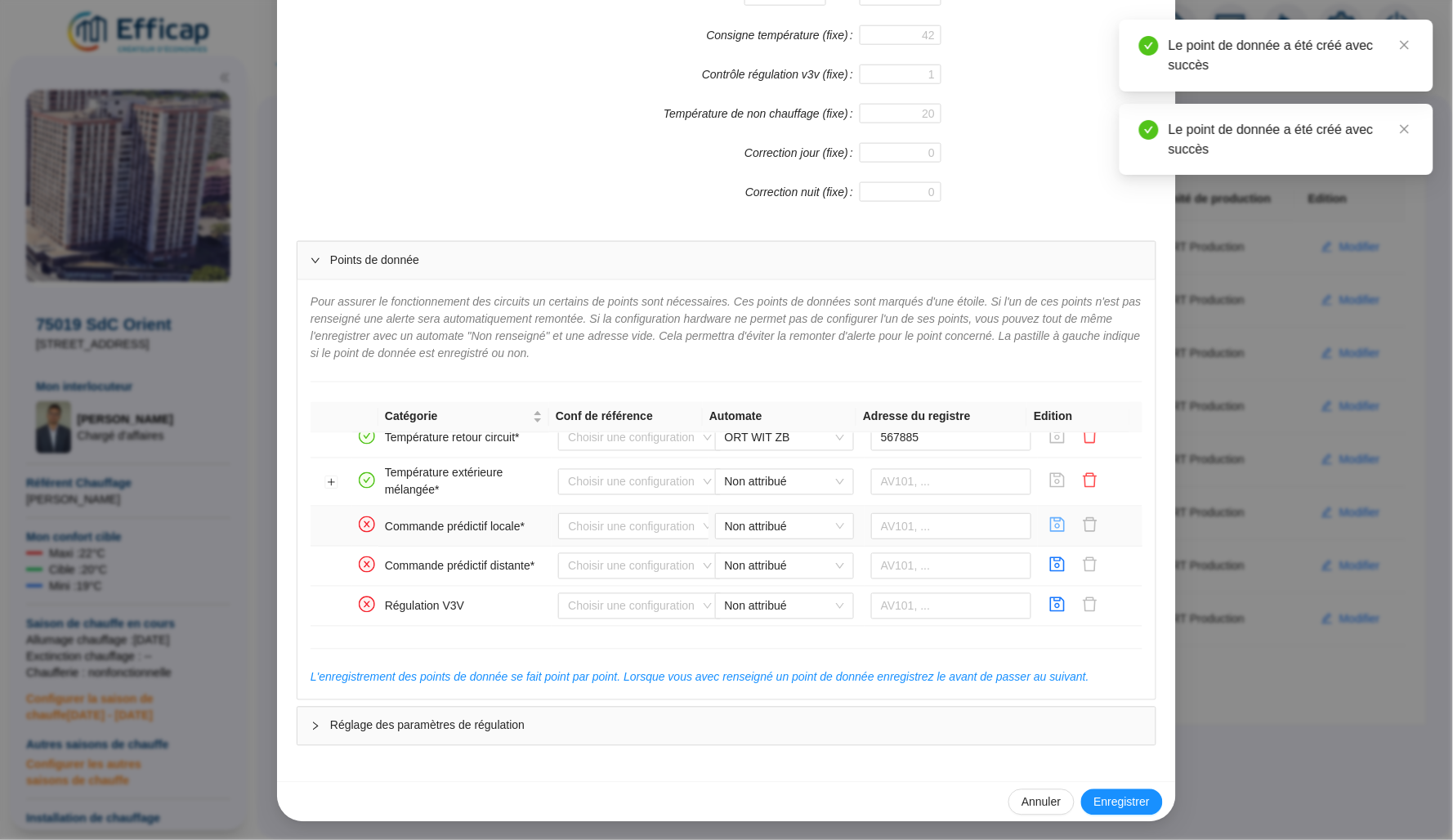
click at [1049, 521] on icon "save" at bounding box center [1057, 525] width 16 height 16
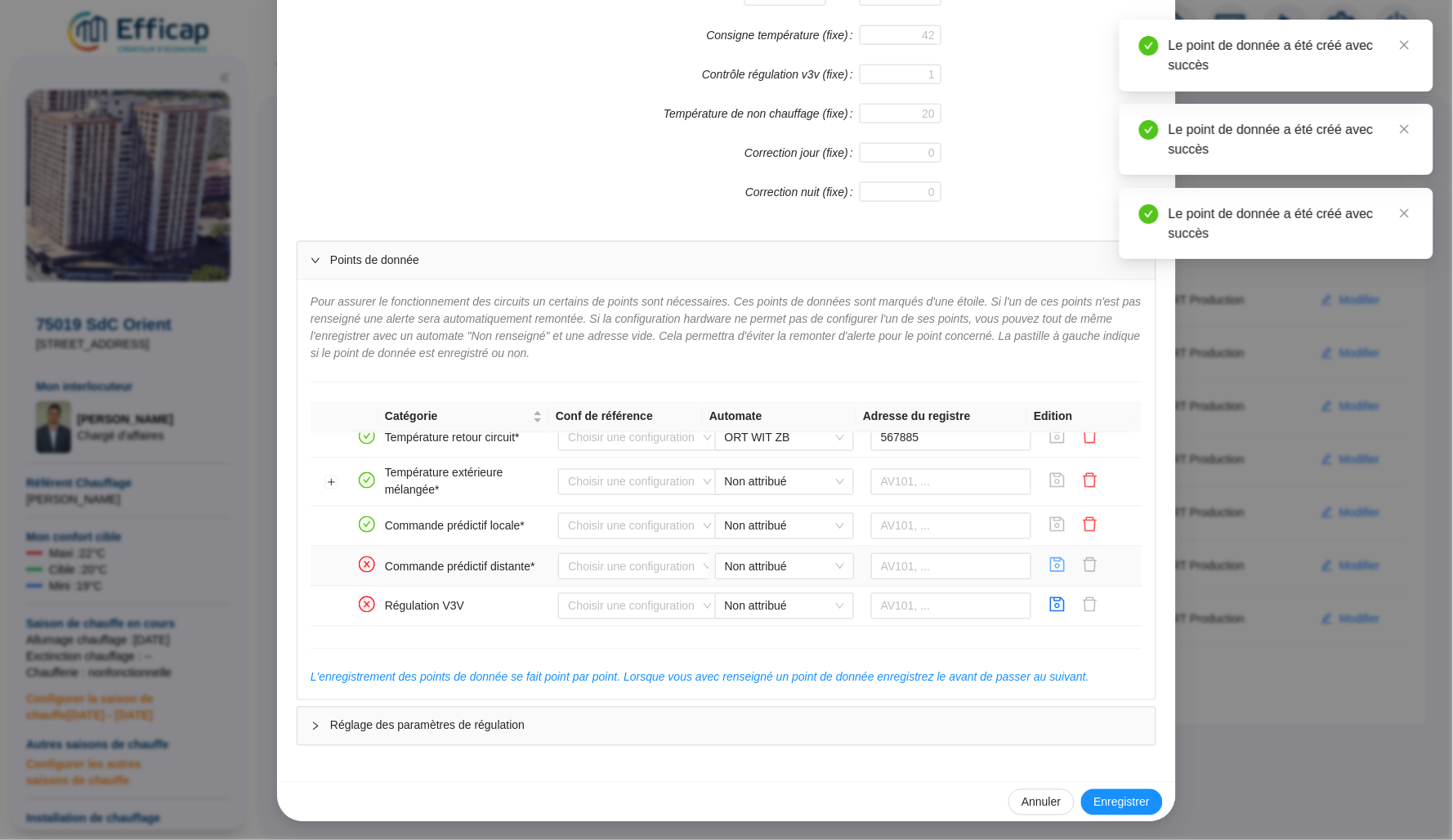
click at [1049, 561] on icon "save" at bounding box center [1057, 564] width 16 height 16
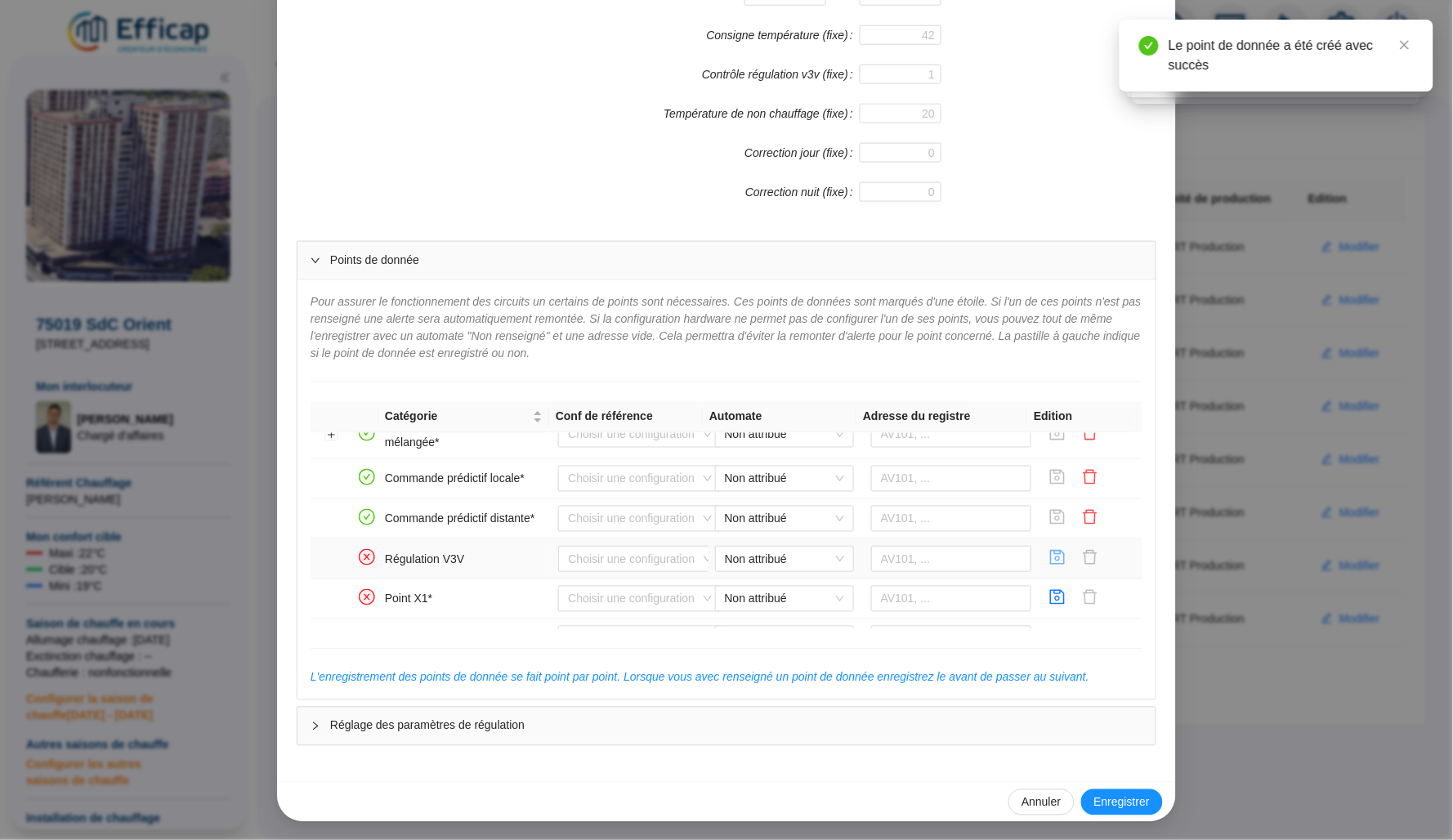
click at [1051, 562] on icon "save" at bounding box center [1058, 557] width 15 height 15
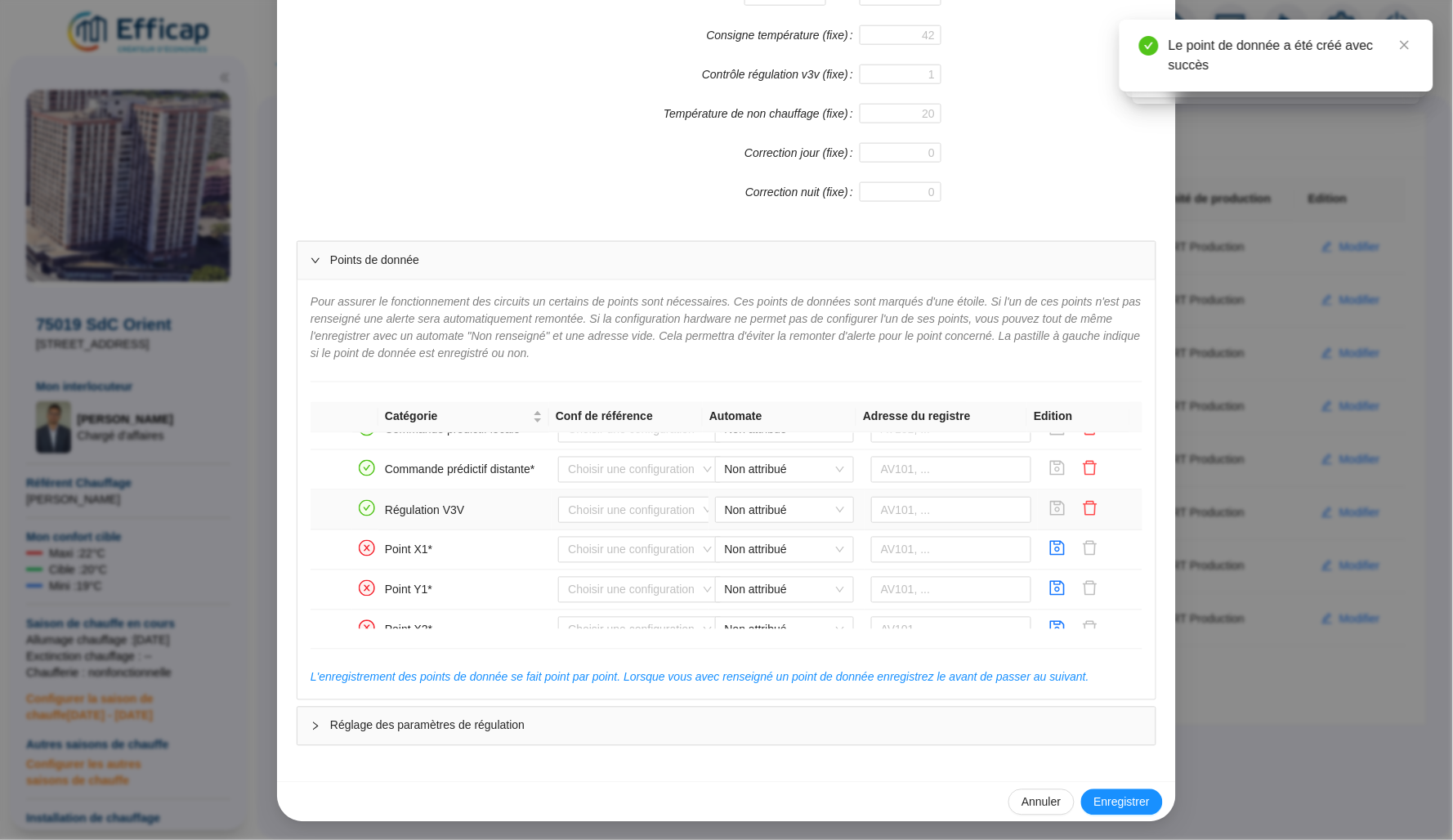
scroll to position [465, 0]
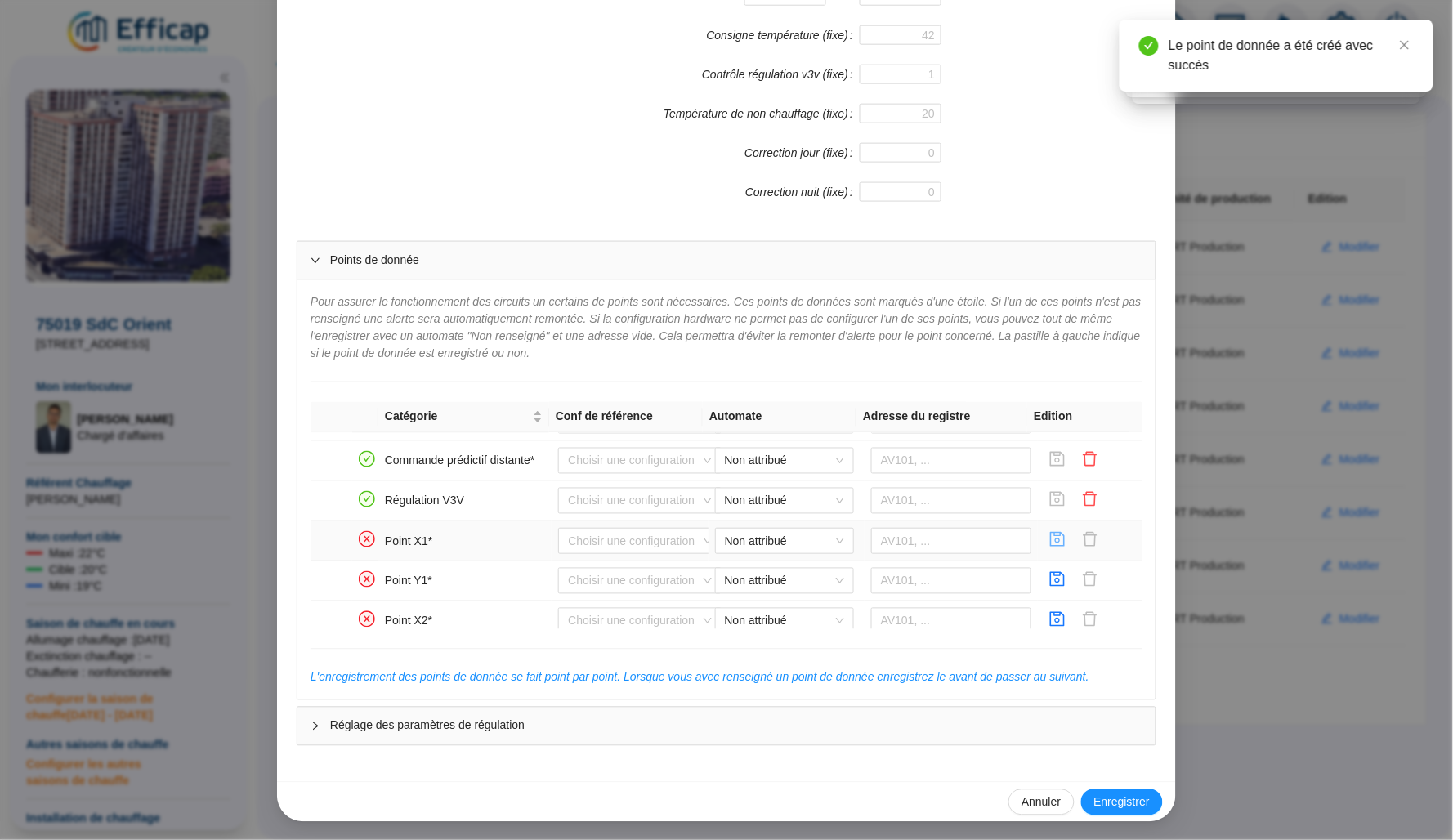
click at [1051, 546] on icon "save" at bounding box center [1058, 539] width 15 height 15
click at [1051, 587] on icon "save" at bounding box center [1058, 579] width 15 height 15
click at [1049, 550] on icon "save" at bounding box center [1057, 541] width 16 height 16
click at [1051, 585] on icon "save" at bounding box center [1058, 581] width 15 height 15
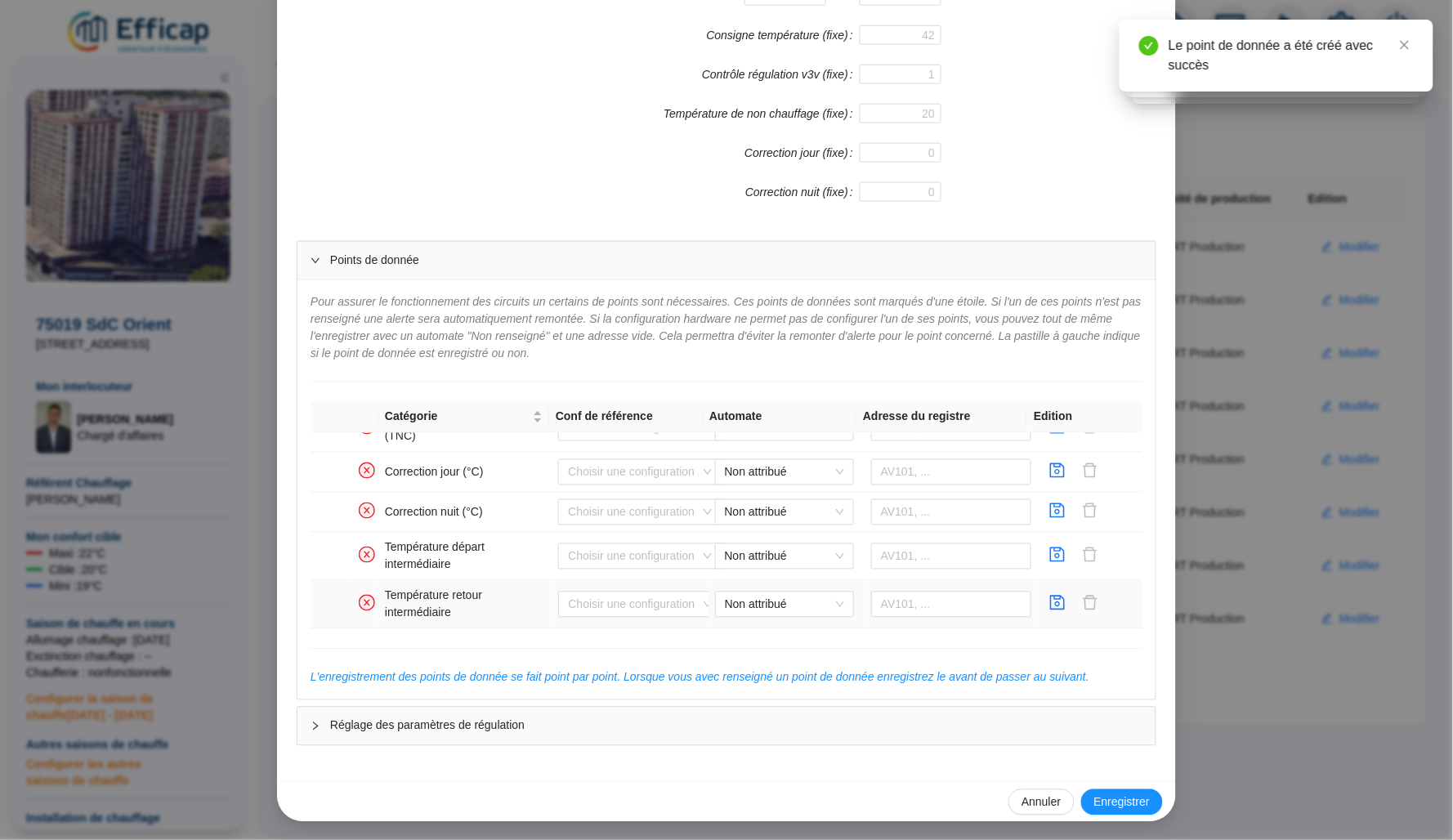
scroll to position [1098, 0]
click at [1049, 553] on icon "save" at bounding box center [1057, 554] width 16 height 16
click at [1051, 600] on icon "save" at bounding box center [1058, 603] width 15 height 15
click at [1029, 812] on button "Annuler" at bounding box center [1041, 802] width 65 height 26
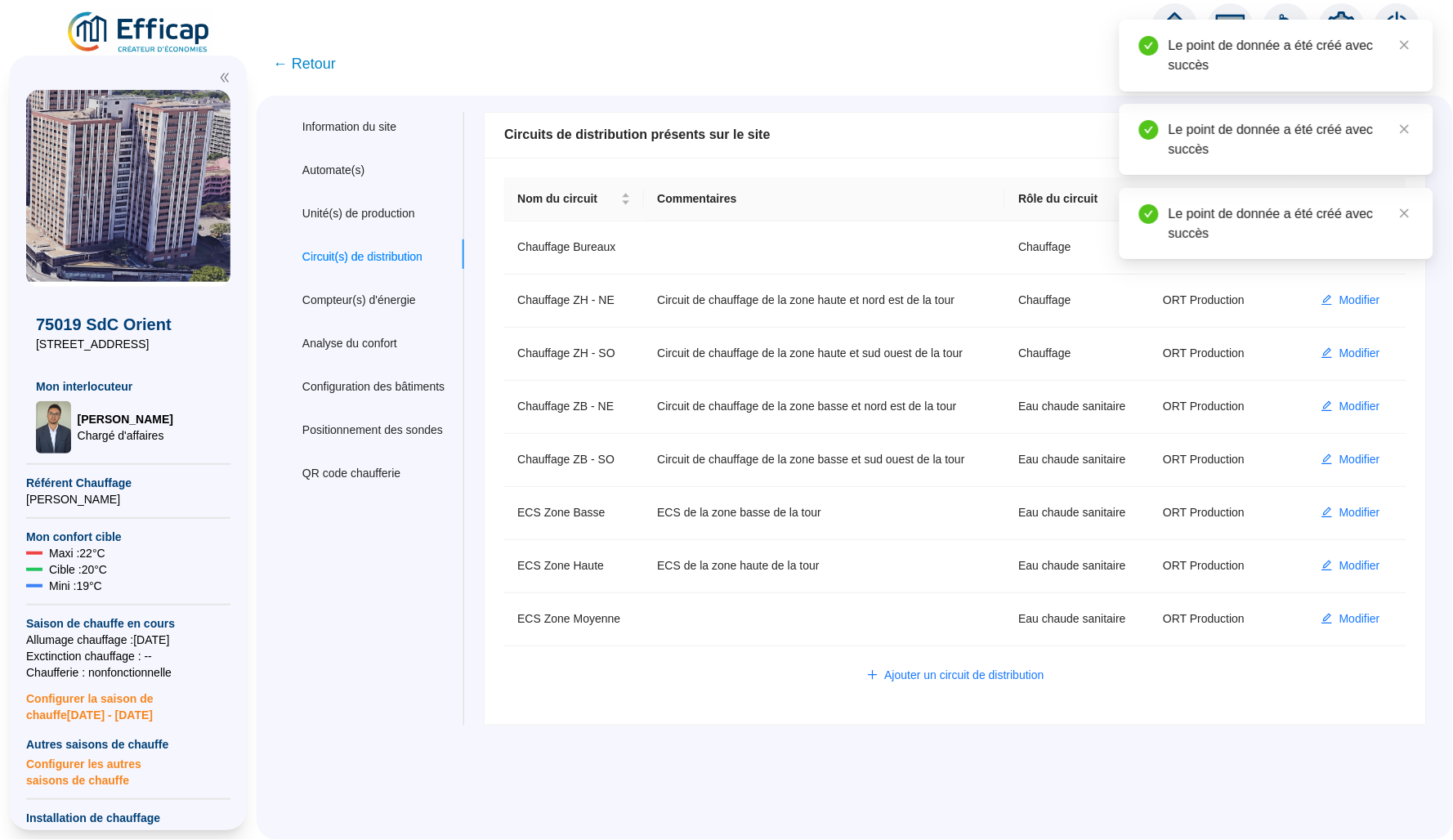
scroll to position [0, 0]
click at [327, 67] on span "← Retour" at bounding box center [303, 63] width 62 height 23
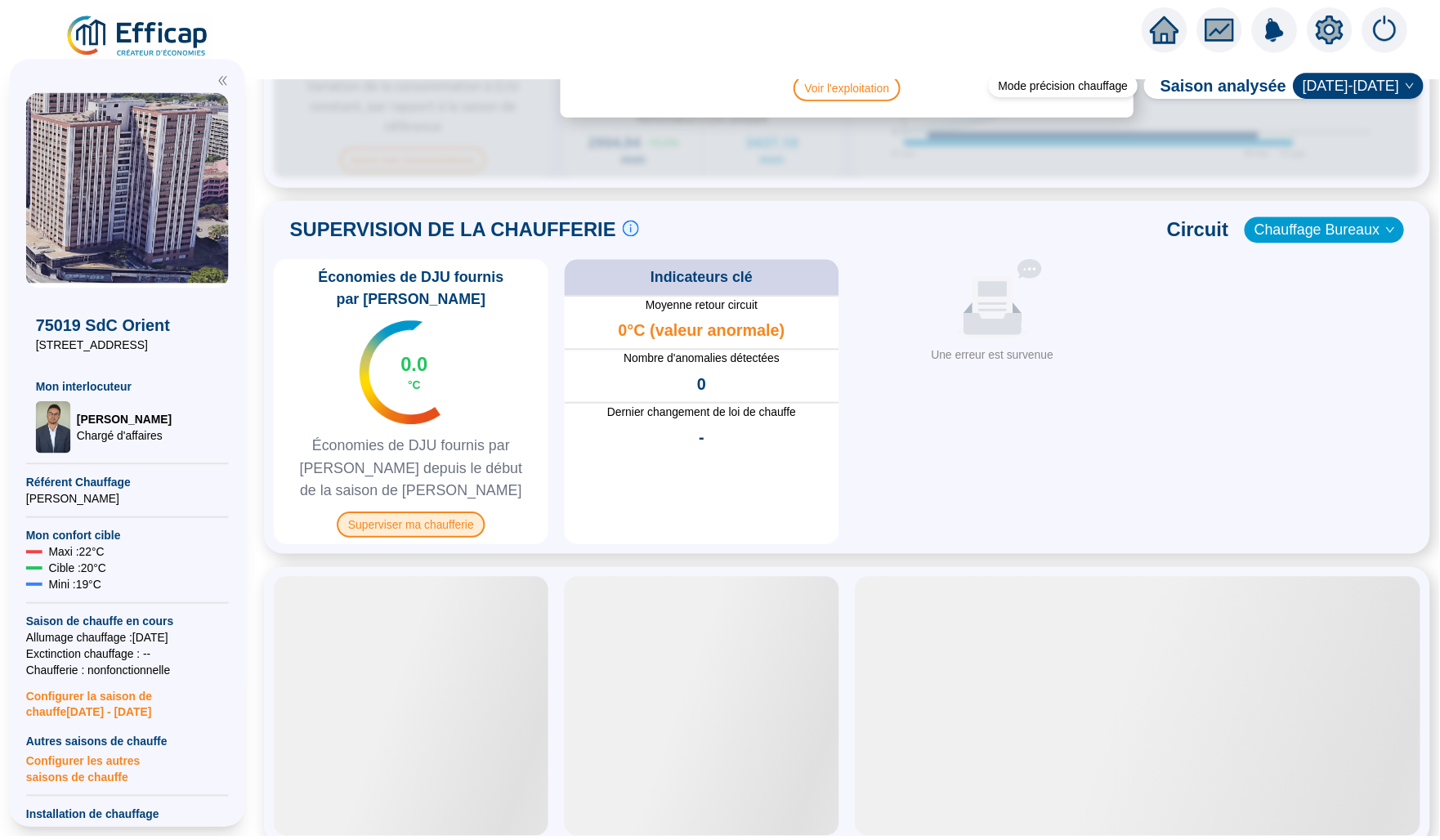
scroll to position [908, 0]
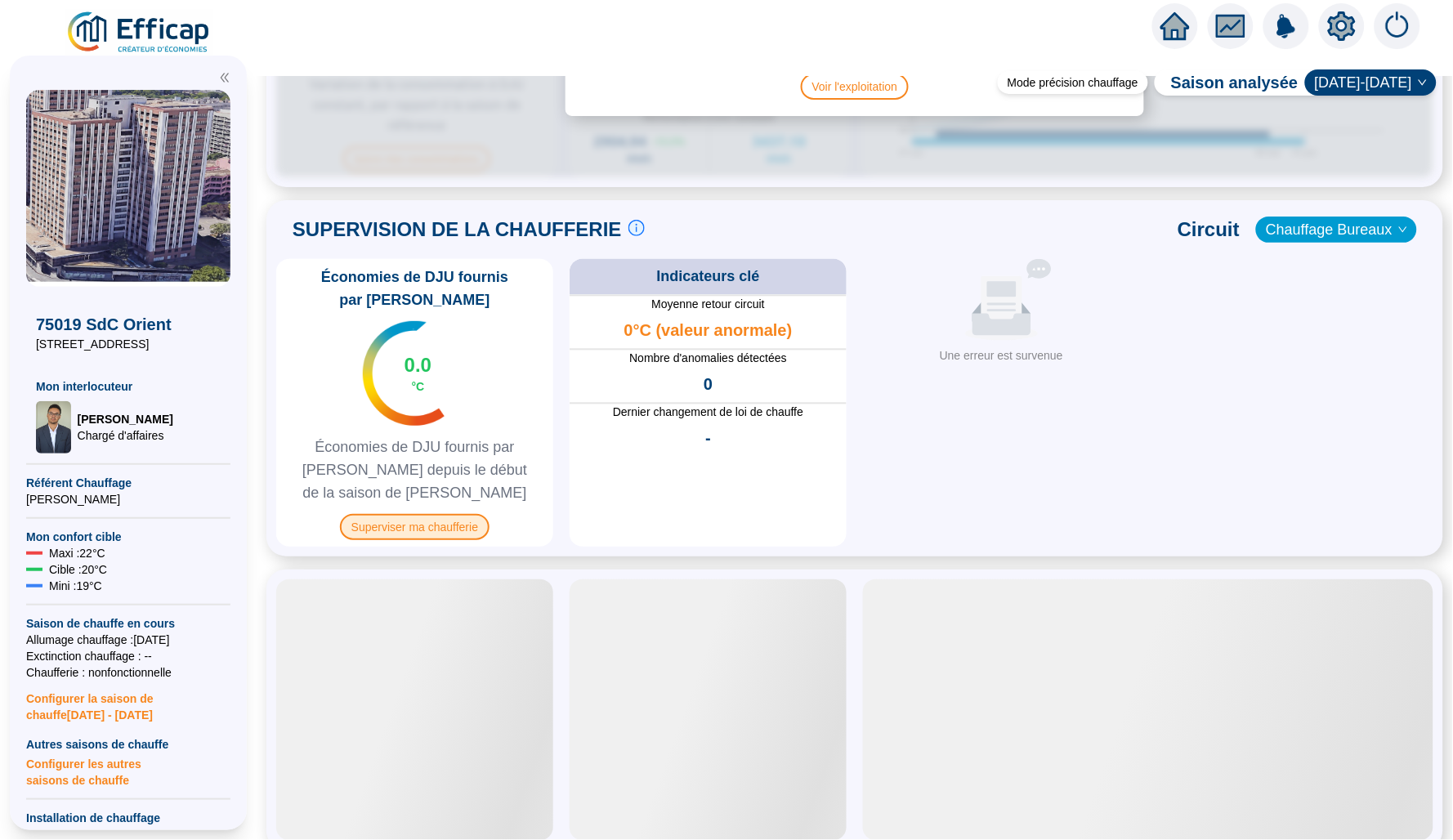
click at [465, 514] on span "Superviser ma chaufferie" at bounding box center [415, 527] width 150 height 26
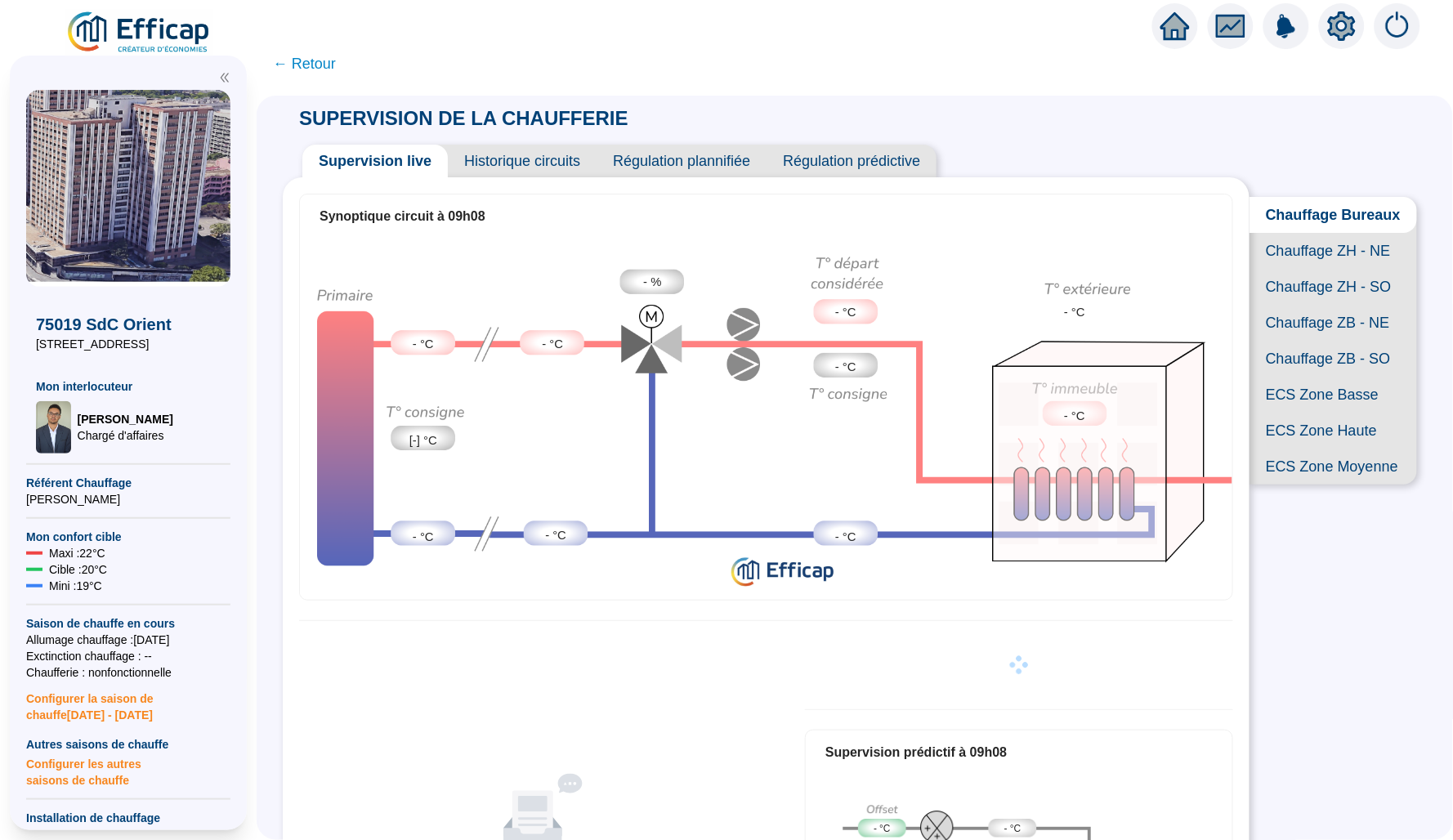
click at [1339, 413] on span "ECS Zone Basse" at bounding box center [1333, 395] width 168 height 36
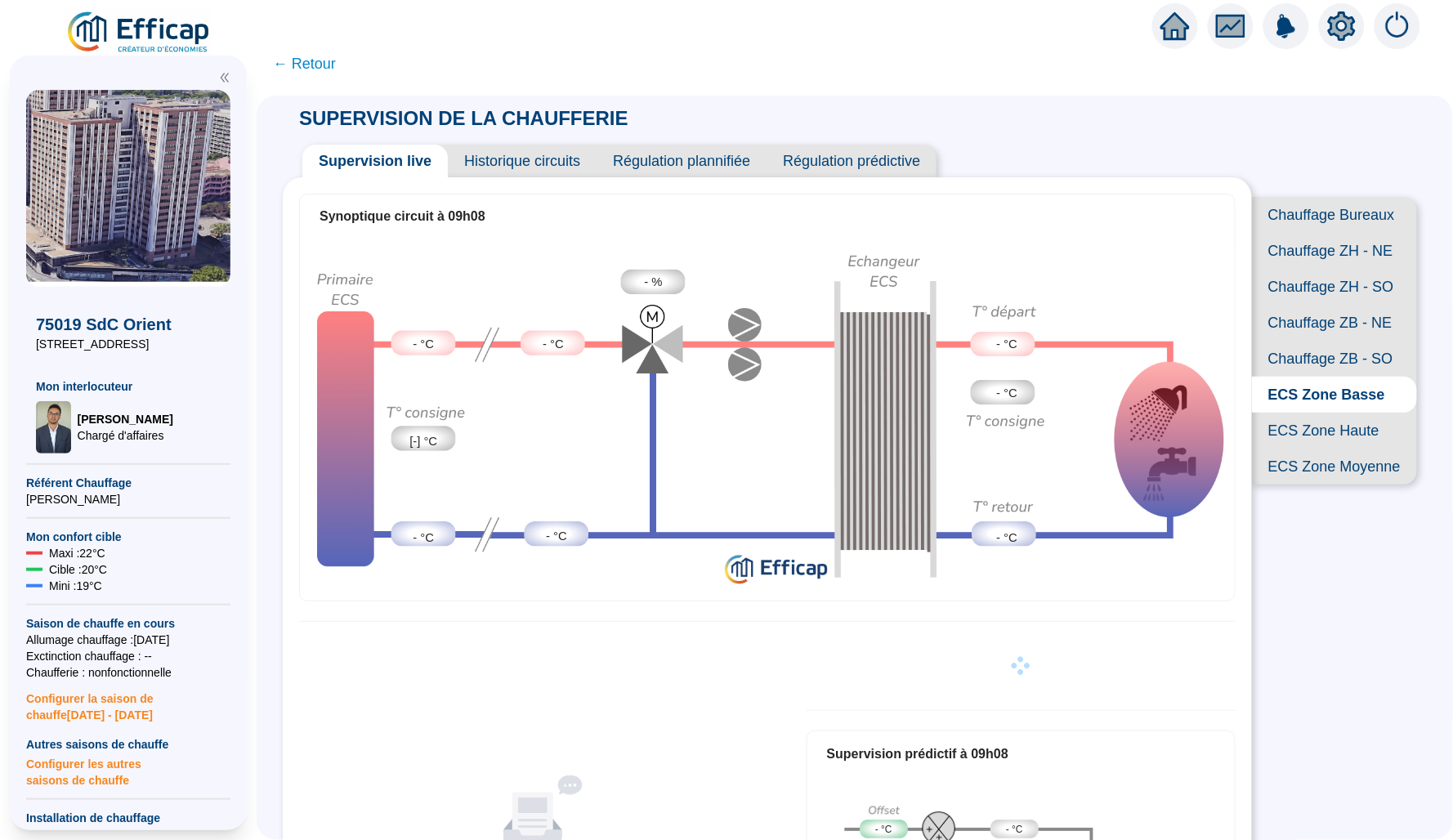
click at [532, 146] on span "Historique circuits" at bounding box center [523, 161] width 149 height 33
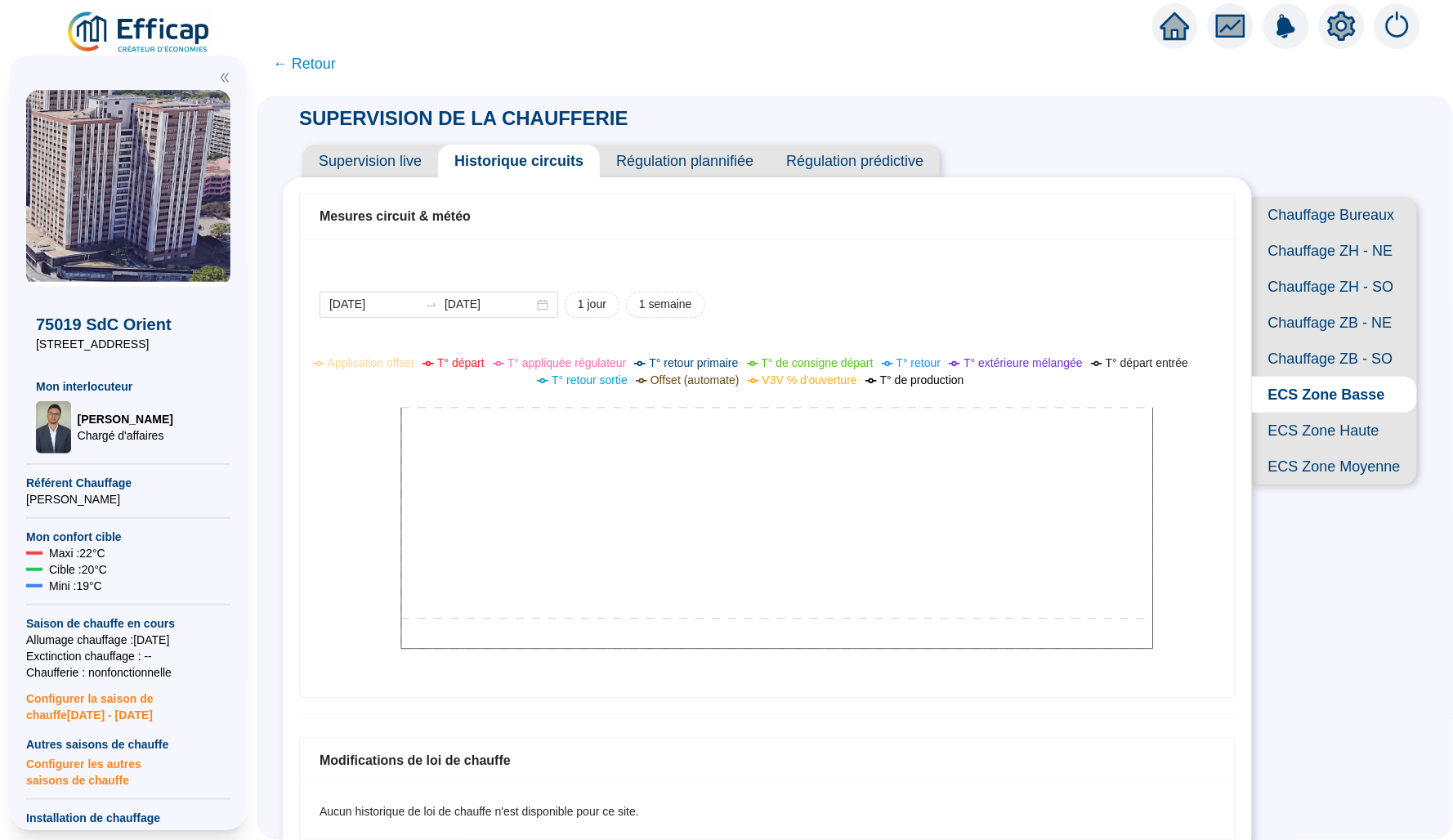
click at [1289, 485] on span "ECS Zone Moyenne" at bounding box center [1334, 466] width 165 height 36
click at [160, 26] on img at bounding box center [139, 33] width 148 height 46
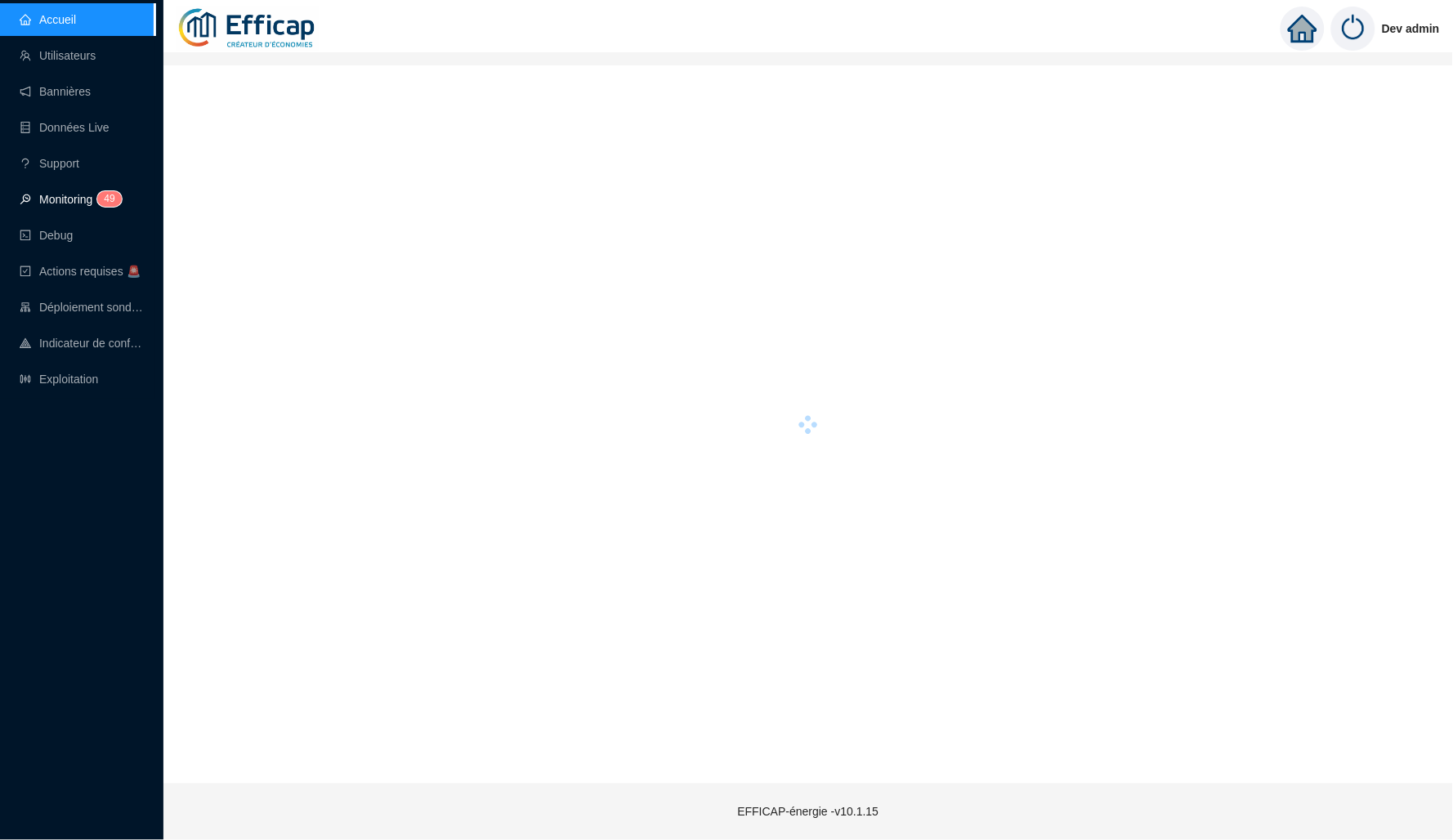
click at [95, 206] on link "Monitoring 4 9" at bounding box center [68, 198] width 97 height 13
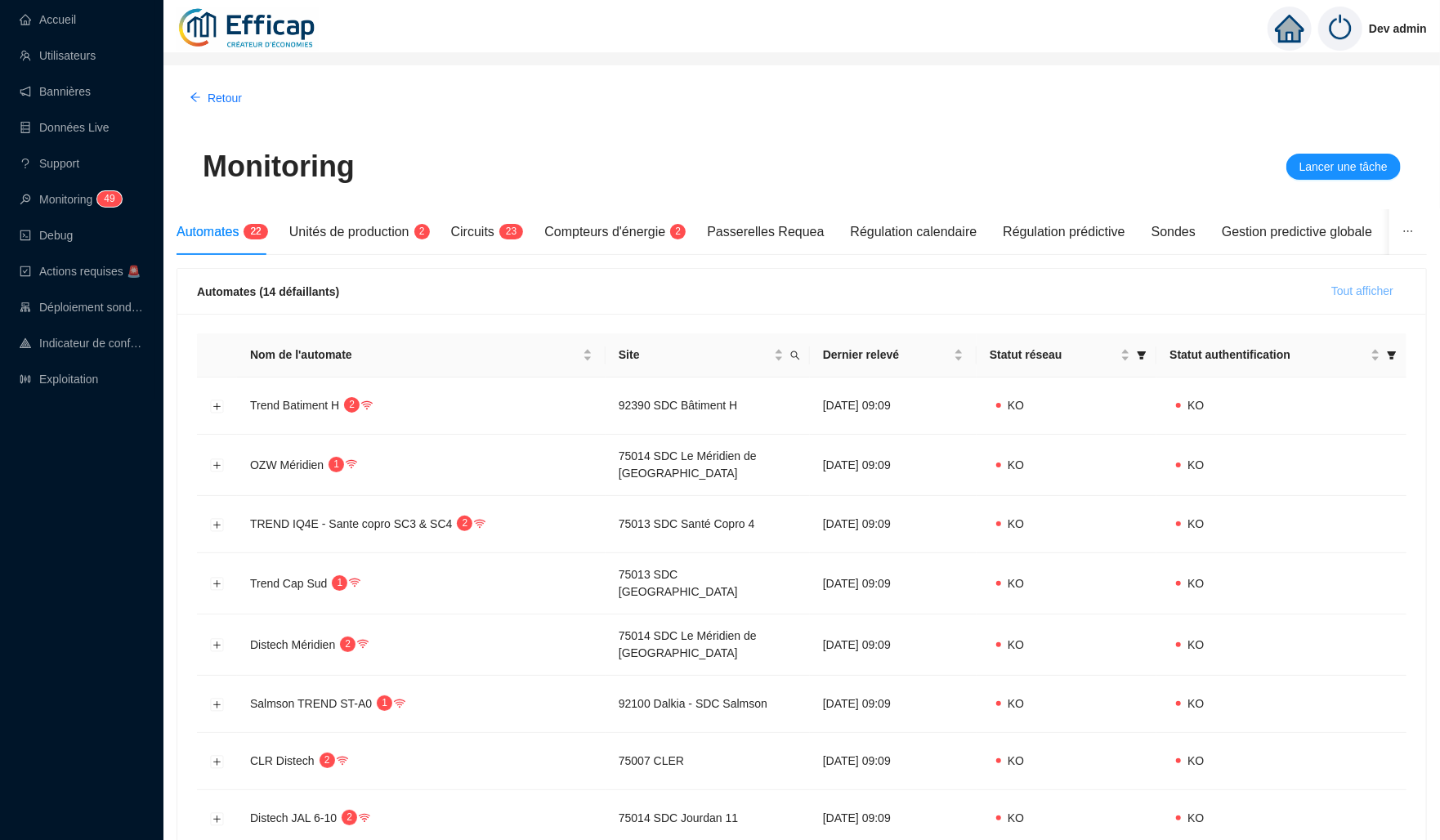
click at [1356, 302] on button "Tout afficher" at bounding box center [1362, 292] width 88 height 26
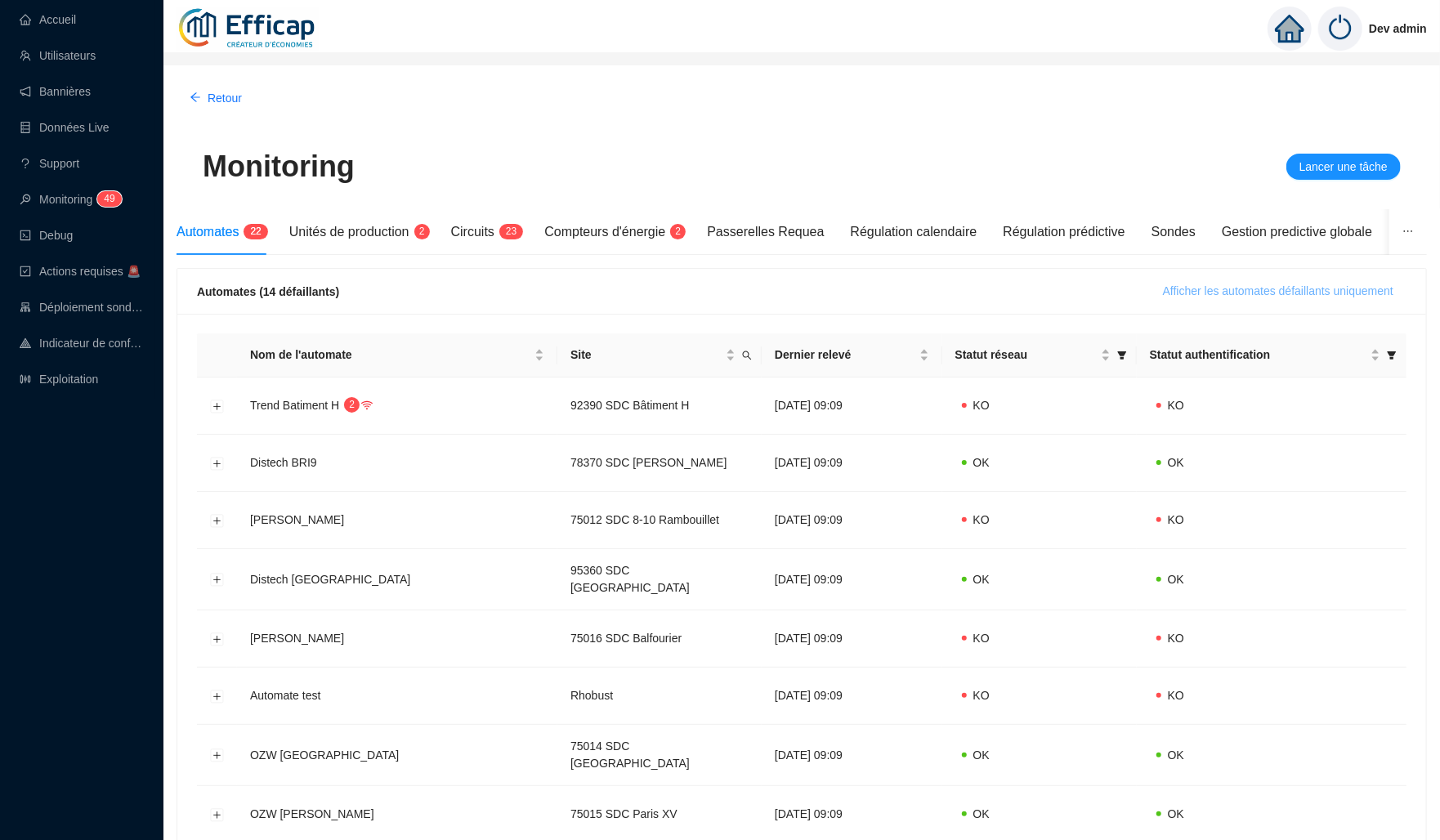
click at [1332, 290] on span "Afficher les automates défaillants uniquement" at bounding box center [1277, 291] width 230 height 17
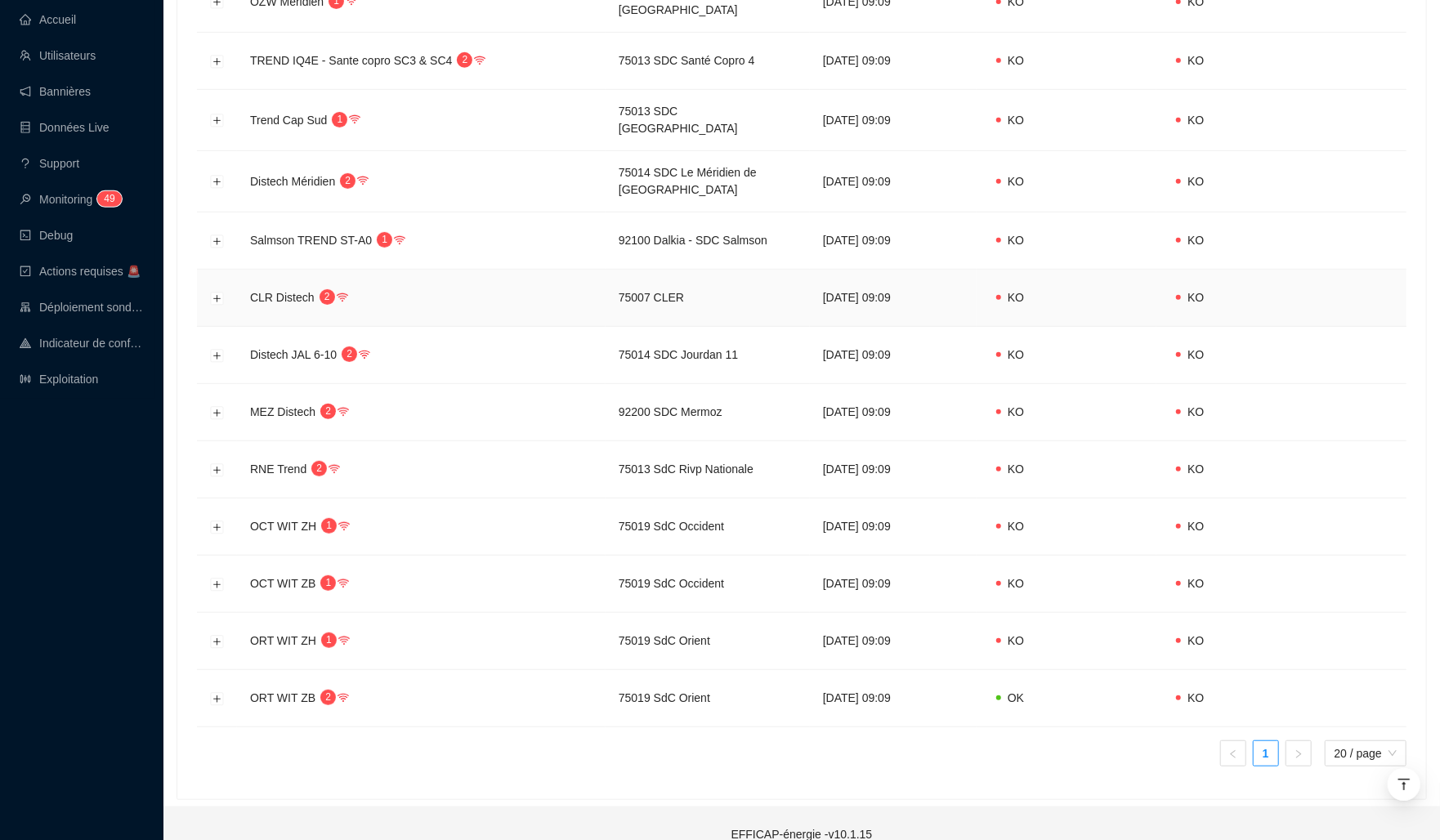
scroll to position [462, 0]
click at [215, 694] on button "Développer la ligne" at bounding box center [217, 700] width 13 height 13
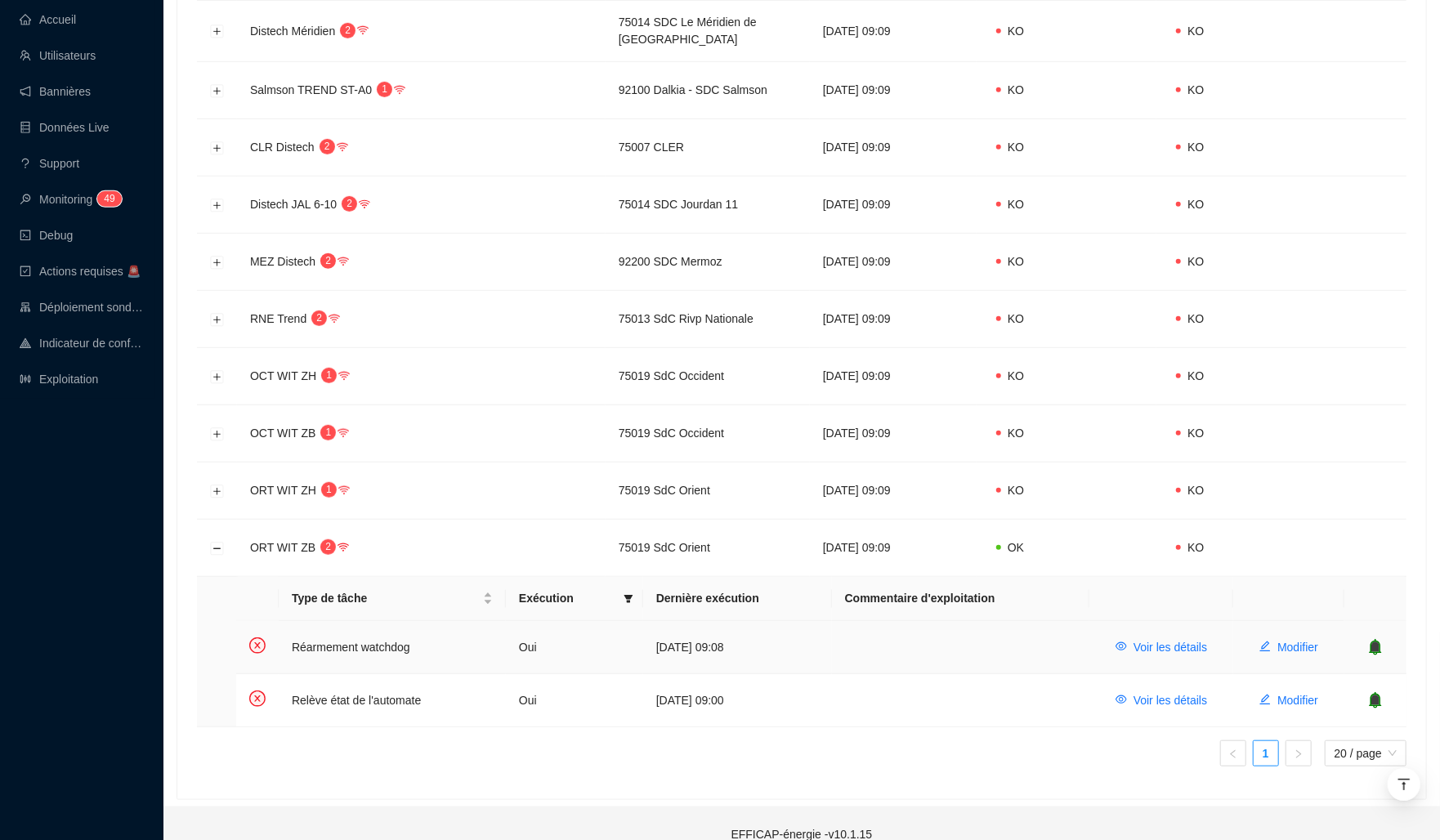
scroll to position [613, 0]
click at [1157, 640] on span "Voir les détails" at bounding box center [1170, 648] width 73 height 17
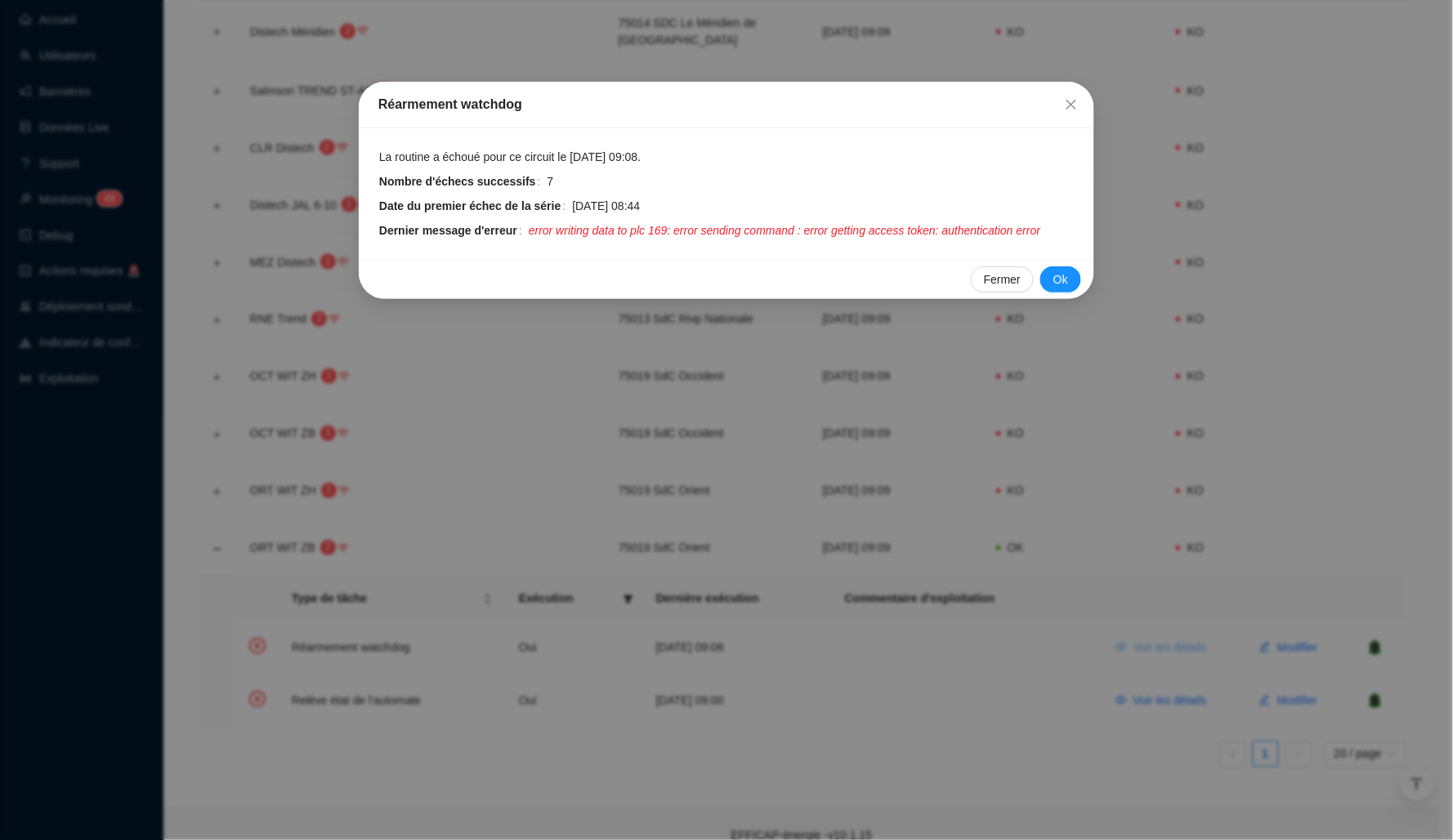
click at [1157, 625] on div "Réarmement watchdog La routine a échoué pour ce circuit le 14 oct. 2025 09:08. …" at bounding box center [726, 420] width 1453 height 840
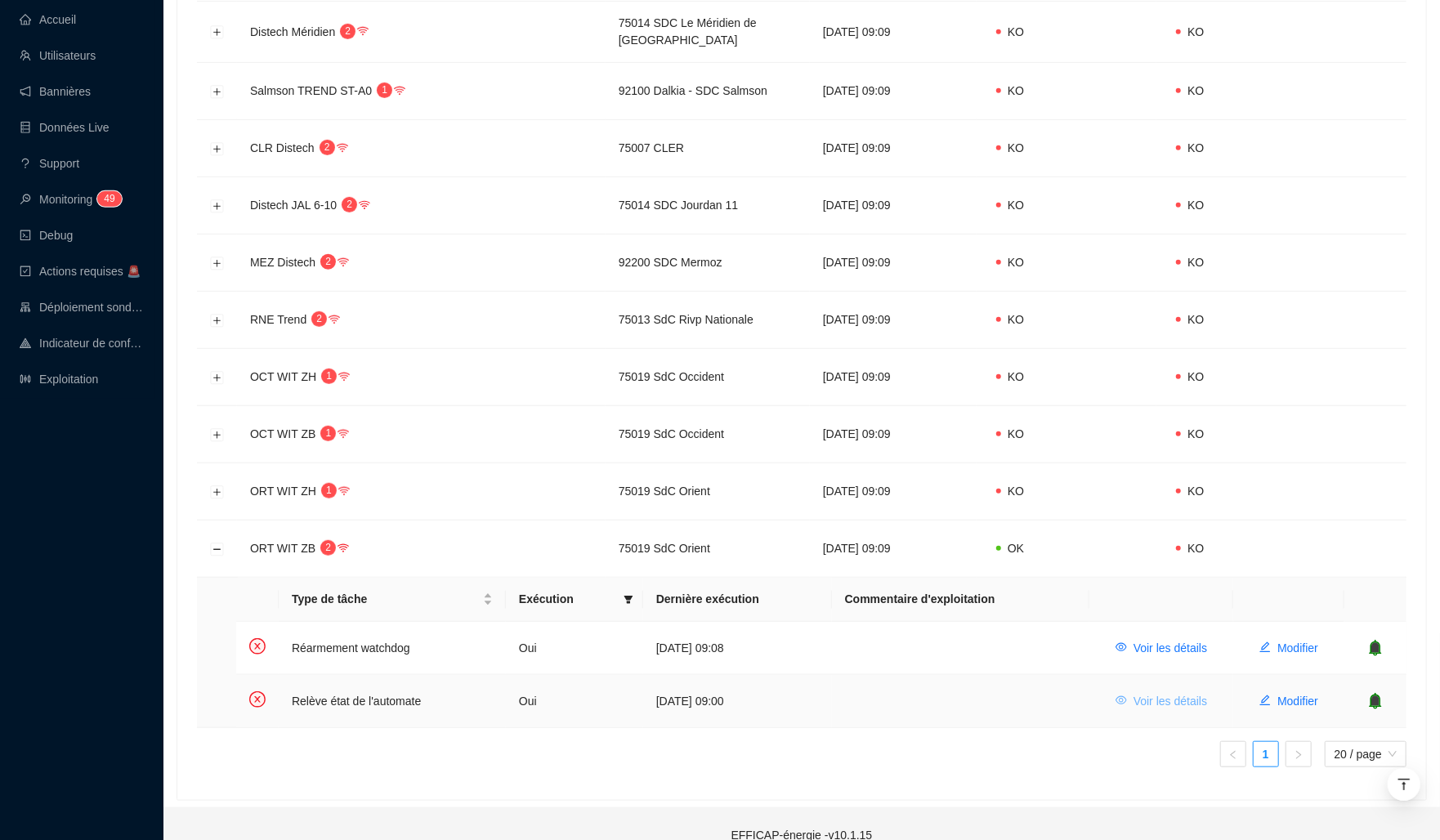
click at [1150, 693] on span "Voir les détails" at bounding box center [1170, 701] width 73 height 17
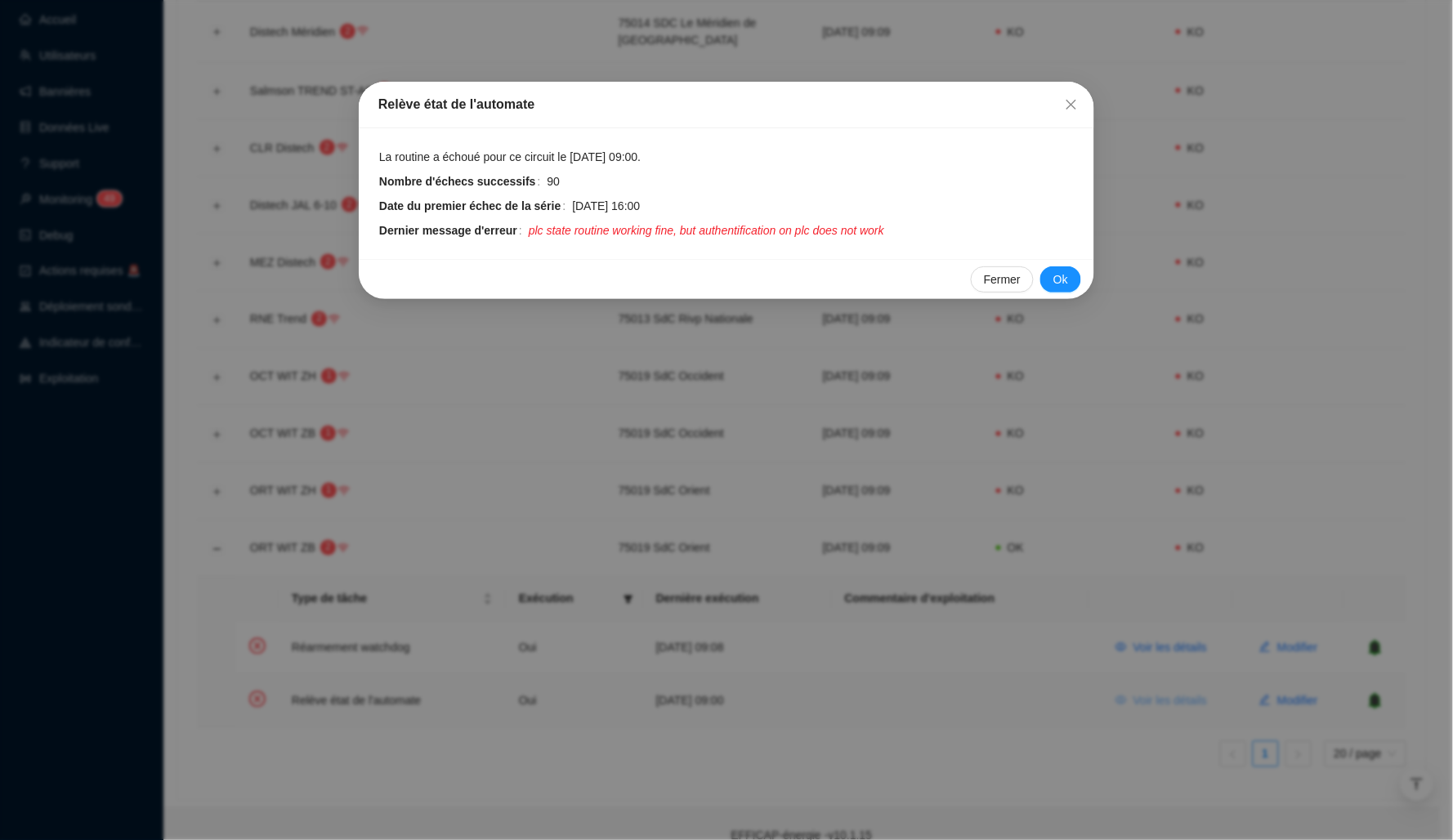
click at [1150, 672] on div "Relève état de l'automate La routine a échoué pour ce circuit le 14 oct. 2025 0…" at bounding box center [726, 420] width 1453 height 840
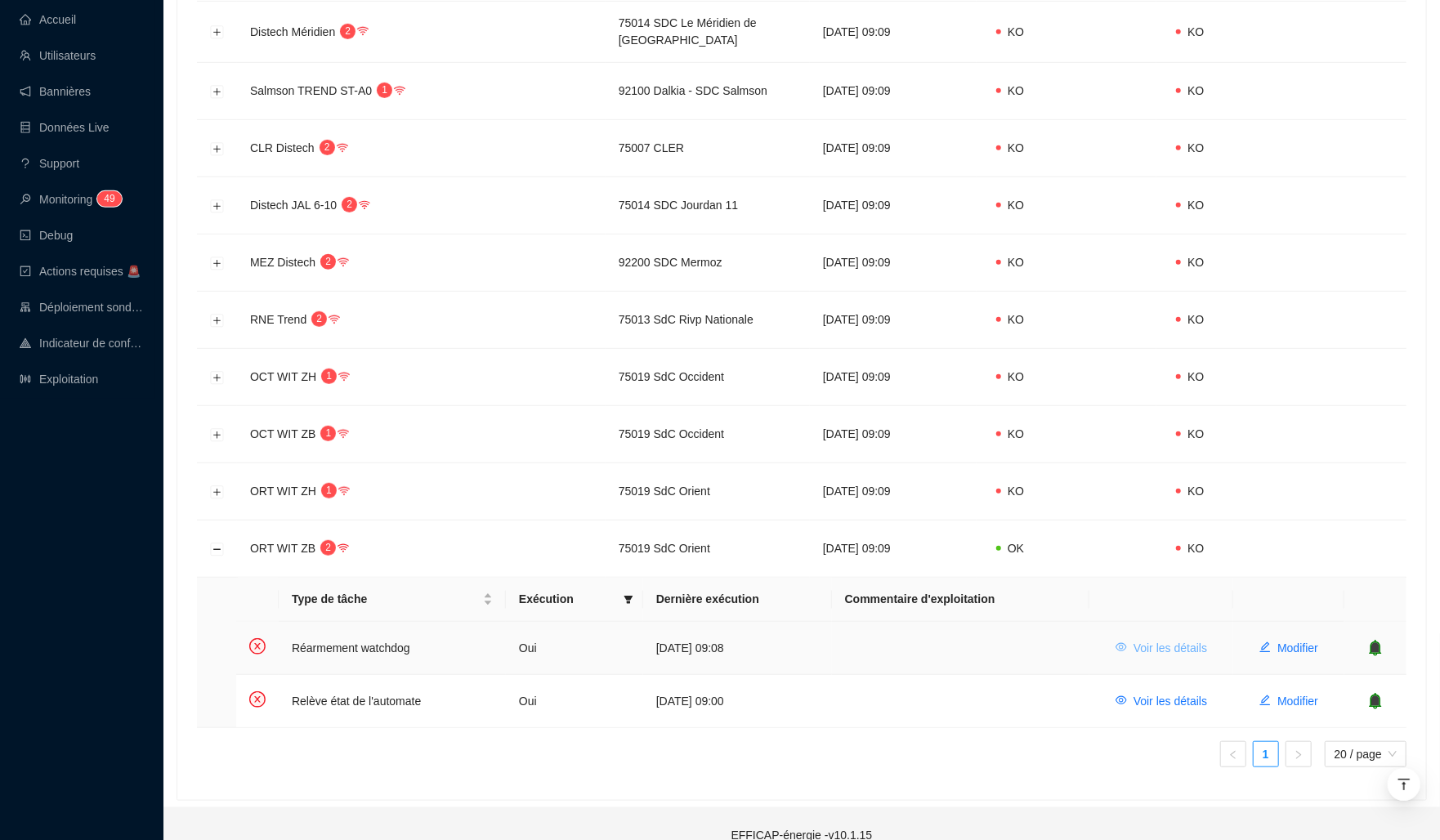
click at [1135, 640] on span "Voir les détails" at bounding box center [1170, 648] width 73 height 17
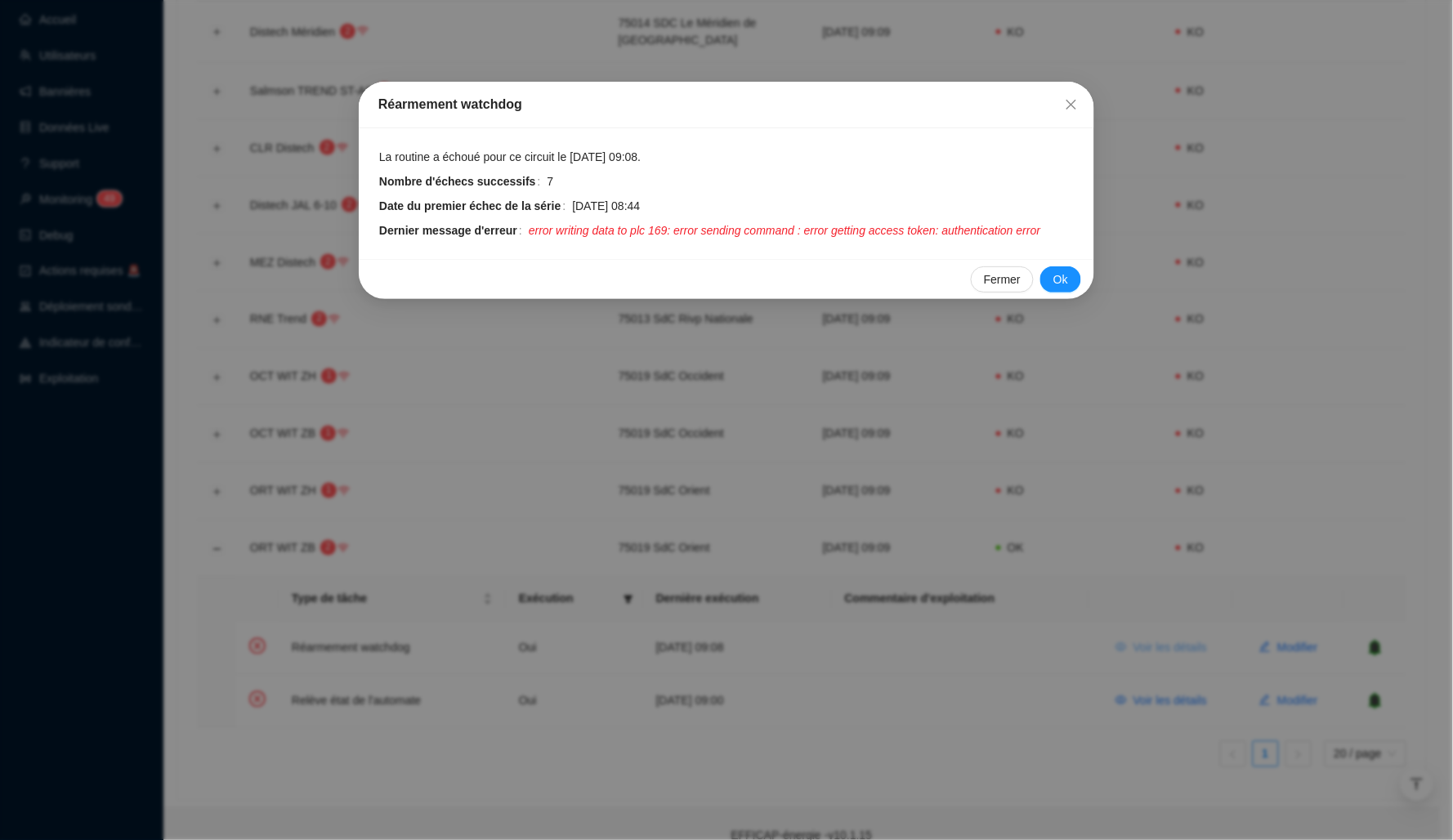
click at [1135, 627] on div "Réarmement watchdog La routine a échoué pour ce circuit le 14 oct. 2025 09:08. …" at bounding box center [726, 420] width 1453 height 840
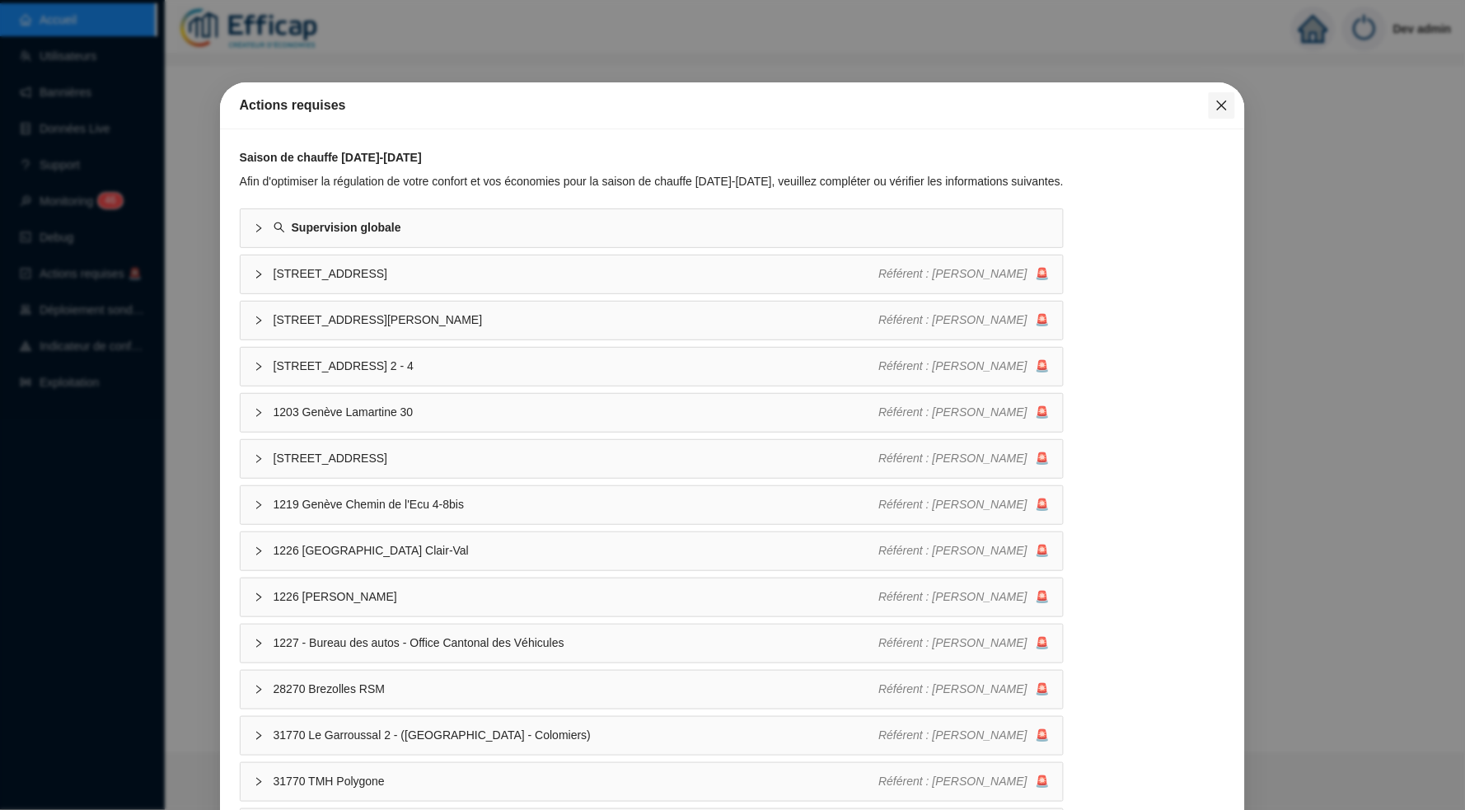
click at [1215, 109] on icon "close" at bounding box center [1221, 105] width 13 height 13
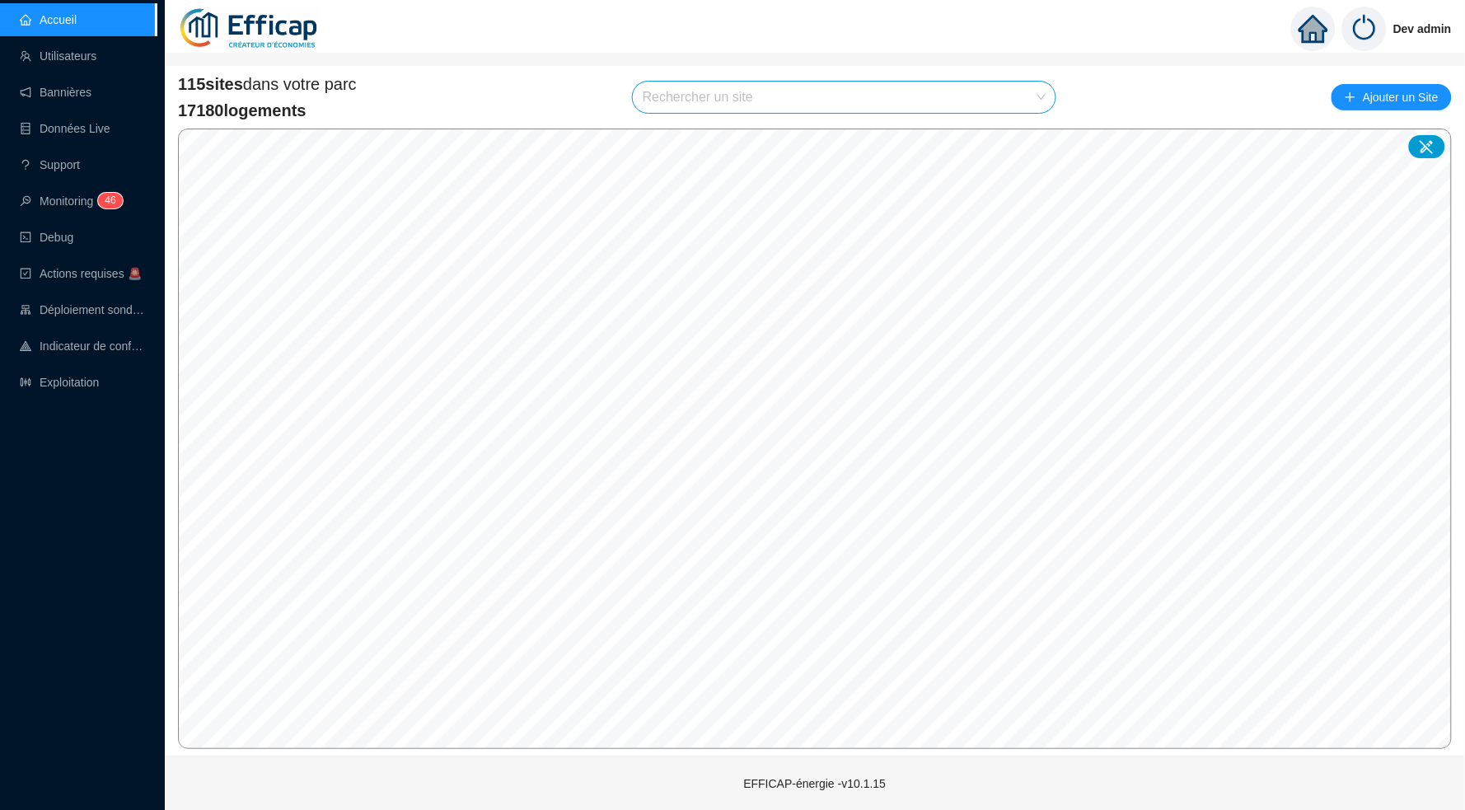
click at [780, 89] on input "search" at bounding box center [837, 97] width 388 height 31
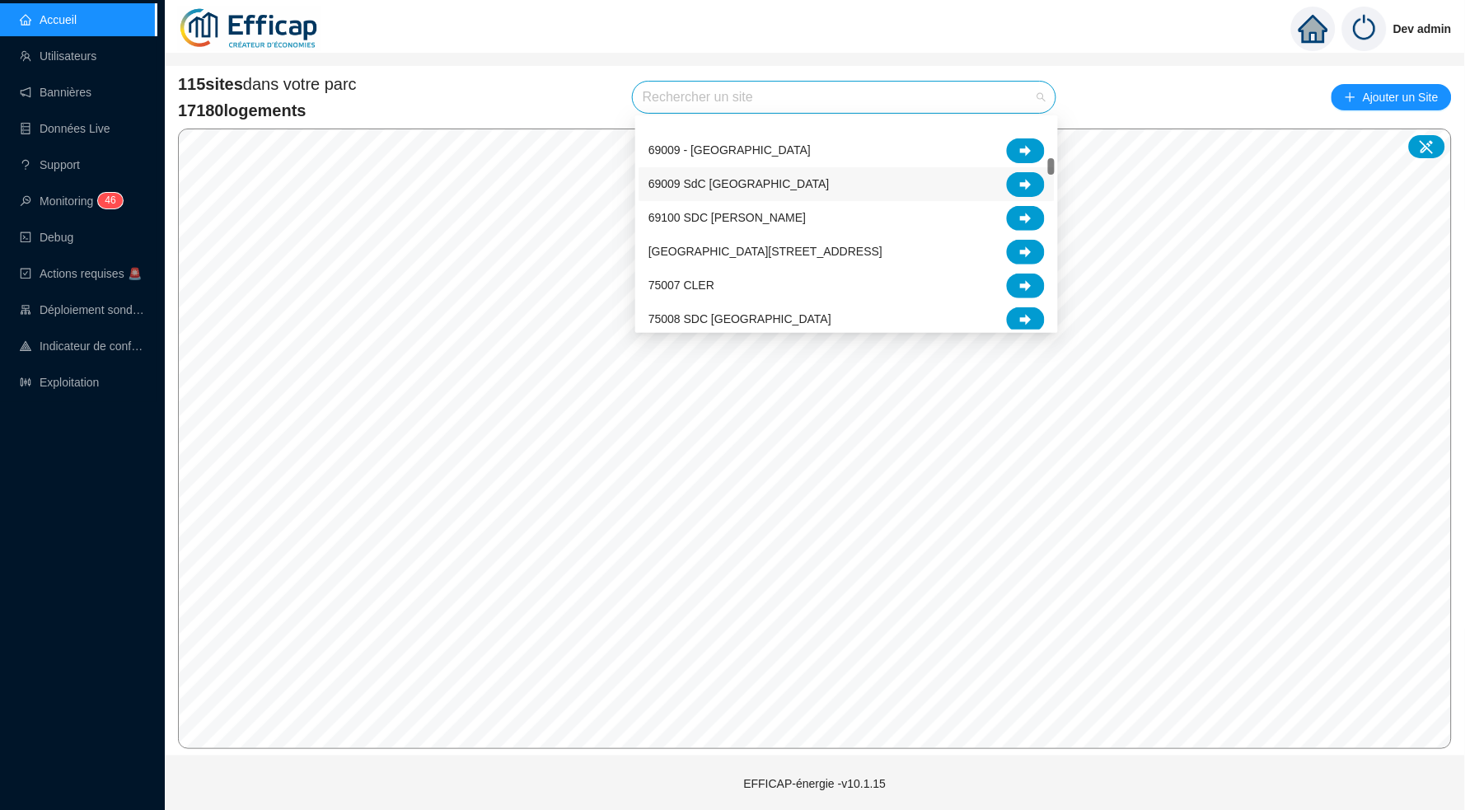
scroll to position [610, 0]
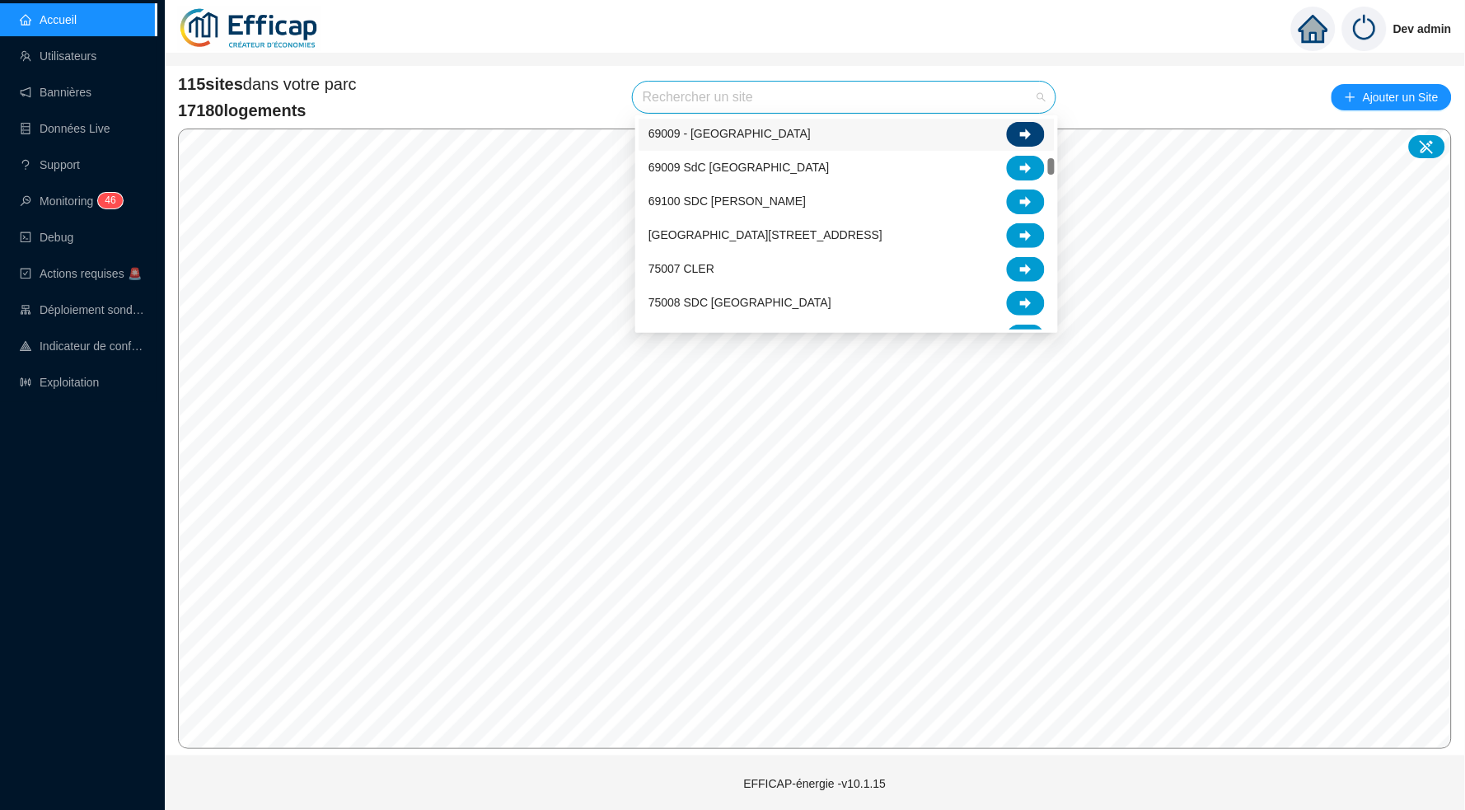
click at [1026, 135] on icon at bounding box center [1026, 134] width 12 height 11
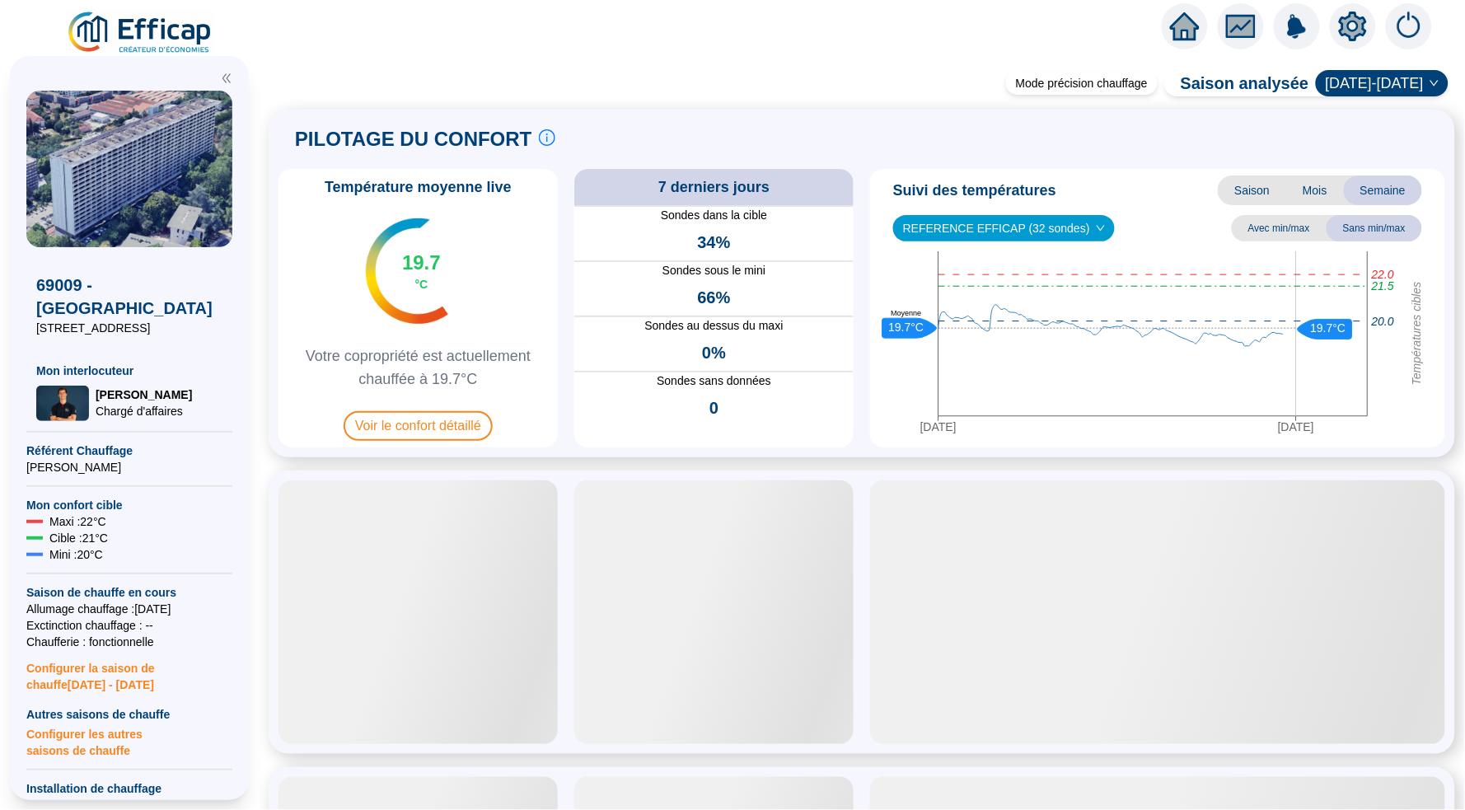
click at [1352, 28] on icon "setting" at bounding box center [1353, 27] width 30 height 30
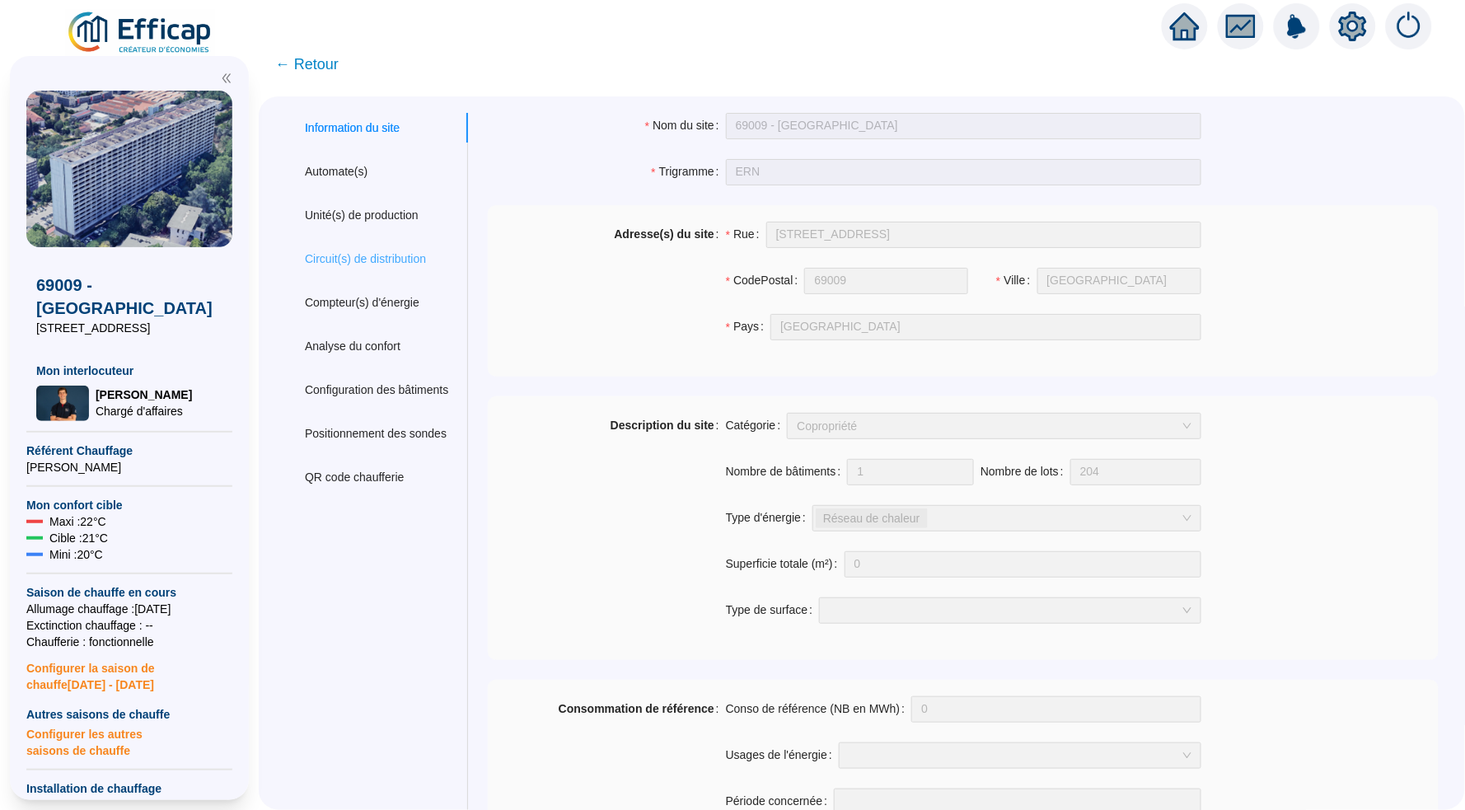
click at [383, 268] on div "Circuit(s) de distribution" at bounding box center [376, 259] width 183 height 30
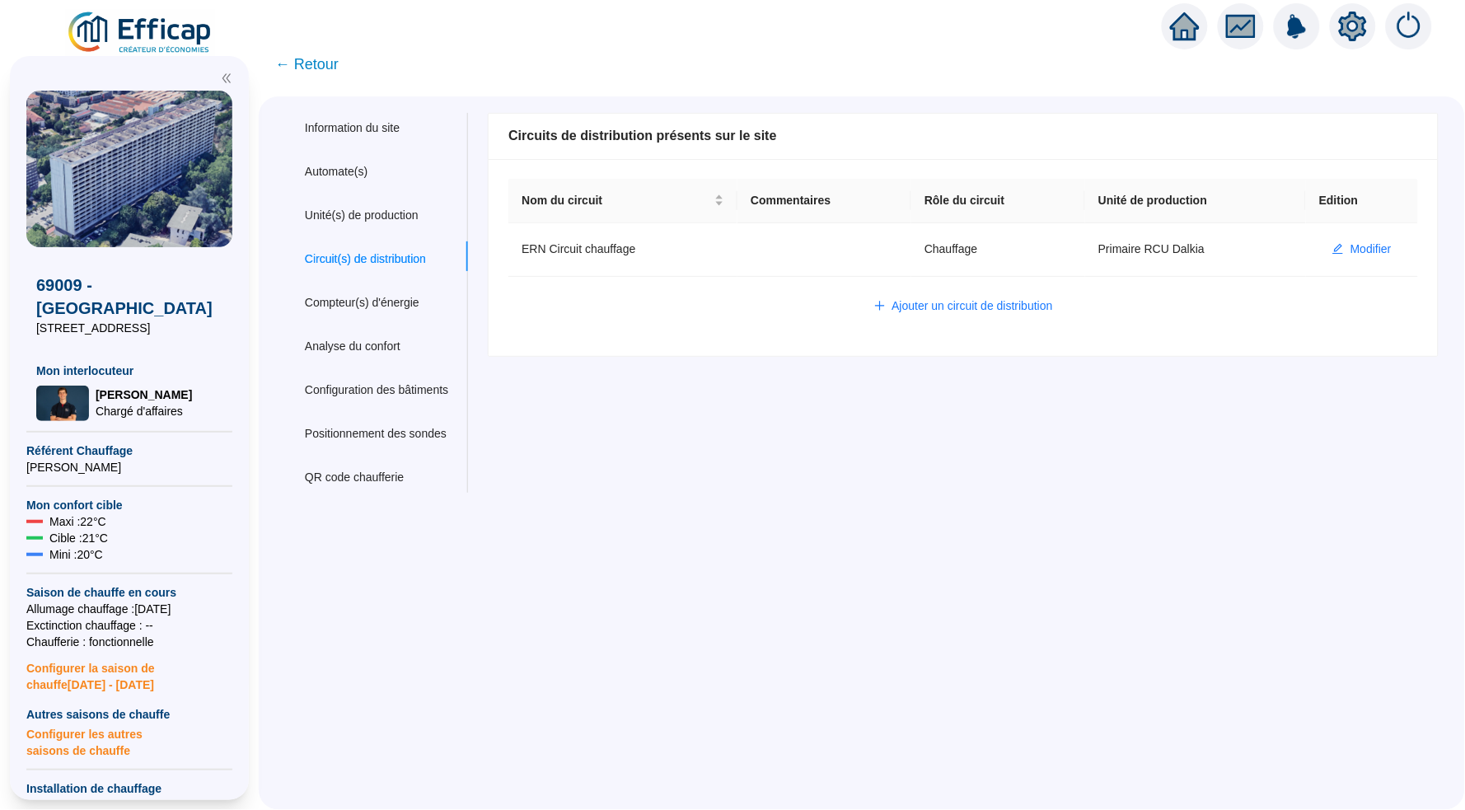
click at [303, 59] on span "← Retour" at bounding box center [306, 64] width 63 height 23
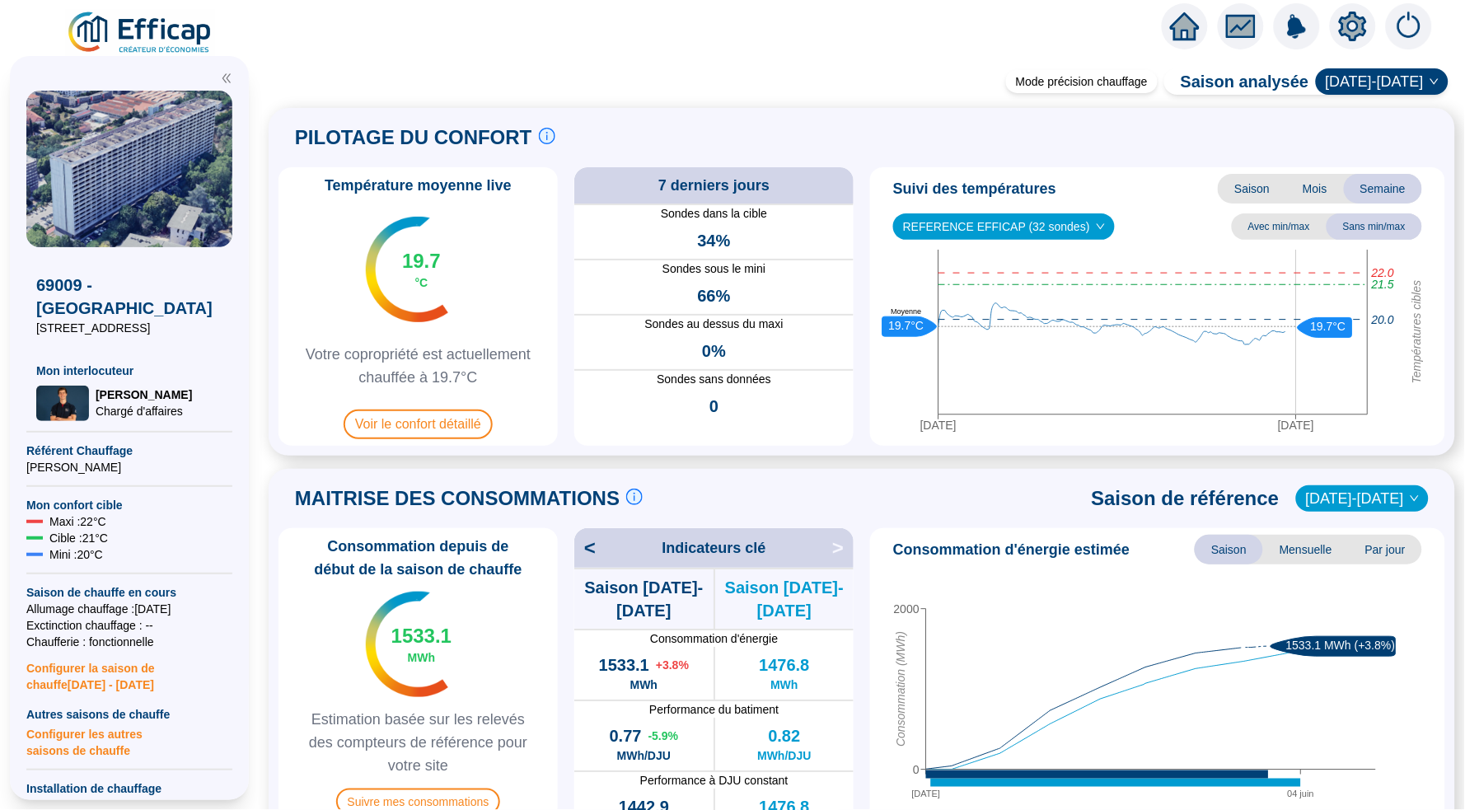
click at [185, 43] on img at bounding box center [140, 33] width 149 height 46
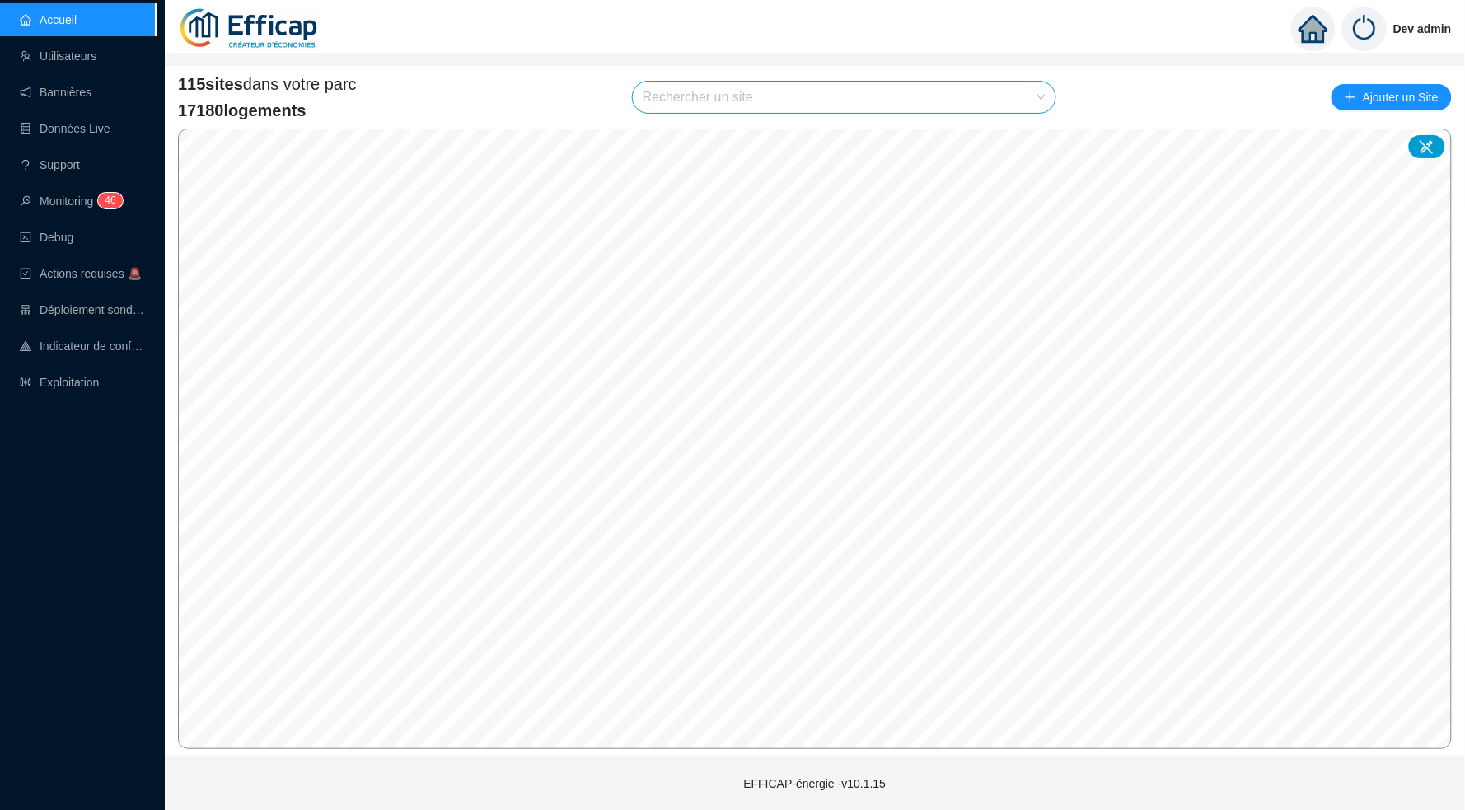
click at [838, 88] on input "search" at bounding box center [837, 97] width 388 height 31
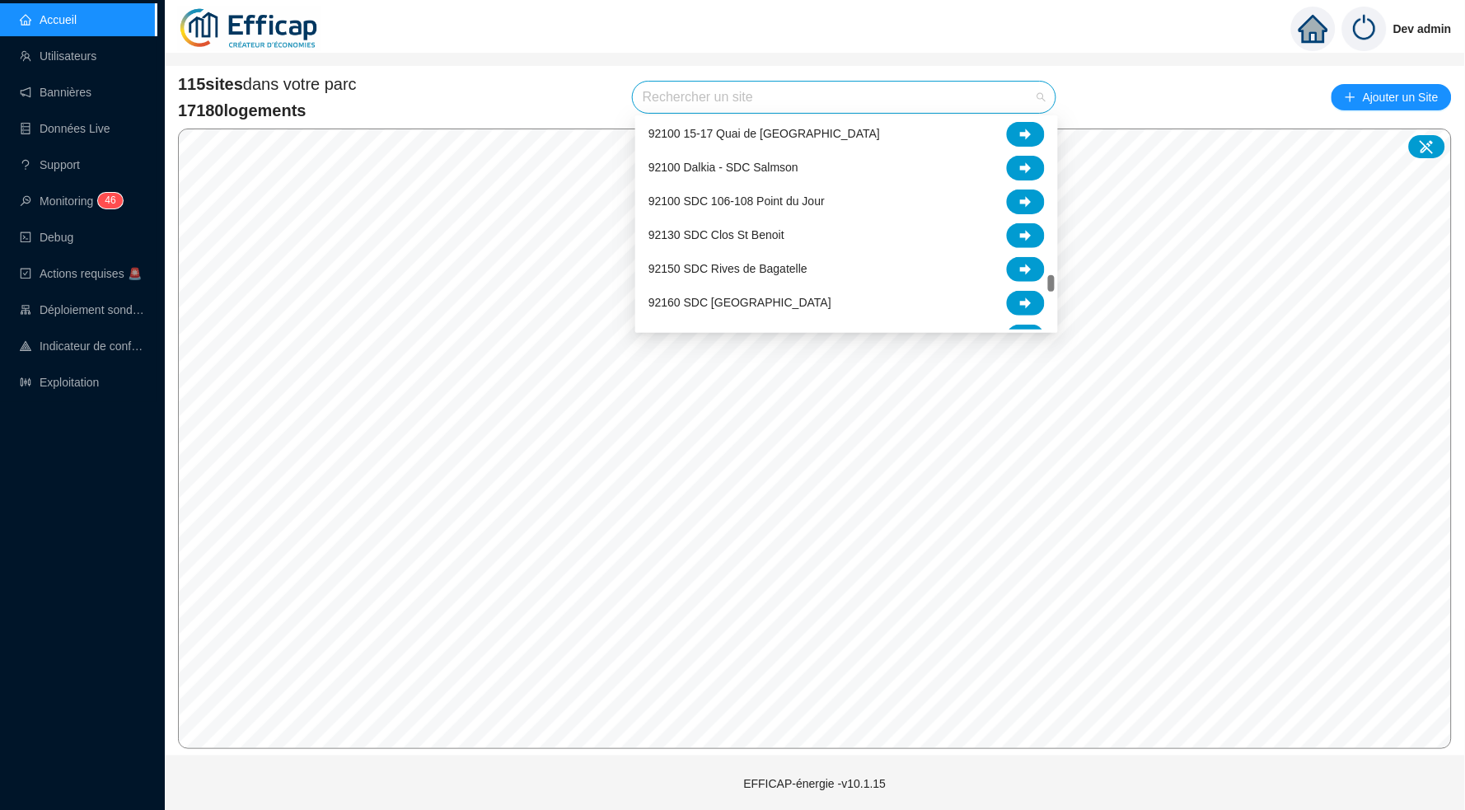
scroll to position [2801, 0]
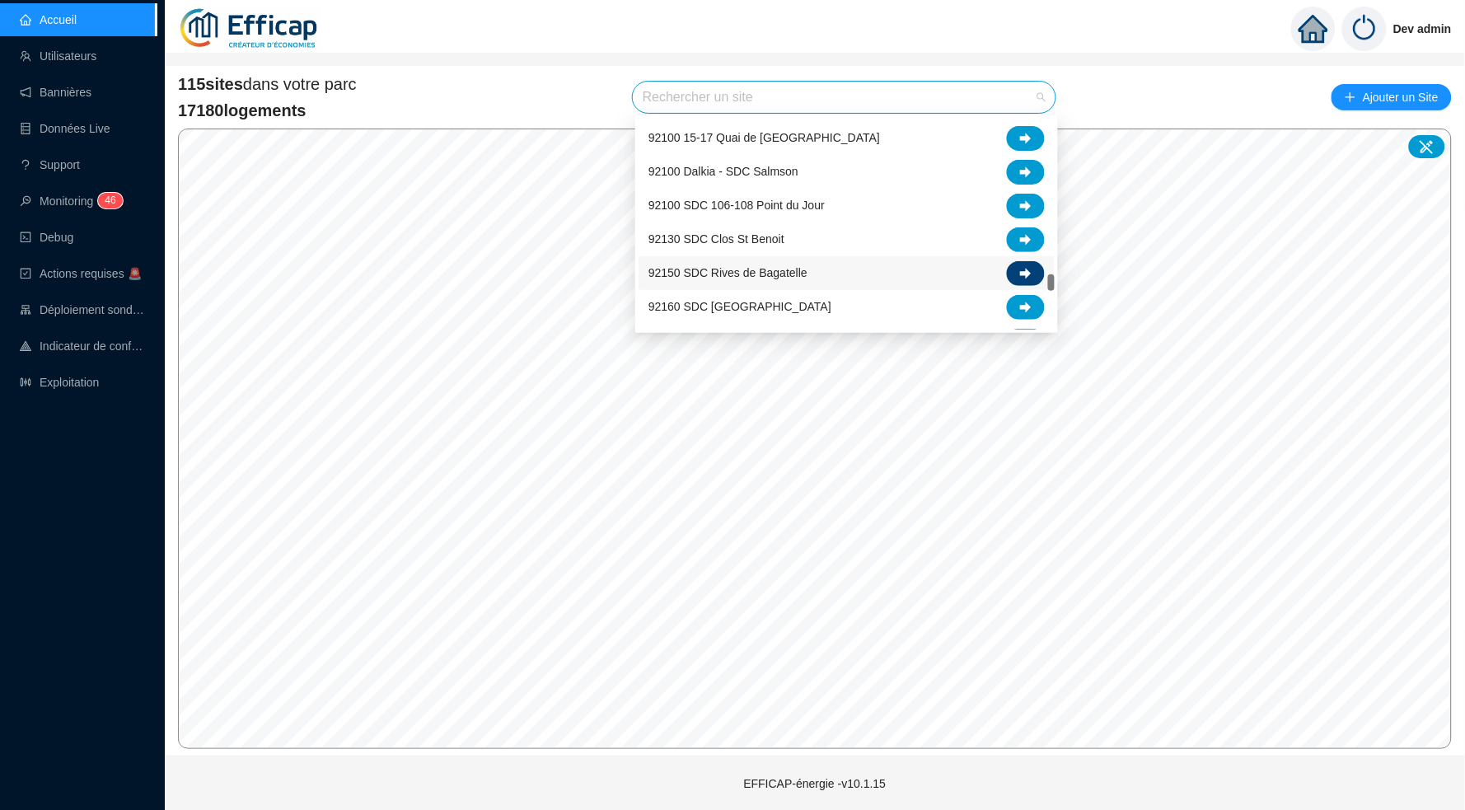
click at [1029, 275] on icon at bounding box center [1026, 273] width 12 height 11
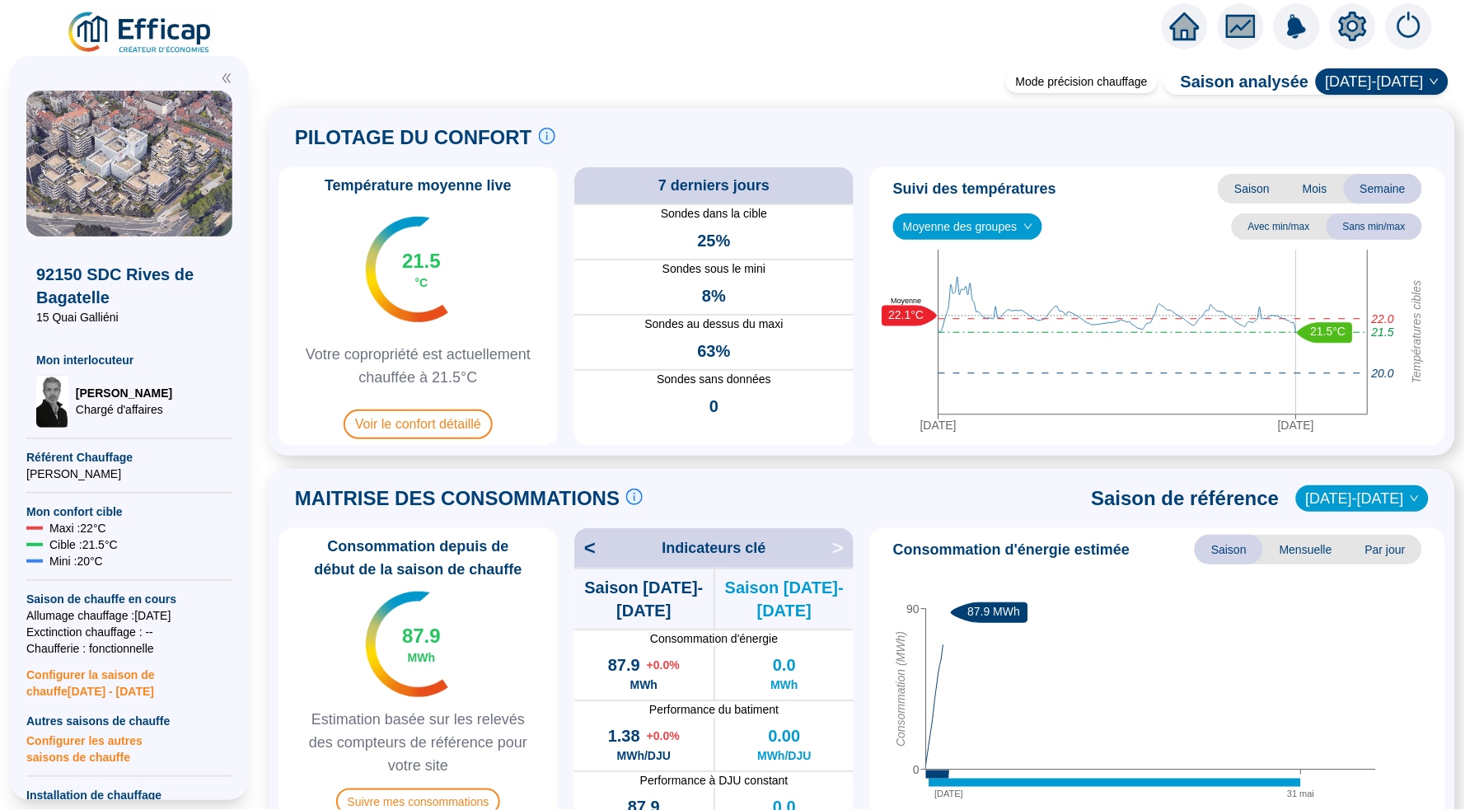
click at [1352, 32] on icon "setting" at bounding box center [1353, 25] width 28 height 26
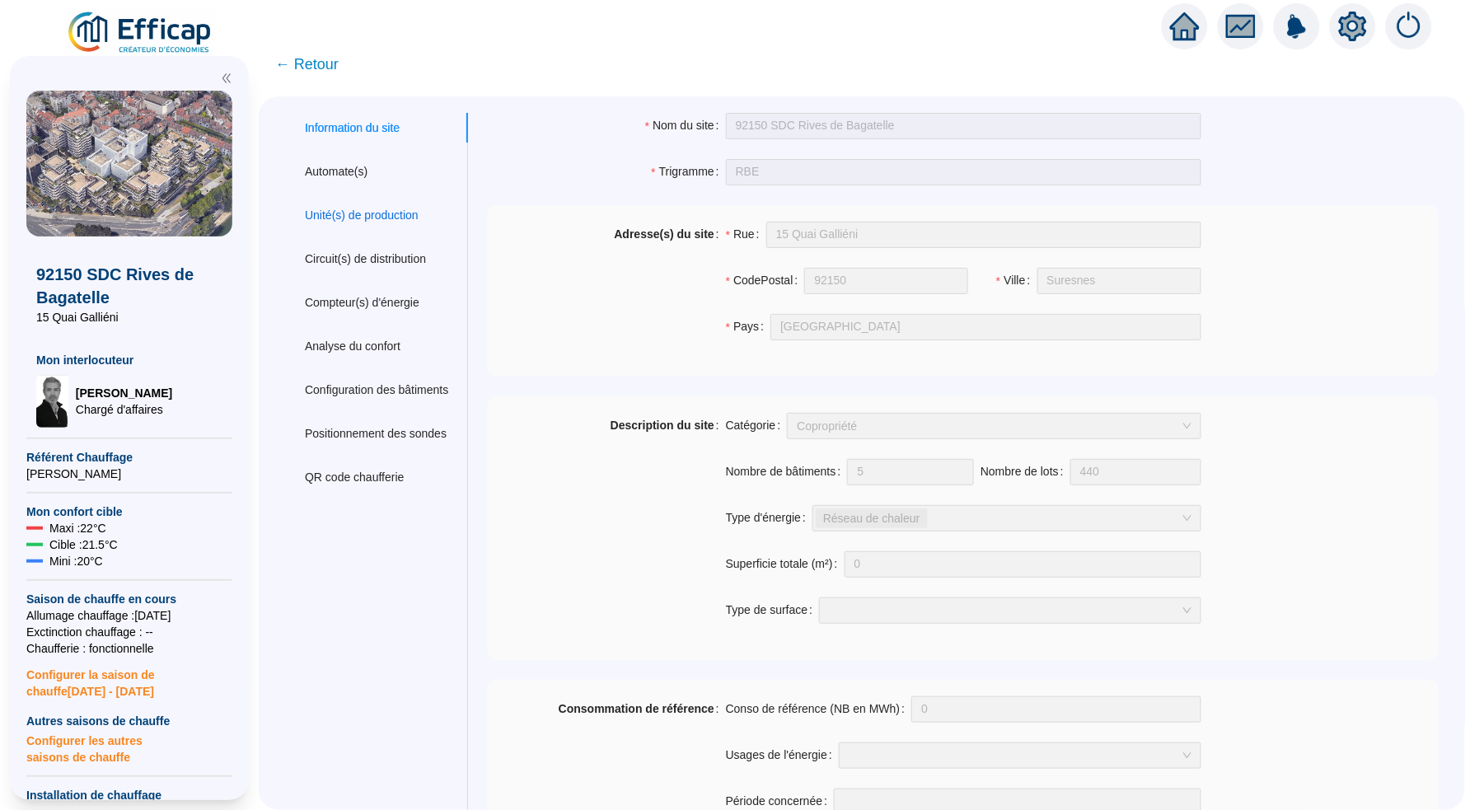
click at [353, 208] on div "Unité(s) de production" at bounding box center [362, 215] width 114 height 17
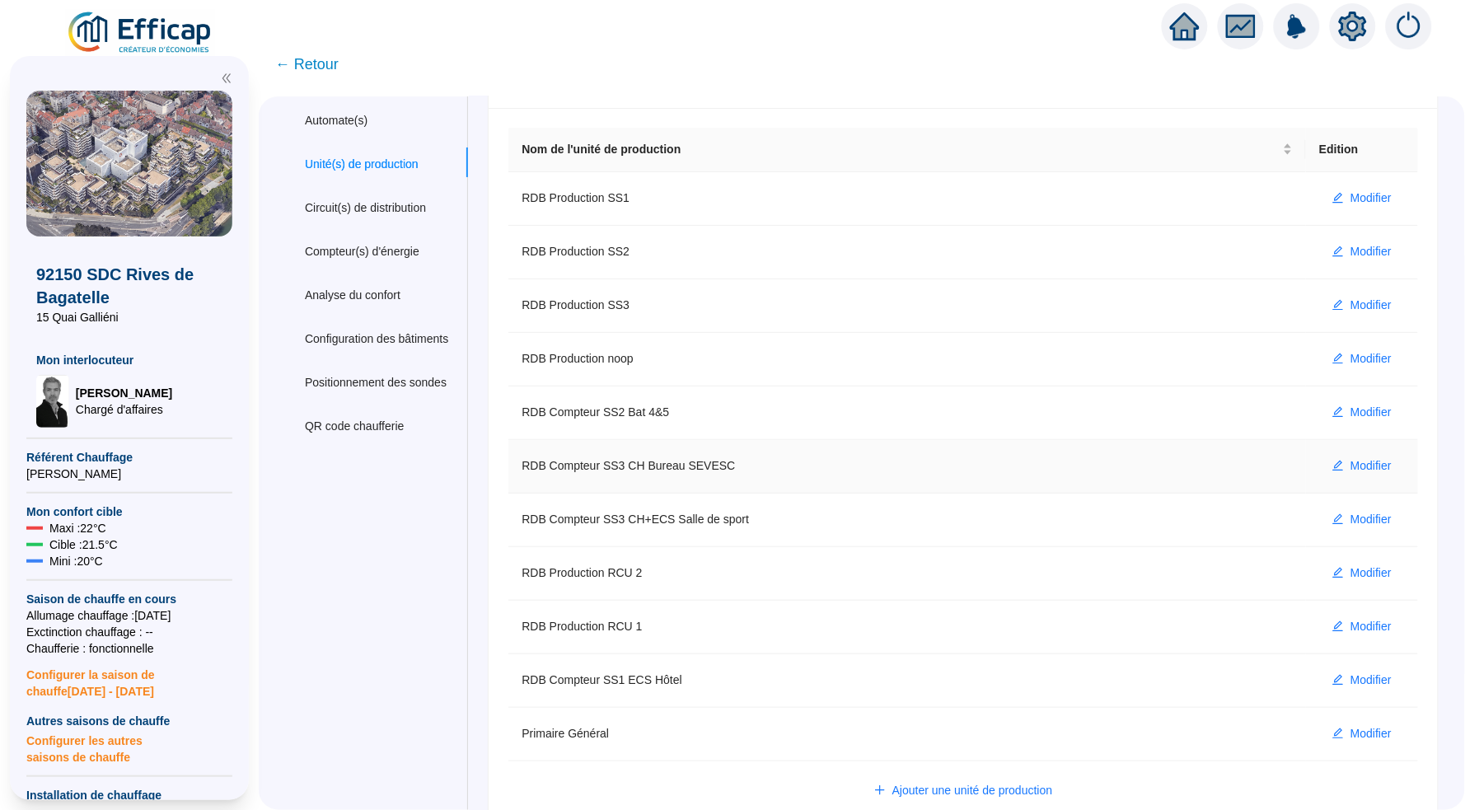
scroll to position [50, 0]
click at [426, 211] on div "Circuit(s) de distribution" at bounding box center [365, 208] width 121 height 17
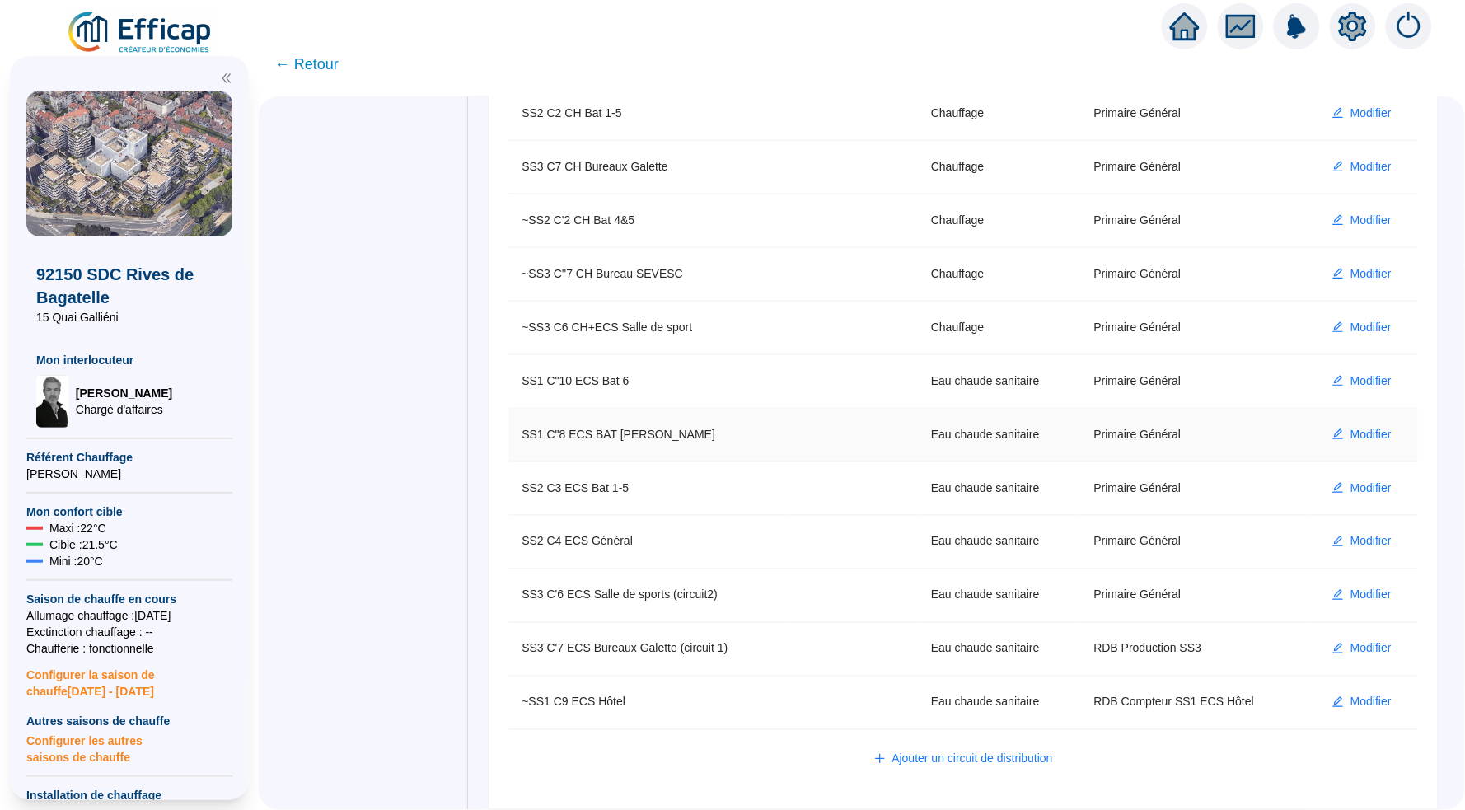
scroll to position [458, 0]
click at [1353, 699] on span "Modifier" at bounding box center [1370, 702] width 41 height 17
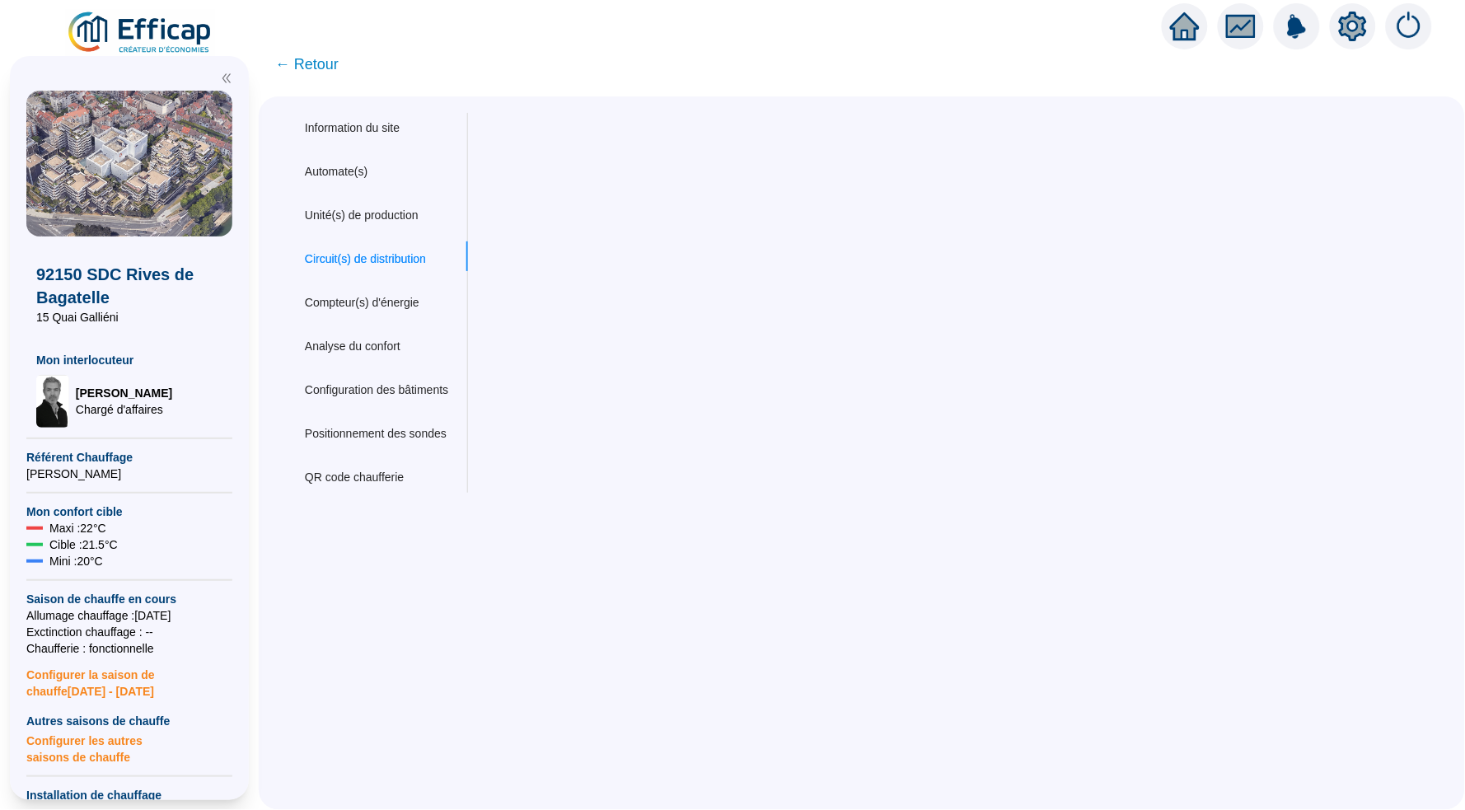
scroll to position [0, 0]
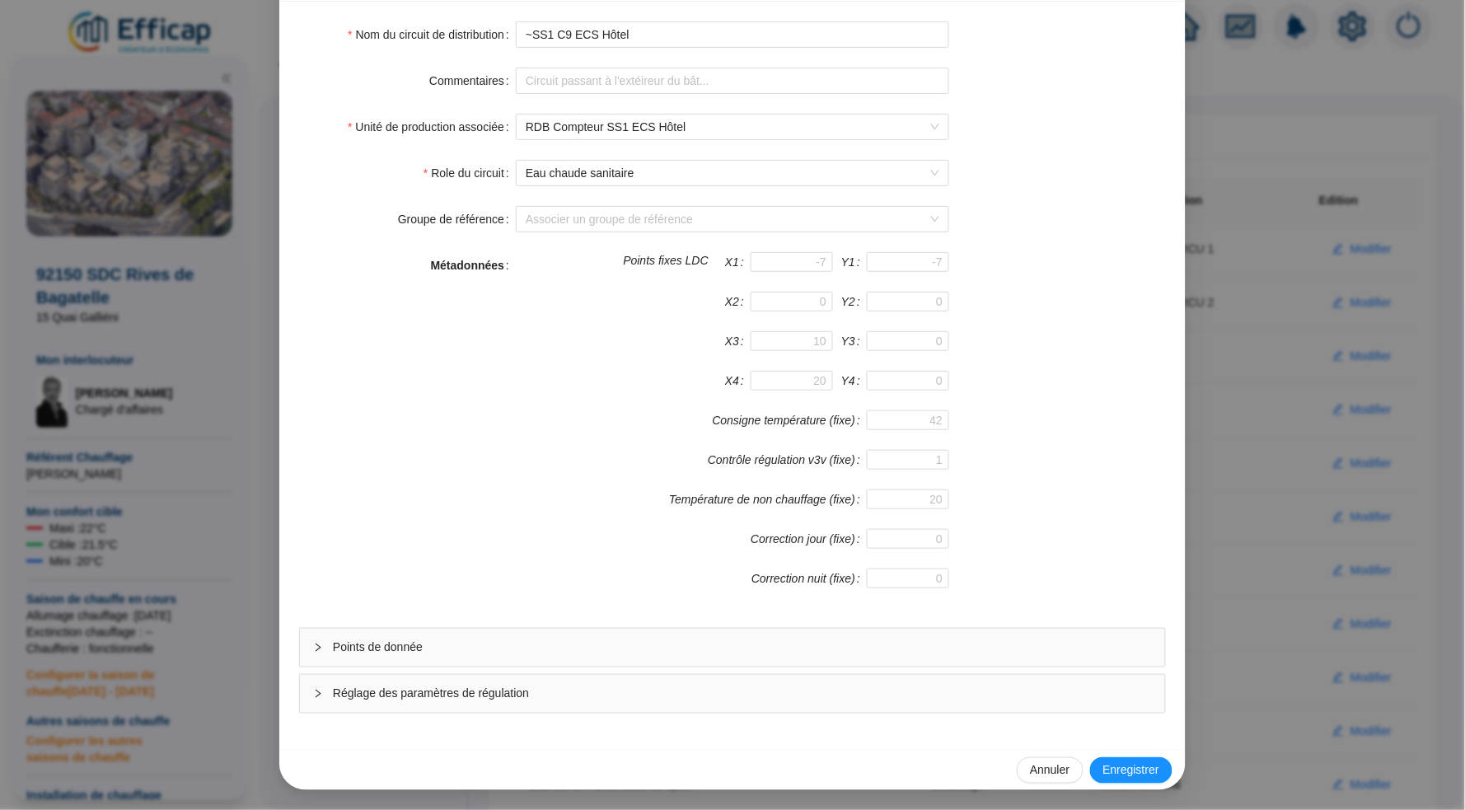
click at [644, 655] on span "Points de donnée" at bounding box center [742, 647] width 819 height 17
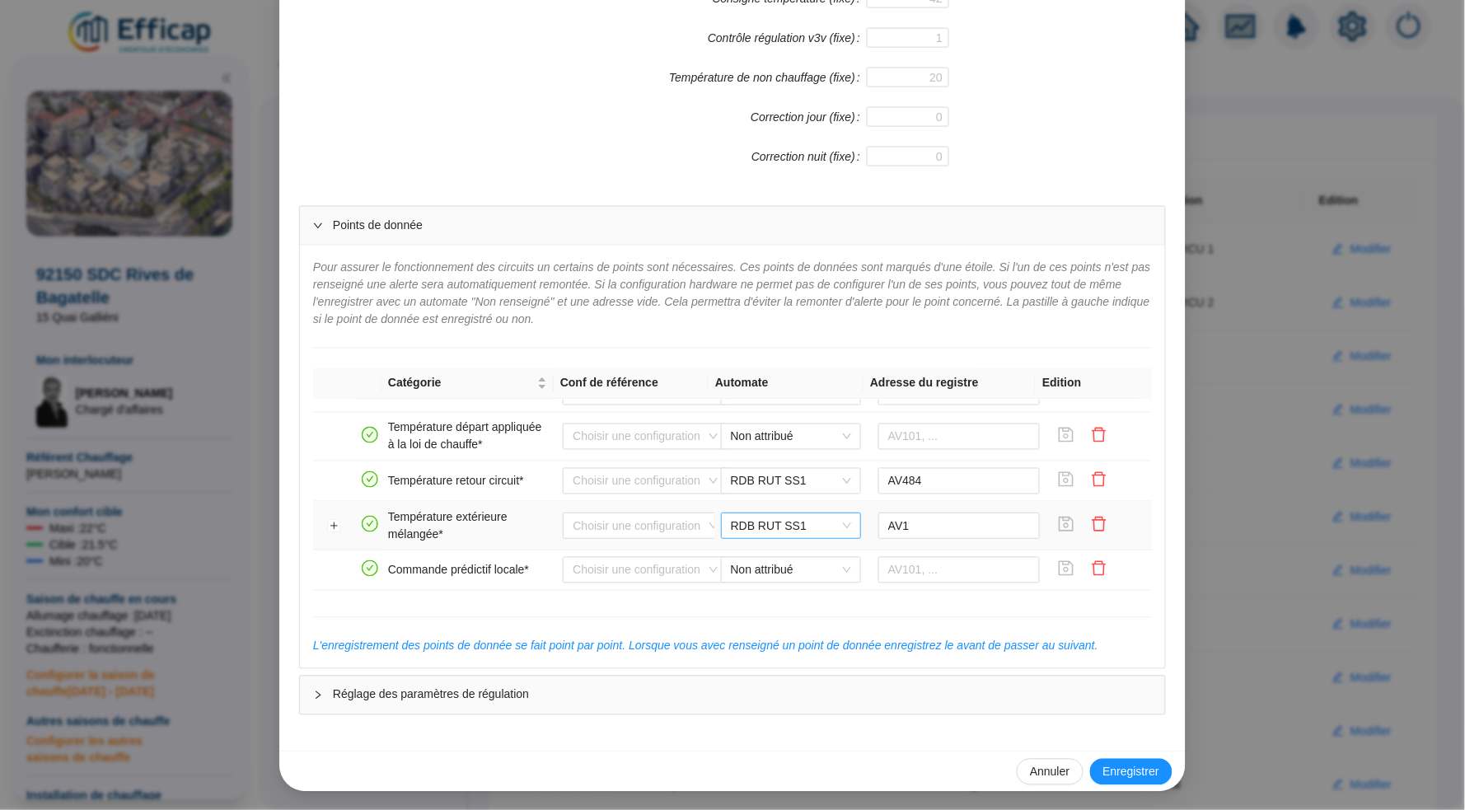
scroll to position [309, 0]
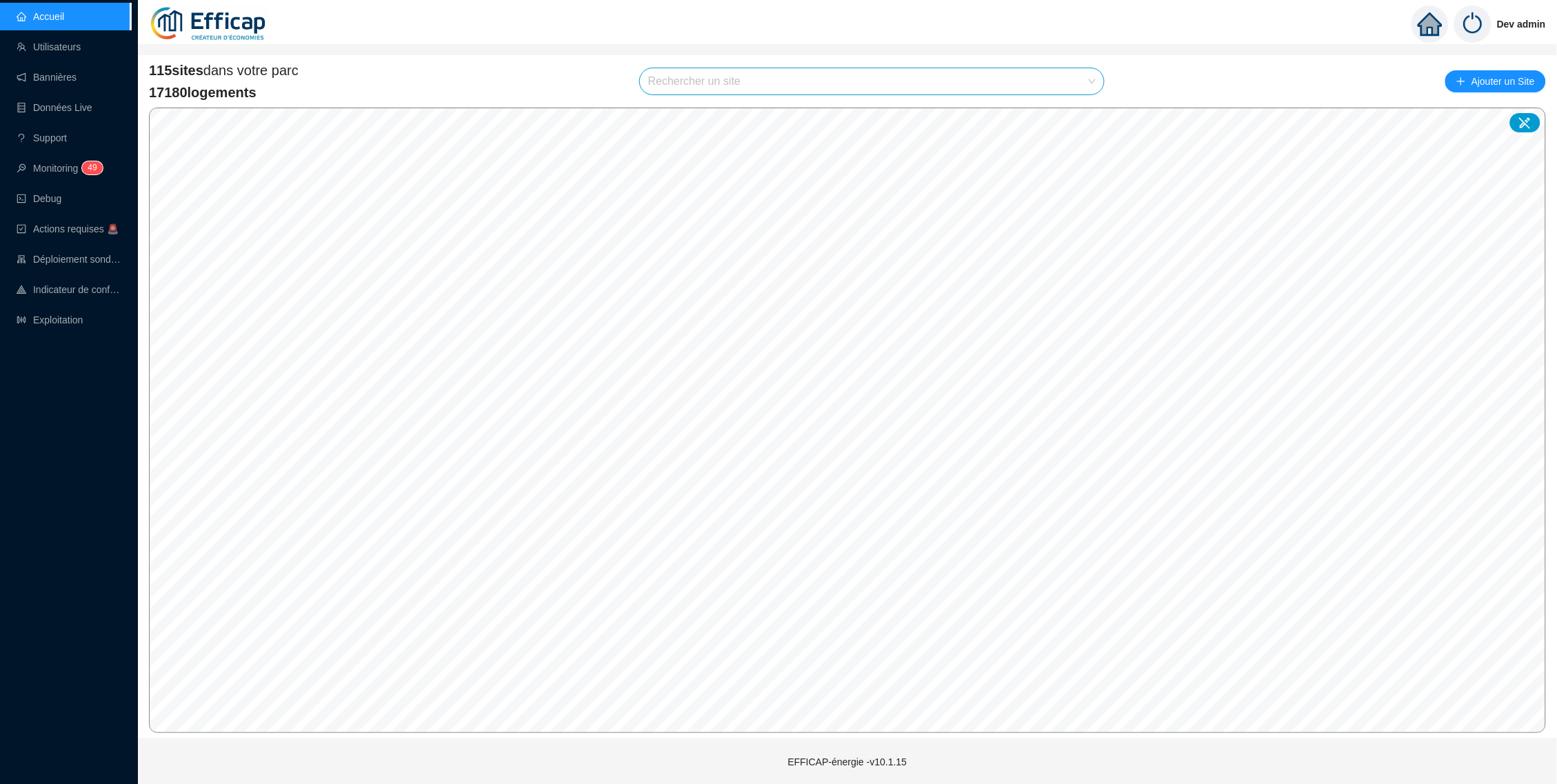
click at [1061, 64] on div "115 sites dans votre parc 17180 logements Rechercher un site Ajouter un Site" at bounding box center [847, 81] width 1397 height 41
click at [1064, 71] on input "search" at bounding box center [866, 81] width 435 height 26
type input "rien"
drag, startPoint x: 1064, startPoint y: 71, endPoint x: 1088, endPoint y: 112, distance: 47.5
click at [1088, 112] on div at bounding box center [1080, 114] width 32 height 21
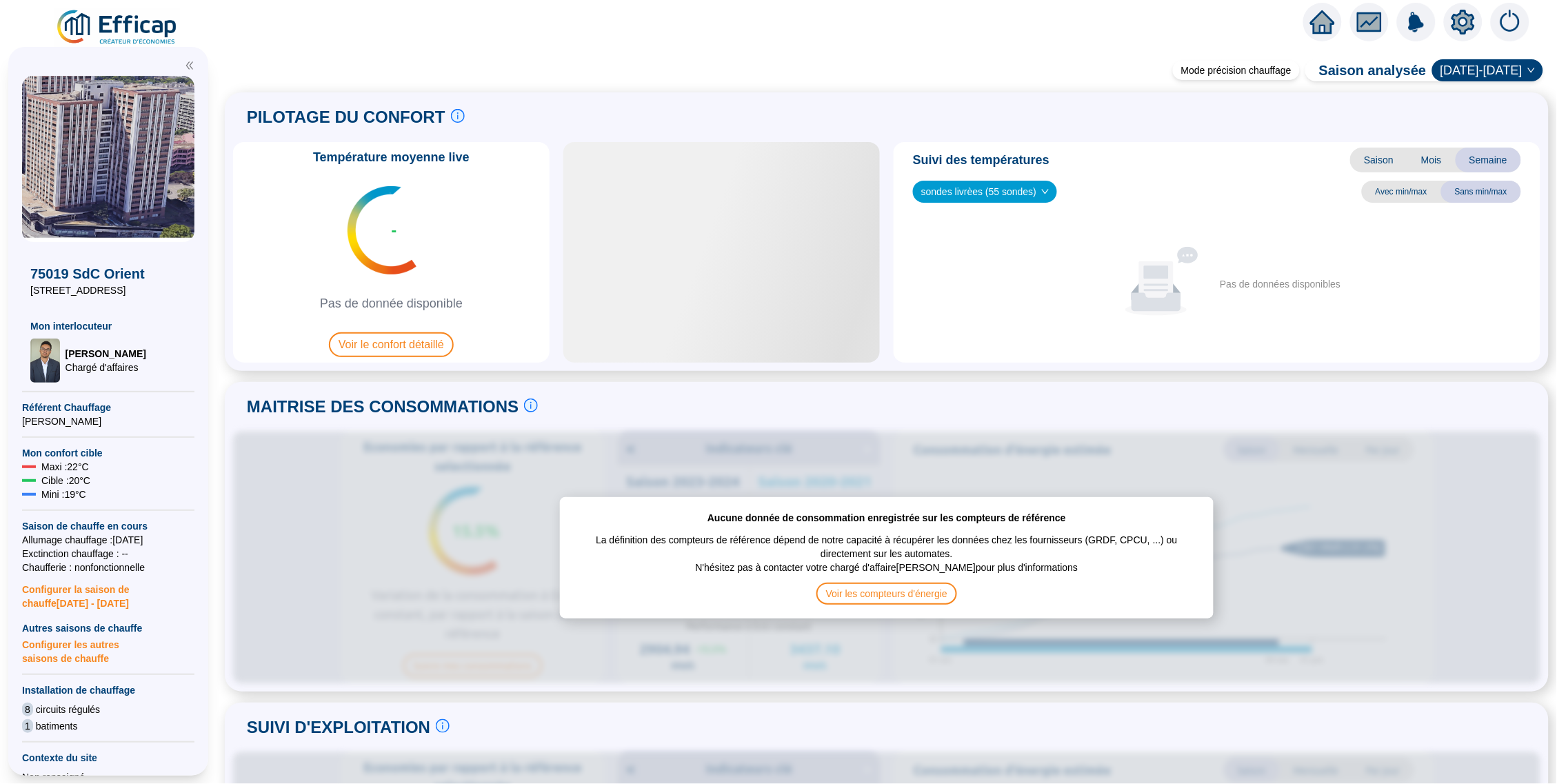
click at [1456, 12] on icon "setting" at bounding box center [1464, 23] width 25 height 25
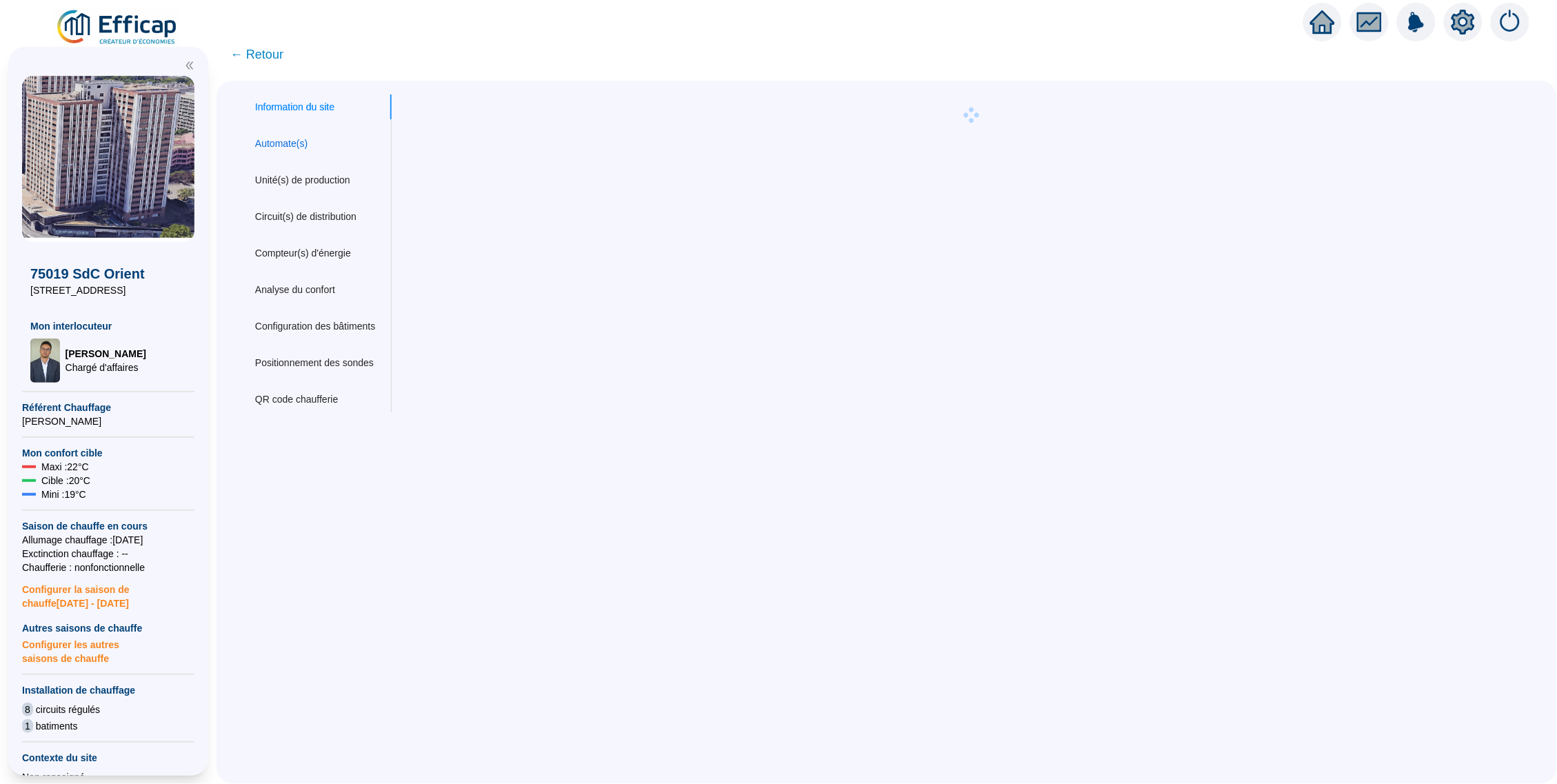
click at [292, 136] on div "Automate(s)" at bounding box center [281, 143] width 53 height 14
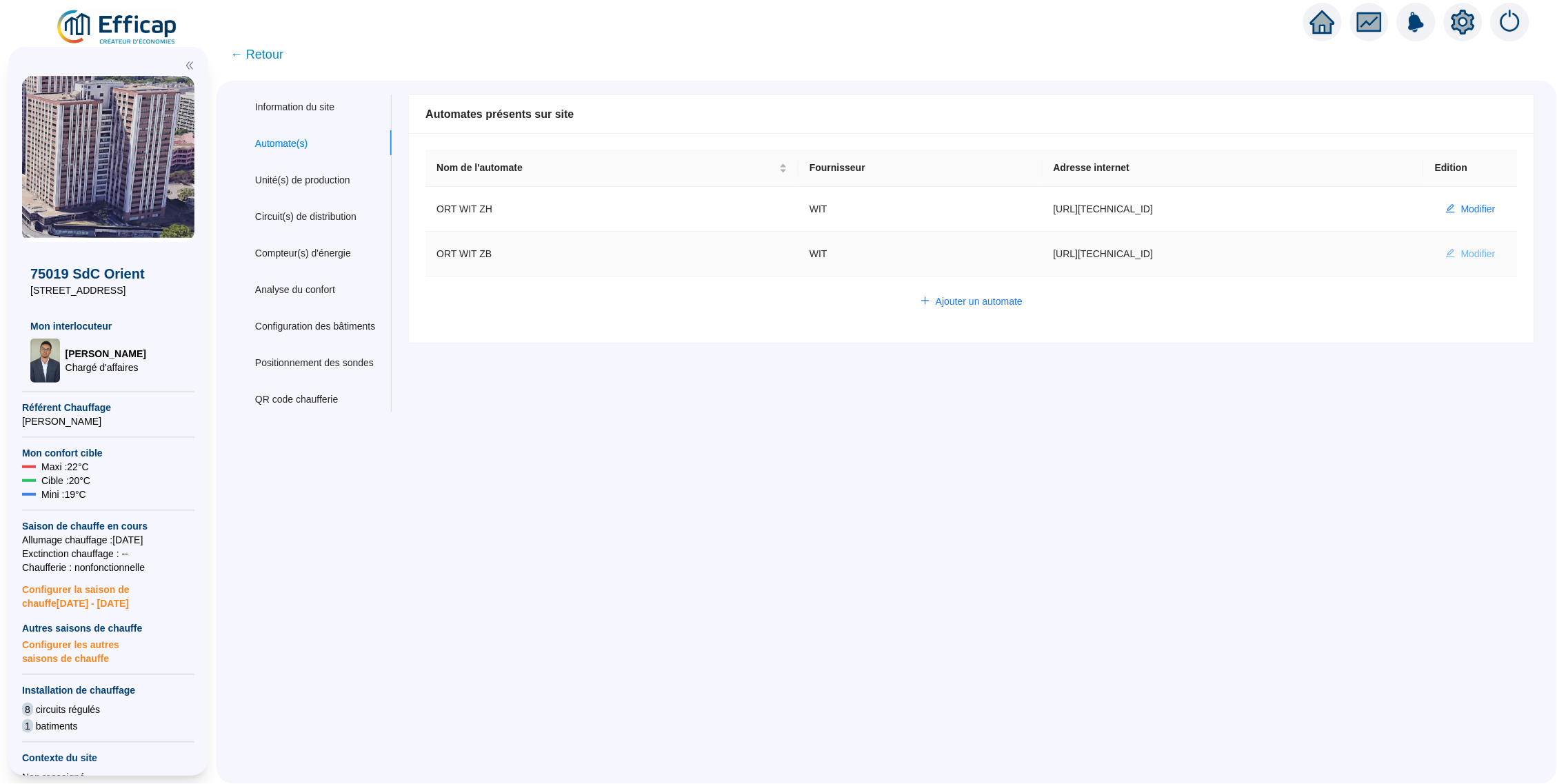
click at [1477, 255] on span "Modifier" at bounding box center [1478, 254] width 34 height 14
type input "ORT WIT ZB"
type input "[URL][TECHNICAL_ID]"
type input "66D322DAF5283979"
type input "573188"
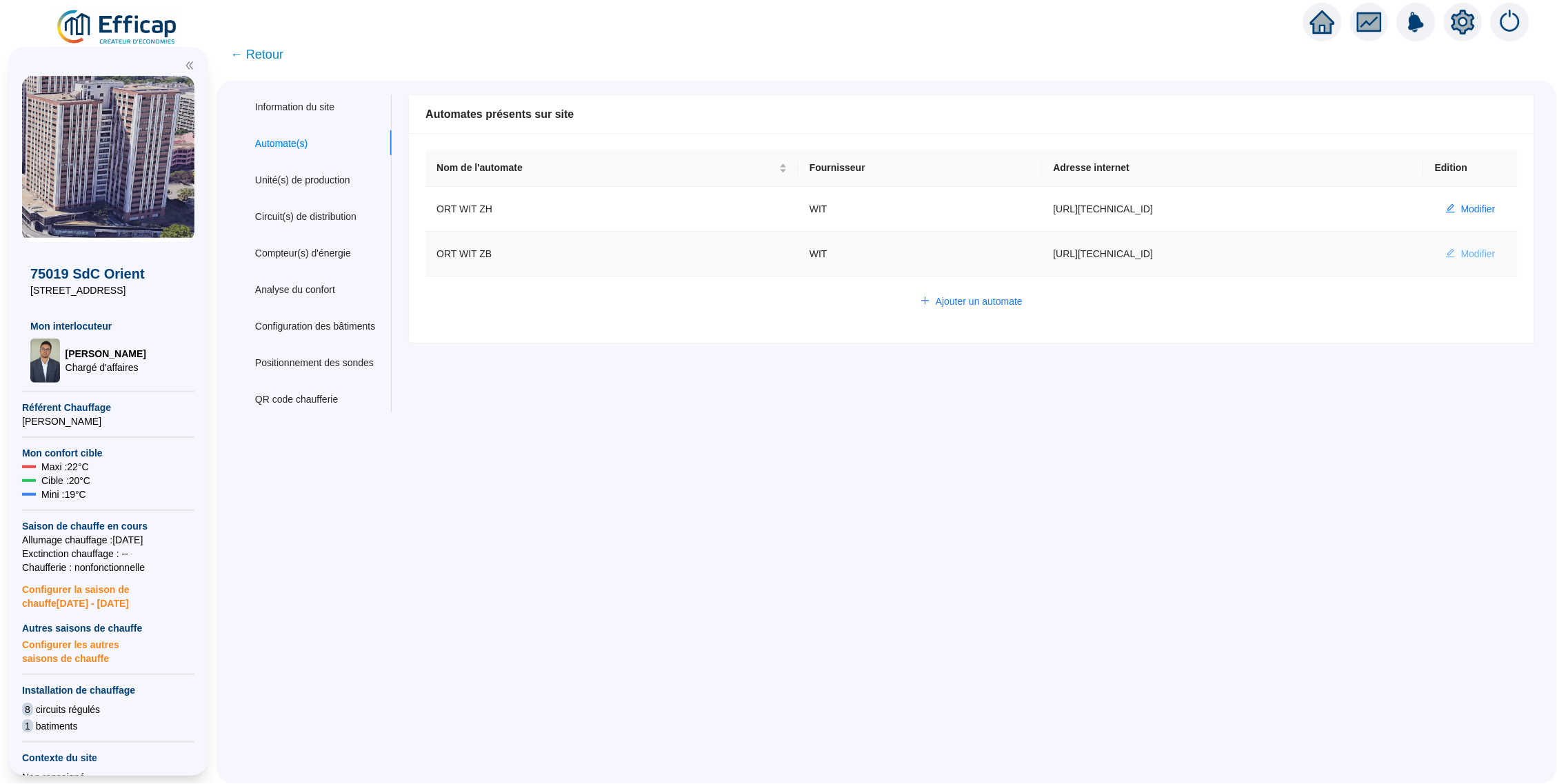
type input "573334"
type input "573391"
type input "573448"
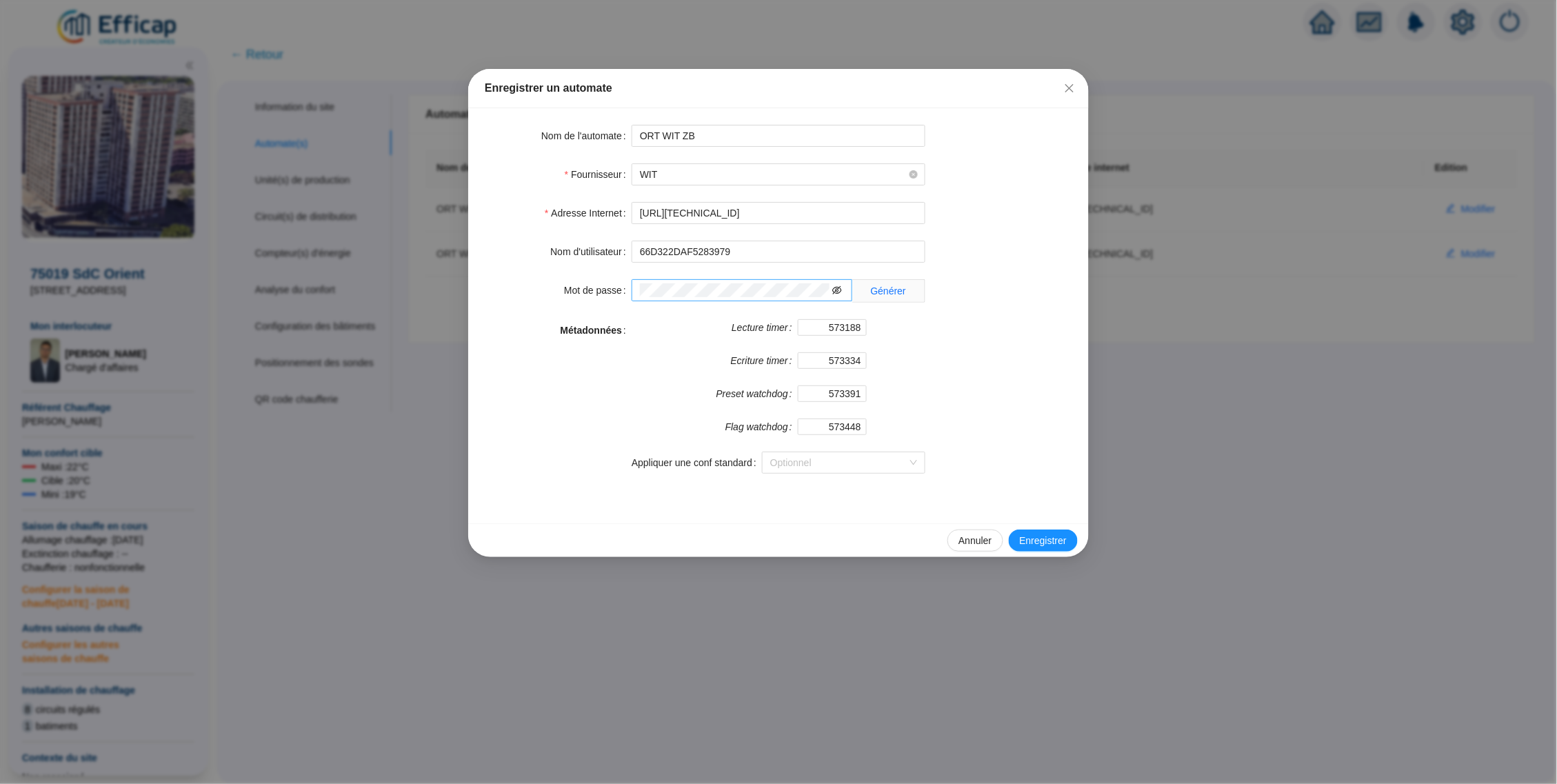
click at [839, 290] on icon "eye-invisible" at bounding box center [838, 290] width 10 height 10
type input "http://10.132.0.2:8080/aful-sst1-orient-zb"
click at [1020, 500] on div "Nom de l'automate ORT WIT ZB Fournisseur WIT Adresse Internet http://10.132.0.2…" at bounding box center [778, 315] width 621 height 415
click at [1022, 515] on div "Nom de l'automate ORT WIT ZB Fournisseur WIT Adresse Internet http://10.132.0.2…" at bounding box center [778, 315] width 621 height 415
click at [1032, 525] on div "Annuler Enregistrer" at bounding box center [778, 540] width 621 height 33
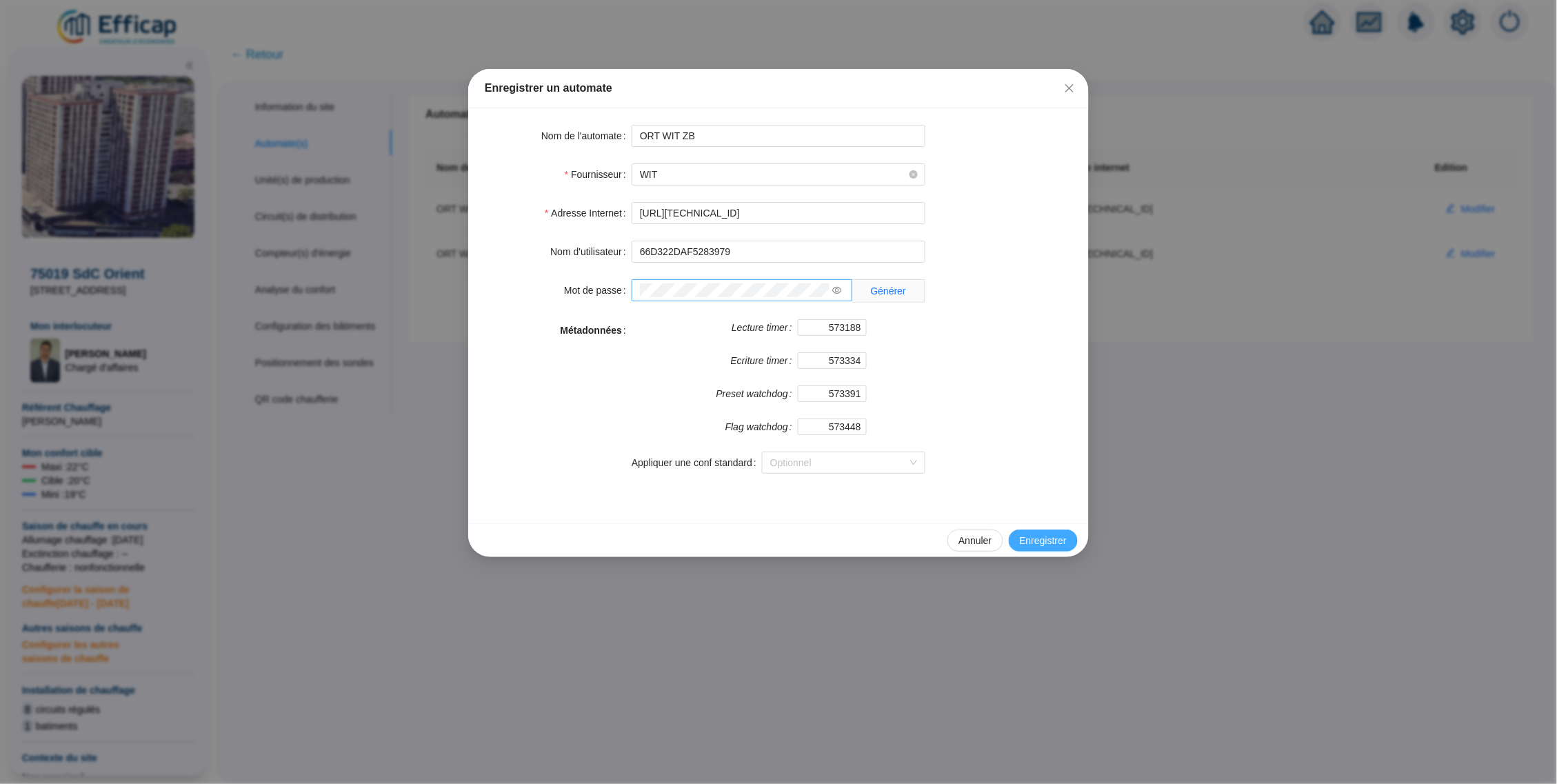
click at [1032, 542] on span "Enregistrer" at bounding box center [1044, 541] width 47 height 14
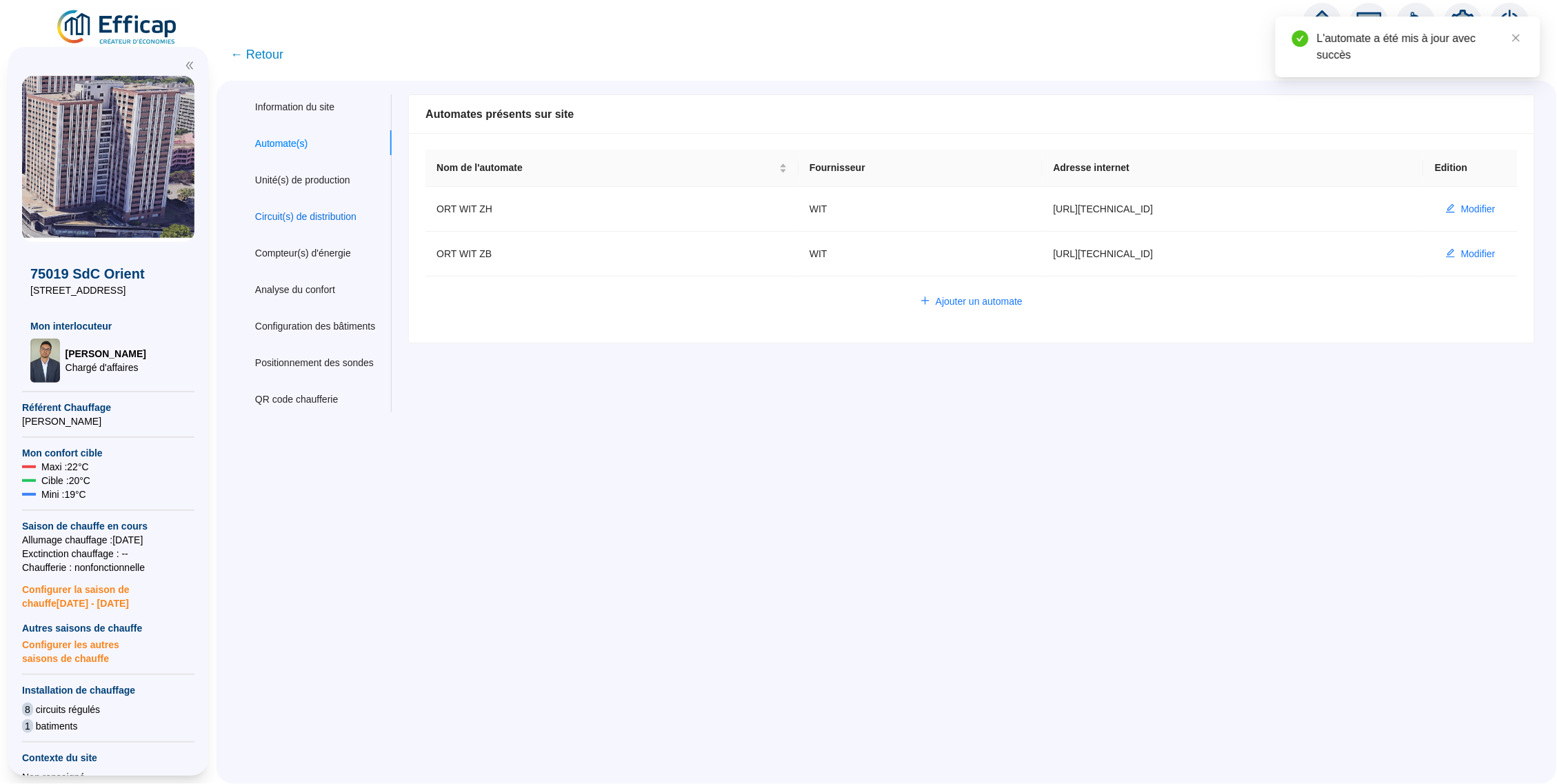
click at [336, 219] on div "Circuit(s) de distribution" at bounding box center [306, 216] width 101 height 14
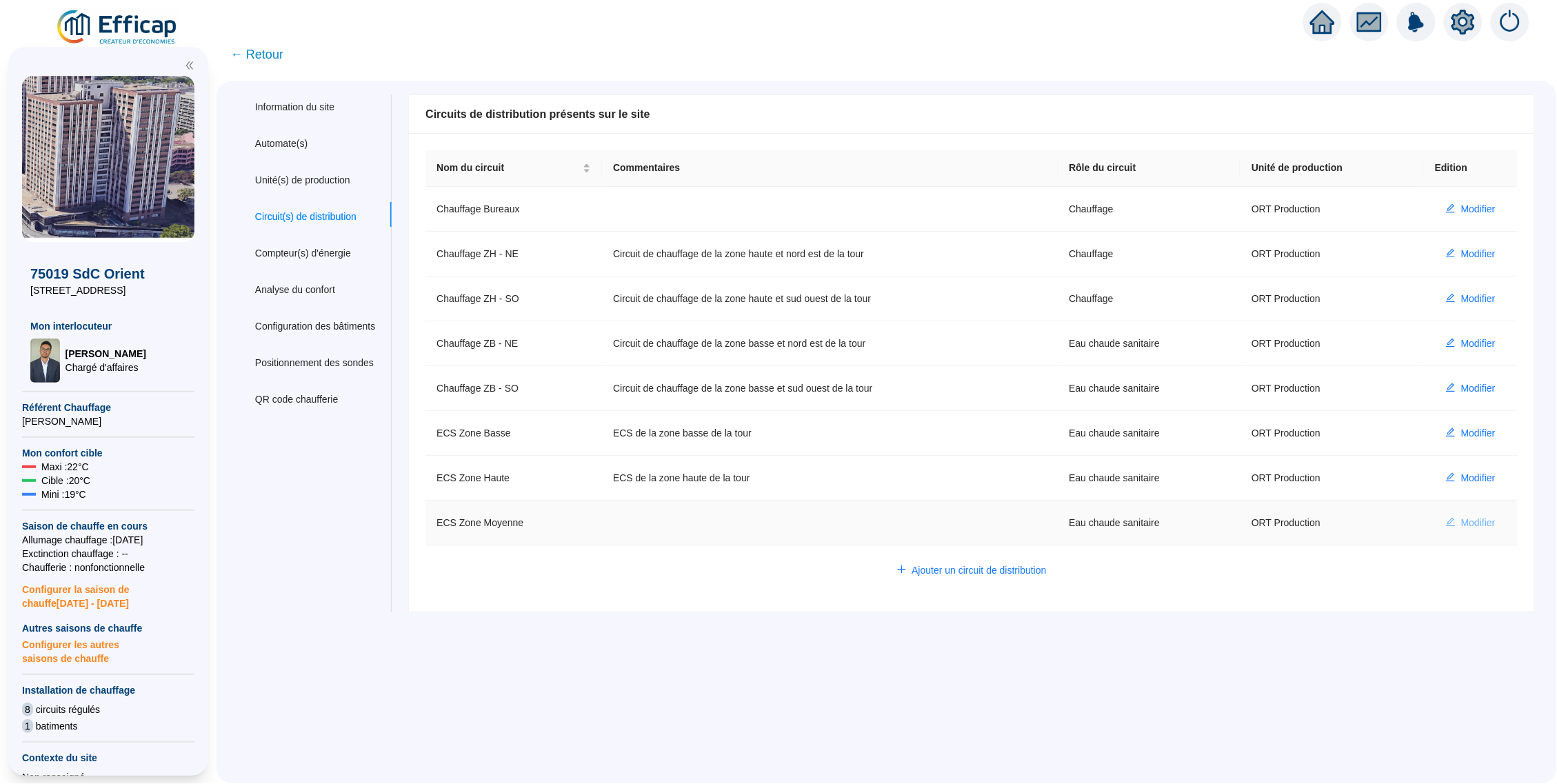
click at [1462, 521] on span "Modifier" at bounding box center [1478, 522] width 34 height 14
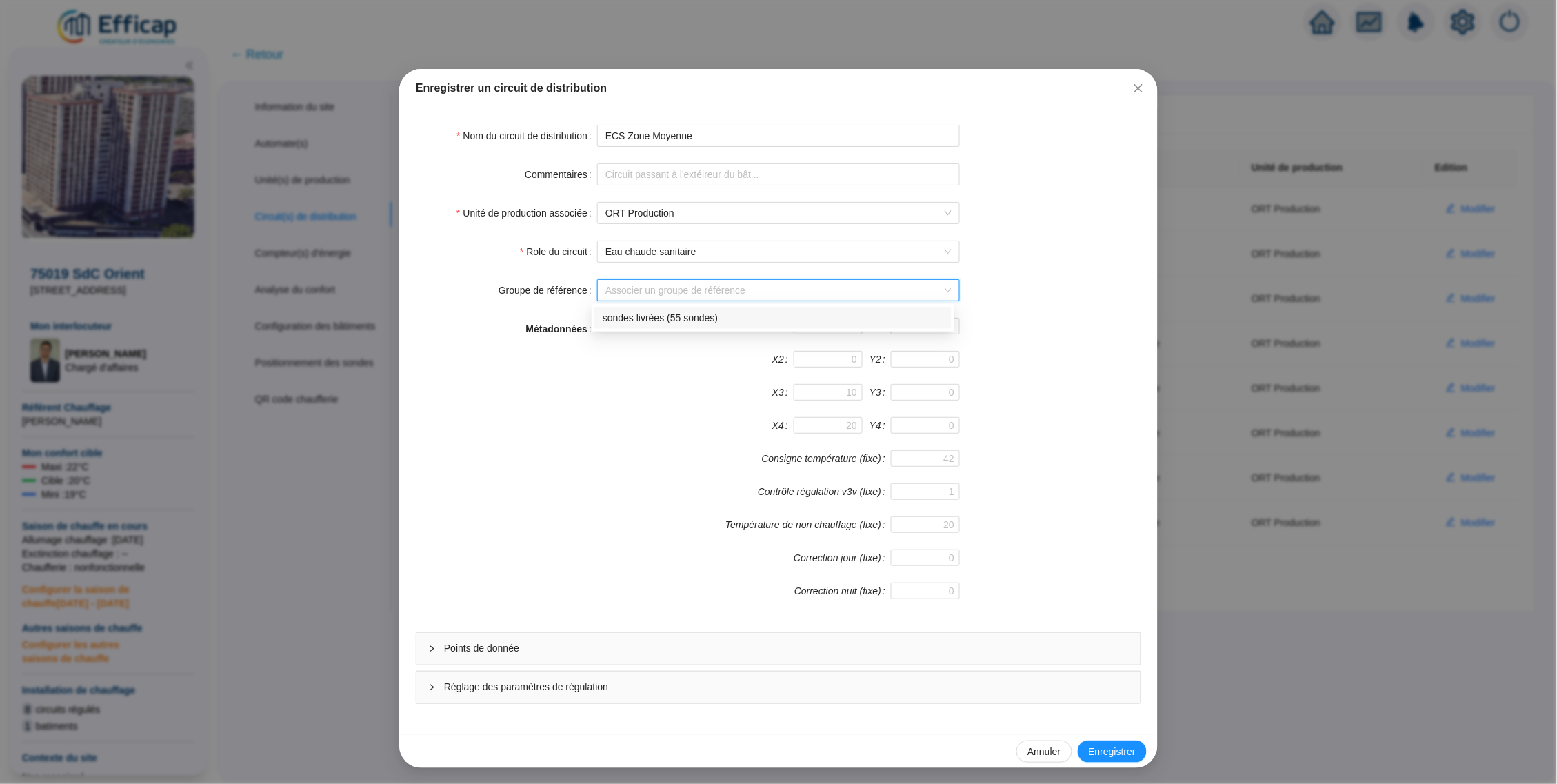
click at [636, 295] on input "Groupe de référence" at bounding box center [772, 290] width 334 height 21
click at [627, 178] on input "Commentaires" at bounding box center [778, 174] width 362 height 22
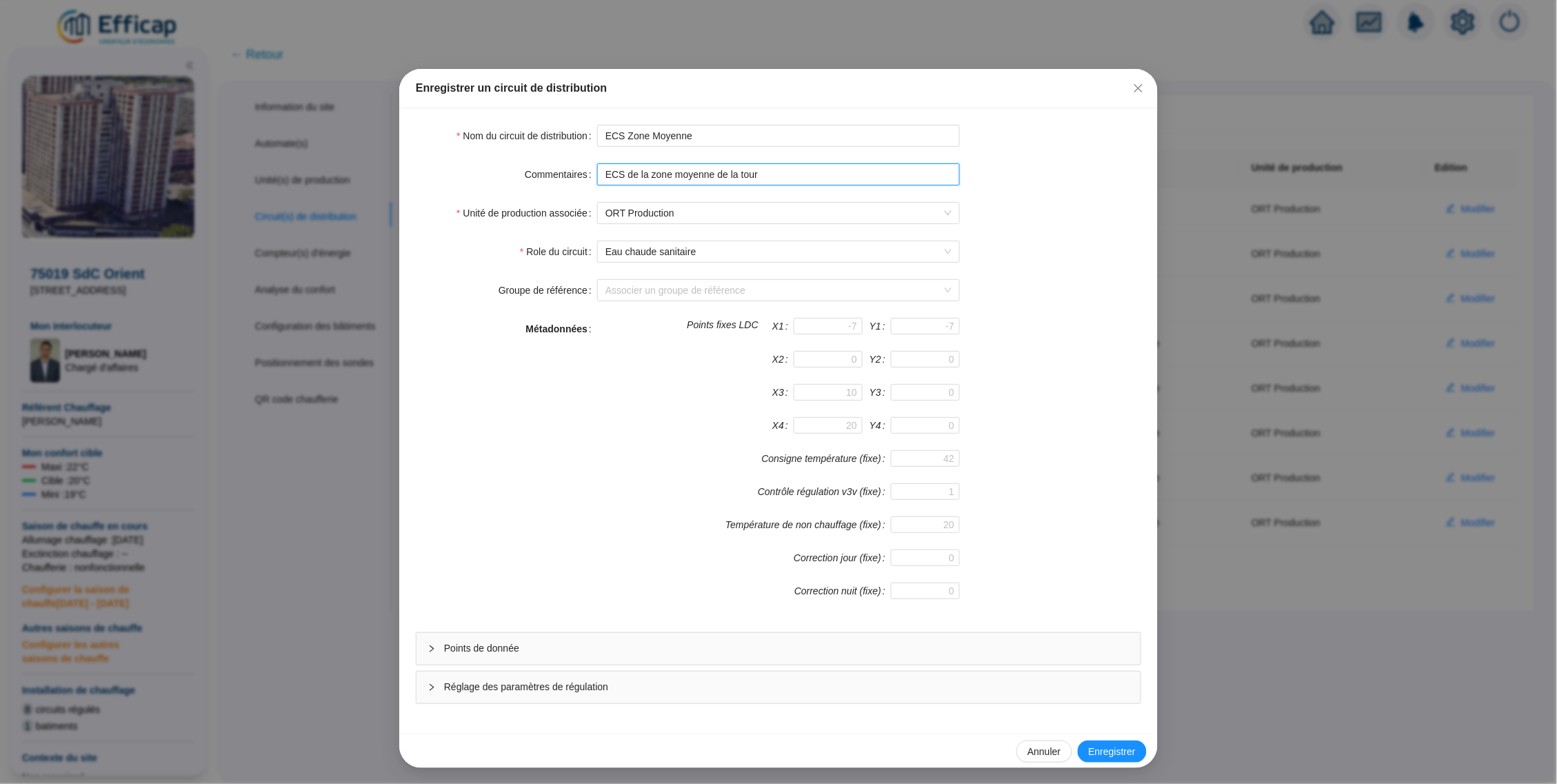
type input "ECS de la zone moyenne de la tour"
click at [1087, 738] on div "Annuler Enregistrer" at bounding box center [778, 751] width 758 height 33
click at [1091, 750] on span "Enregistrer" at bounding box center [1113, 751] width 47 height 14
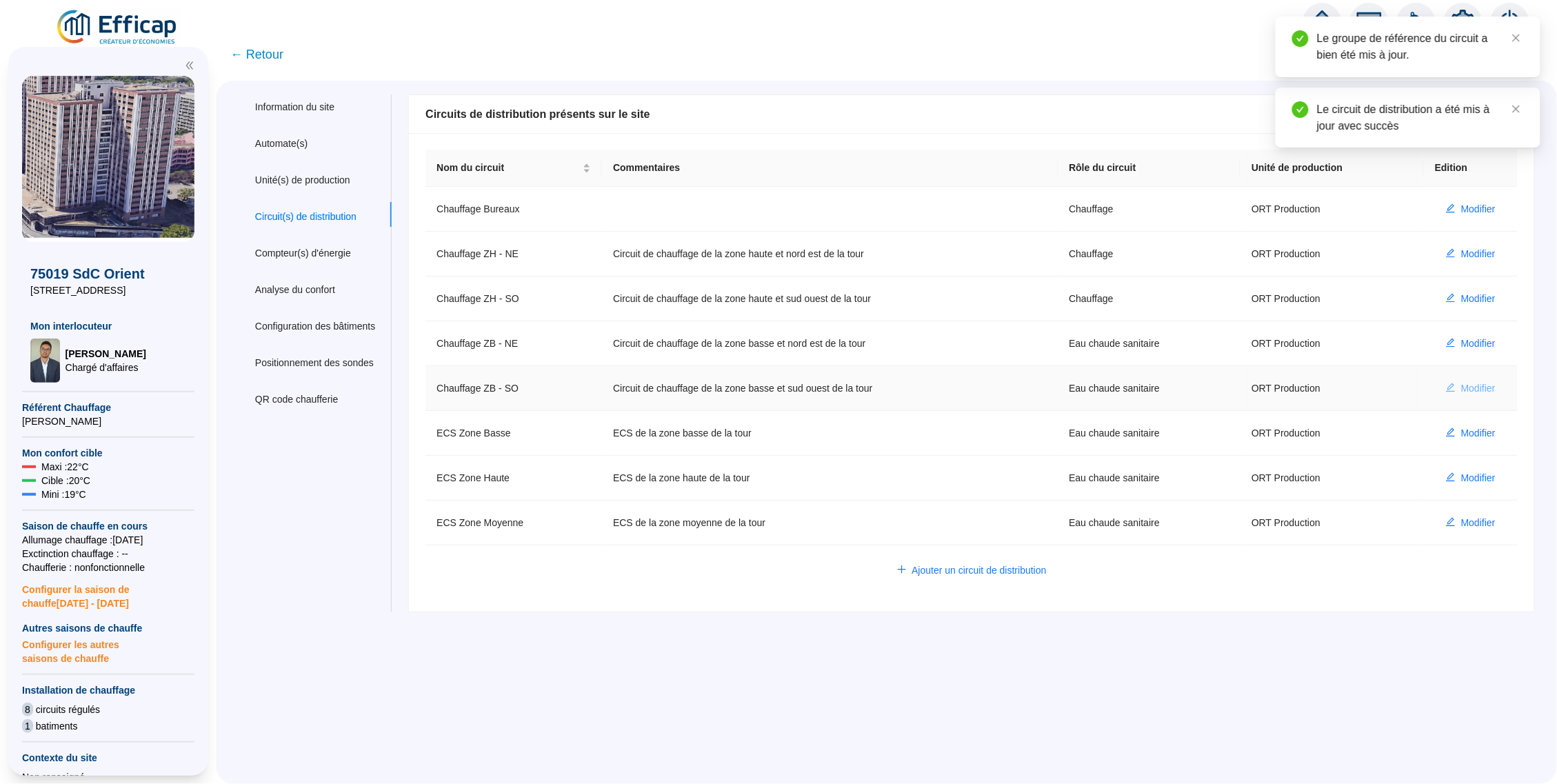
click at [1462, 382] on span "Modifier" at bounding box center [1478, 388] width 34 height 14
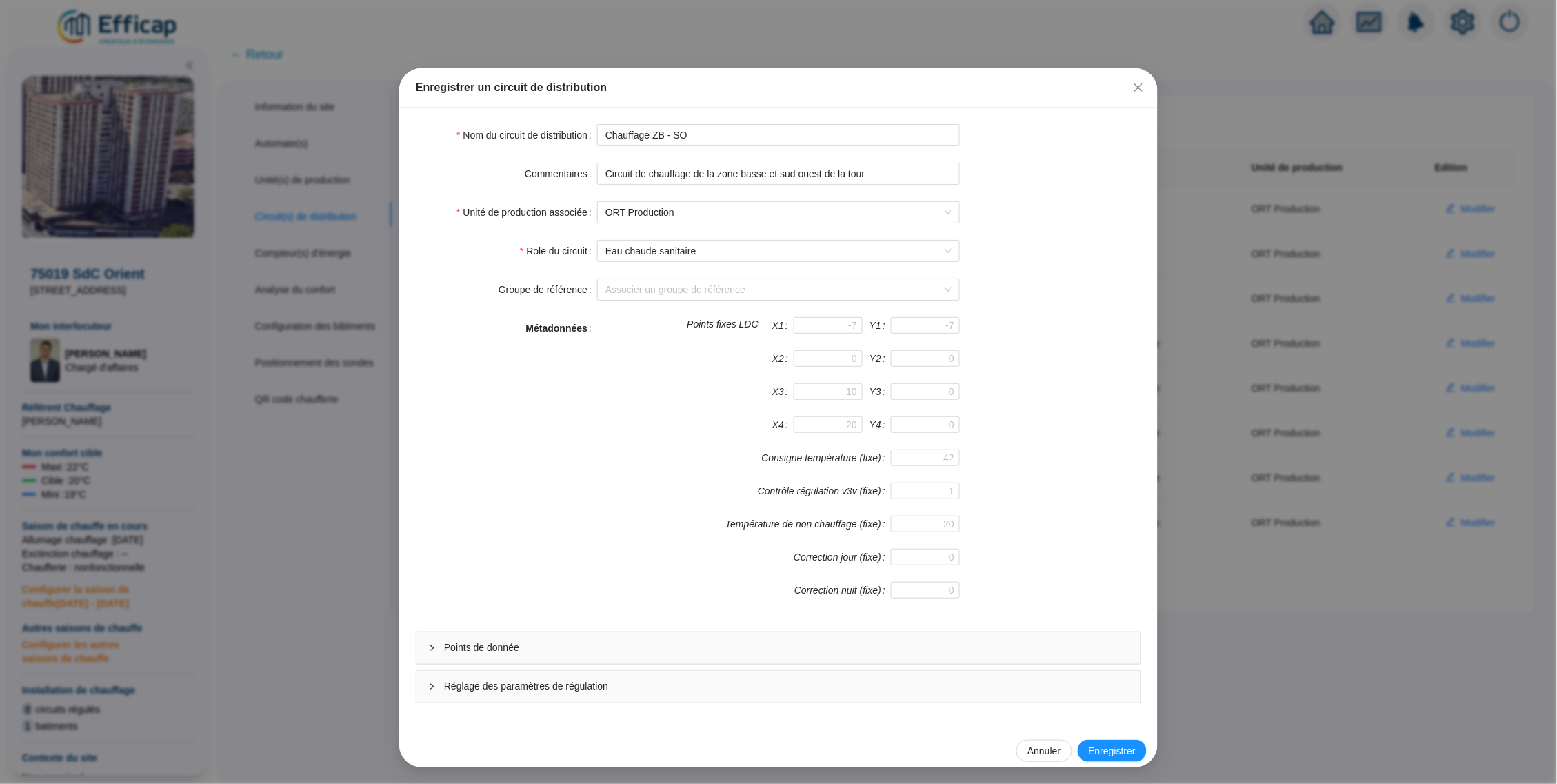
scroll to position [2, 0]
click at [573, 661] on div "Points de donnée" at bounding box center [778, 648] width 724 height 32
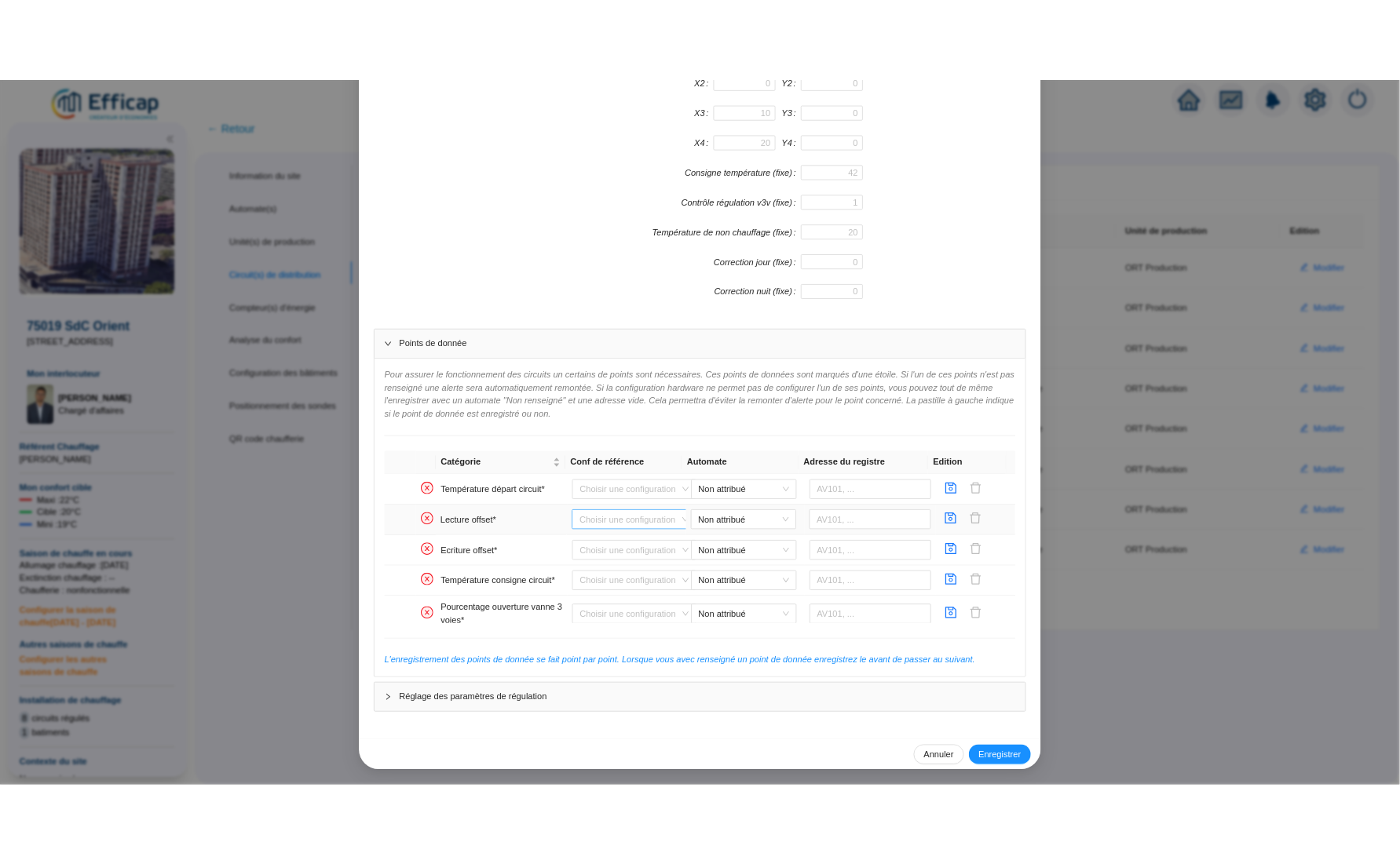
scroll to position [402, 0]
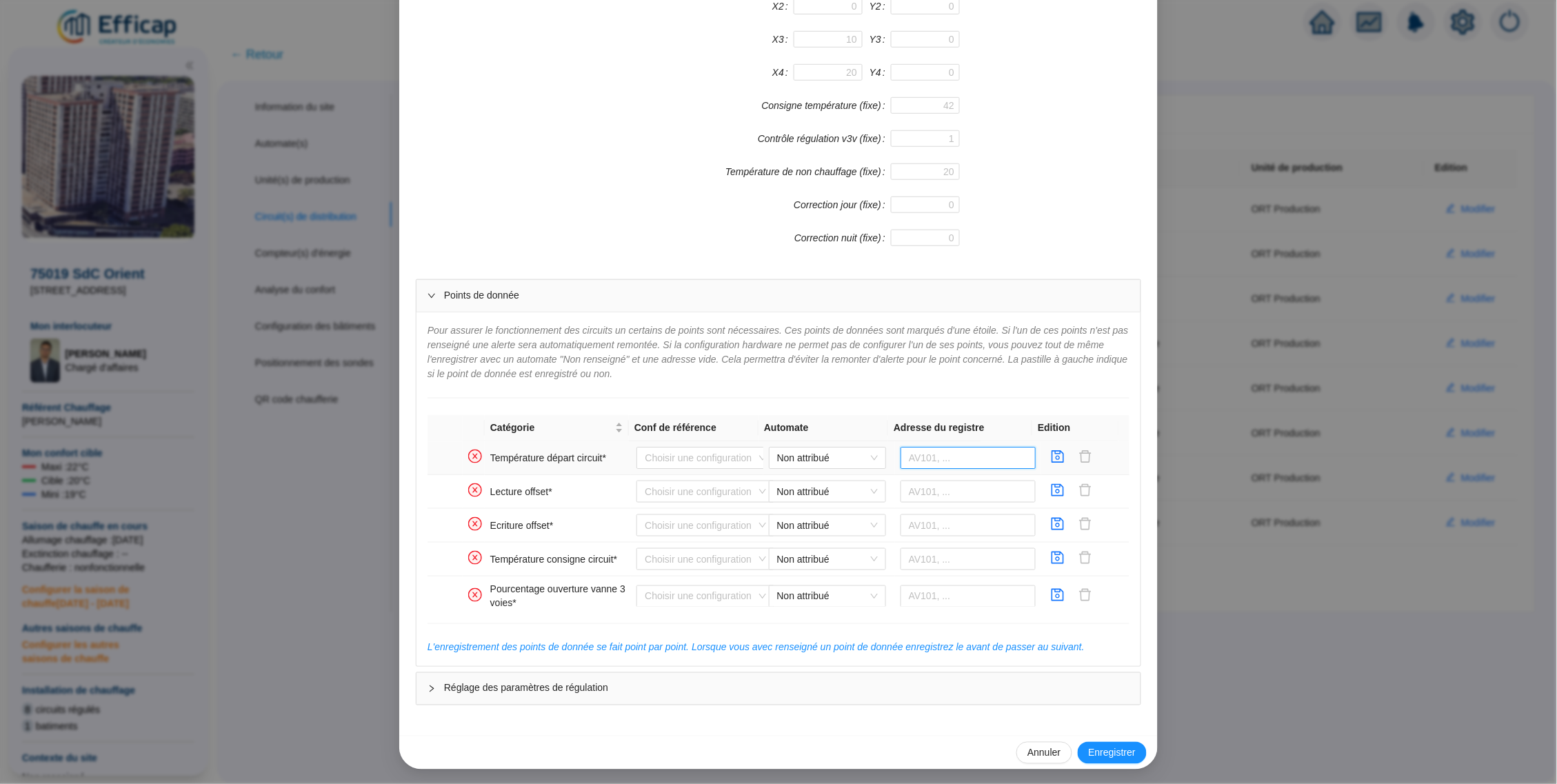
click at [931, 449] on input "text" at bounding box center [969, 458] width 136 height 22
paste input "566880"
click at [825, 453] on span "Non attribué" at bounding box center [828, 458] width 100 height 21
type input "566880"
click at [833, 506] on div "ORT WIT ZB" at bounding box center [817, 506] width 95 height 14
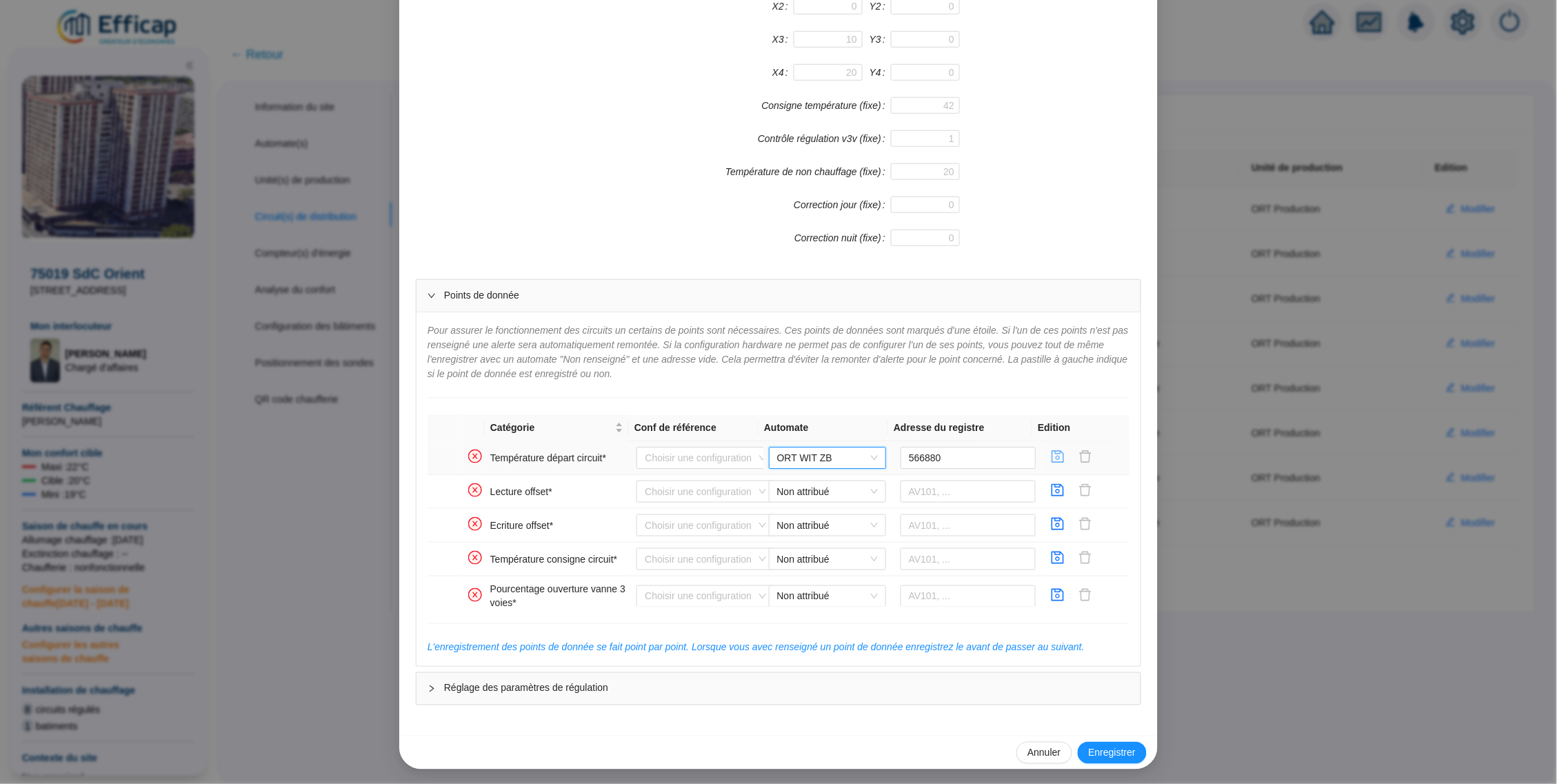
click at [1051, 456] on icon "save" at bounding box center [1058, 456] width 13 height 13
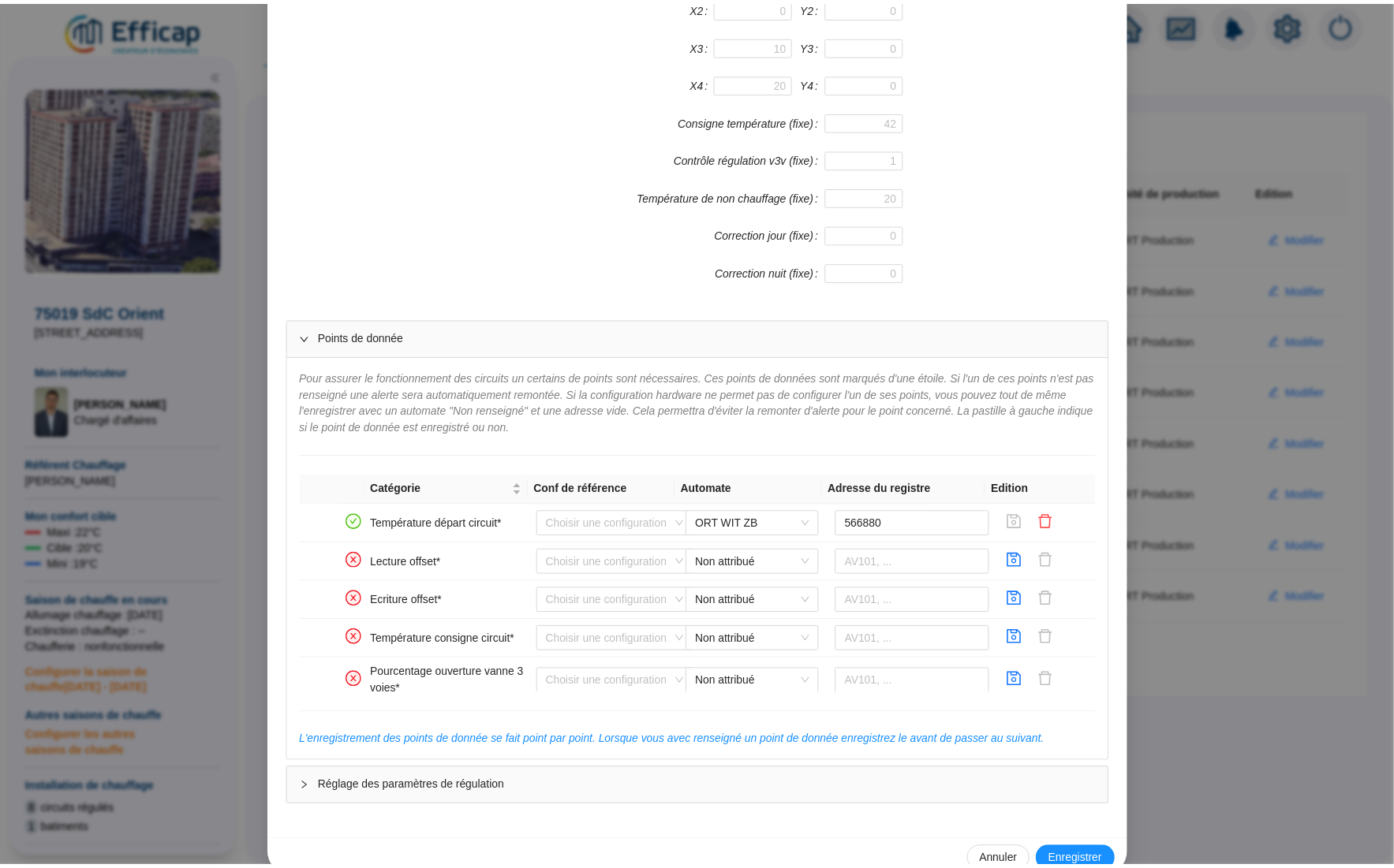
scroll to position [0, 0]
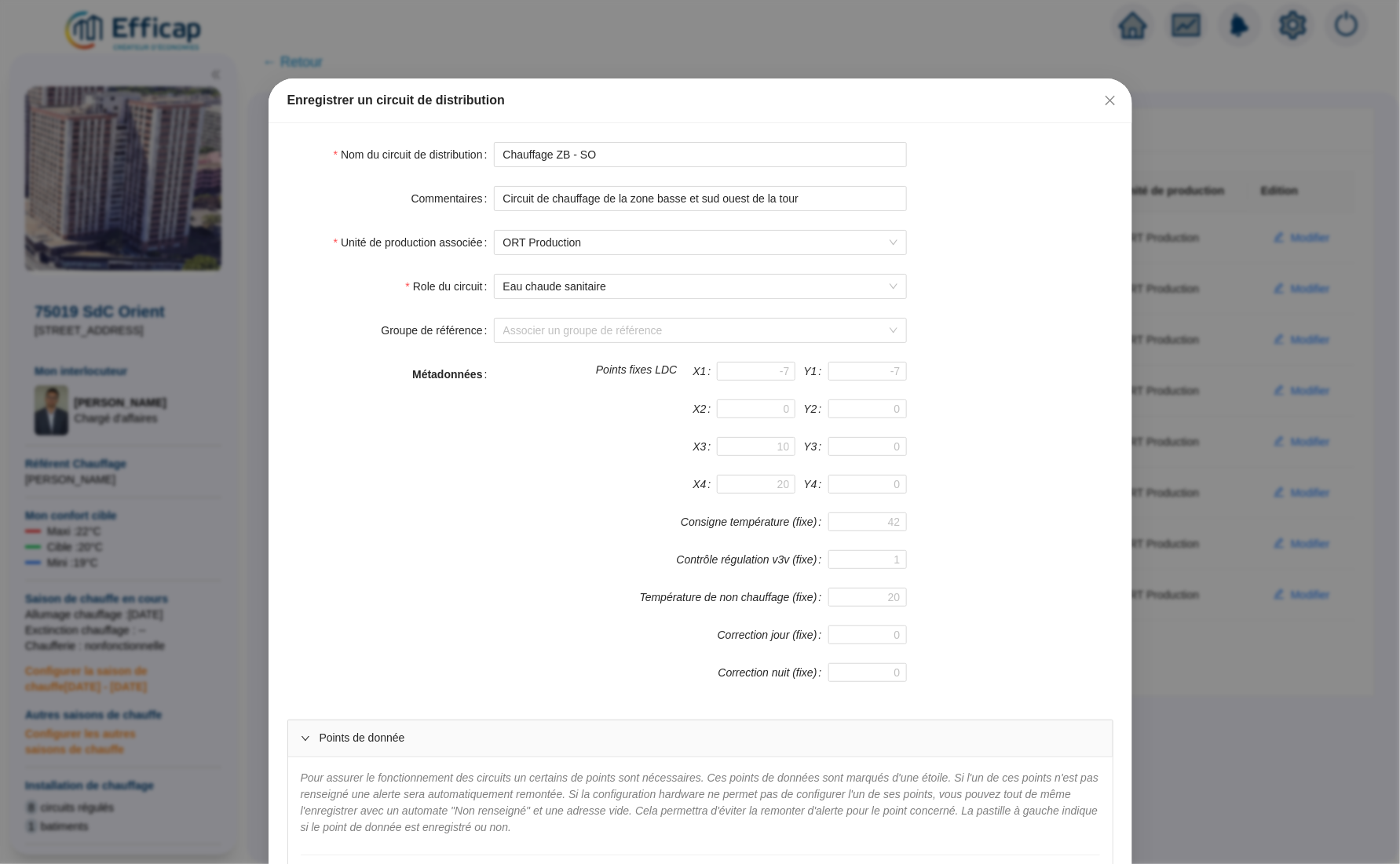
click at [198, 251] on div "Enregistrer un circuit de distribution Nom du circuit de distribution Chauffage…" at bounding box center [700, 432] width 1400 height 864
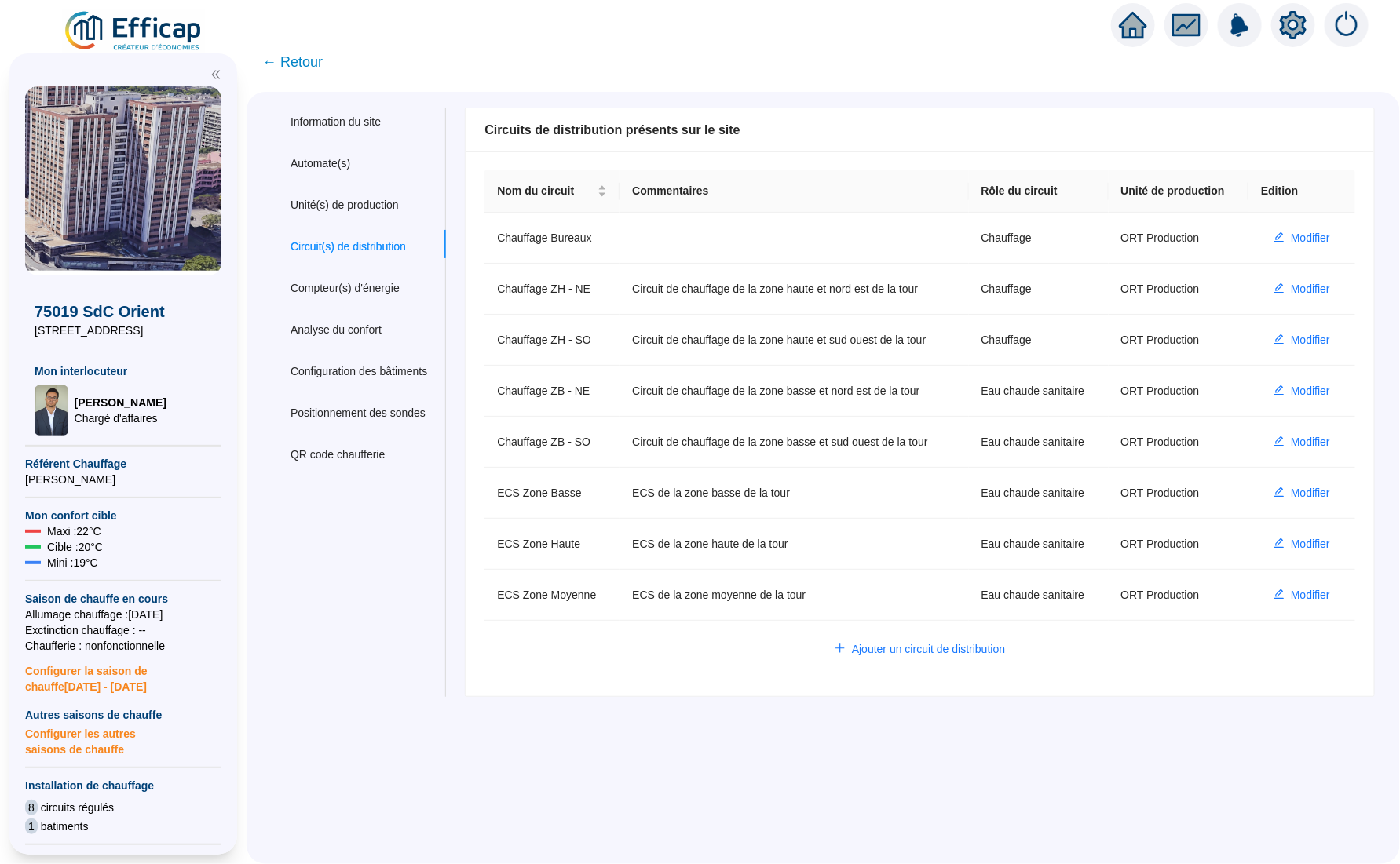
click at [168, 25] on img at bounding box center [133, 31] width 142 height 44
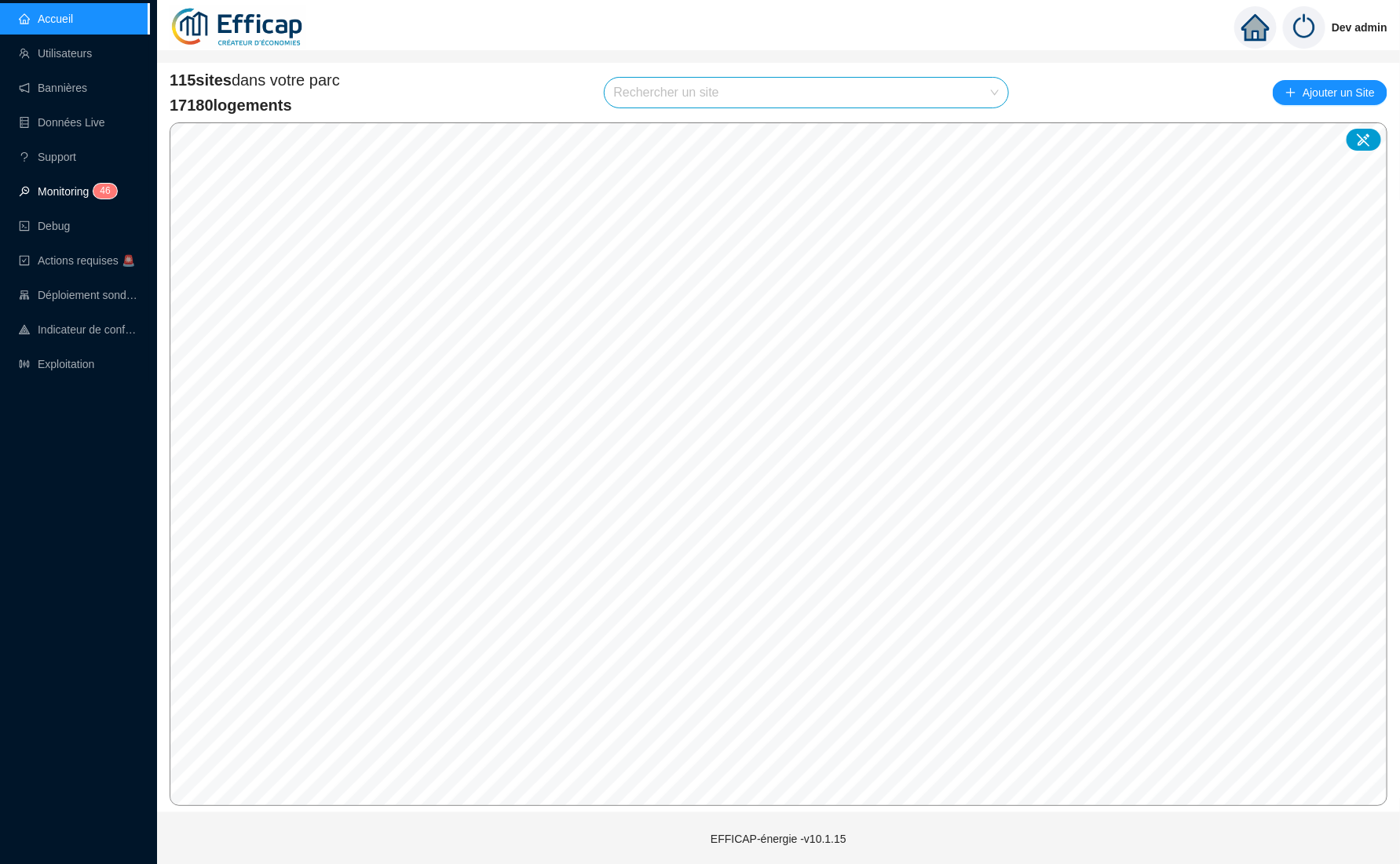
click at [100, 191] on sup "4 6" at bounding box center [105, 191] width 23 height 15
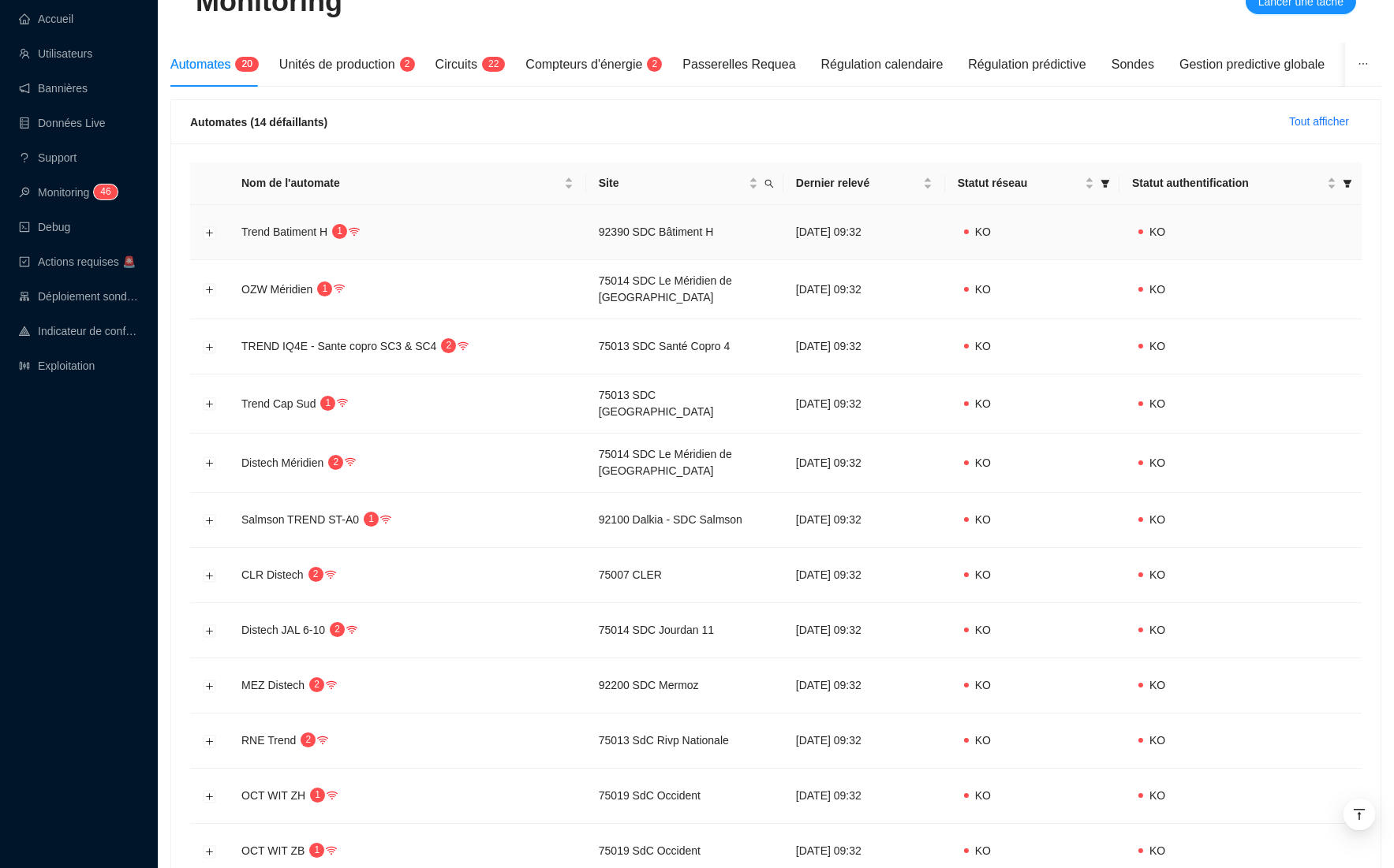
scroll to position [339, 0]
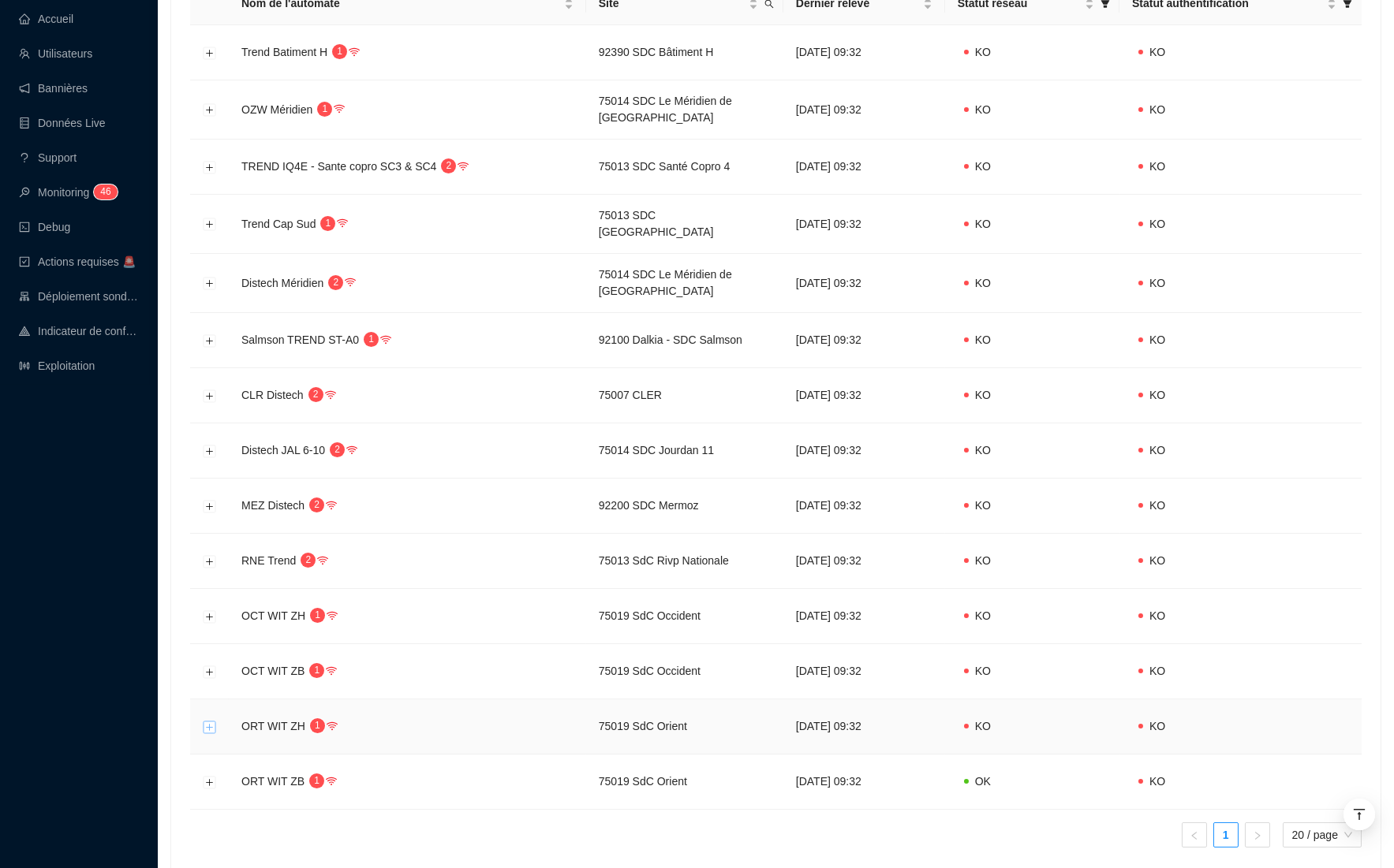
click at [209, 721] on button "Développer la ligne" at bounding box center [210, 726] width 12 height 12
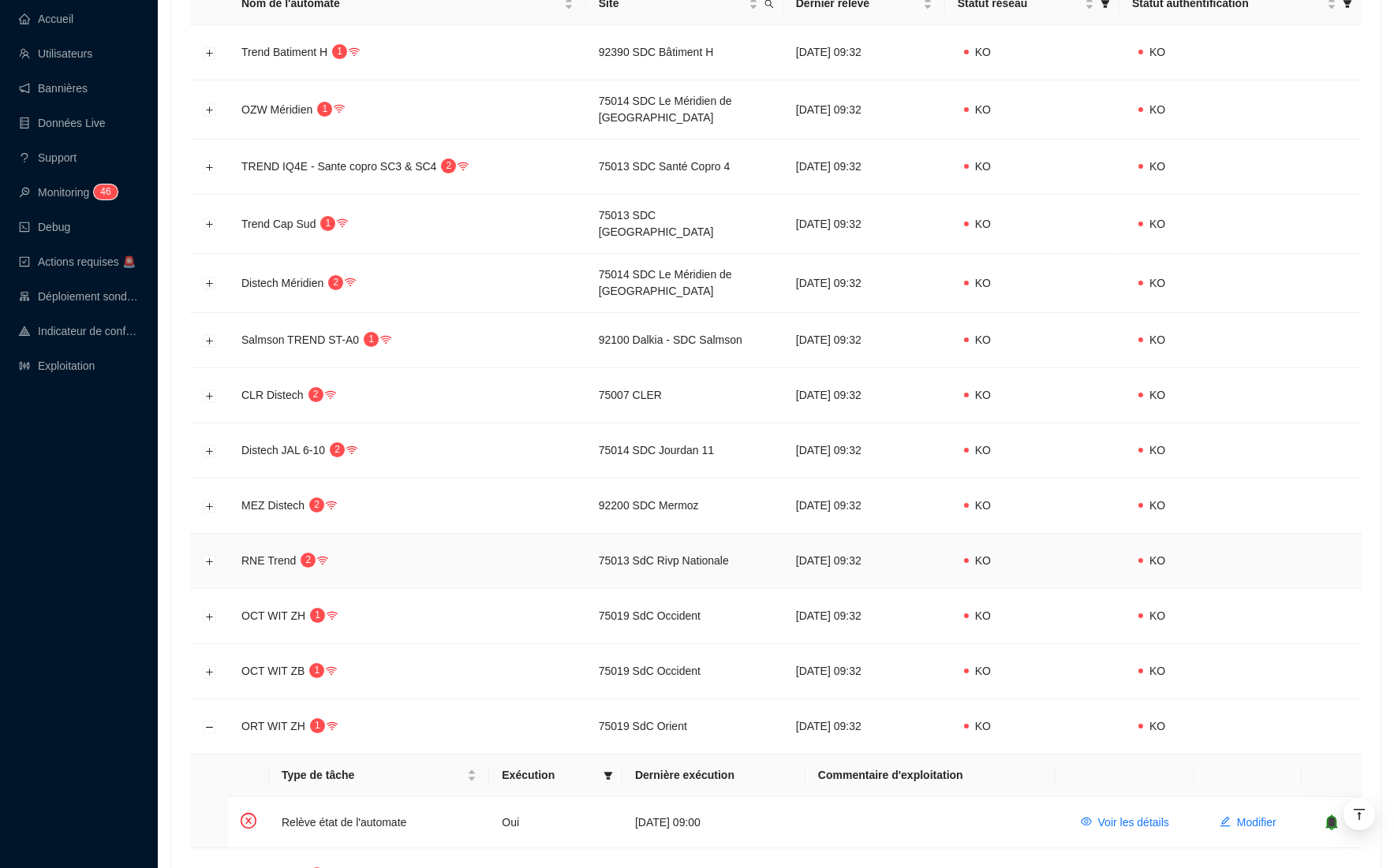
scroll to position [481, 0]
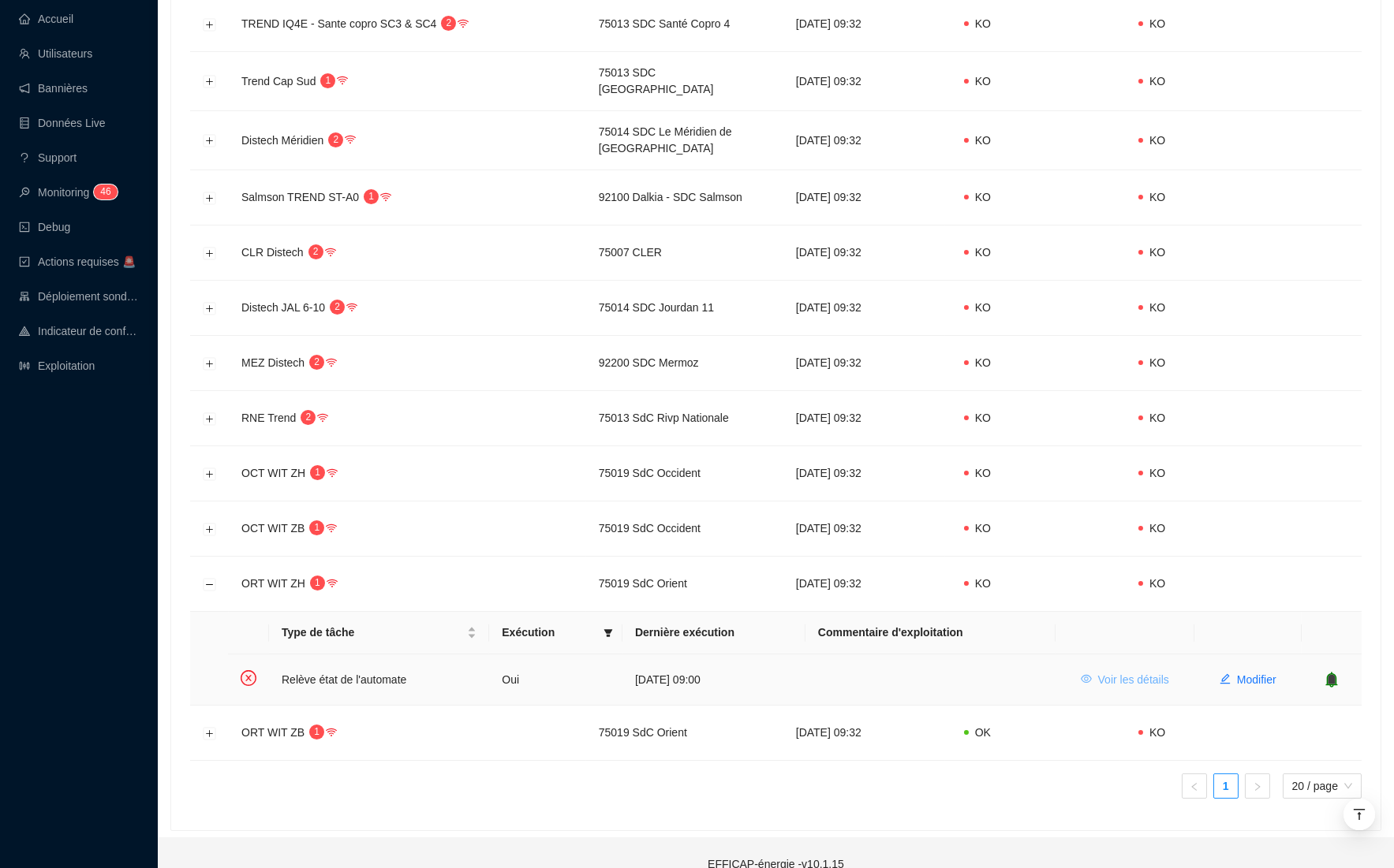
click at [1142, 672] on span "Voir les détails" at bounding box center [1134, 679] width 71 height 16
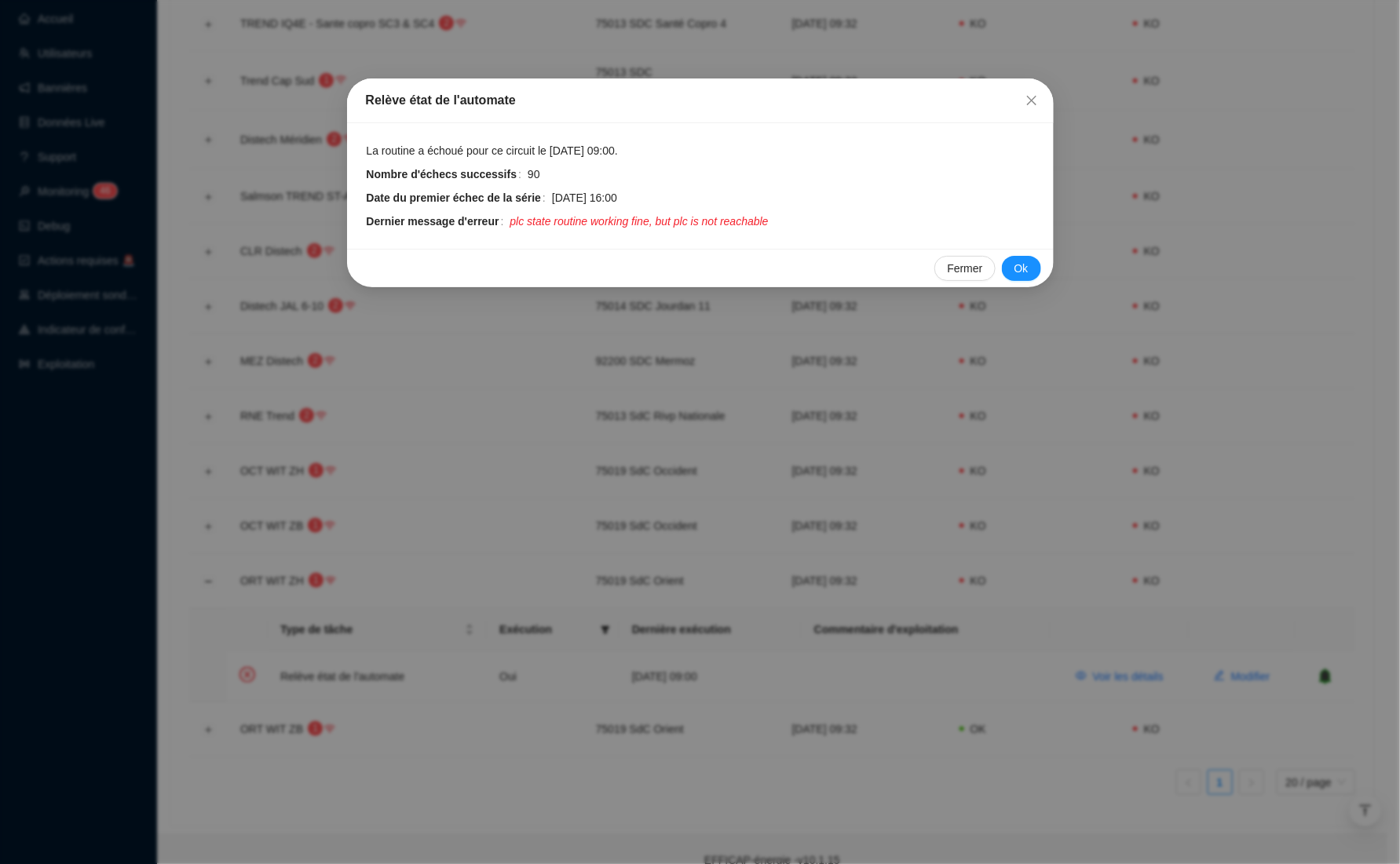
drag, startPoint x: 142, startPoint y: 615, endPoint x: 147, endPoint y: 606, distance: 10.3
click at [143, 615] on div "Relève état de l'automate La routine a échoué pour ce circuit le 14 oct. 2025 0…" at bounding box center [700, 432] width 1400 height 864
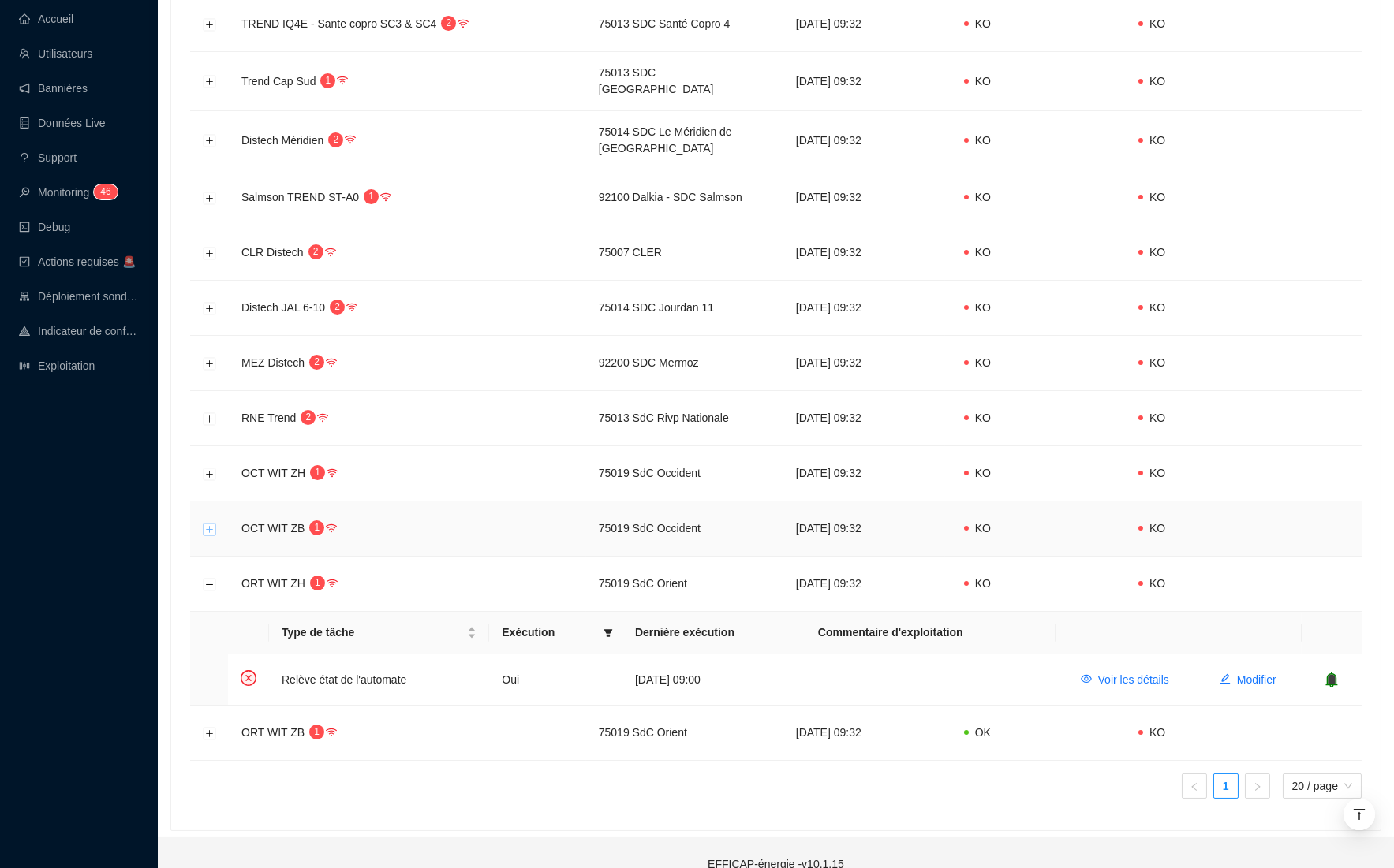
click at [208, 523] on button "Développer la ligne" at bounding box center [210, 528] width 12 height 12
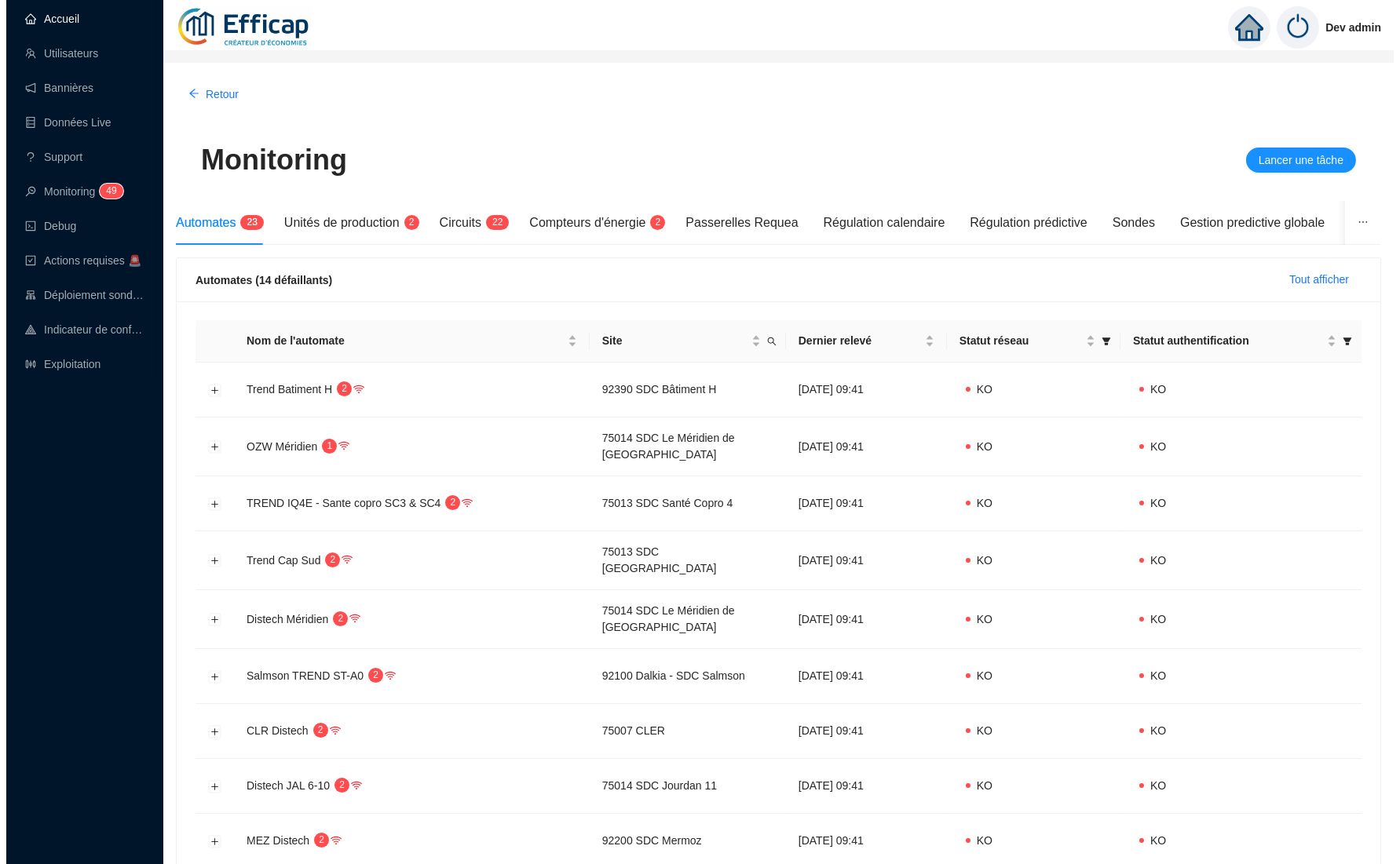
scroll to position [0, 0]
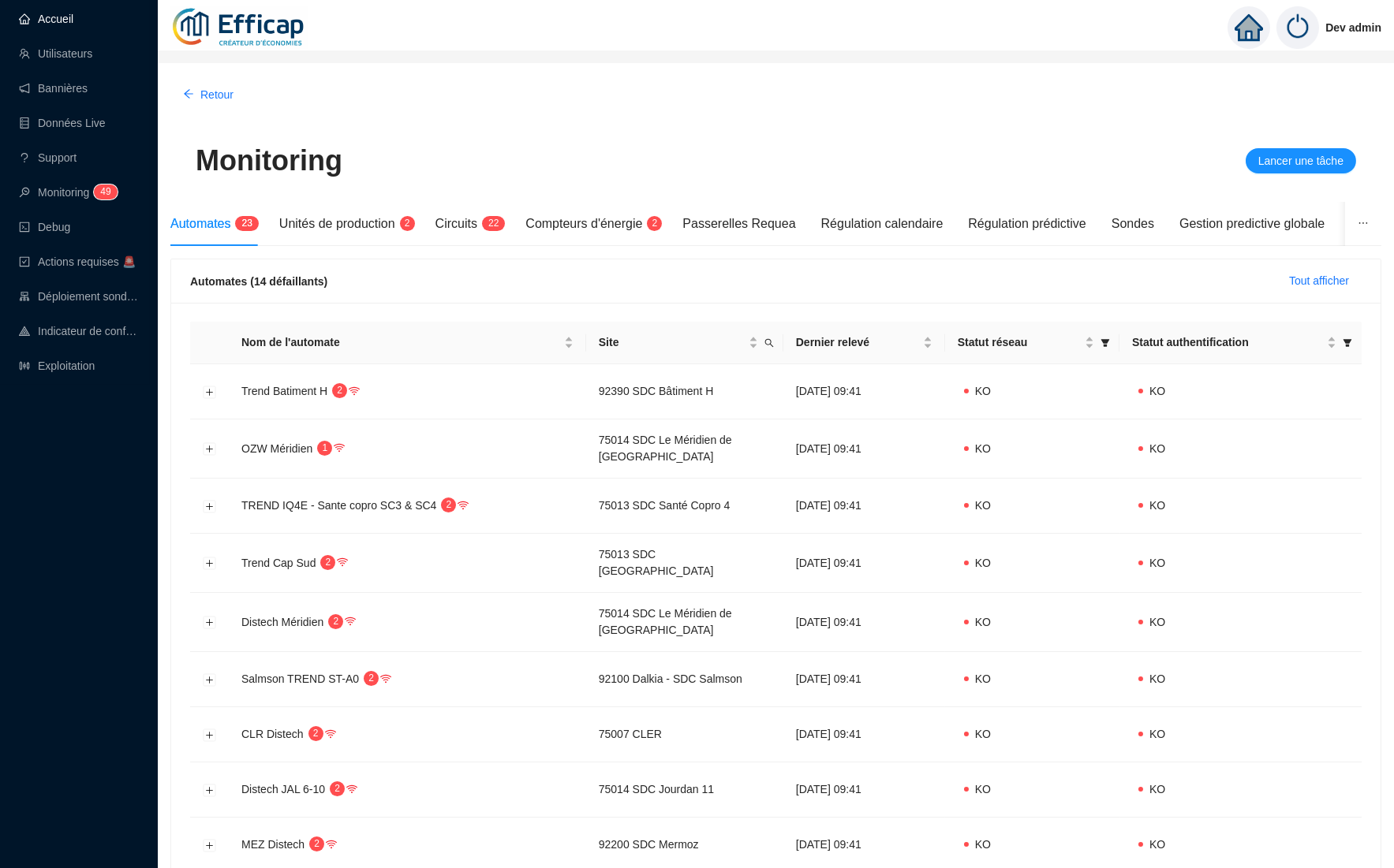
click at [69, 16] on link "Accueil" at bounding box center [46, 18] width 55 height 12
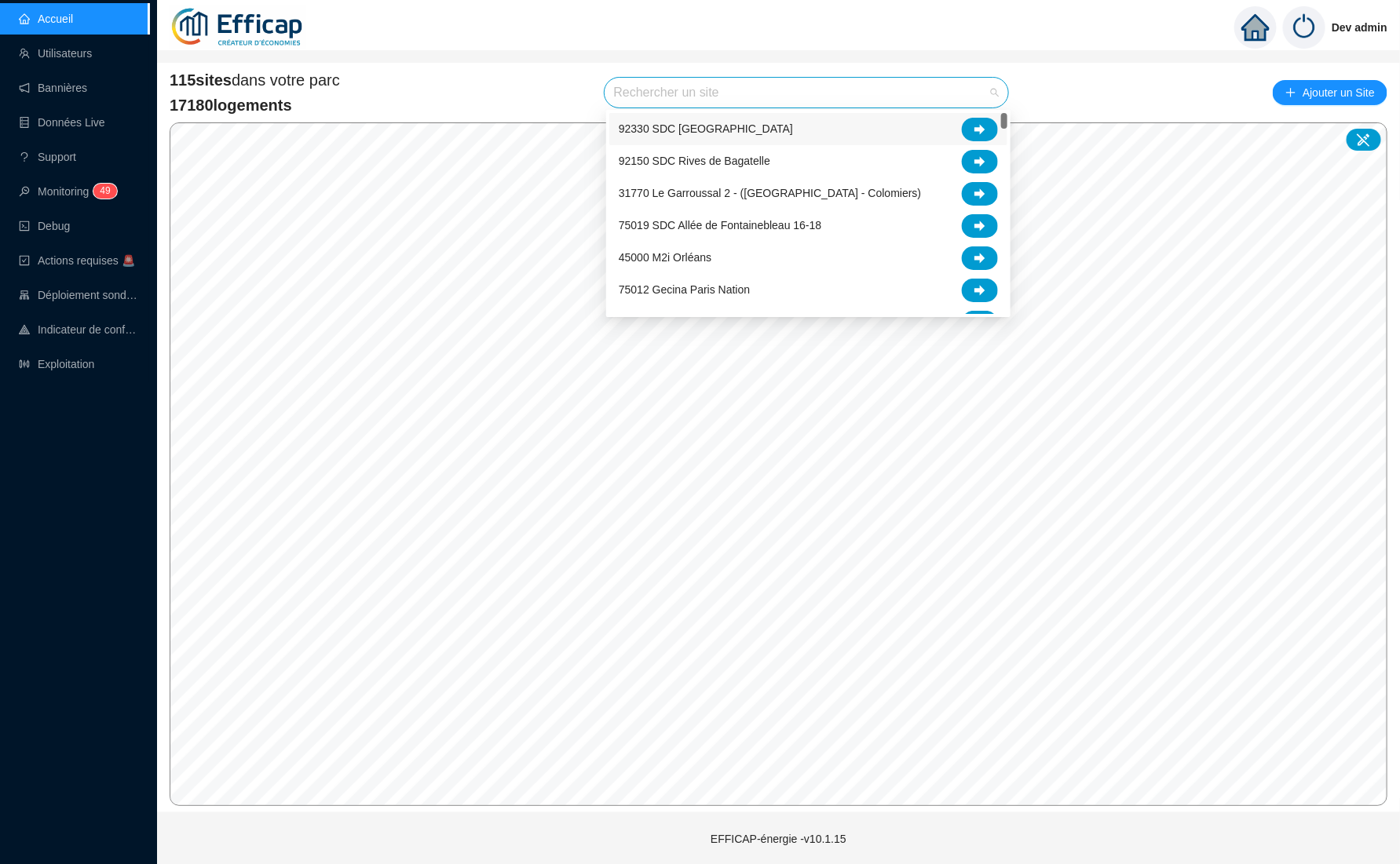
click at [940, 103] on input "search" at bounding box center [800, 92] width 372 height 30
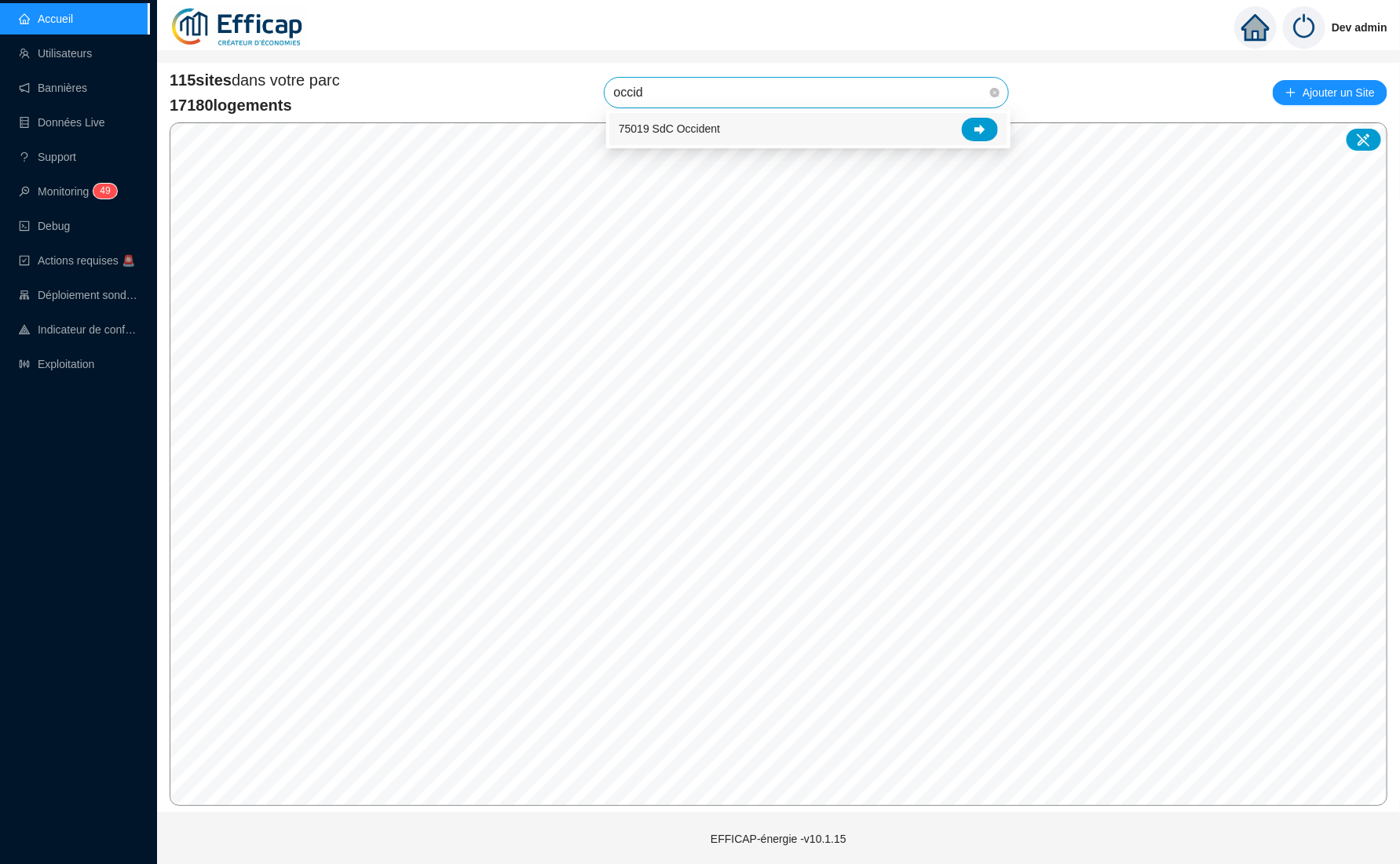
type input "occide"
drag, startPoint x: 1026, startPoint y: 118, endPoint x: 979, endPoint y: 123, distance: 47.3
click at [979, 124] on icon at bounding box center [981, 130] width 11 height 11
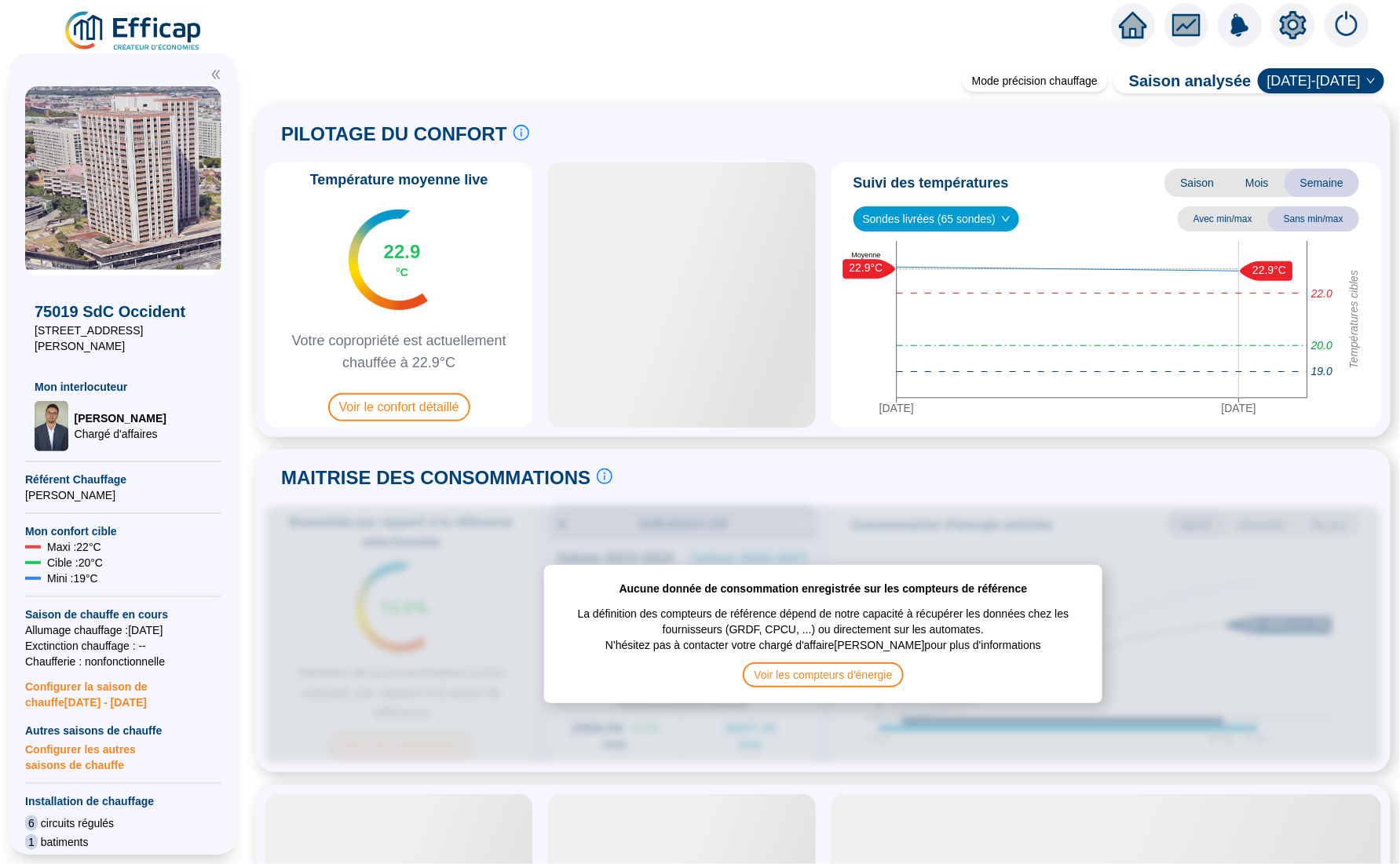
click at [1290, 22] on icon "setting" at bounding box center [1293, 26] width 11 height 11
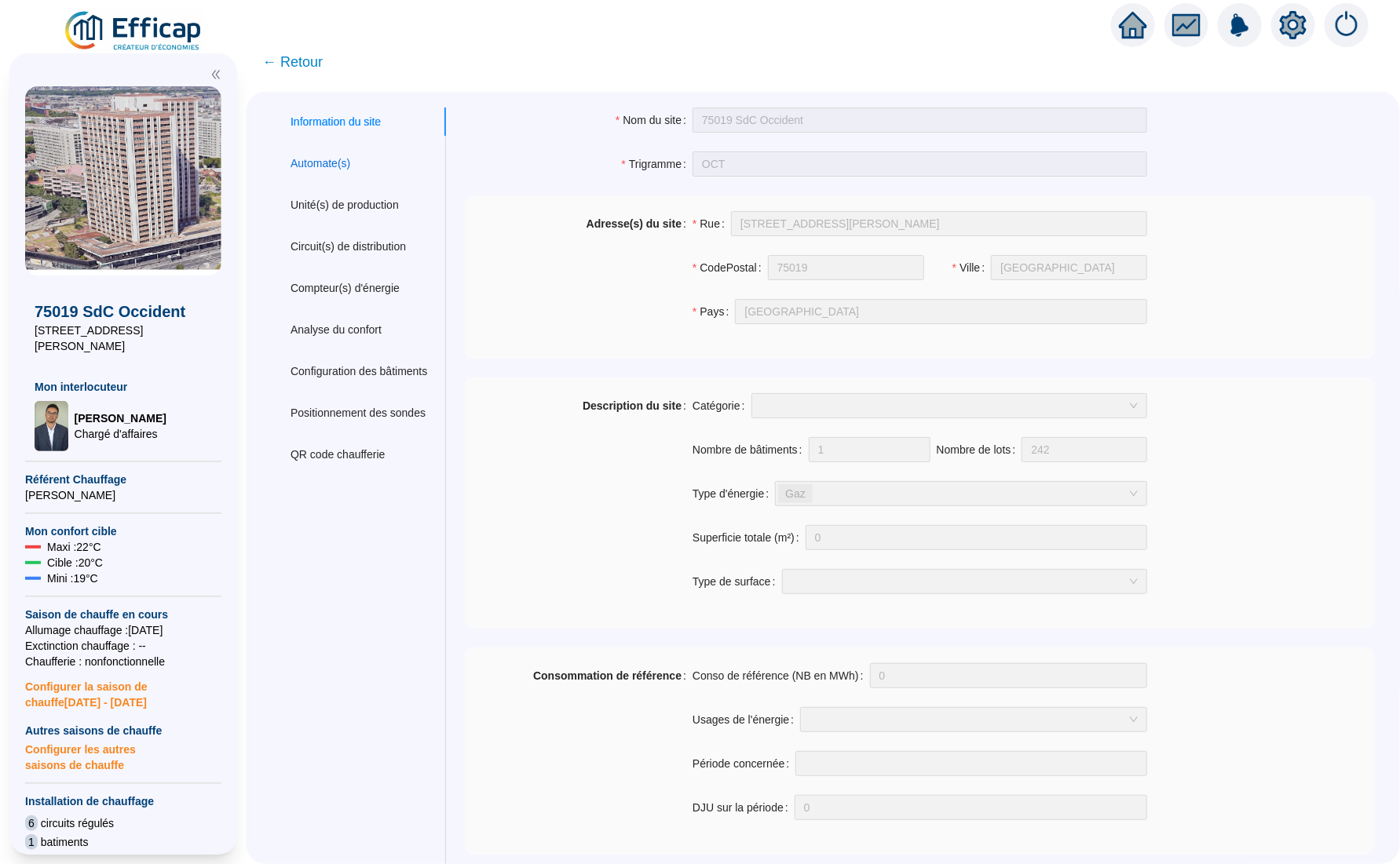
click at [326, 168] on div "Automate(s)" at bounding box center [320, 163] width 60 height 16
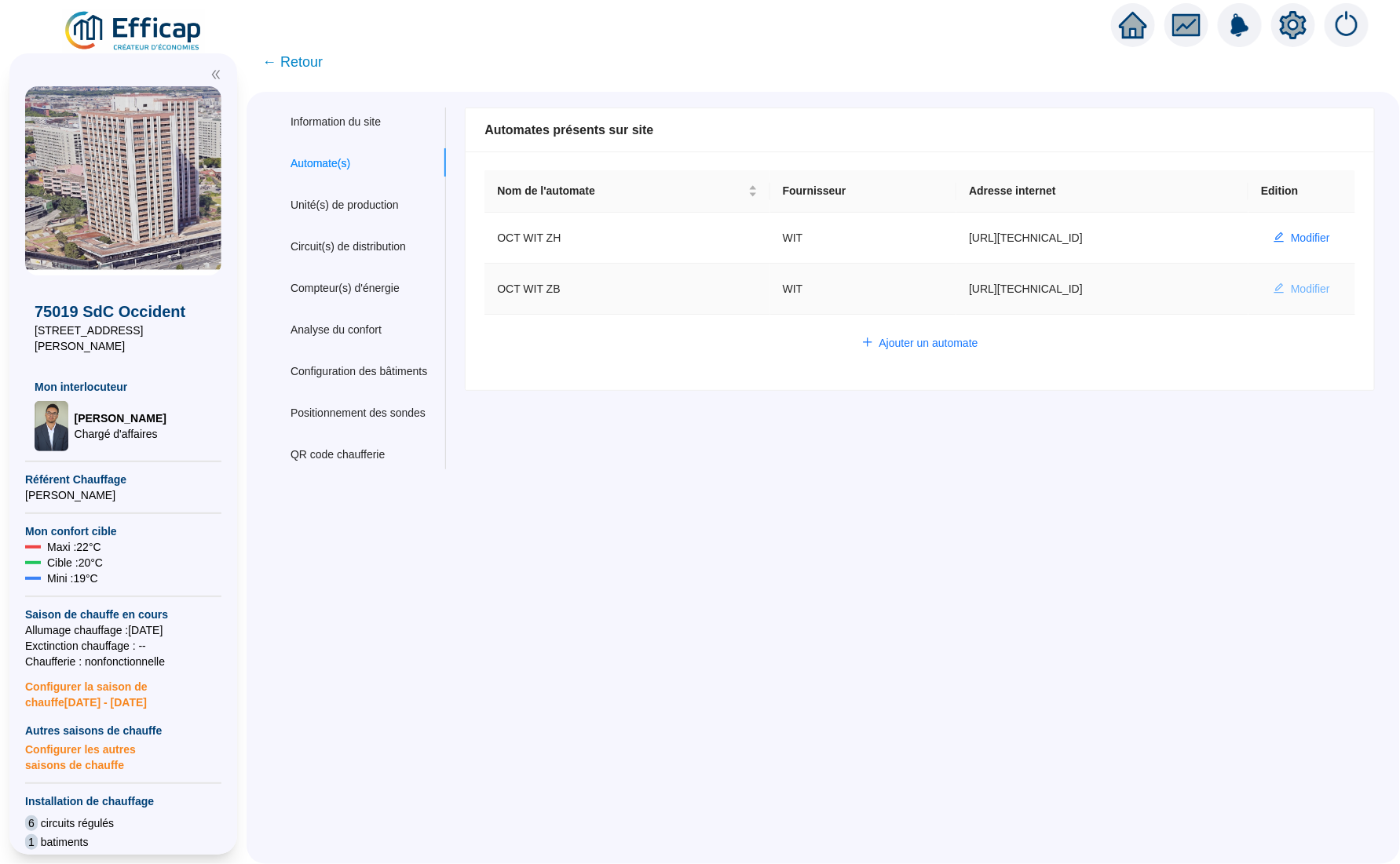
click at [1299, 287] on span "Modifier" at bounding box center [1310, 289] width 39 height 16
type input "OCT WIT ZB"
type input "http://127.0.0.1"
type input "admin-efficap"
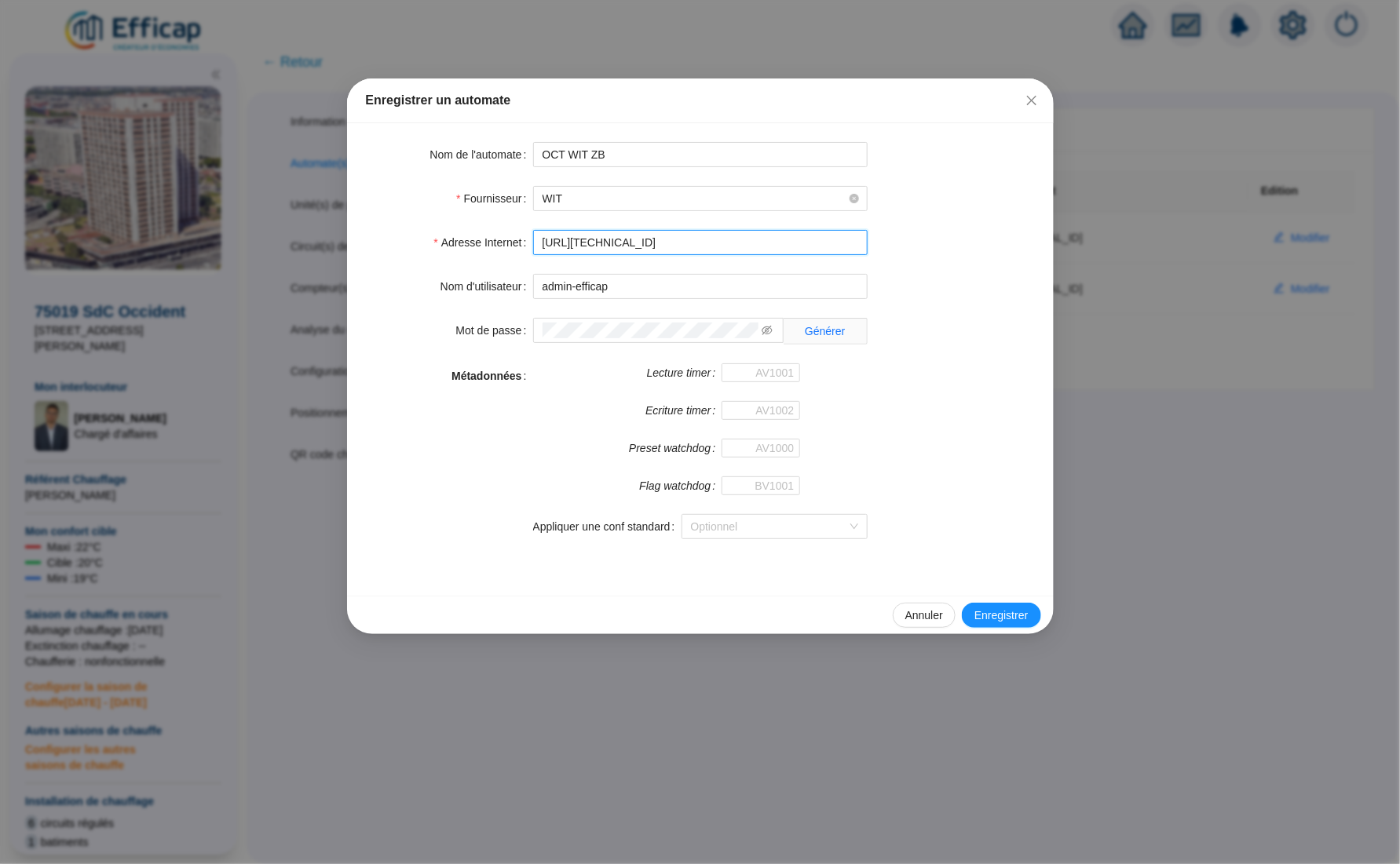
drag, startPoint x: 653, startPoint y: 244, endPoint x: 498, endPoint y: 243, distance: 155.0
paste input "ful-sst3-occident-zb"
click at [661, 243] on input "http://10.0.132.2:8080/ful-sst3-occident-zb" at bounding box center [700, 242] width 335 height 25
type input "http://10.0.132.2:8080/aful-sst3-occident-zb"
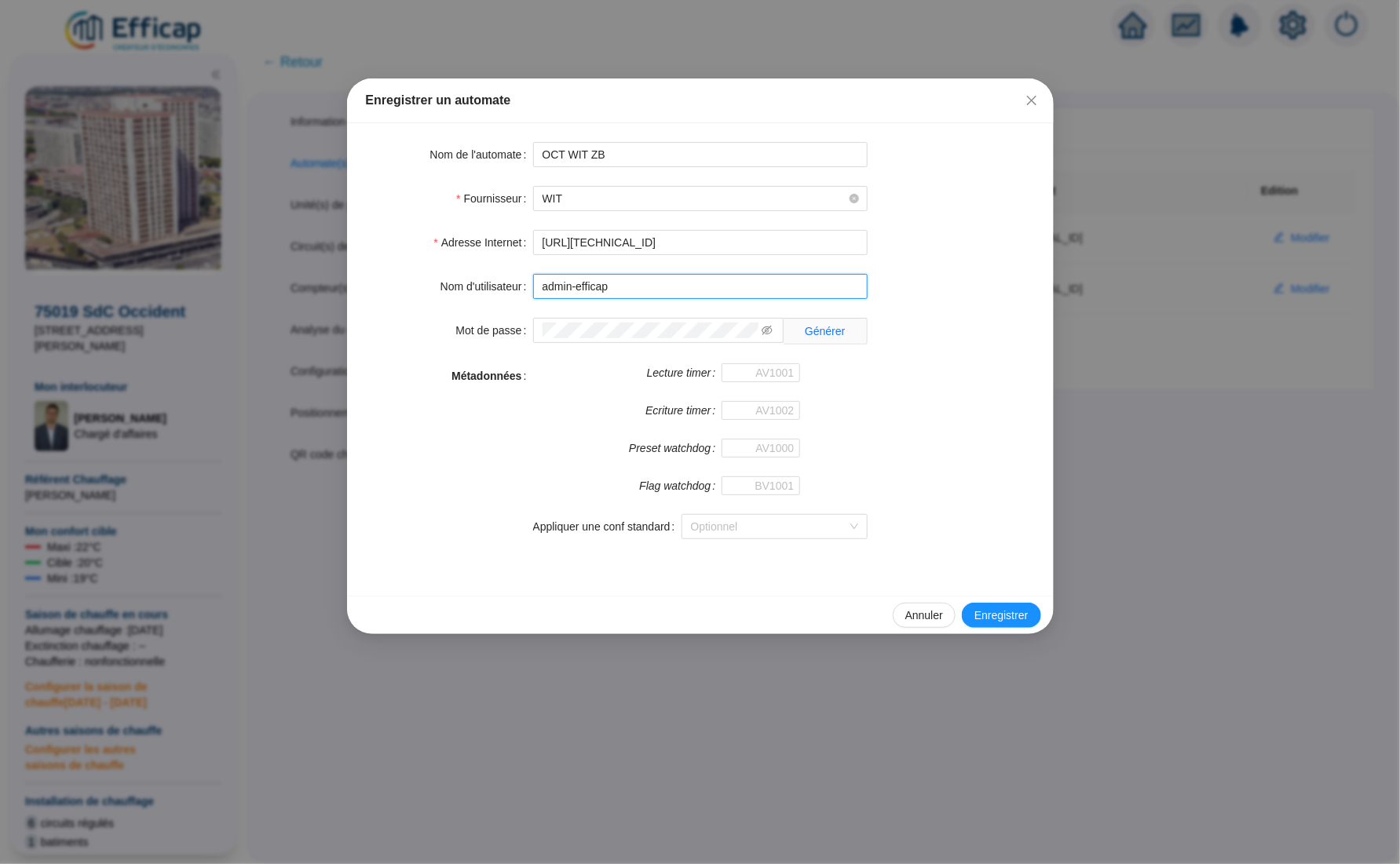
click at [636, 286] on input "admin-efficap" at bounding box center [700, 287] width 335 height 25
click at [630, 280] on input "admin-efficap" at bounding box center [700, 287] width 335 height 25
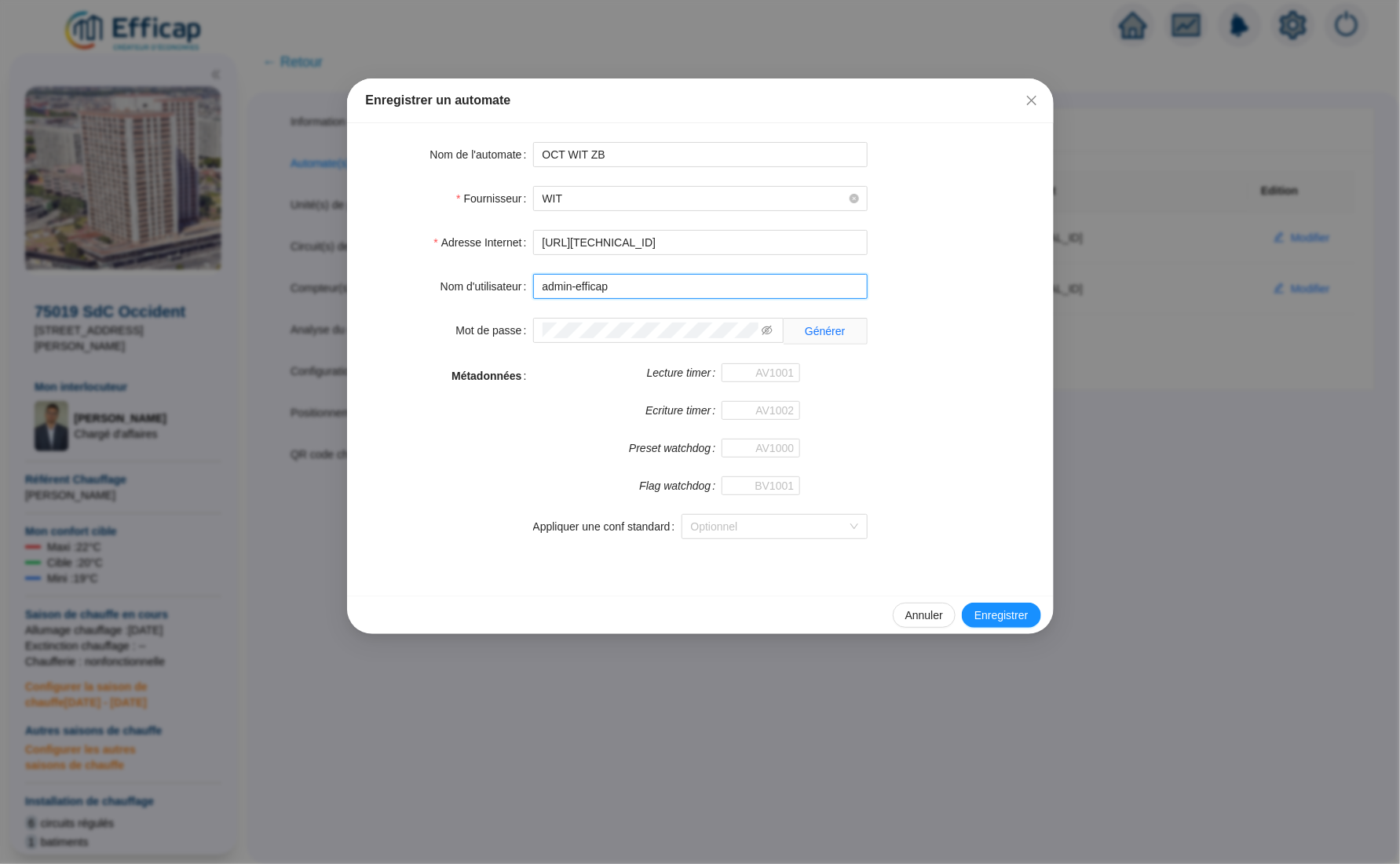
paste input "66D322DAF5283979"
type input "66D322DAF5283979"
click at [763, 370] on input "Lecture timer" at bounding box center [761, 372] width 78 height 19
click at [992, 610] on span "Enregistrer" at bounding box center [1002, 615] width 53 height 16
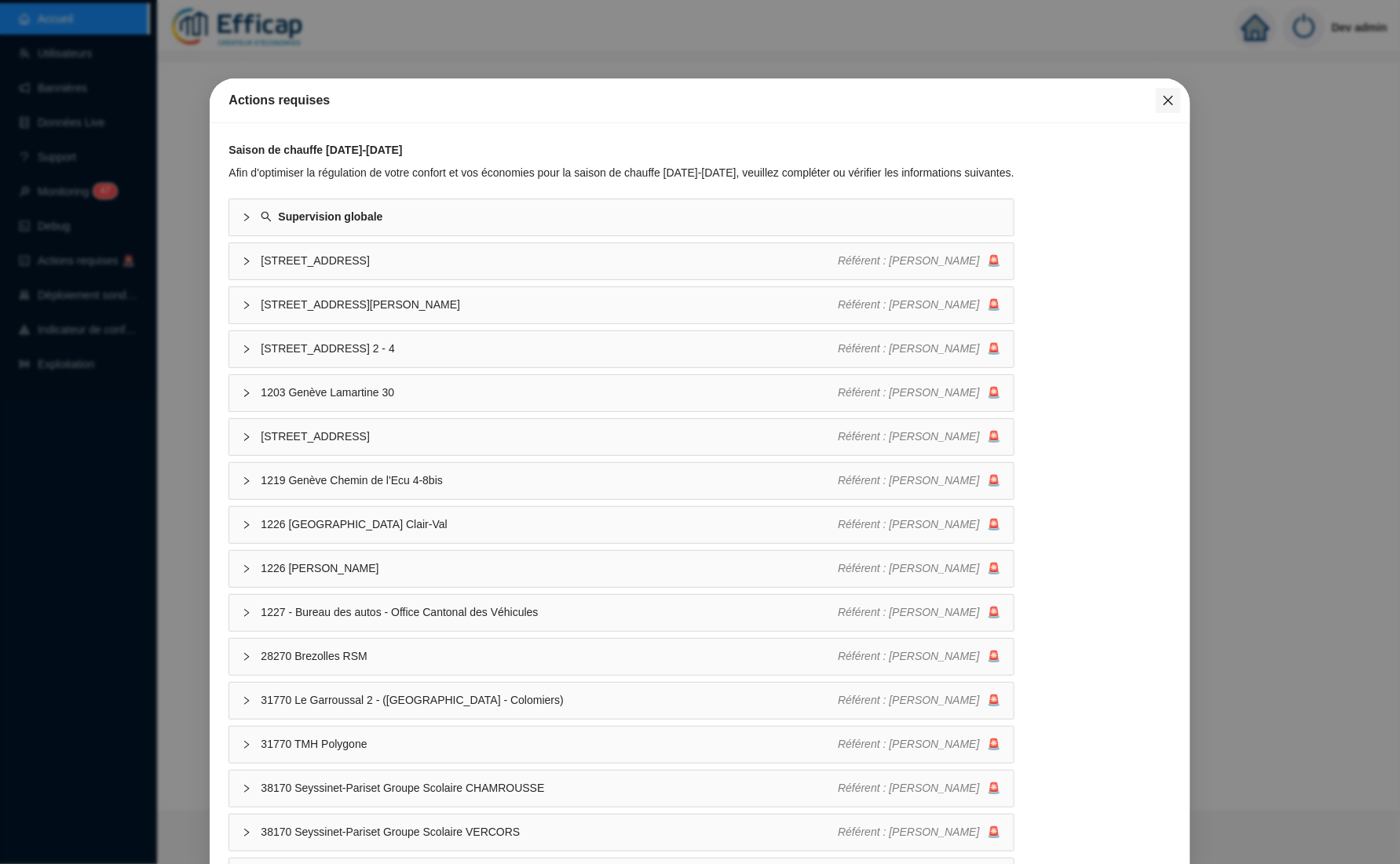
click at [1162, 104] on icon "close" at bounding box center [1167, 100] width 12 height 12
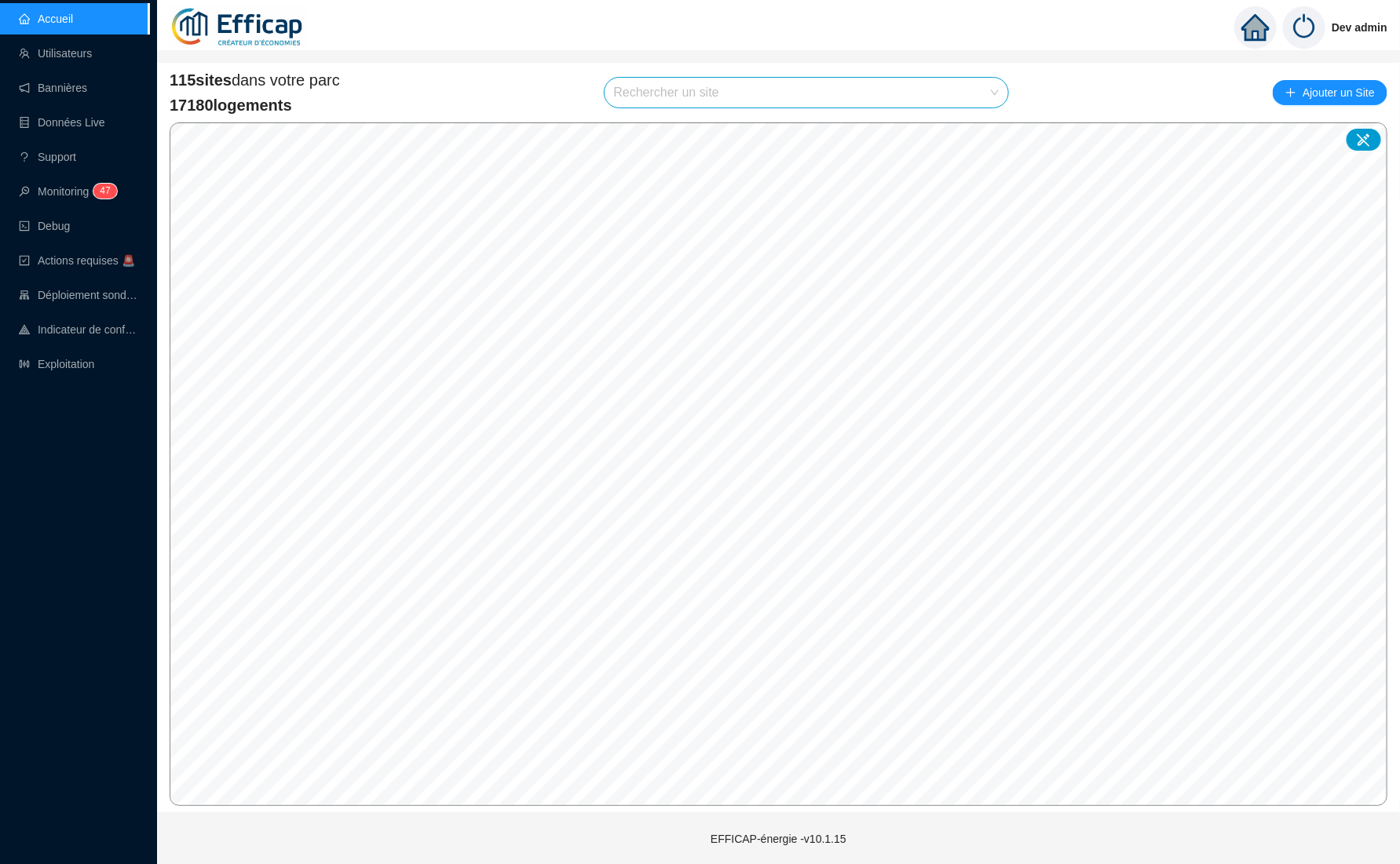
click at [967, 93] on input "search" at bounding box center [800, 92] width 372 height 30
type input "orient"
click at [991, 138] on div at bounding box center [980, 130] width 36 height 24
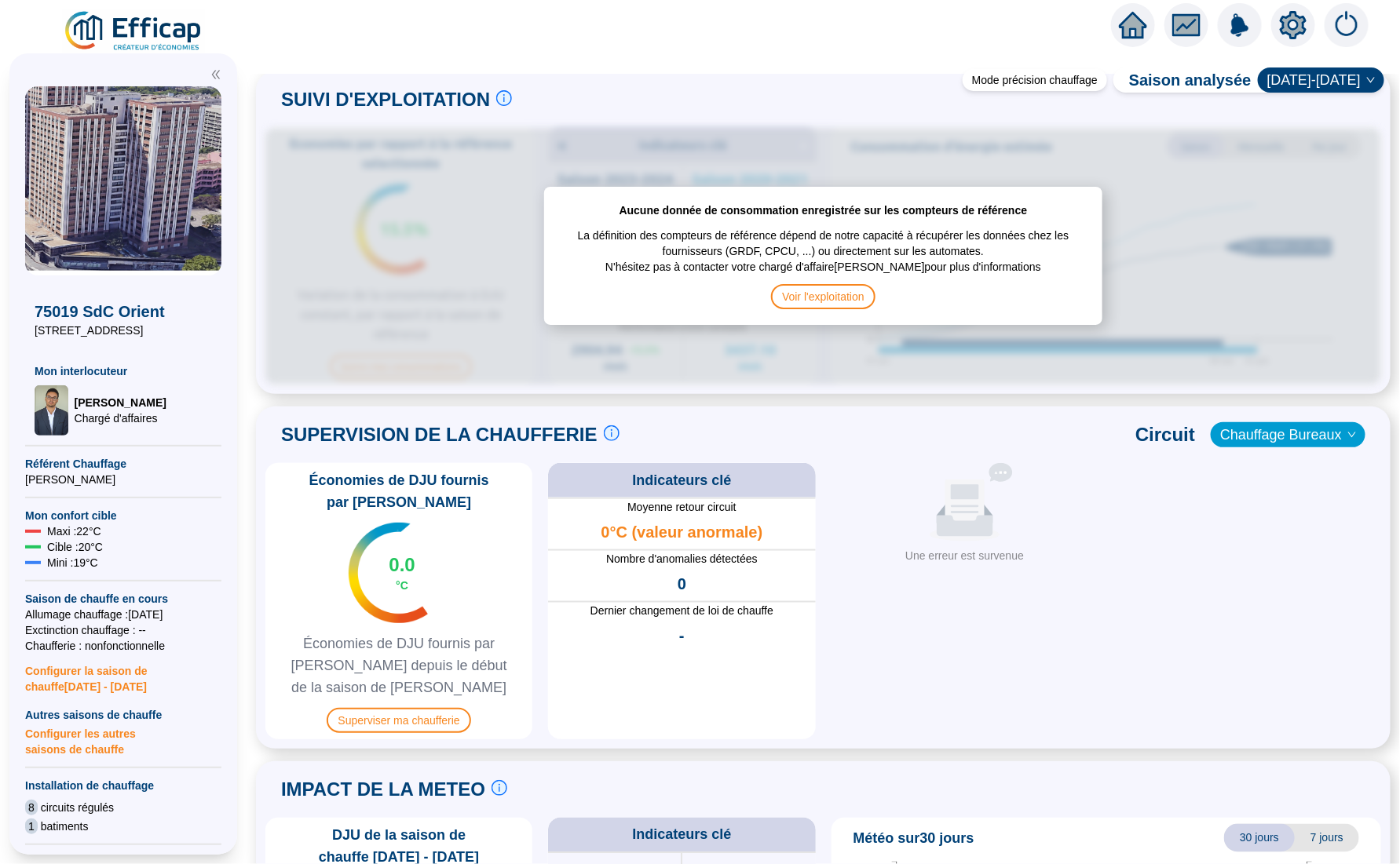
scroll to position [818, 0]
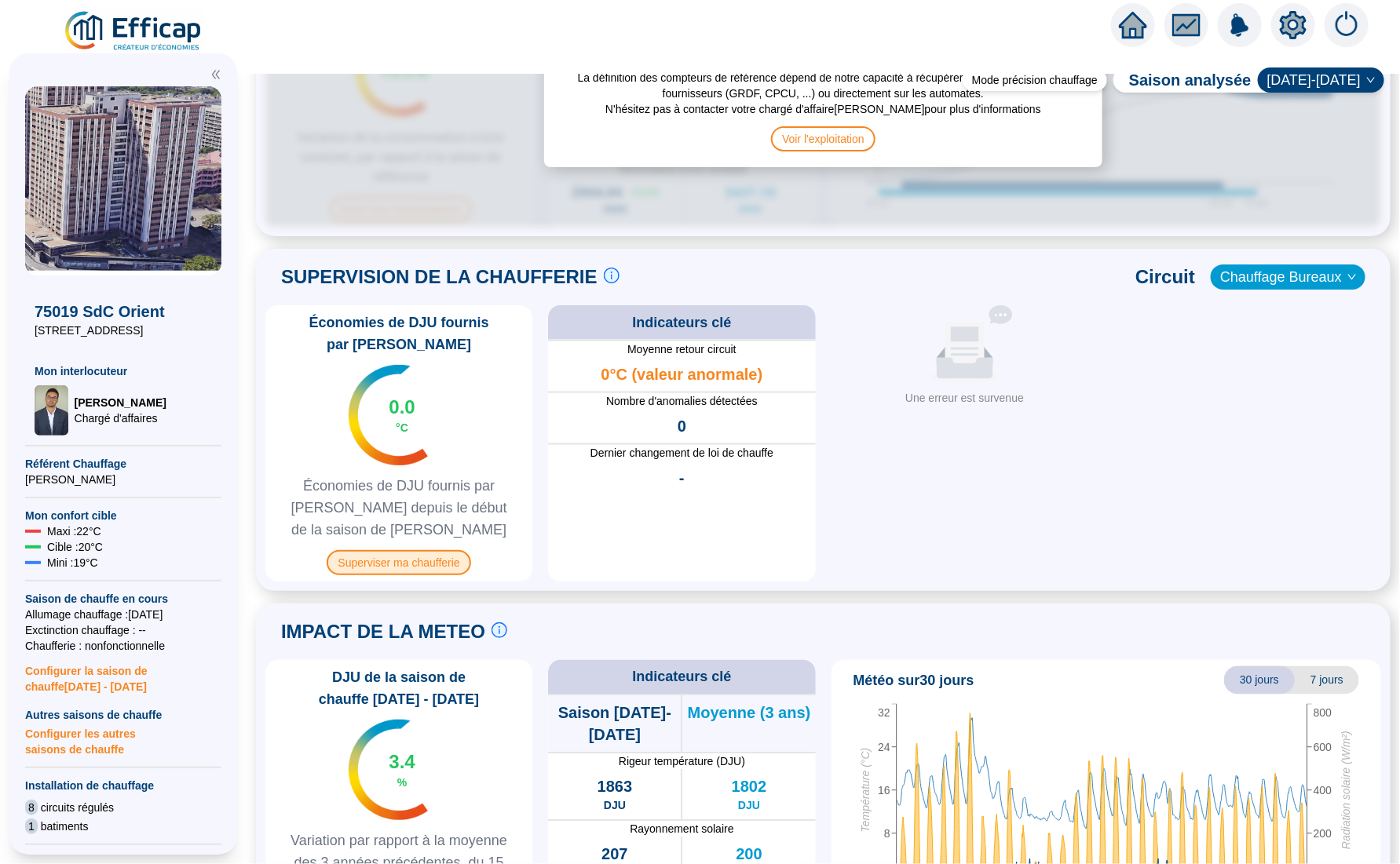
click at [426, 551] on span "Superviser ma chaufferie" at bounding box center [398, 563] width 144 height 25
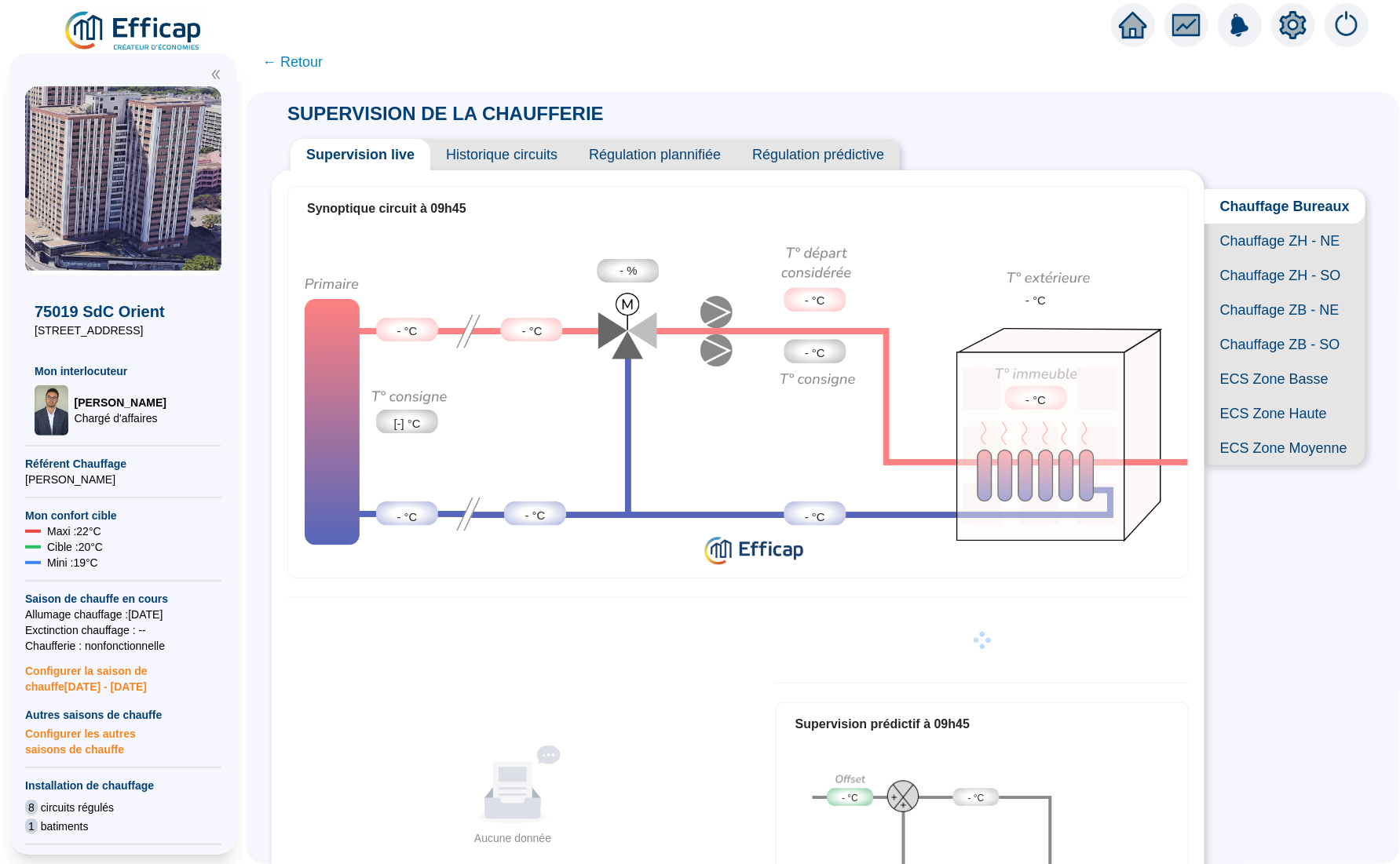
click at [1269, 396] on span "ECS Zone Basse" at bounding box center [1285, 379] width 161 height 34
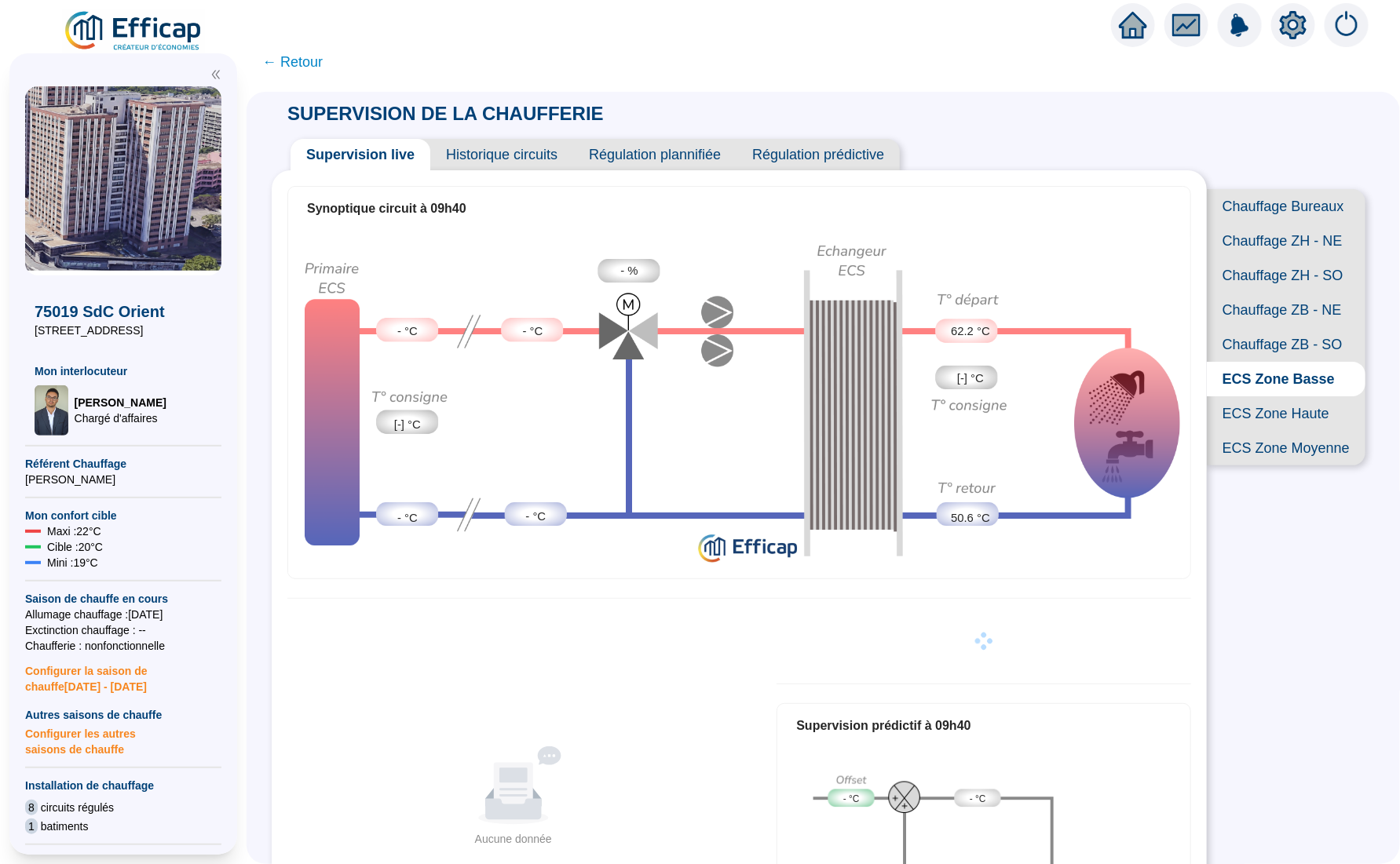
click at [521, 150] on span "Historique circuits" at bounding box center [502, 154] width 143 height 31
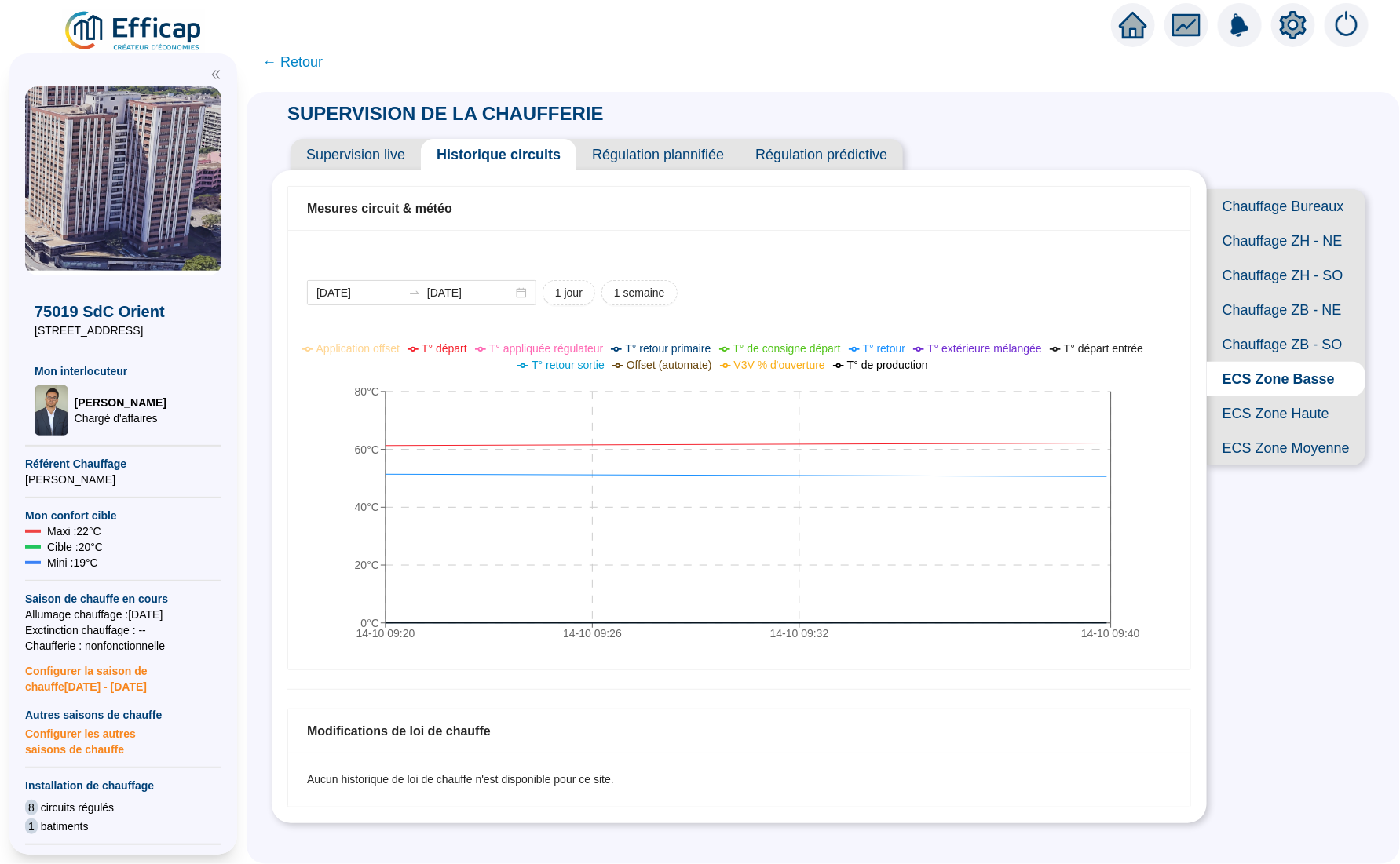
click at [1316, 431] on span "ECS Zone Haute" at bounding box center [1286, 413] width 158 height 34
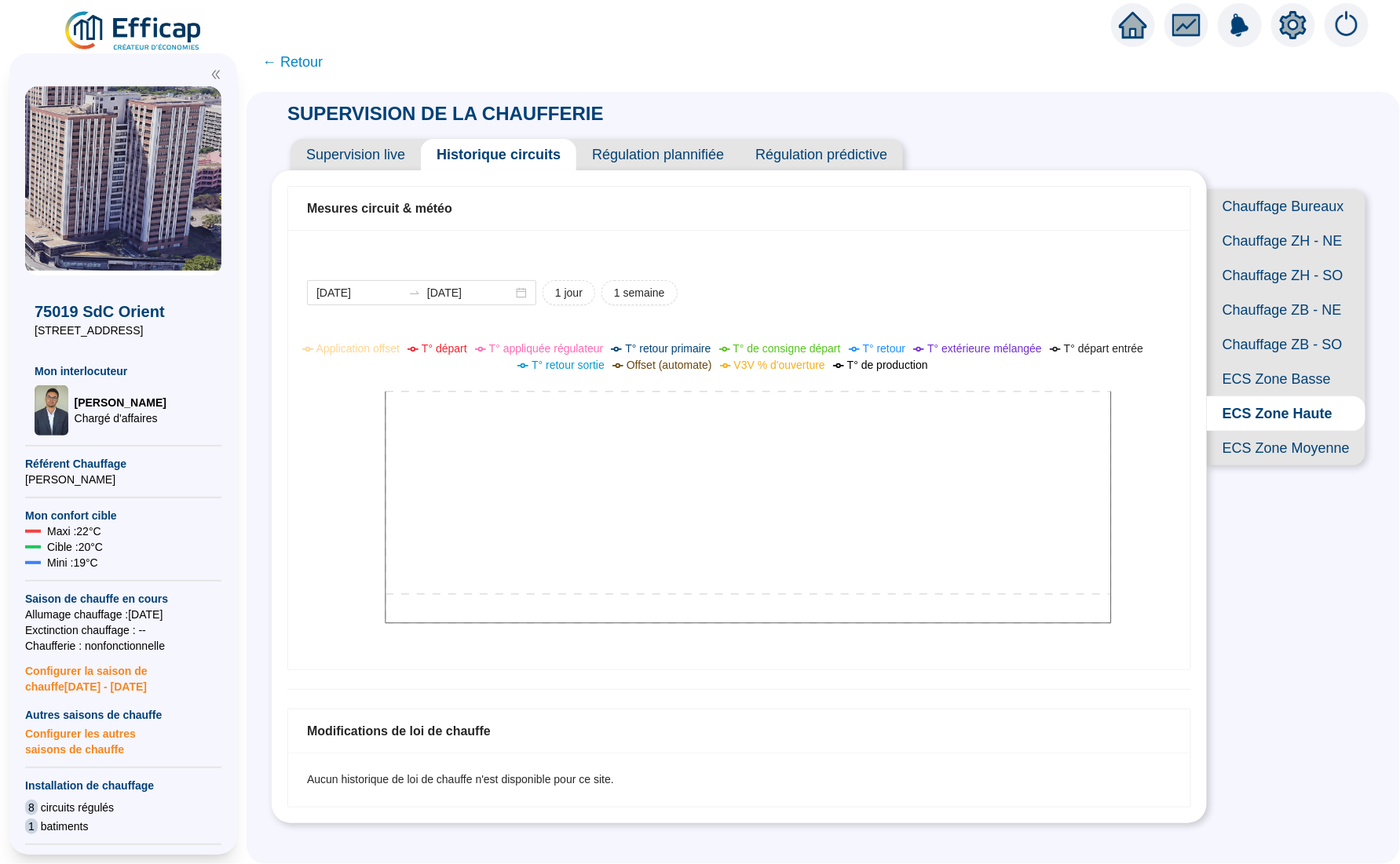
click at [1306, 466] on span "ECS Zone Moyenne" at bounding box center [1286, 448] width 158 height 34
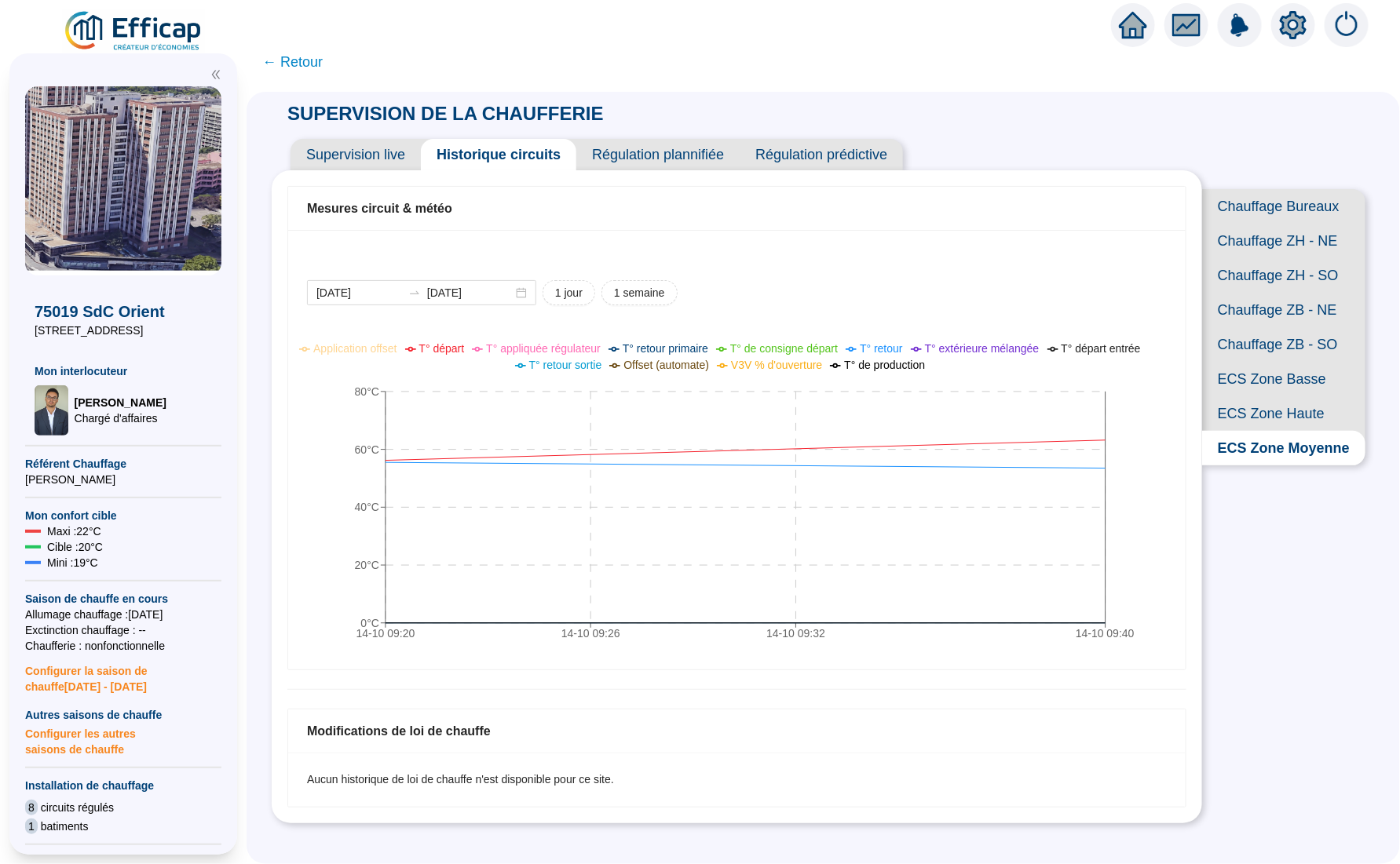
click at [1262, 362] on span "Chauffage ZB - SO" at bounding box center [1283, 345] width 163 height 34
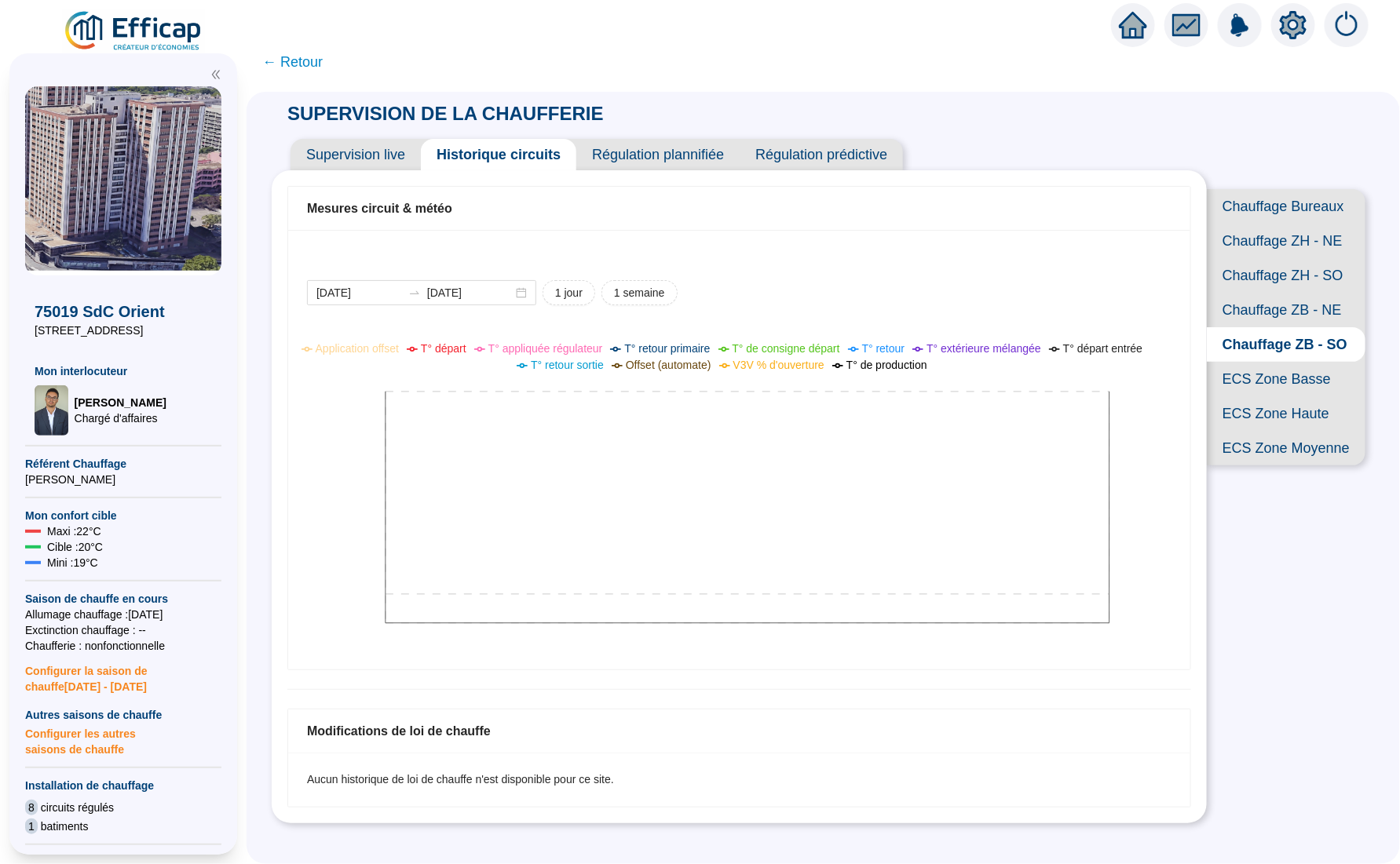
click at [1279, 328] on span "Chauffage ZB - NE" at bounding box center [1286, 310] width 158 height 34
click at [1287, 292] on span "Chauffage ZH - SO" at bounding box center [1286, 275] width 158 height 34
click at [1283, 396] on span "ECS Zone Basse" at bounding box center [1286, 379] width 158 height 34
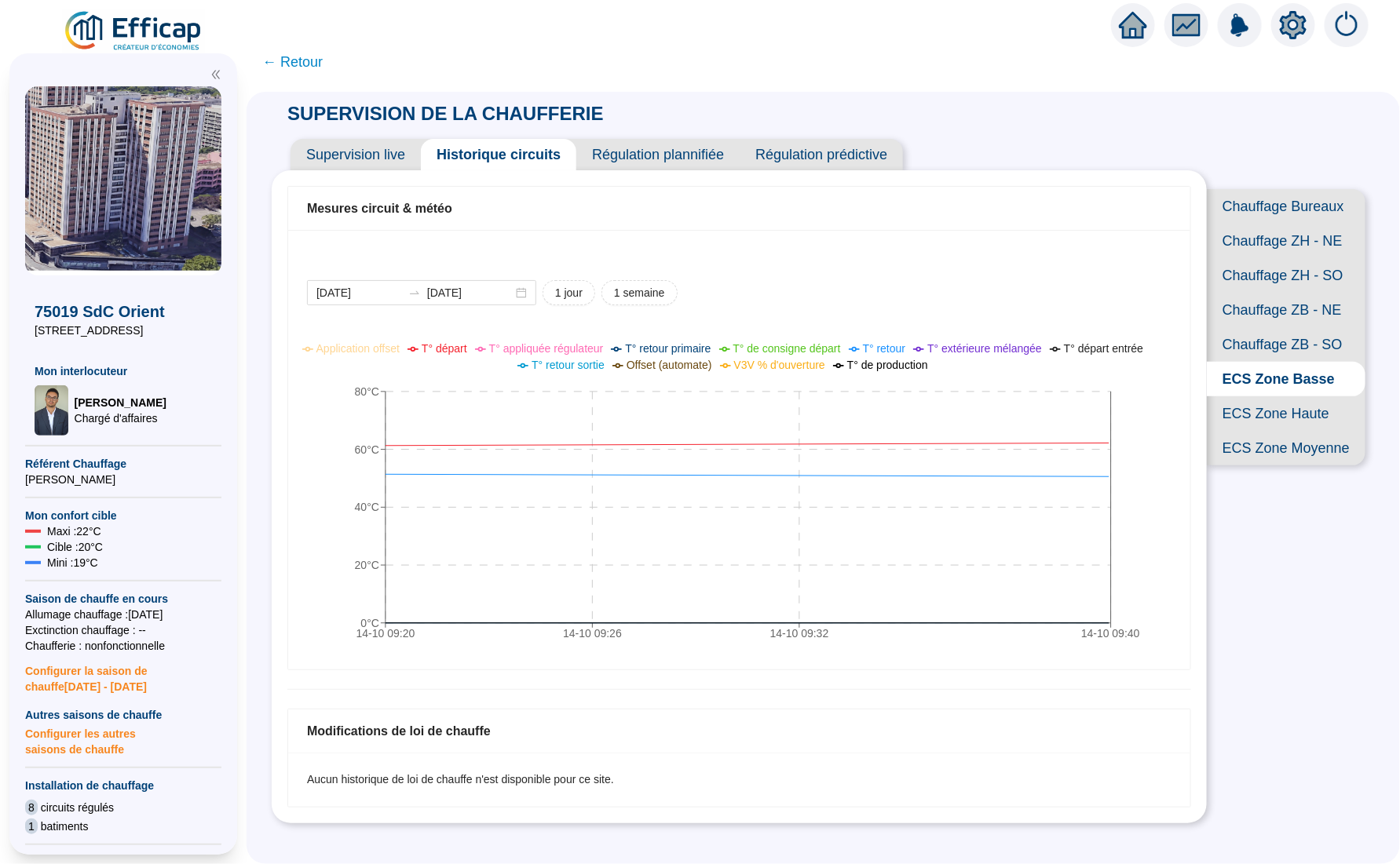
click at [1280, 431] on span "ECS Zone Haute" at bounding box center [1286, 413] width 158 height 34
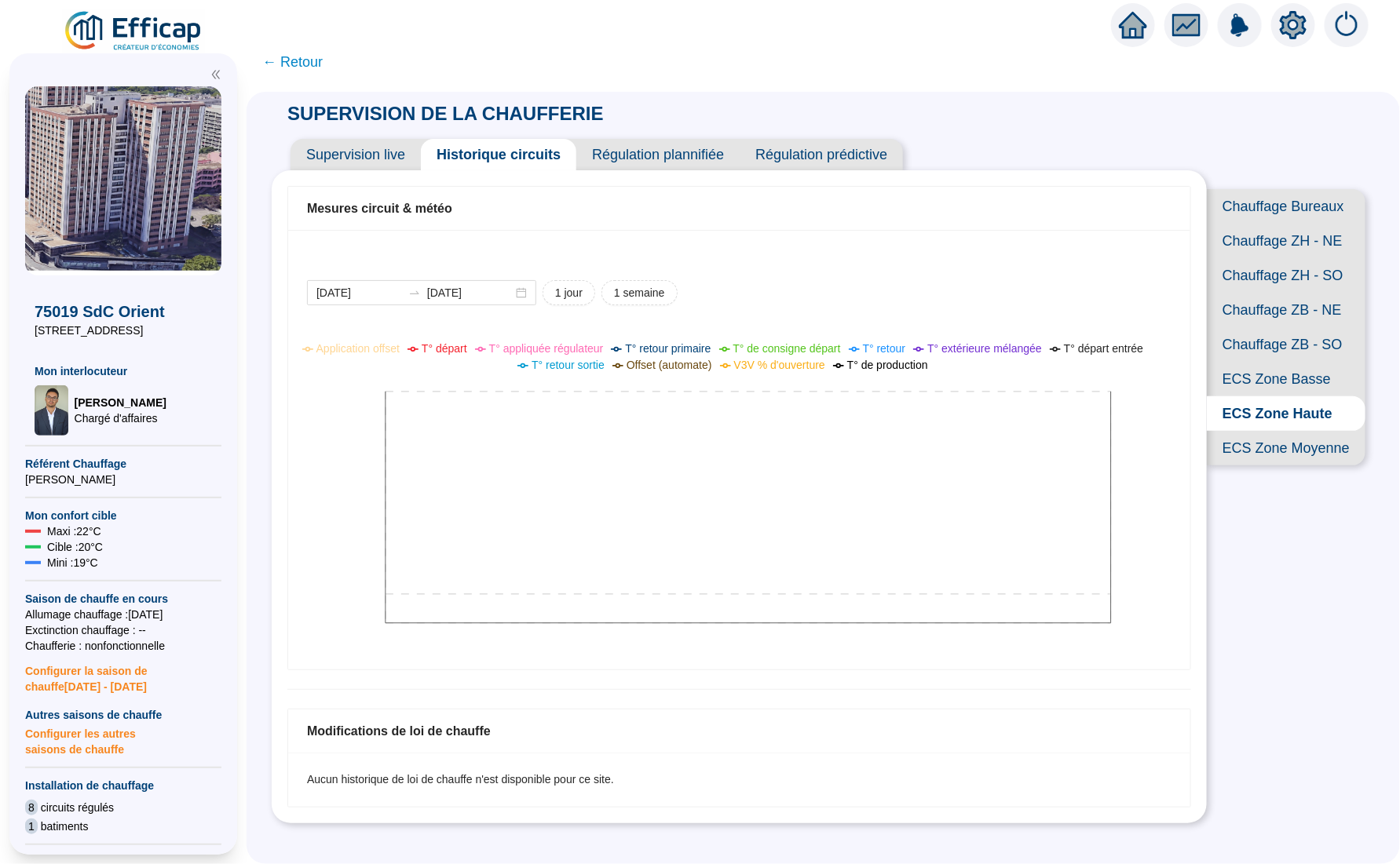
click at [1280, 466] on span "ECS Zone Moyenne" at bounding box center [1286, 448] width 158 height 34
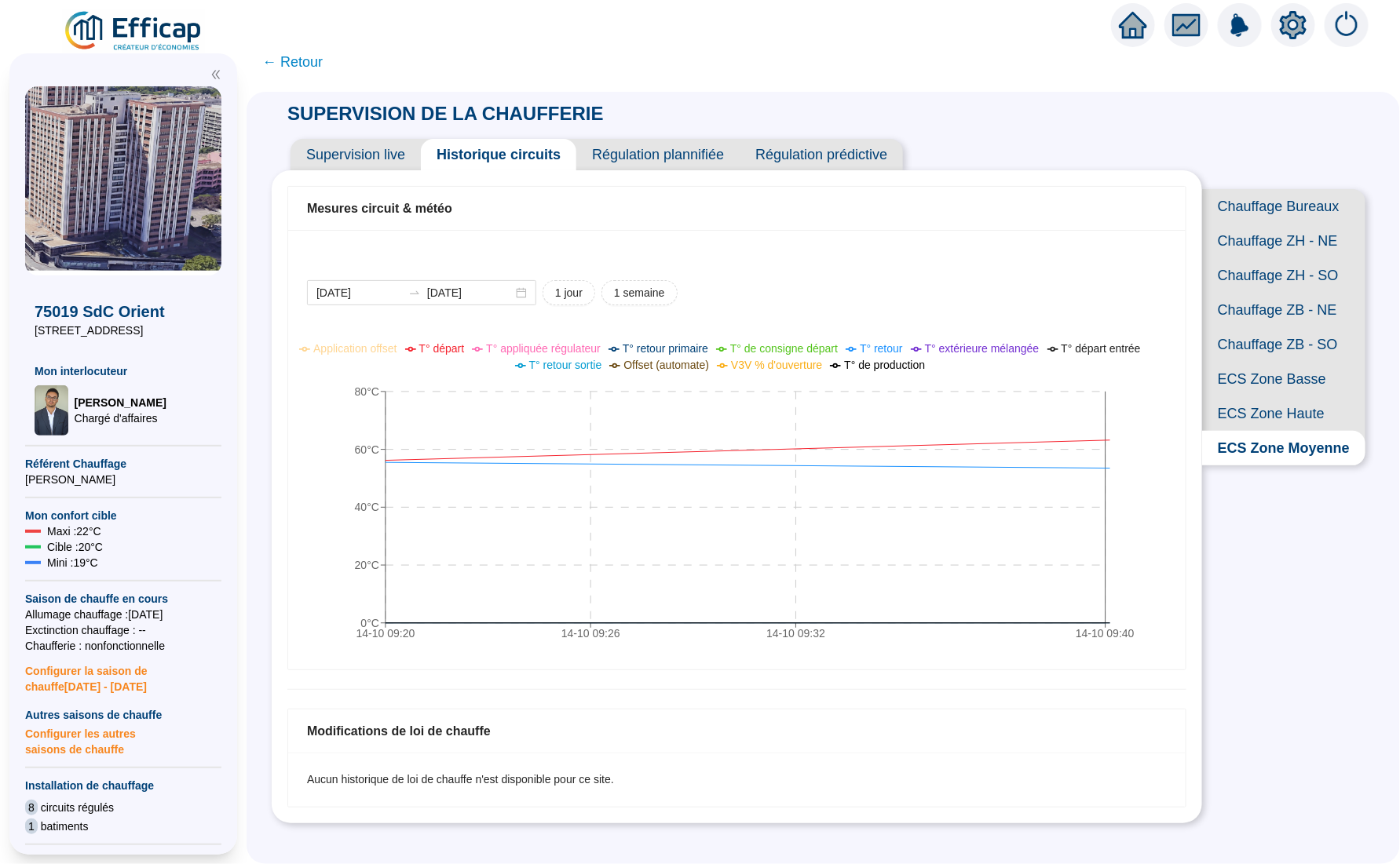
click at [1273, 431] on span "ECS Zone Haute" at bounding box center [1283, 413] width 163 height 34
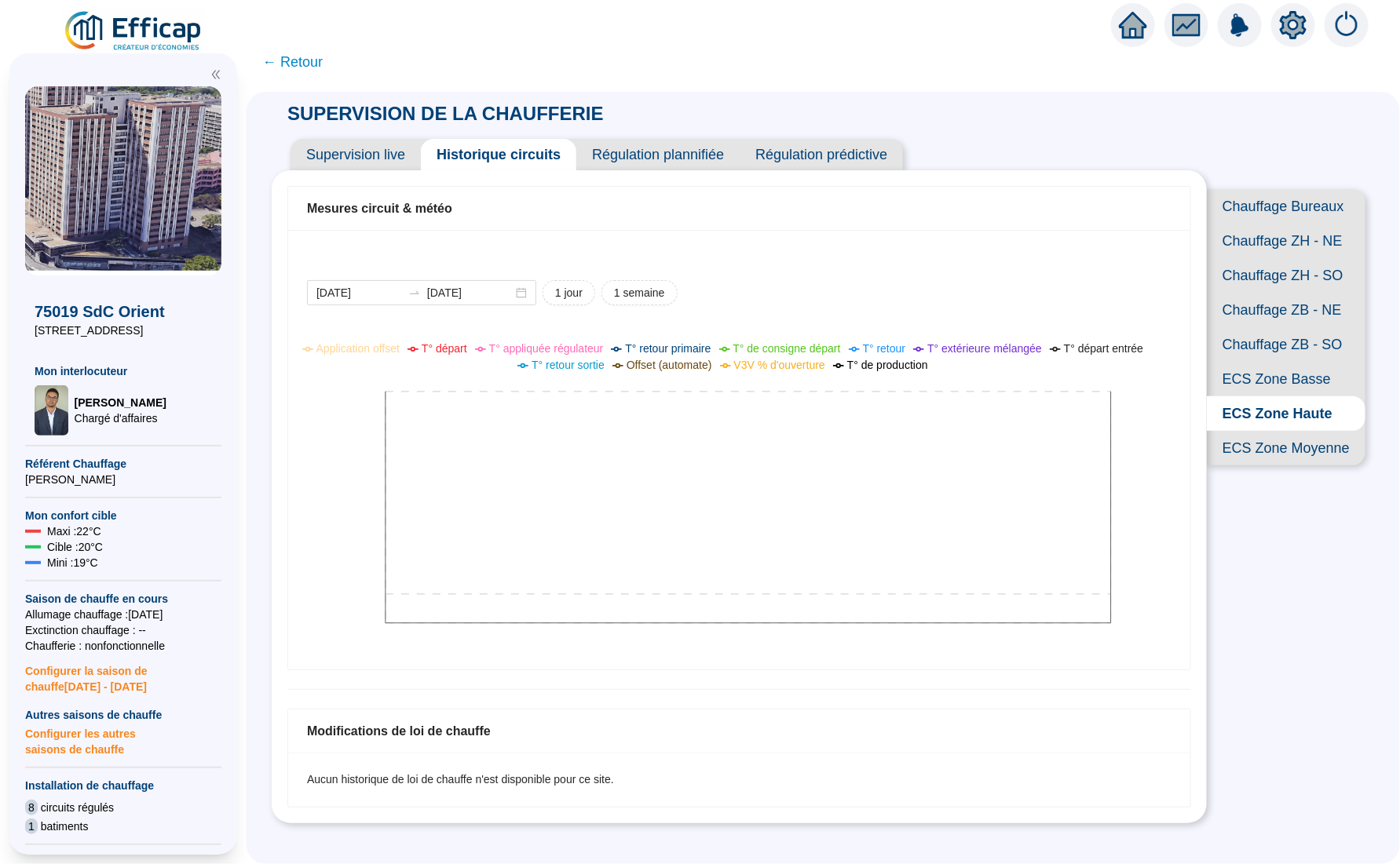
click at [1249, 396] on span "ECS Zone Basse" at bounding box center [1286, 379] width 158 height 34
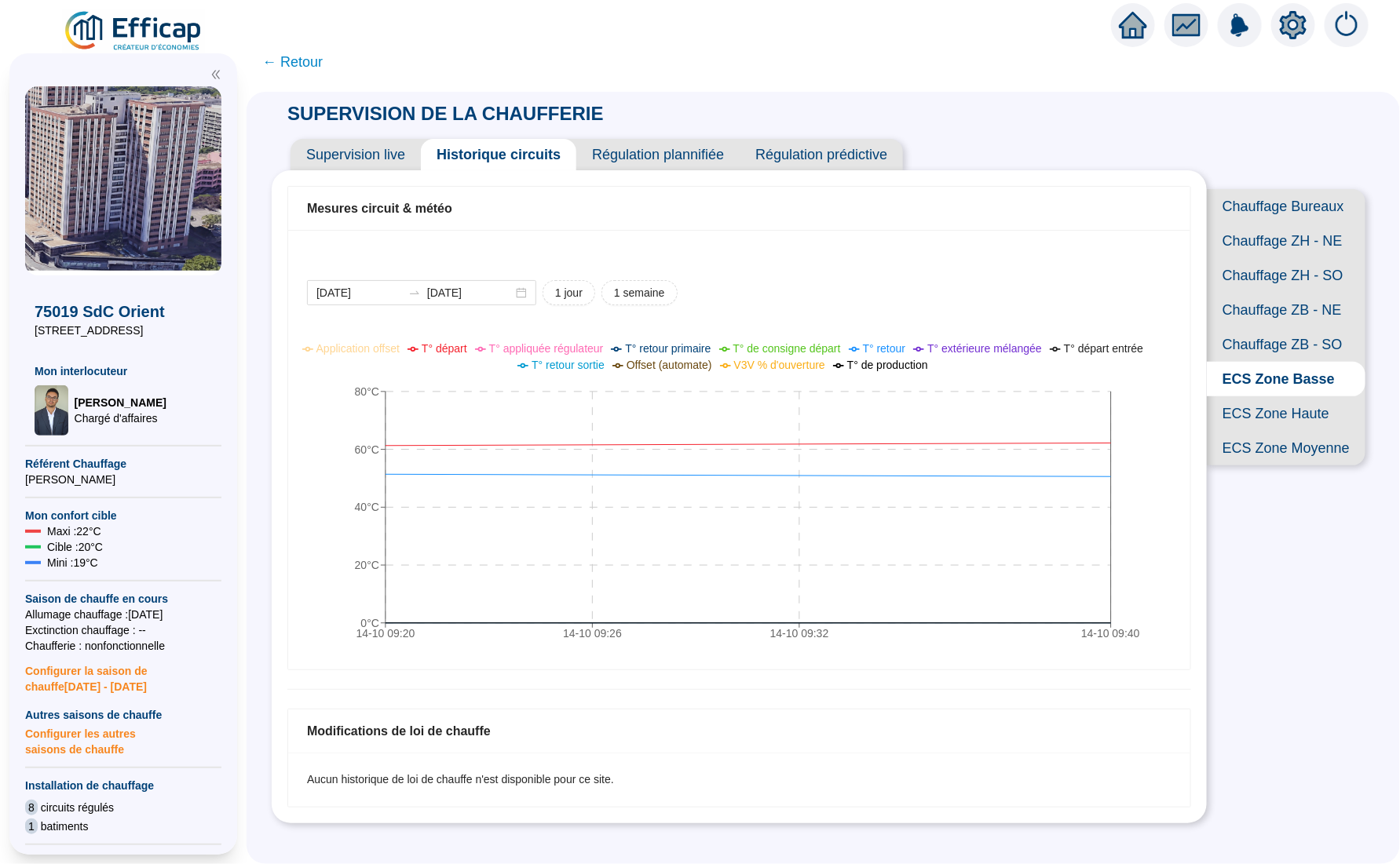
click at [1269, 215] on span "Chauffage Bureaux" at bounding box center [1286, 207] width 158 height 34
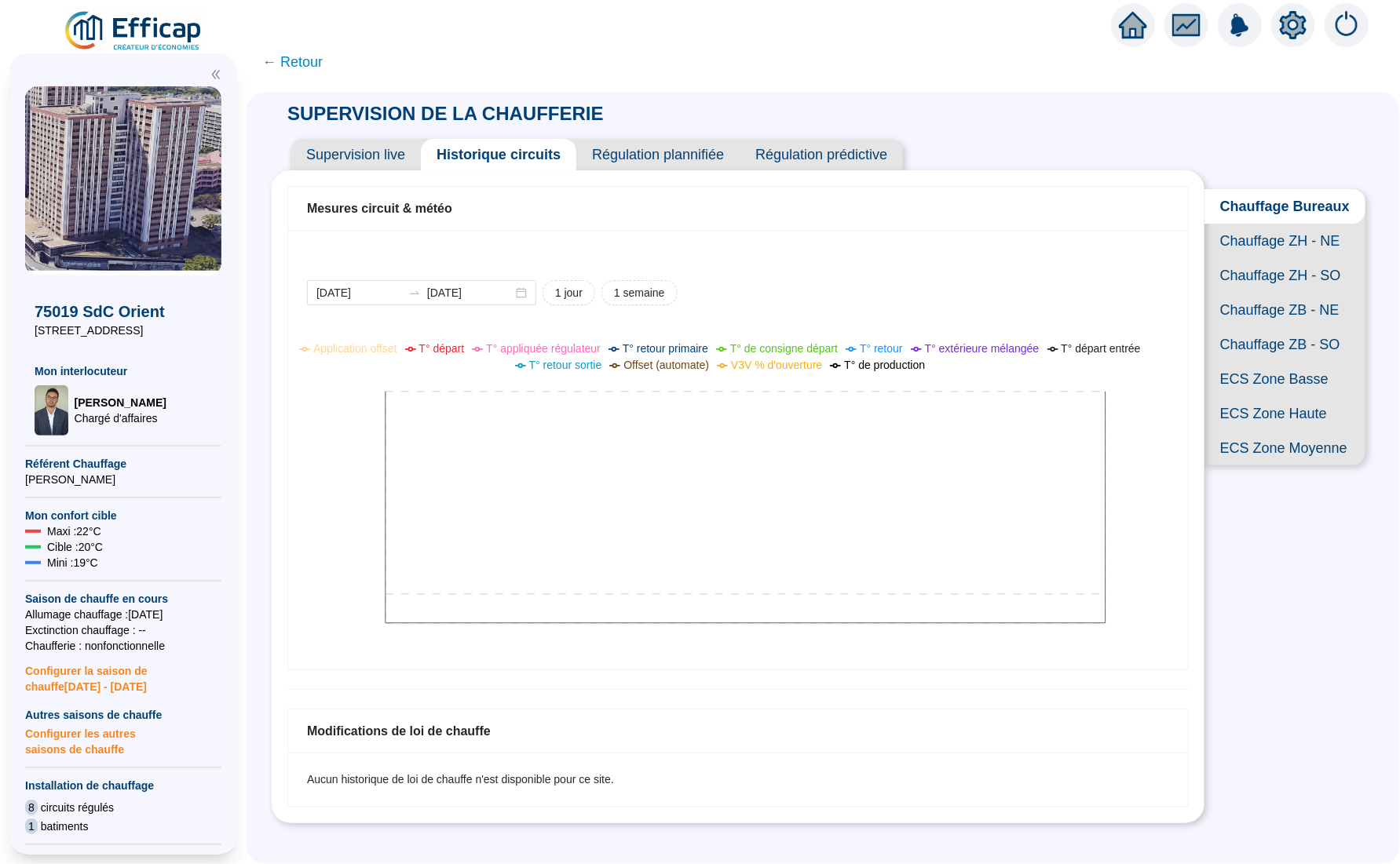
click at [1156, 138] on div "Supervision live Historique circuits Régulation plannifiée Régulation prédictive" at bounding box center [738, 149] width 933 height 44
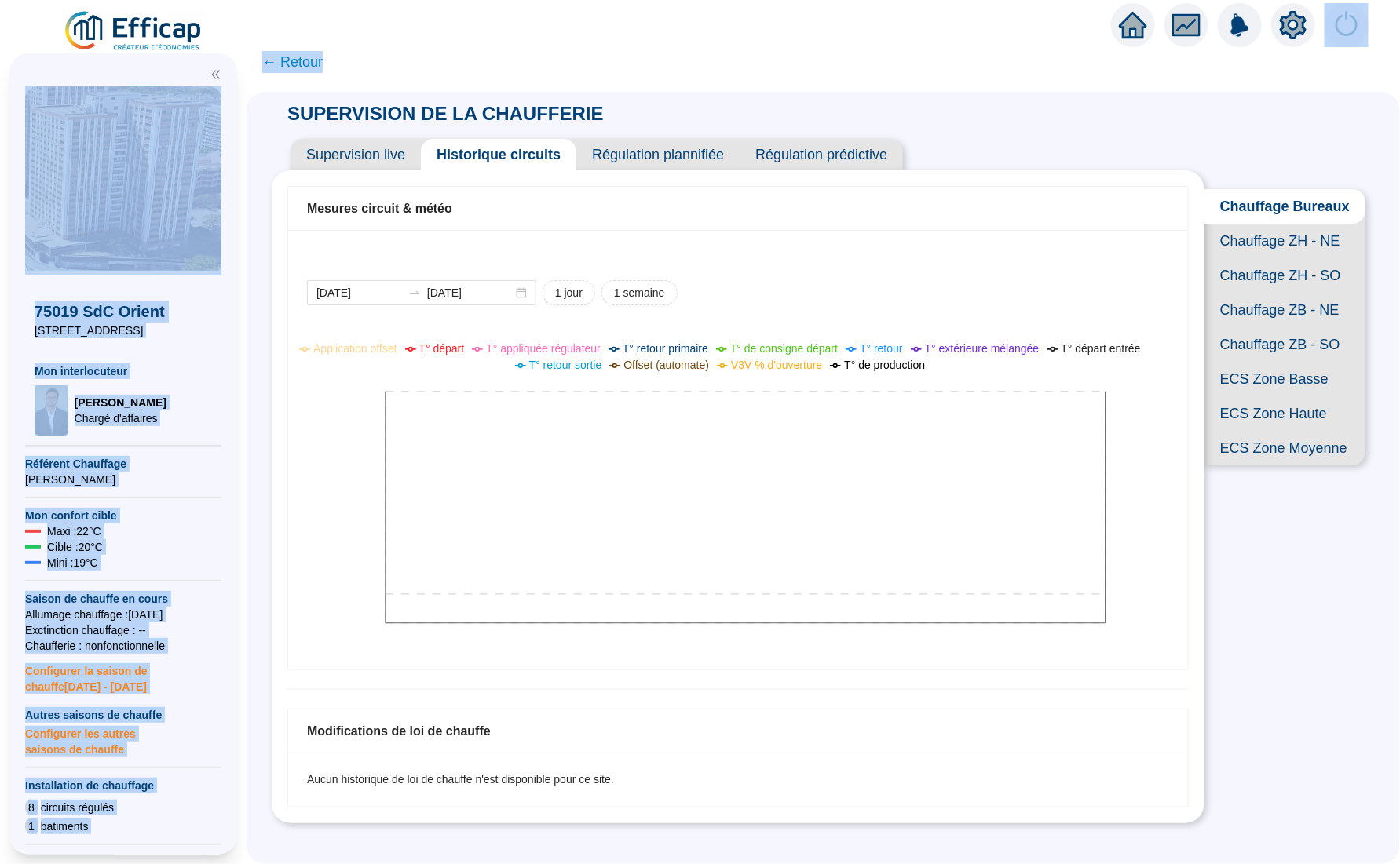
drag, startPoint x: 1291, startPoint y: 30, endPoint x: 1262, endPoint y: 54, distance: 37.6
click at [1262, 54] on div "X 75019 SdC Orient [STREET_ADDRESS] Mon interlocuteur [PERSON_NAME] Chargé d'af…" at bounding box center [700, 432] width 1400 height 864
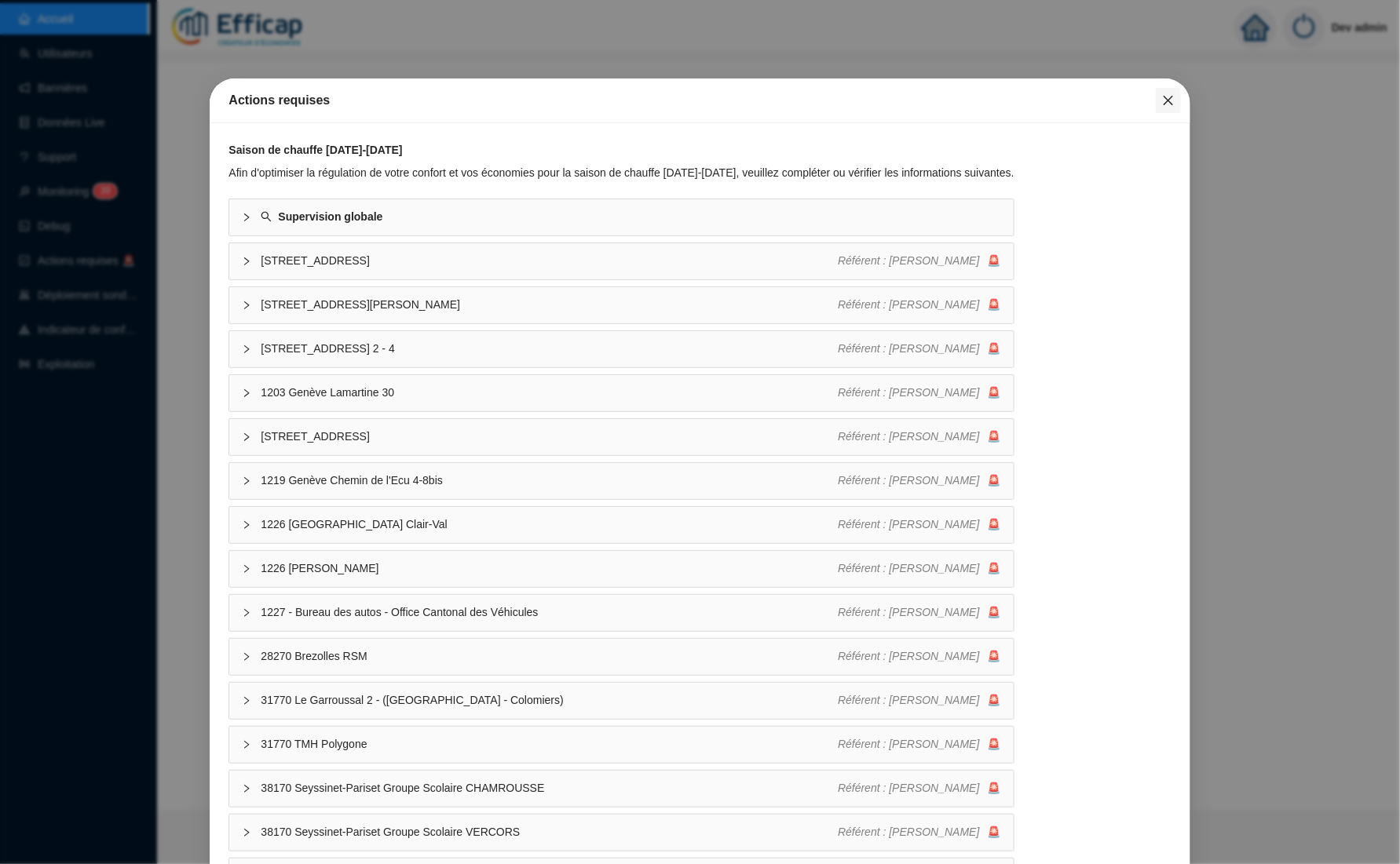
click at [1156, 90] on button "Close" at bounding box center [1168, 100] width 25 height 25
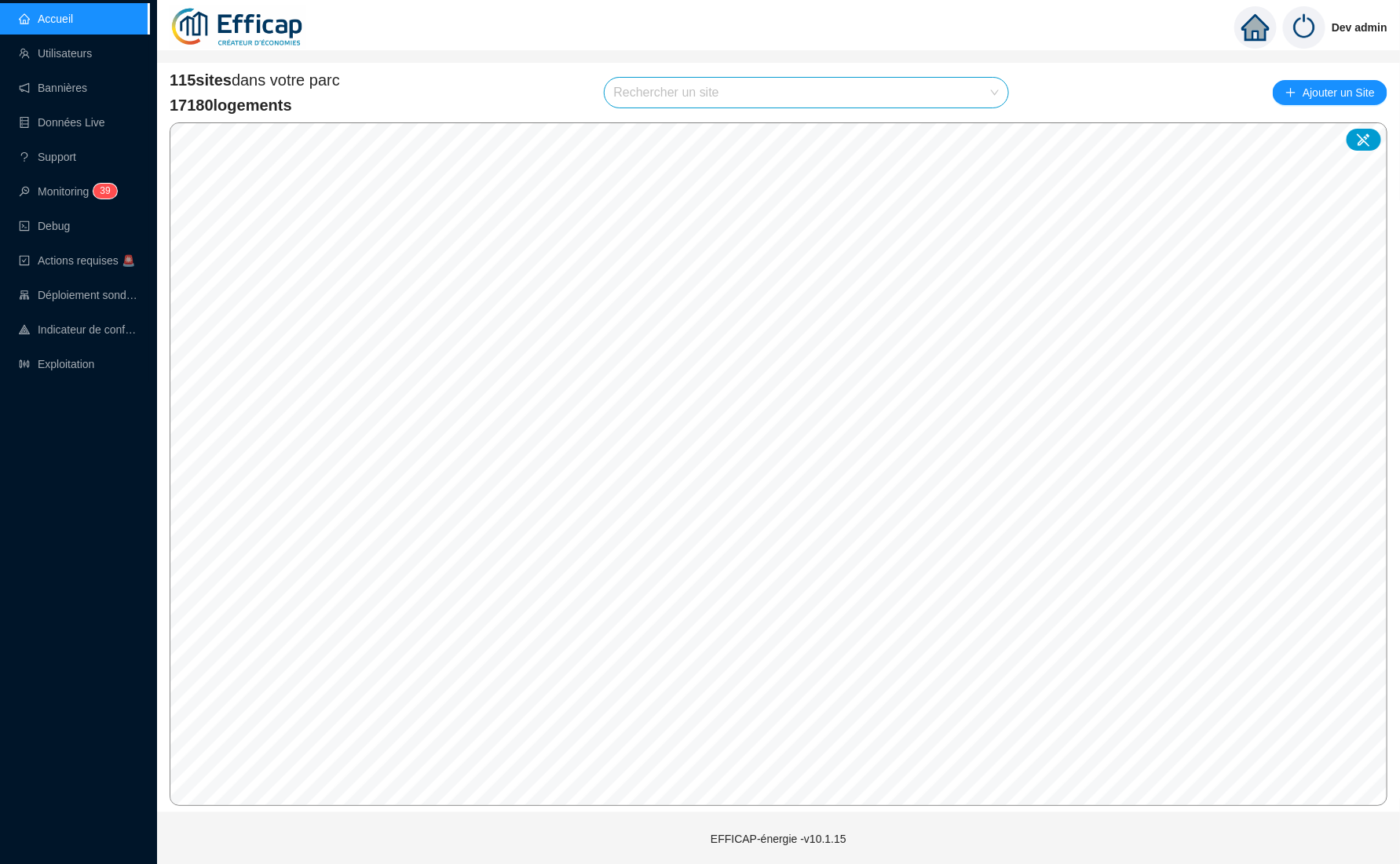
click at [881, 88] on input "search" at bounding box center [800, 92] width 372 height 30
type input "oranger"
click at [988, 128] on div at bounding box center [980, 130] width 36 height 24
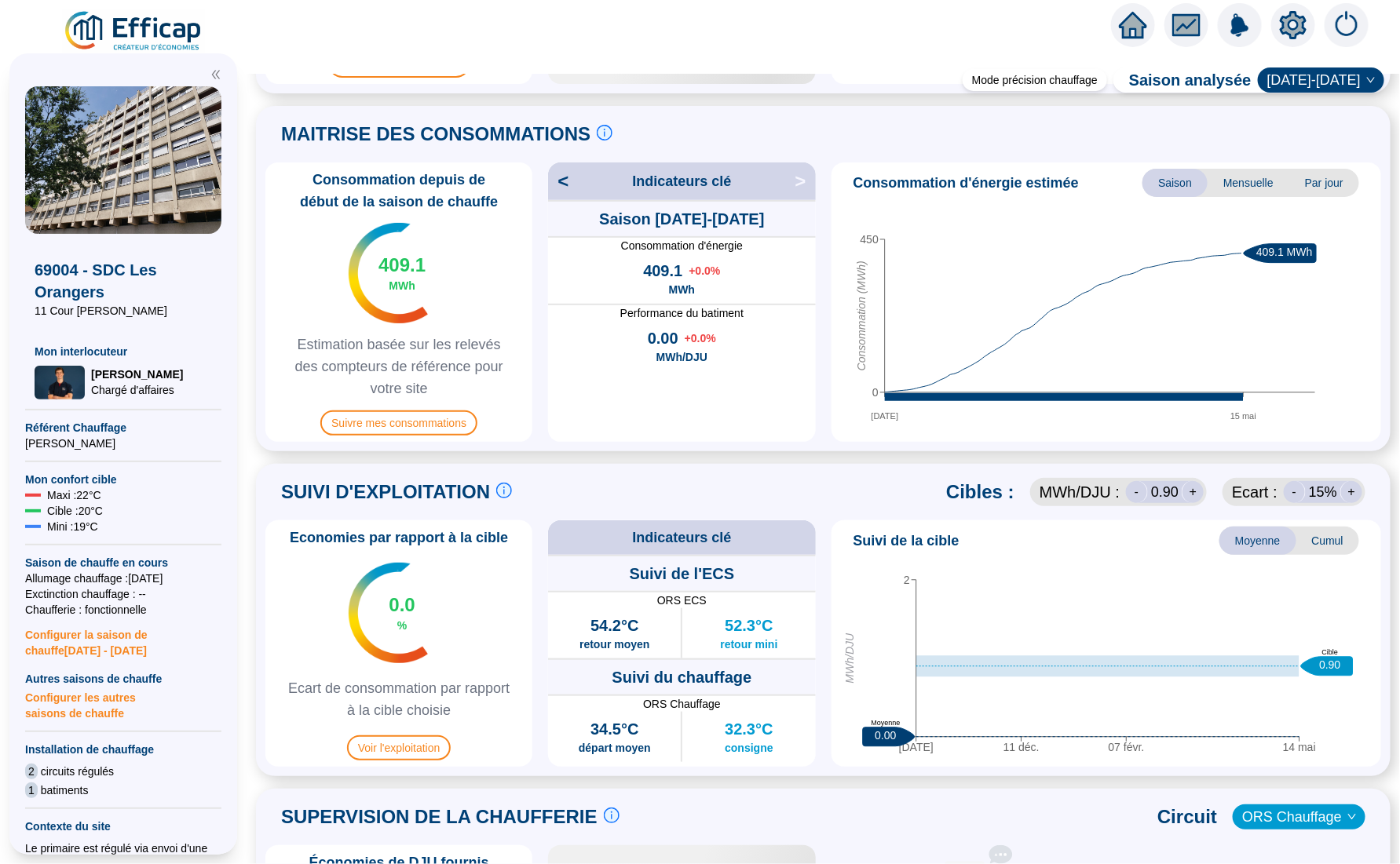
scroll to position [702, 0]
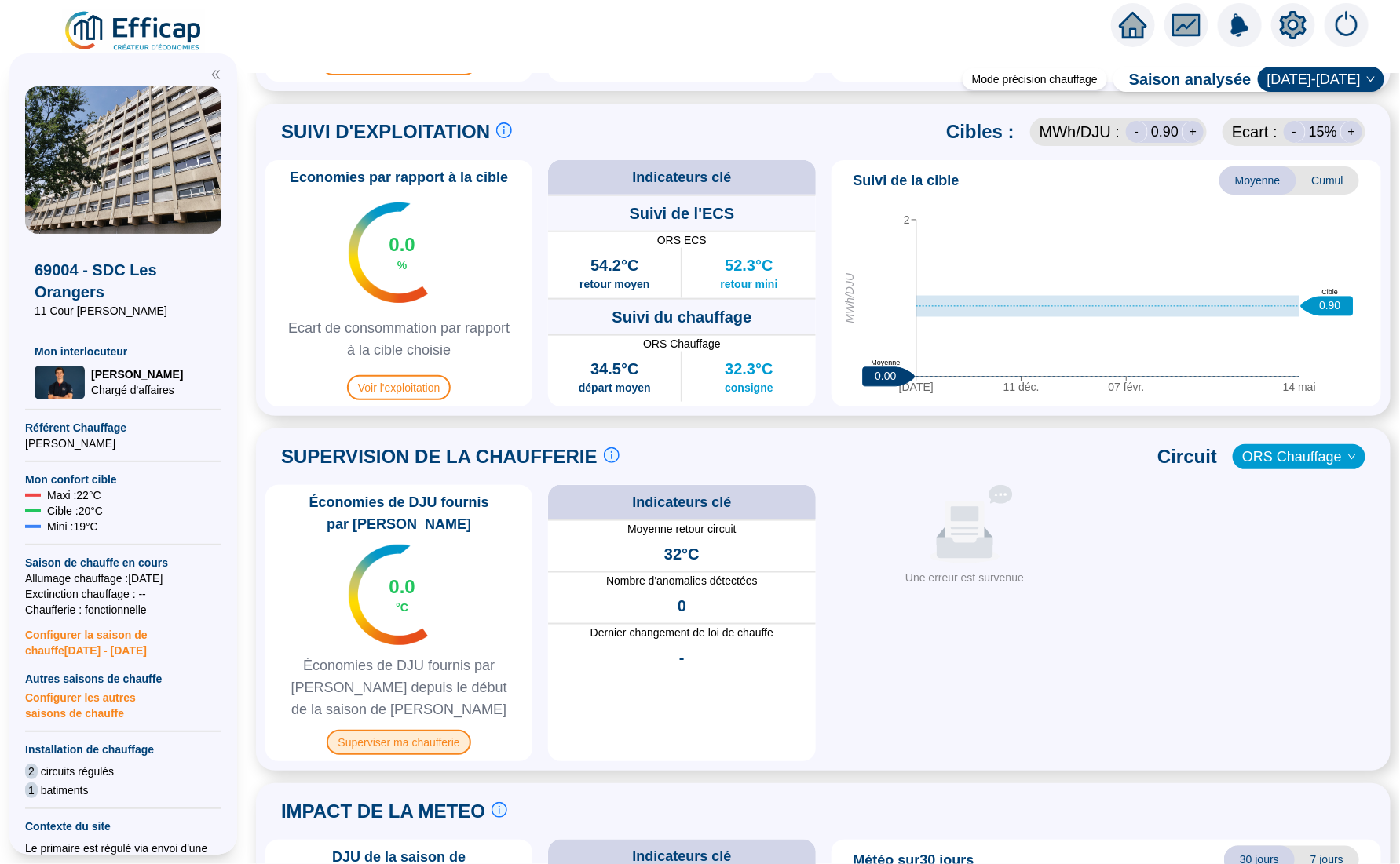
click at [432, 743] on span "Superviser ma chaufferie" at bounding box center [398, 742] width 144 height 25
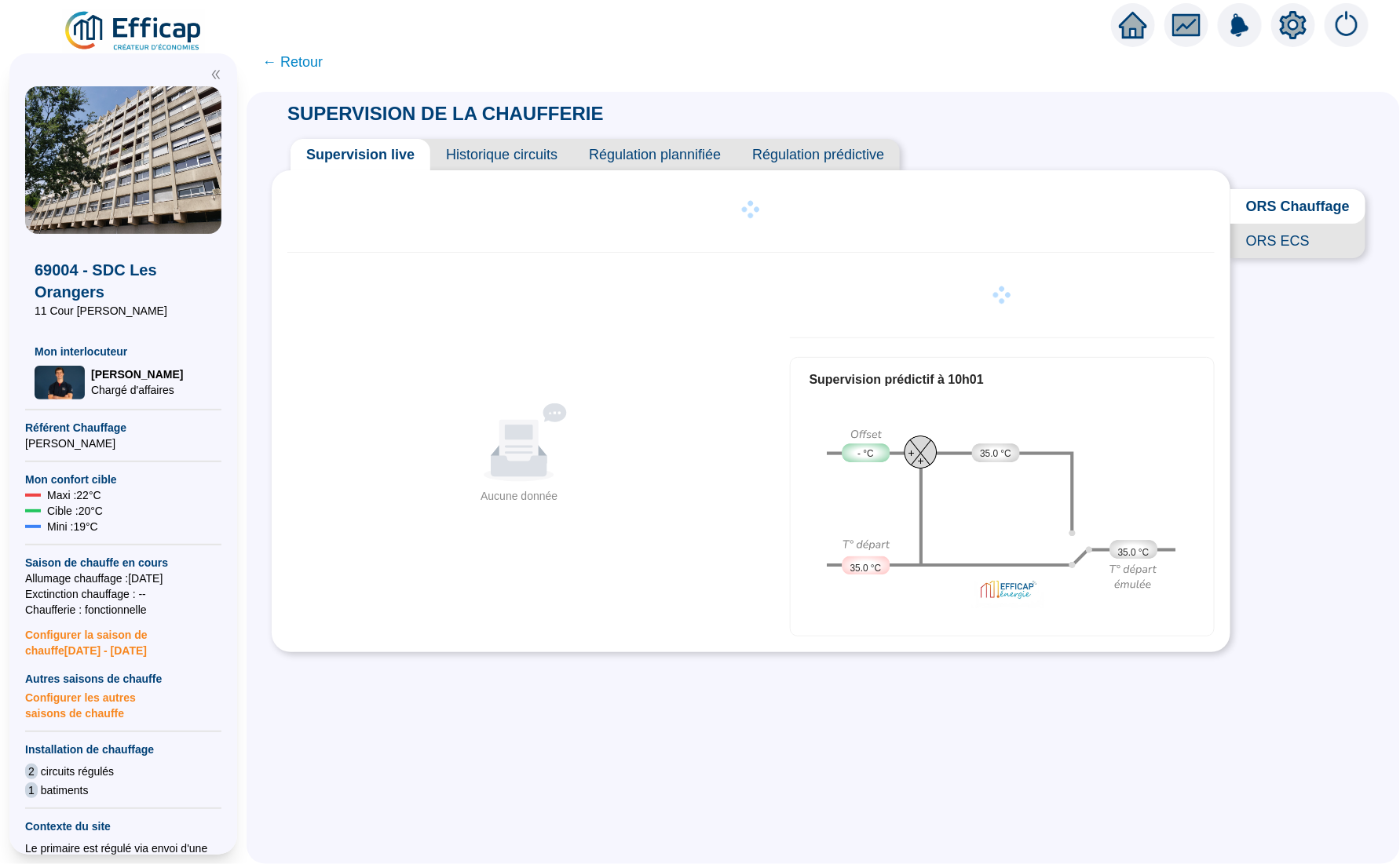
click at [532, 150] on span "Historique circuits" at bounding box center [502, 154] width 143 height 31
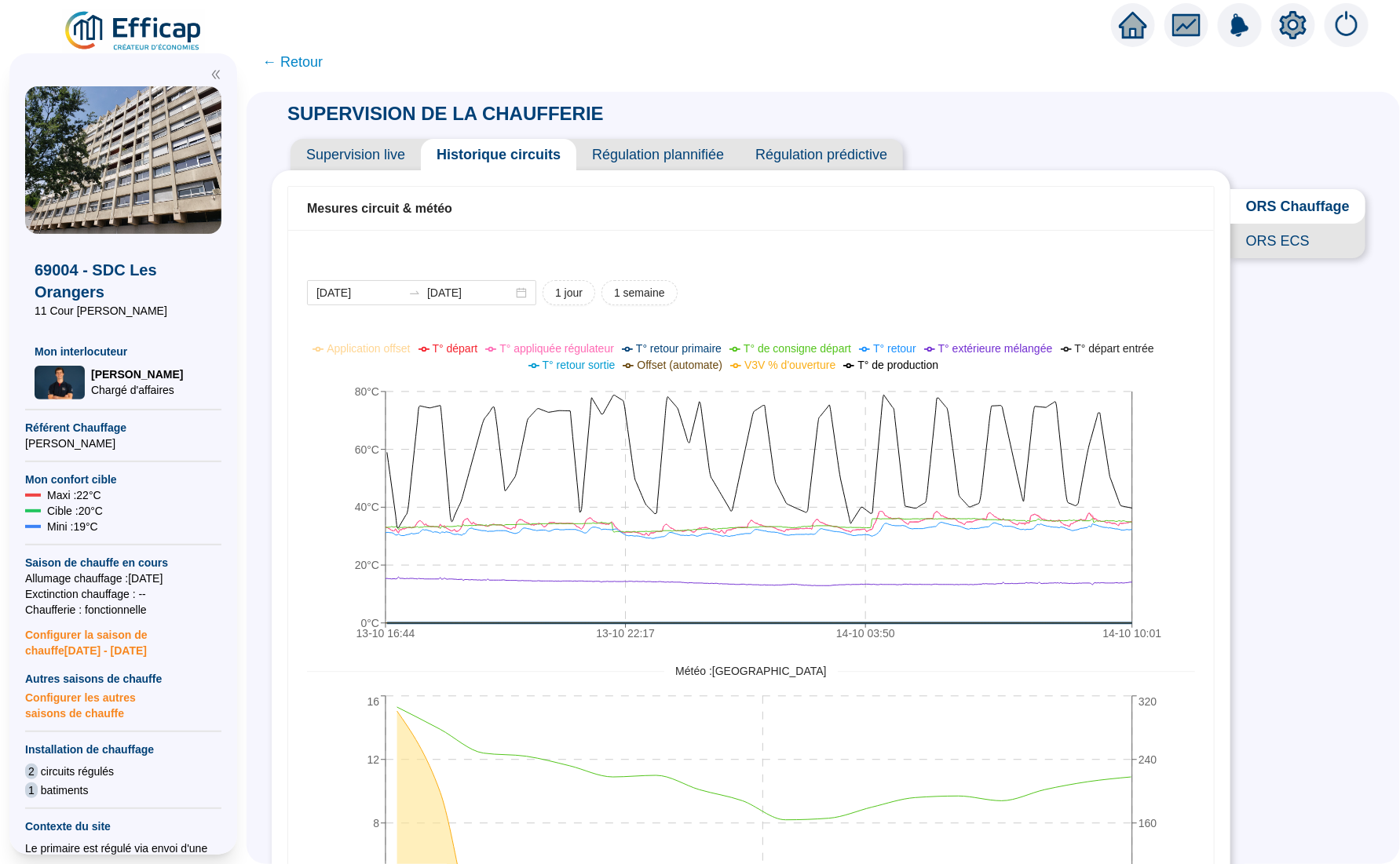
click at [1266, 431] on div "SUPERVISION DE LA CHAUFFERIE Supervision live Historique circuits Régulation pl…" at bounding box center [823, 477] width 1153 height 773
click at [1311, 411] on div "SUPERVISION DE LA CHAUFFERIE Supervision live Historique circuits Régulation pl…" at bounding box center [823, 477] width 1153 height 773
click at [1207, 536] on div "Mesures circuit & météo [DATE] [DATE] 1 jour 1 semaine 13-10 16:[PHONE_NUMBER]:…" at bounding box center [751, 674] width 959 height 1009
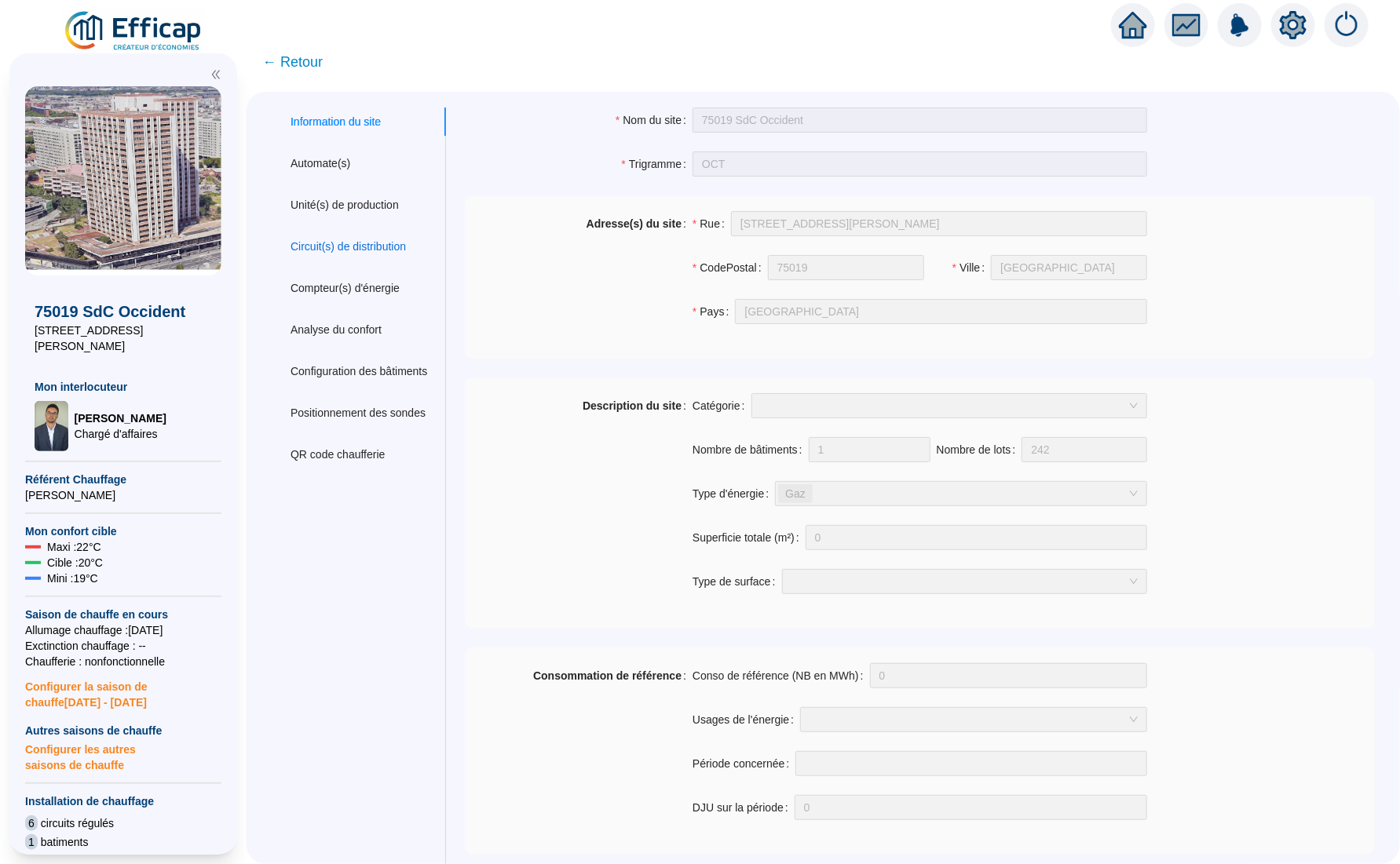
click at [395, 250] on div "Circuit(s) de distribution" at bounding box center [348, 246] width 115 height 16
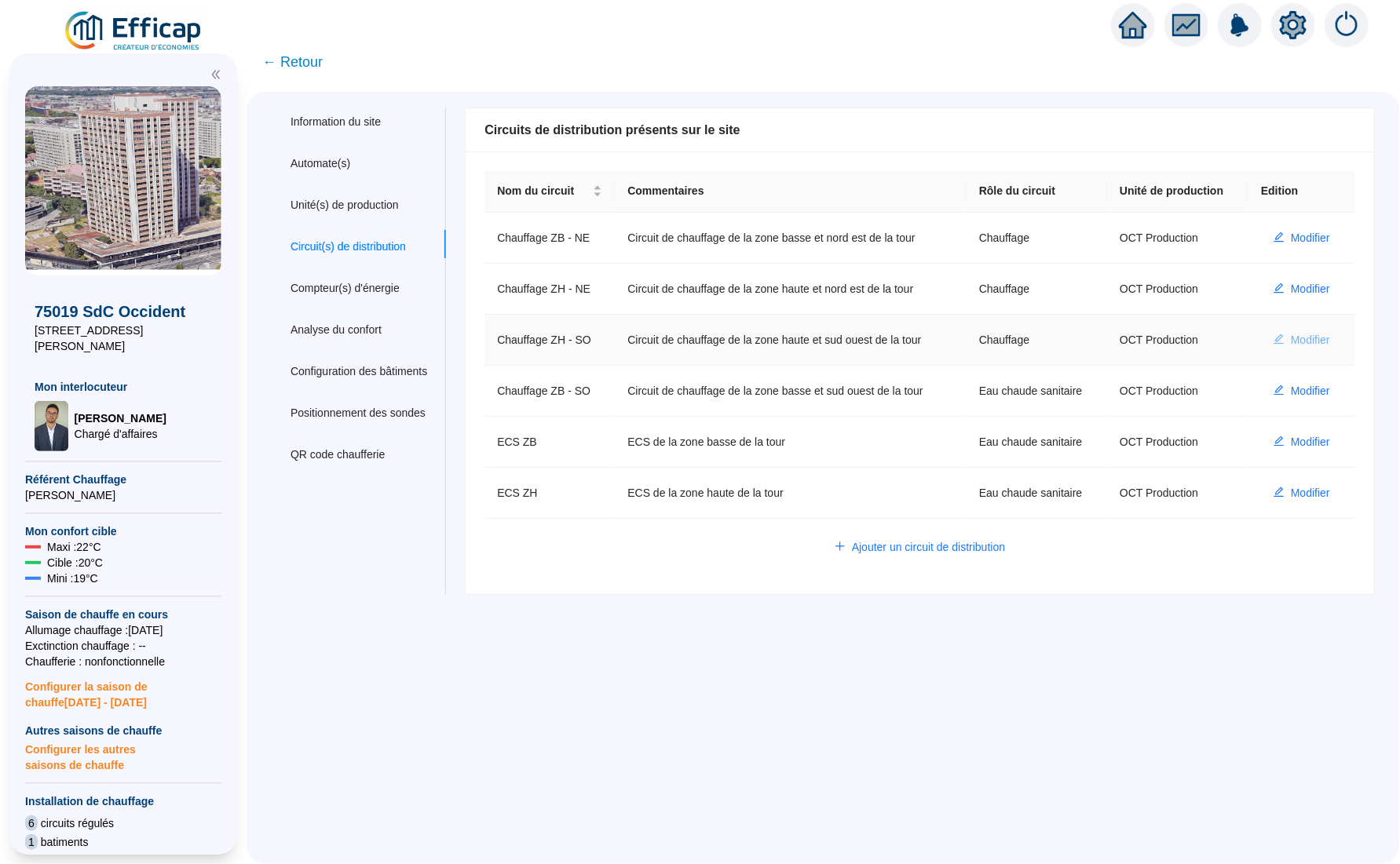
click at [1270, 352] on button "Modifier" at bounding box center [1302, 340] width 82 height 25
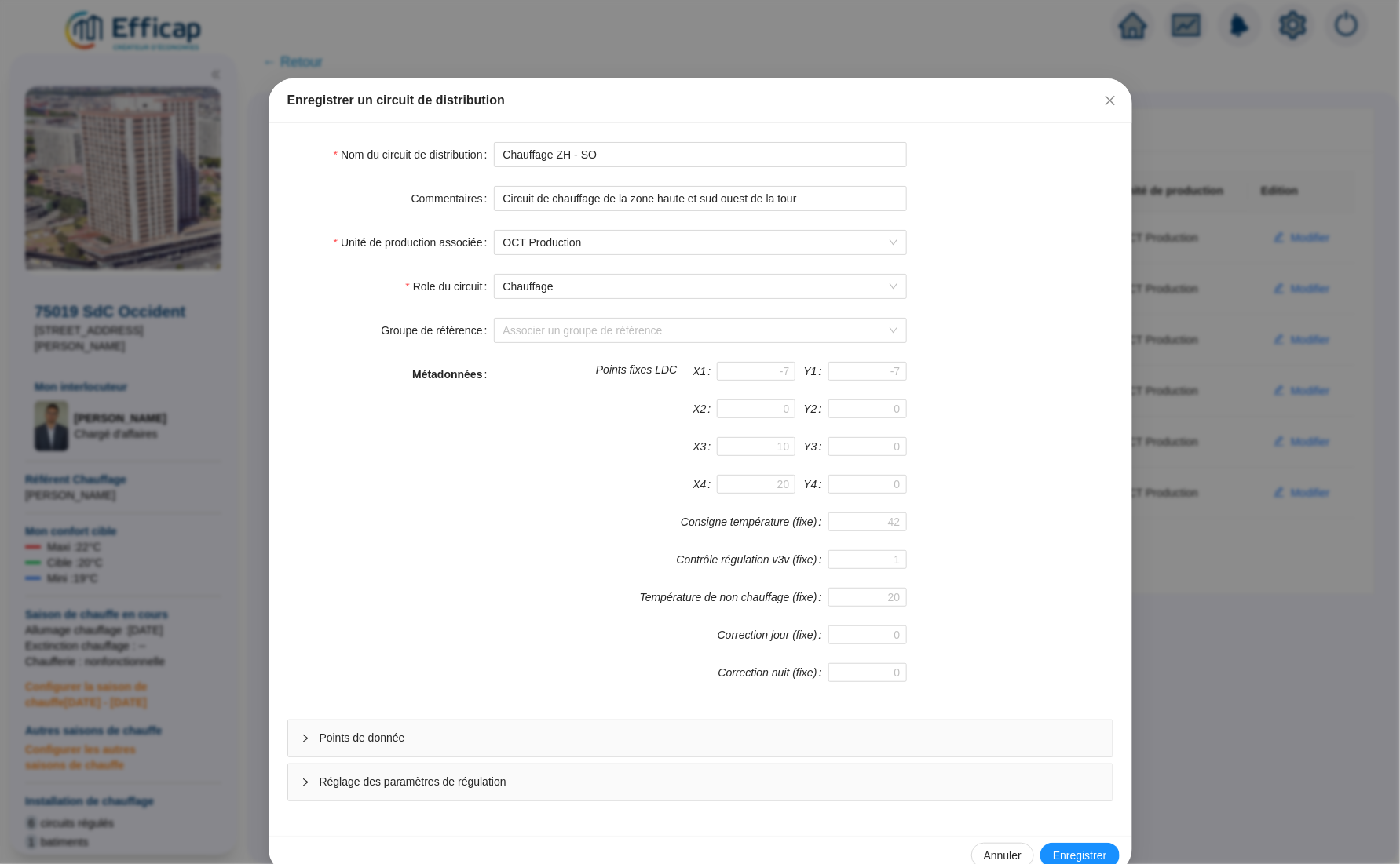
scroll to position [31, 0]
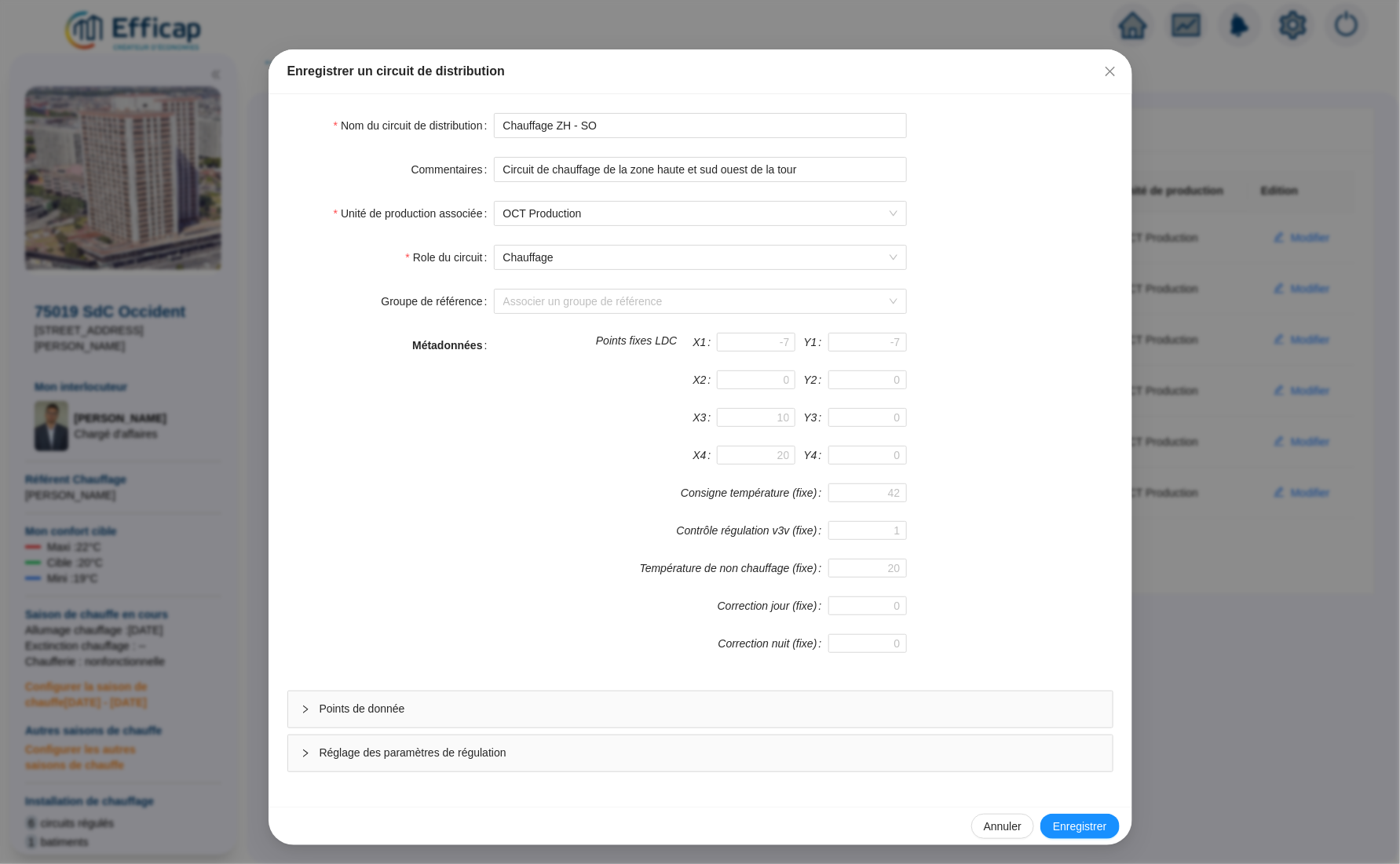
click at [416, 725] on div "Points de donnée" at bounding box center [700, 710] width 824 height 36
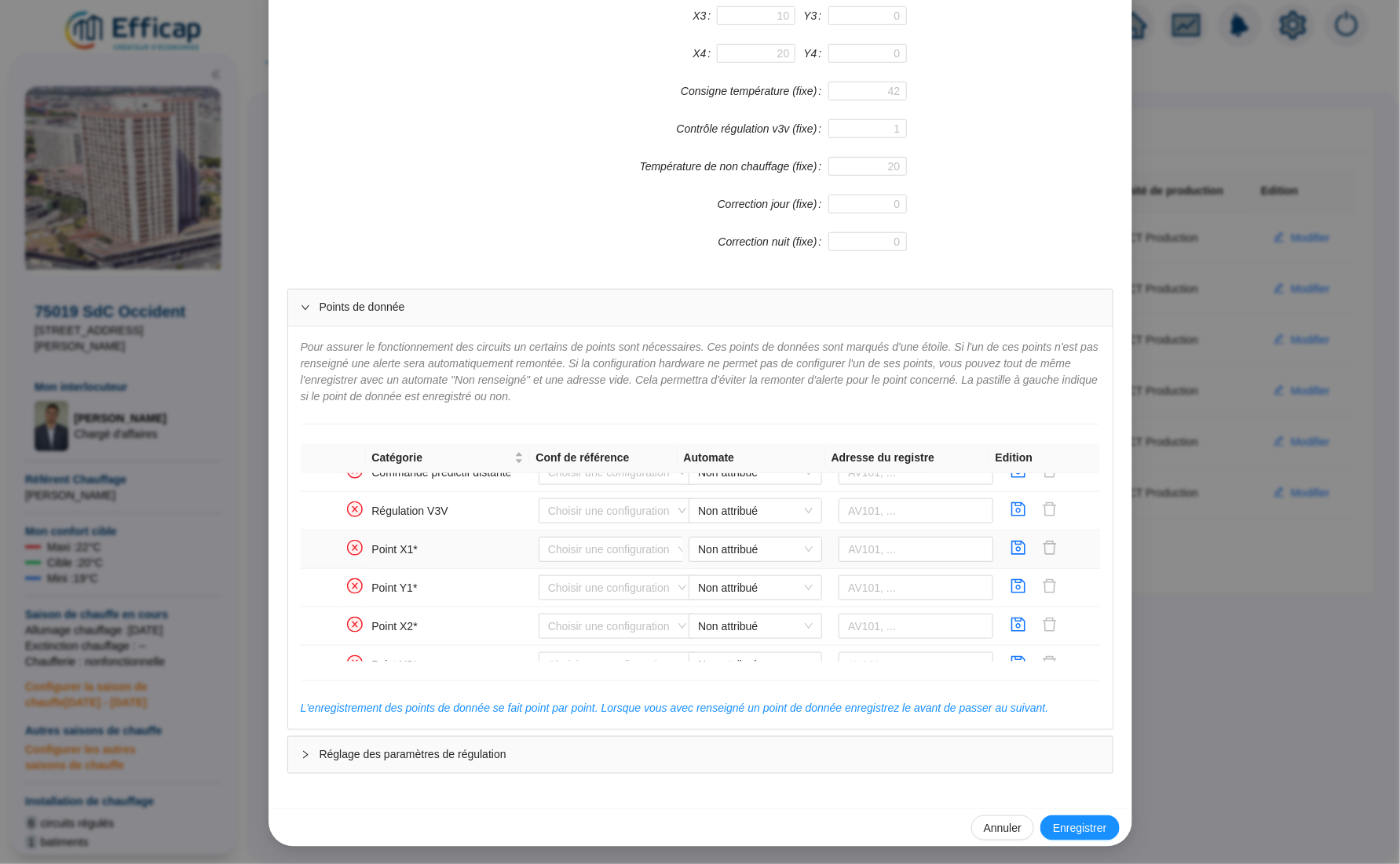
scroll to position [244, 0]
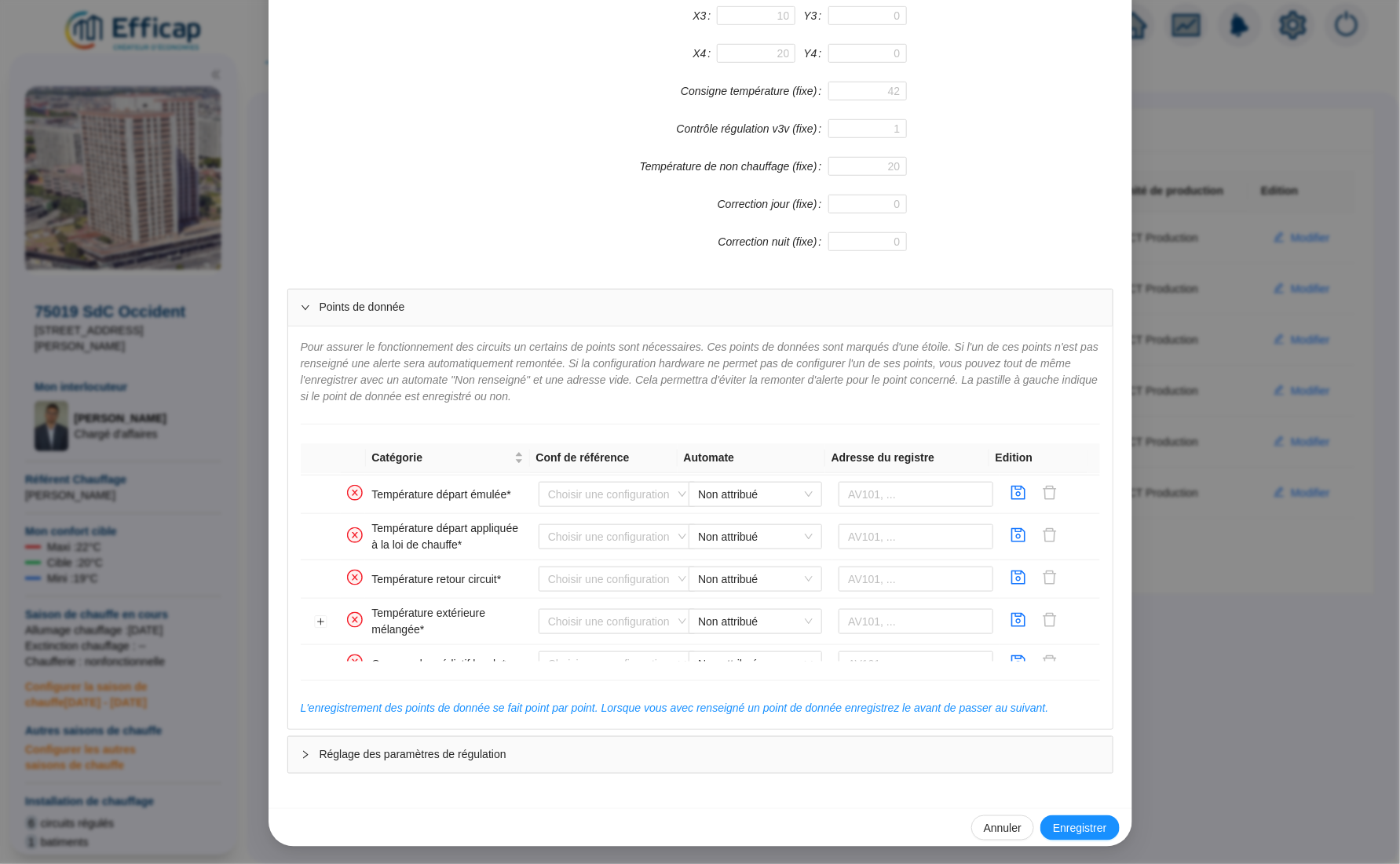
click at [1223, 234] on div "Enregistrer un circuit de distribution Nom du circuit de distribution Chauffage…" at bounding box center [700, 432] width 1400 height 864
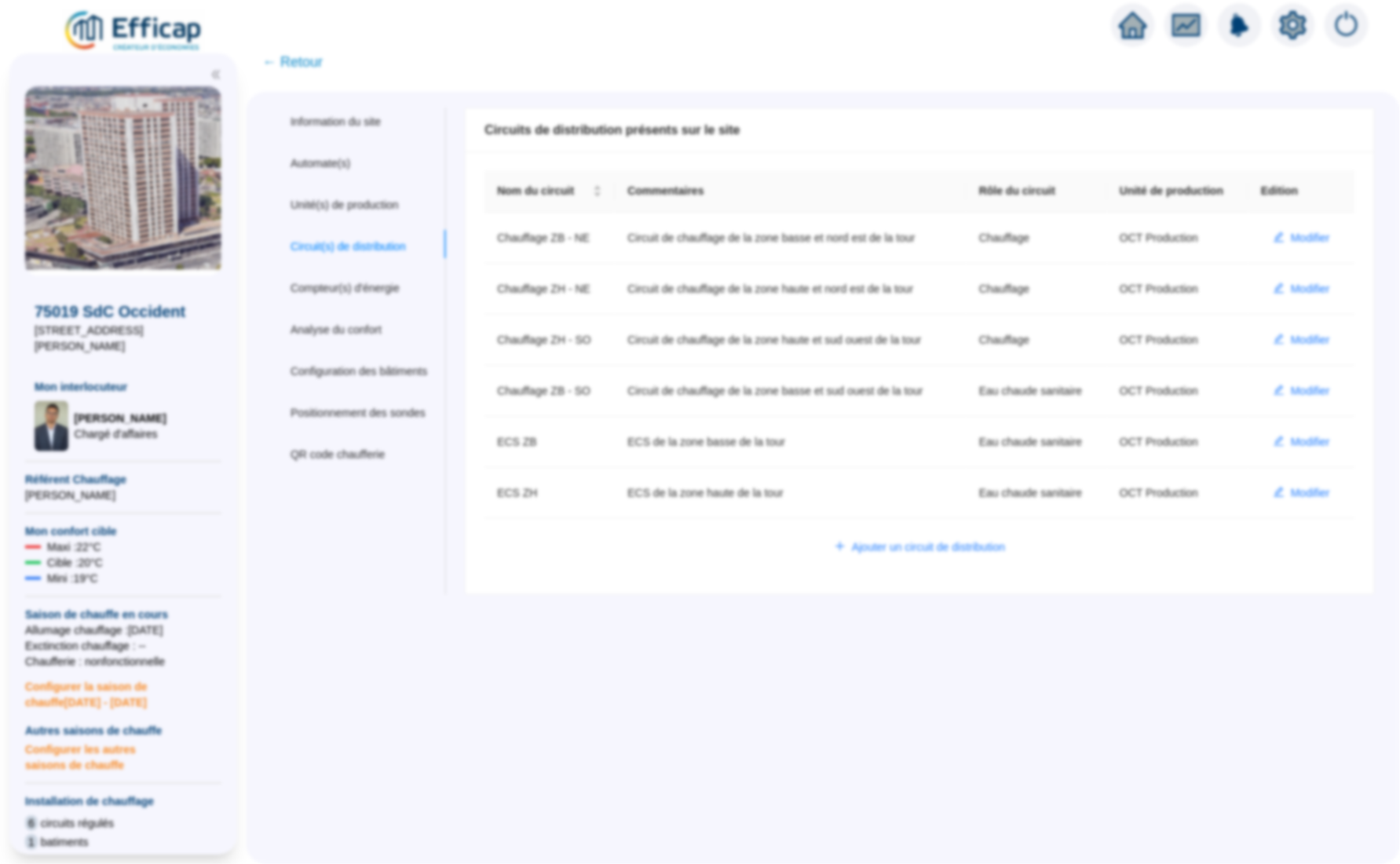
scroll to position [417, 0]
